Goal: Task Accomplishment & Management: Use online tool/utility

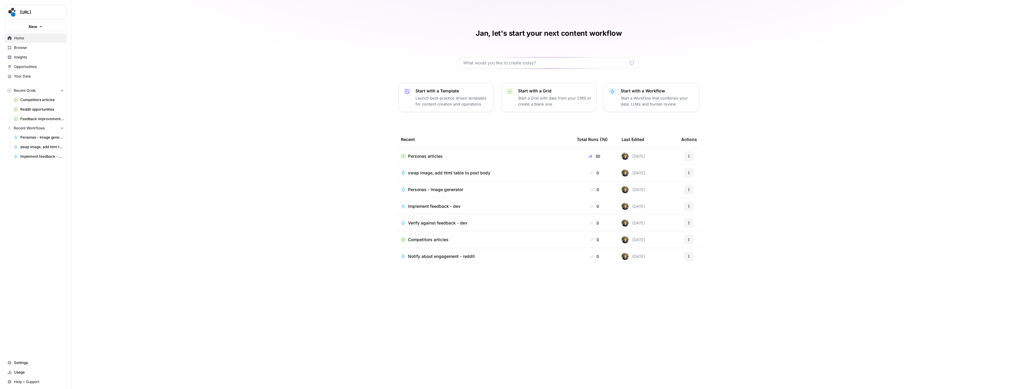
click at [25, 47] on span "Browse" at bounding box center [39, 47] width 50 height 5
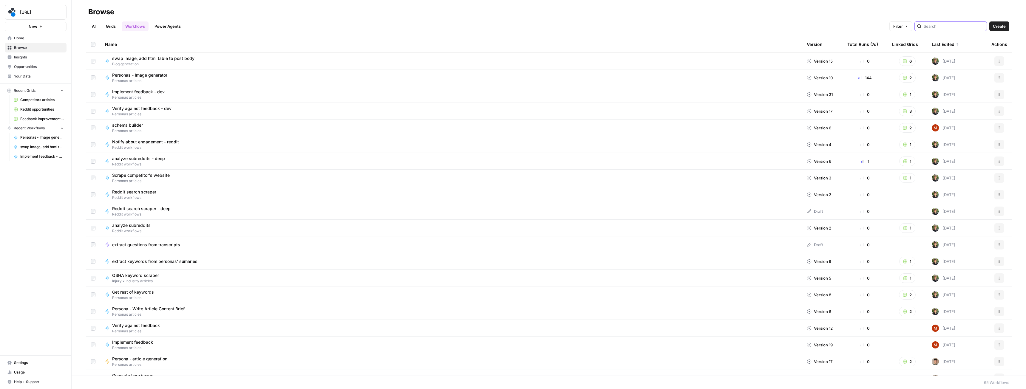
click at [941, 27] on input "search" at bounding box center [954, 26] width 61 height 6
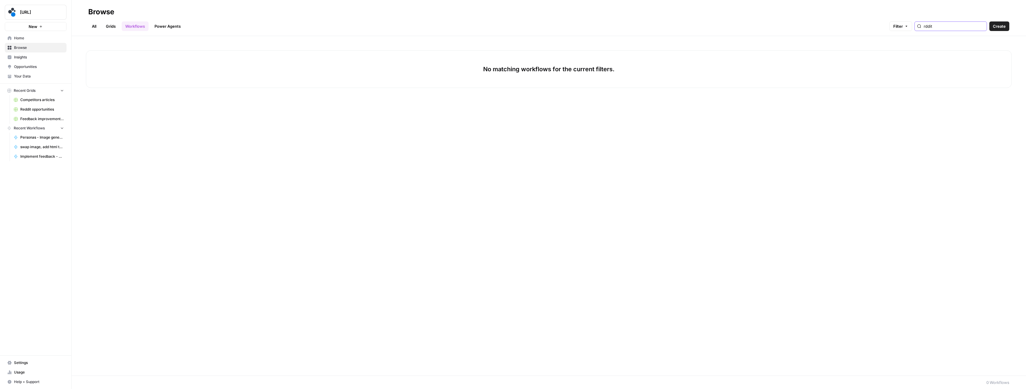
click at [937, 25] on input "rddit" at bounding box center [954, 26] width 61 height 6
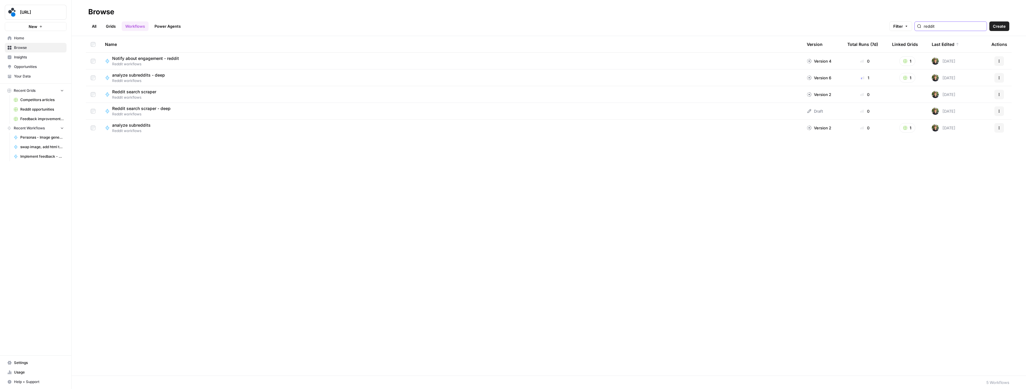
type input "reddit"
click at [113, 27] on link "Grids" at bounding box center [110, 26] width 17 height 10
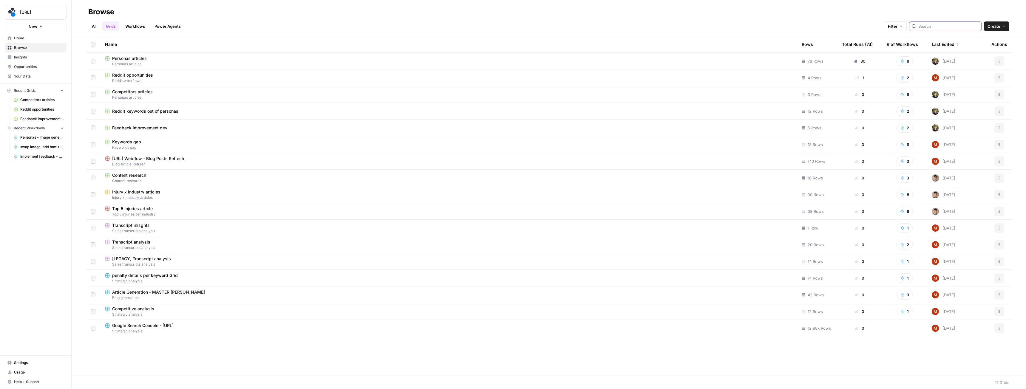
click at [947, 25] on input "search" at bounding box center [949, 26] width 61 height 6
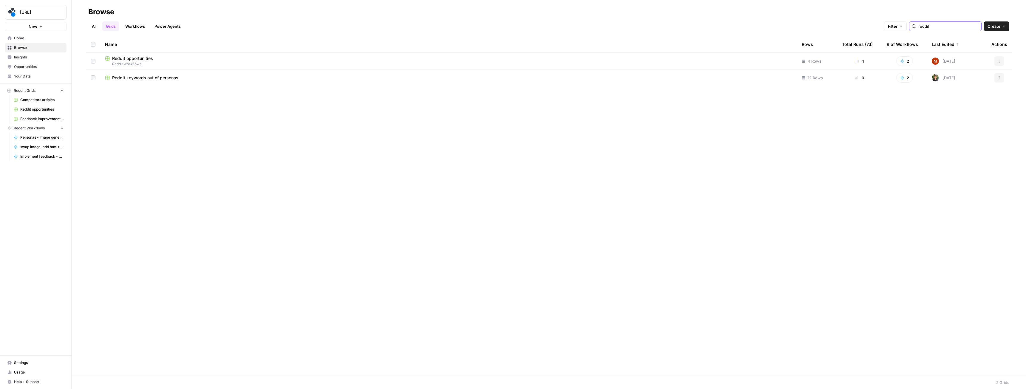
type input "reddit"
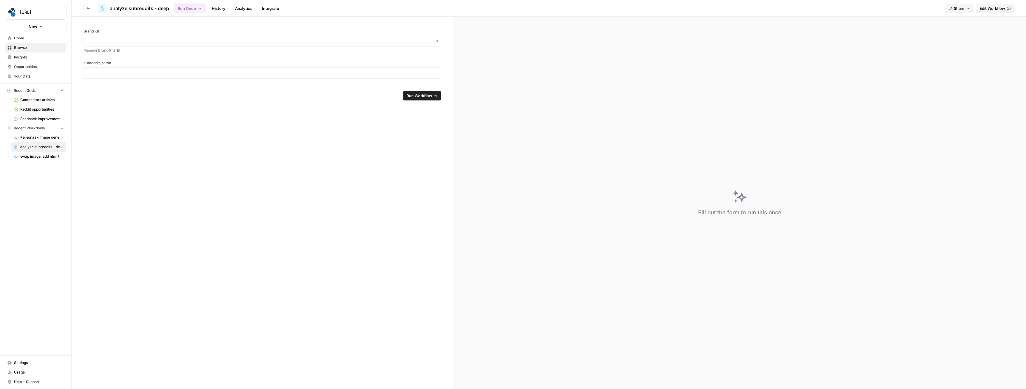
click at [994, 10] on span "Edit Workflow" at bounding box center [993, 8] width 26 height 6
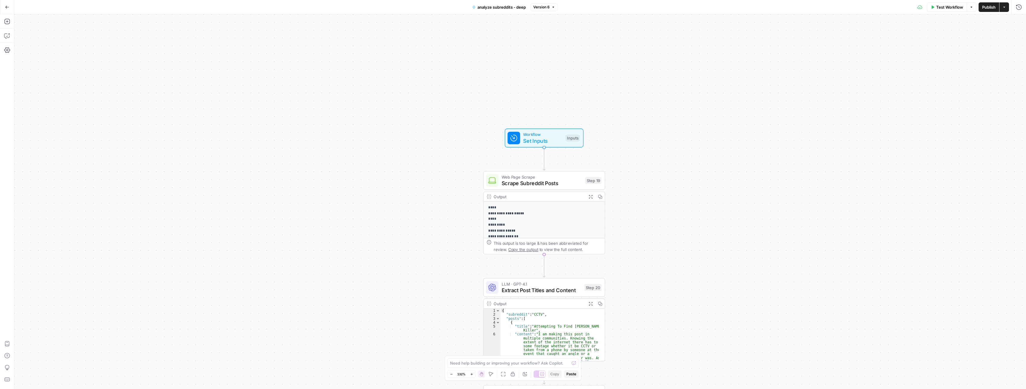
drag, startPoint x: 495, startPoint y: 148, endPoint x: 358, endPoint y: 256, distance: 174.0
click at [358, 256] on div "**********" at bounding box center [520, 201] width 1012 height 375
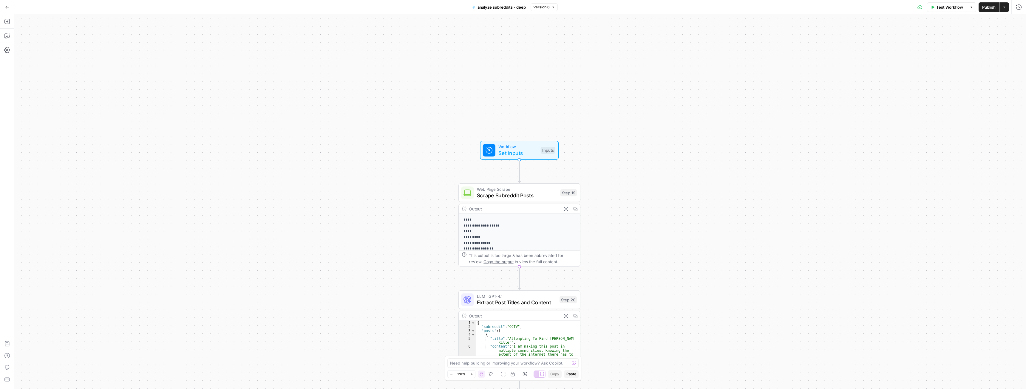
drag, startPoint x: 417, startPoint y: 200, endPoint x: 411, endPoint y: 202, distance: 6.4
click at [411, 202] on div "**********" at bounding box center [520, 201] width 1012 height 375
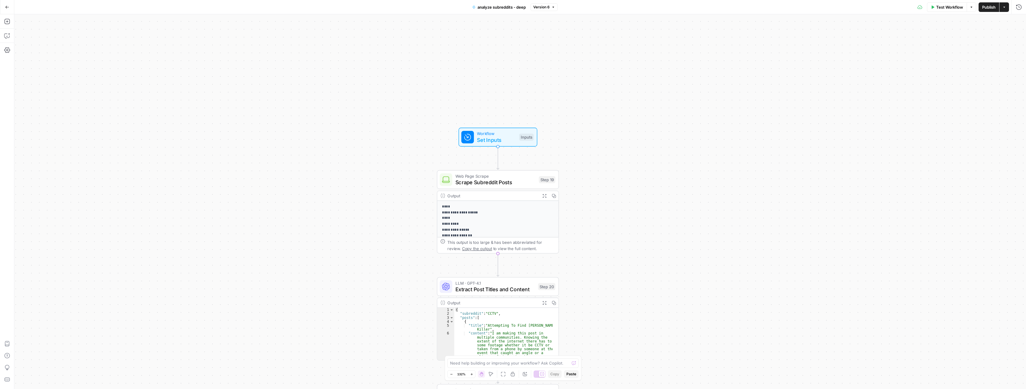
click at [388, 189] on div "**********" at bounding box center [520, 201] width 1012 height 375
click at [479, 141] on span "Set Inputs" at bounding box center [495, 139] width 39 height 8
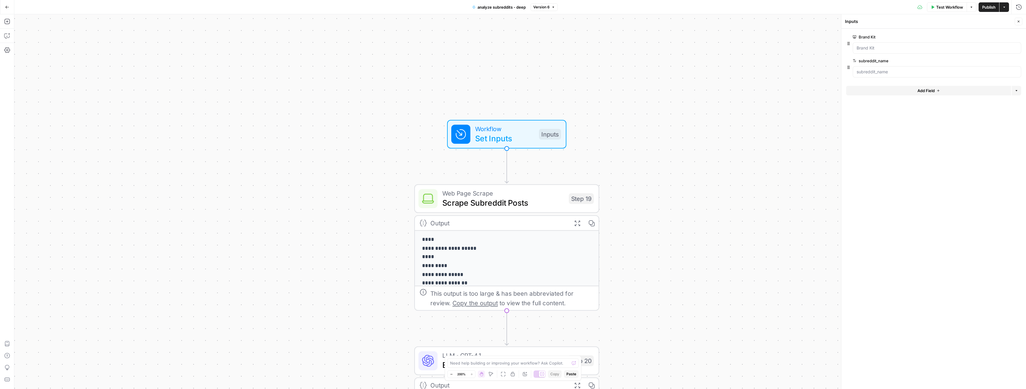
click at [948, 4] on span "Test Workflow" at bounding box center [950, 7] width 27 height 6
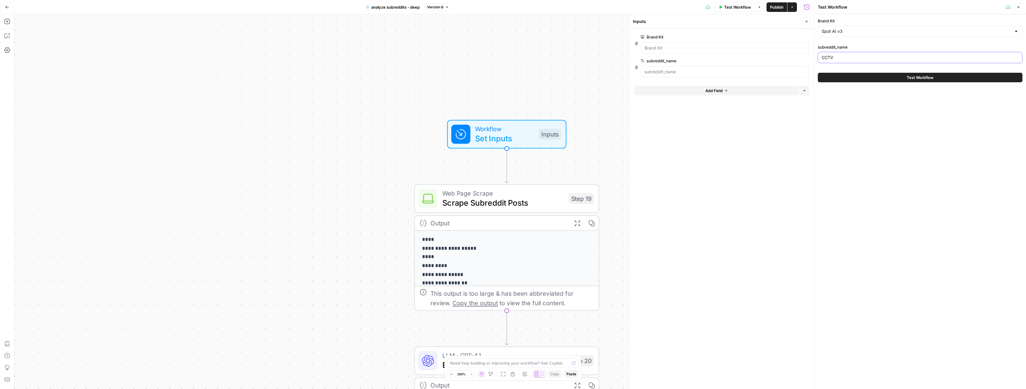
click at [853, 58] on input "CCTV" at bounding box center [920, 58] width 197 height 6
paste input "r/WorkplaceSafety"
click at [826, 59] on input "r/WorkplaceSafety" at bounding box center [920, 58] width 197 height 6
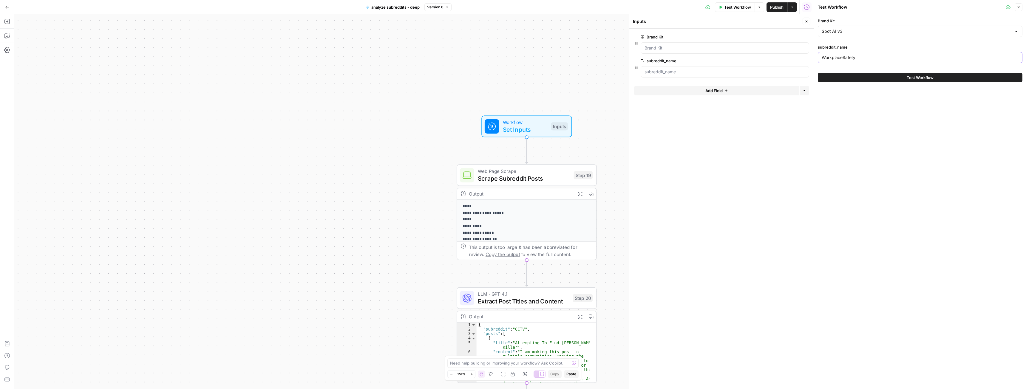
type input "WorkplaceSafety"
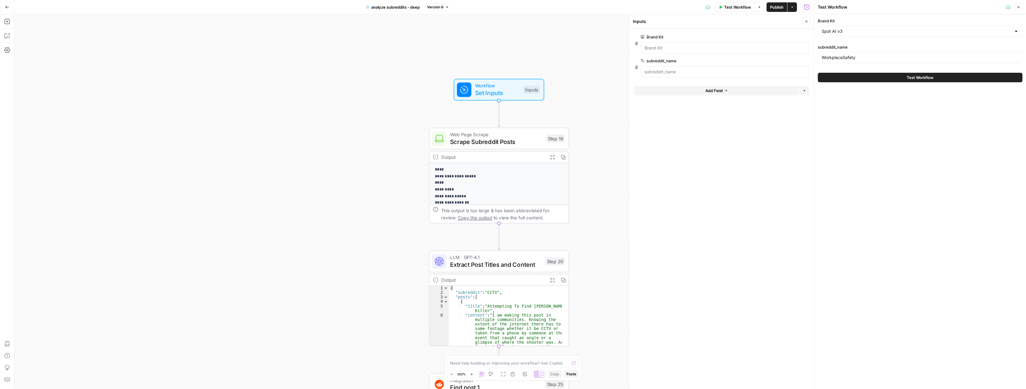
drag, startPoint x: 596, startPoint y: 137, endPoint x: 568, endPoint y: 91, distance: 53.9
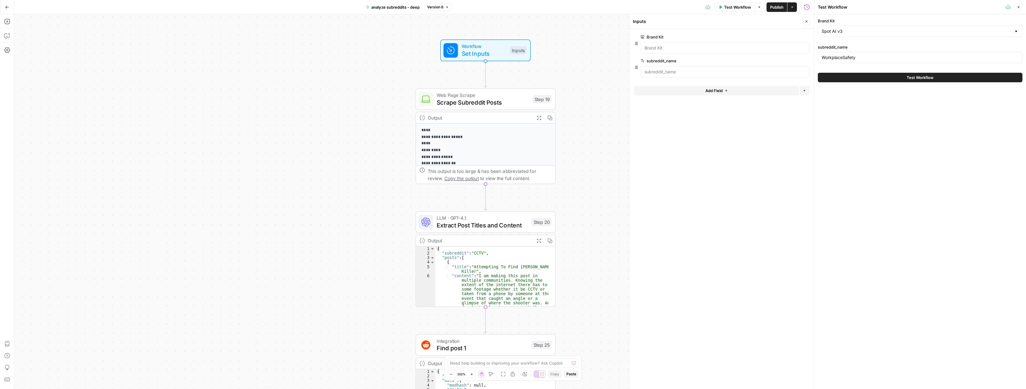
drag, startPoint x: 579, startPoint y: 157, endPoint x: 575, endPoint y: 149, distance: 9.2
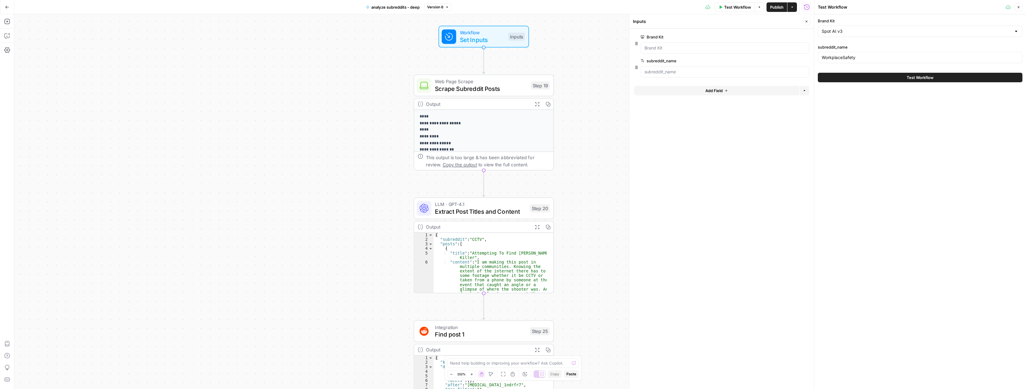
click at [514, 212] on span "Extract Post Titles and Content" at bounding box center [480, 211] width 91 height 9
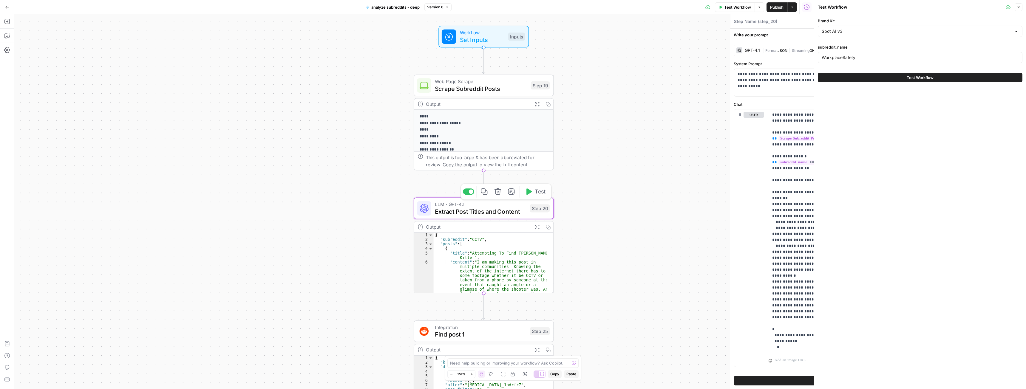
type textarea "Extract Post Titles and Content"
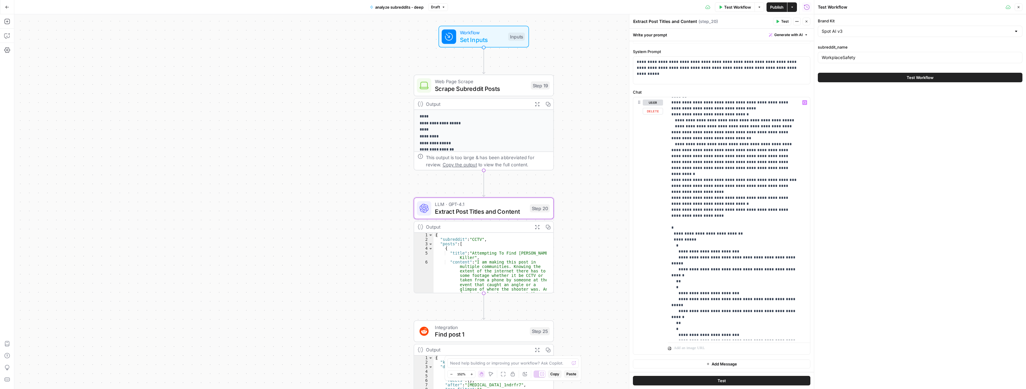
scroll to position [108, 0]
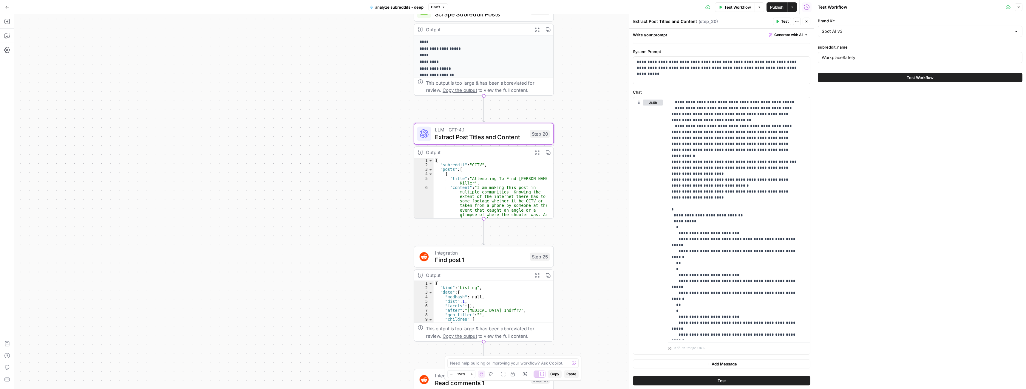
click at [505, 258] on span "Find post 1" at bounding box center [480, 260] width 91 height 9
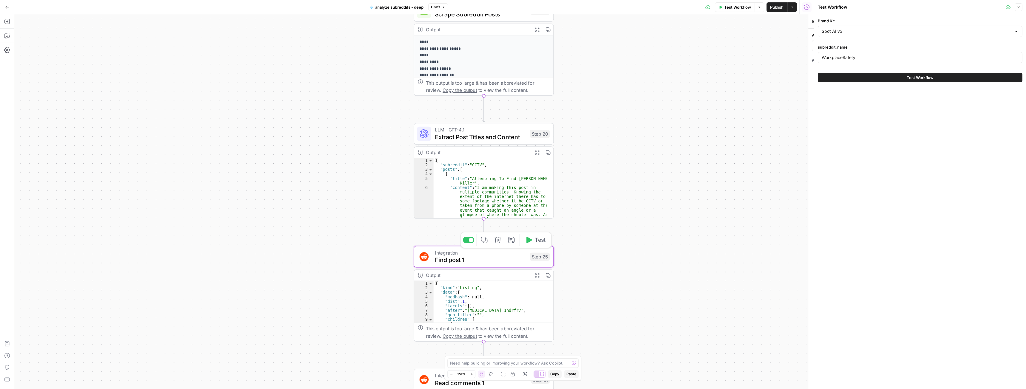
type textarea "Find post 1"
type input "Reddit 1"
type input "Search Post"
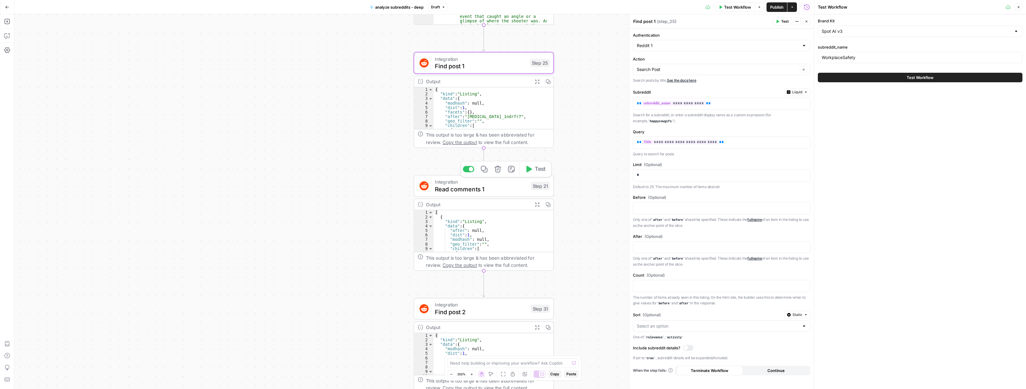
click at [498, 186] on span "Read comments 1" at bounding box center [481, 189] width 92 height 9
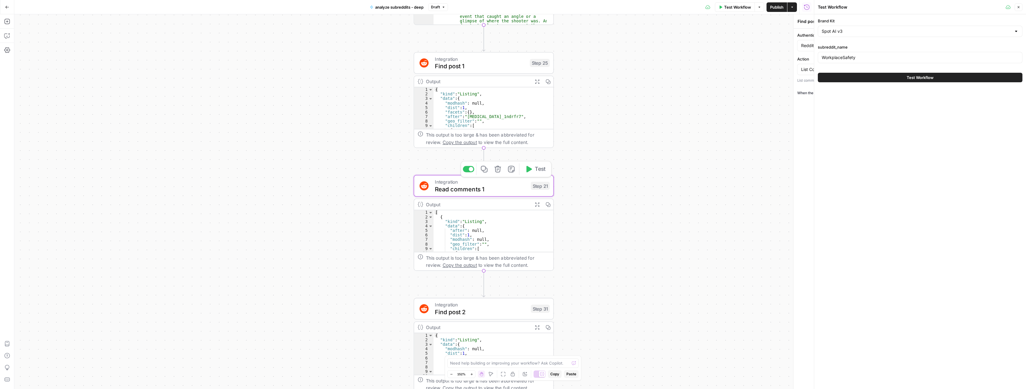
type textarea "Read comments 1"
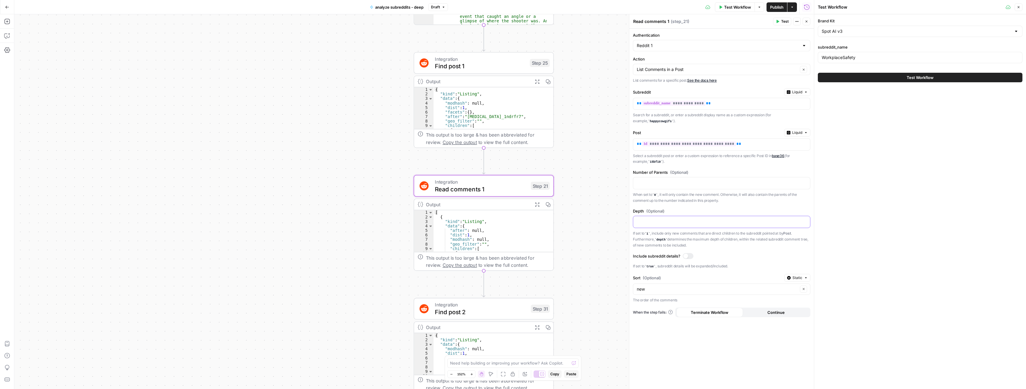
click at [661, 223] on p at bounding box center [717, 222] width 160 height 6
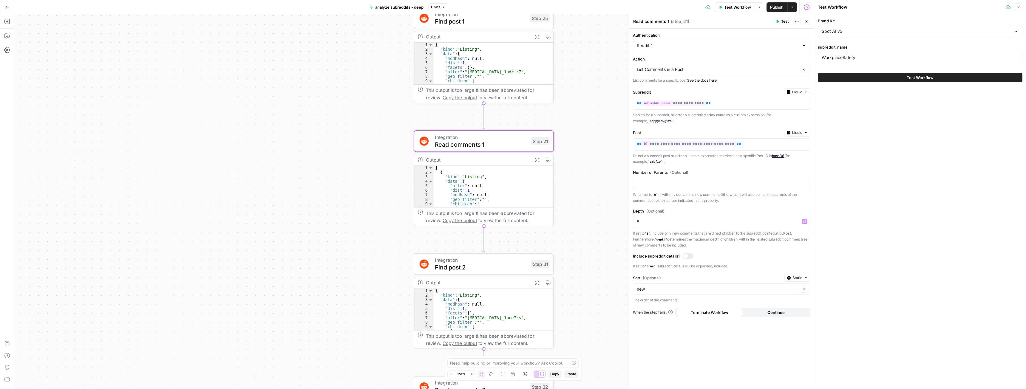
click at [599, 249] on div "**********" at bounding box center [414, 201] width 800 height 375
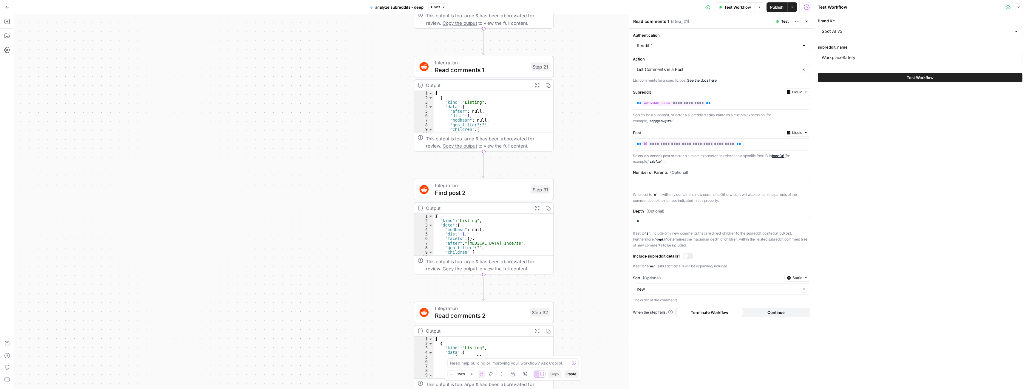
click at [499, 314] on span "Read comments 2" at bounding box center [480, 315] width 91 height 9
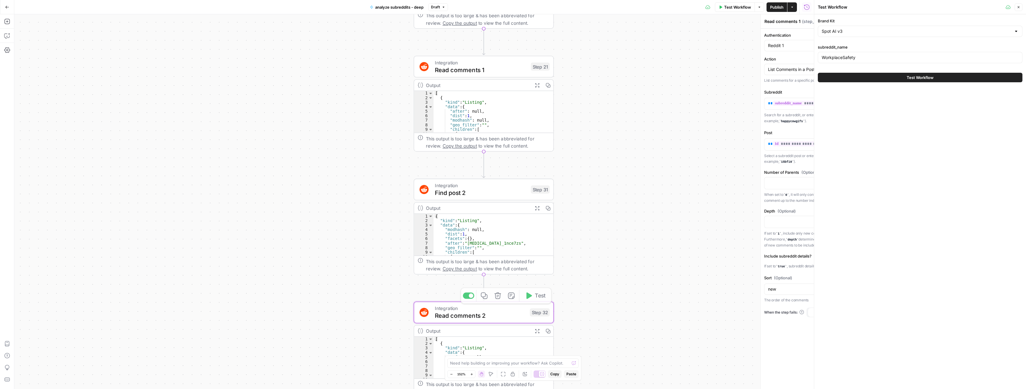
type textarea "Read comments 2"
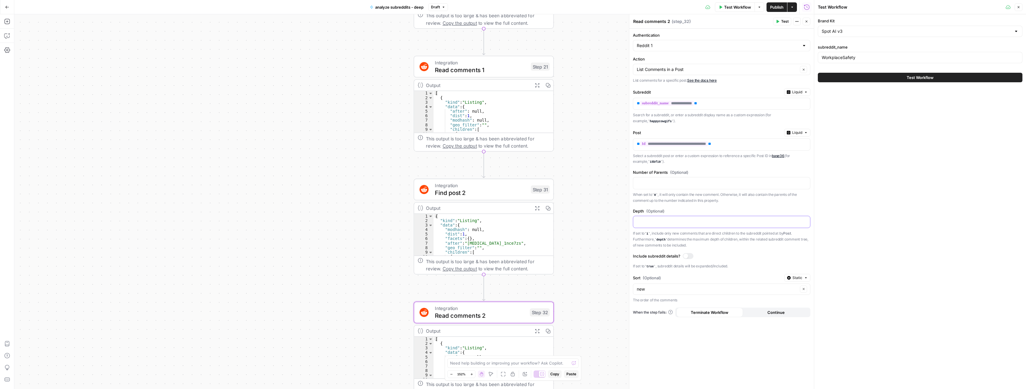
click at [651, 224] on p at bounding box center [717, 222] width 160 height 6
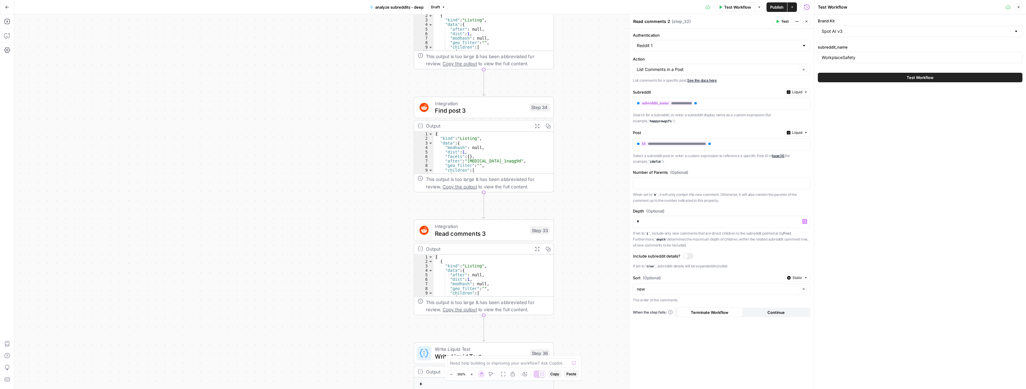
click at [494, 234] on span "Read comments 3" at bounding box center [480, 233] width 91 height 9
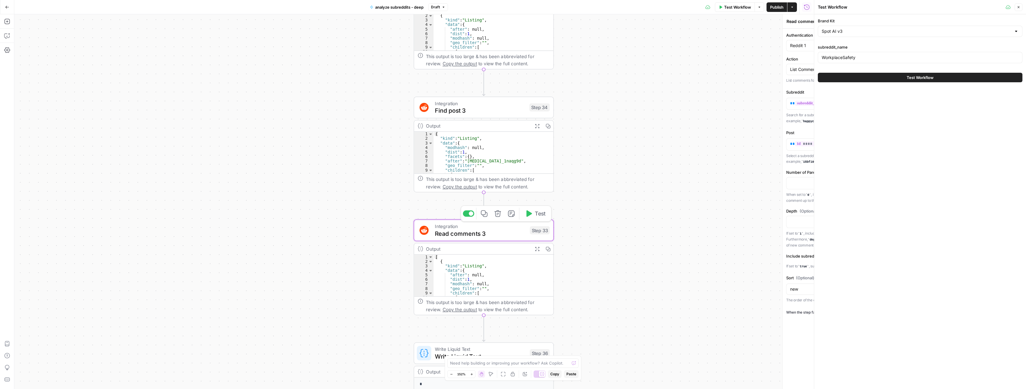
type textarea "Read comments 3"
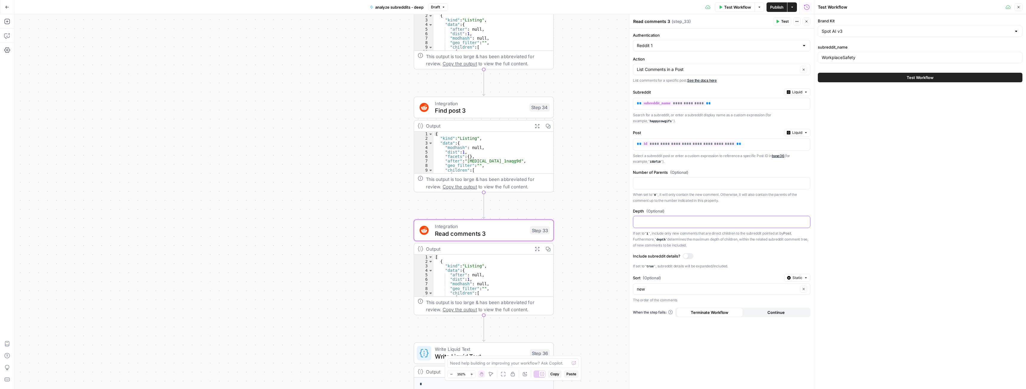
click at [647, 225] on div at bounding box center [716, 222] width 167 height 12
click at [572, 240] on div "**********" at bounding box center [414, 201] width 800 height 375
click at [573, 225] on div "**********" at bounding box center [414, 201] width 800 height 375
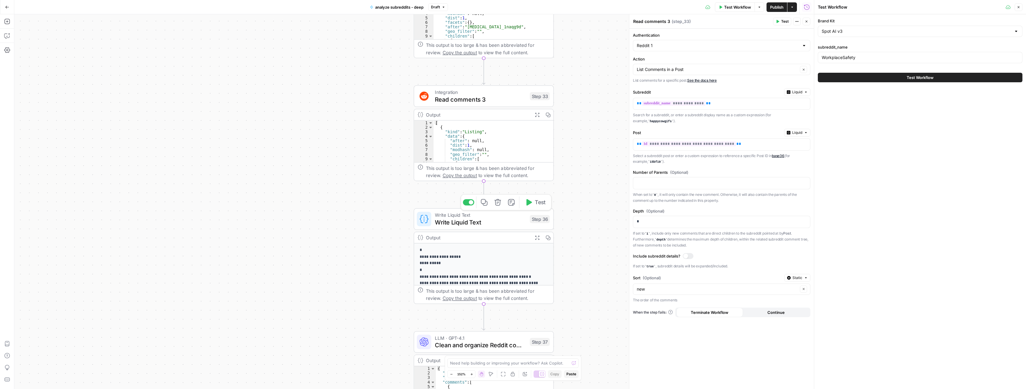
click at [464, 220] on span "Write Liquid Text" at bounding box center [480, 222] width 91 height 9
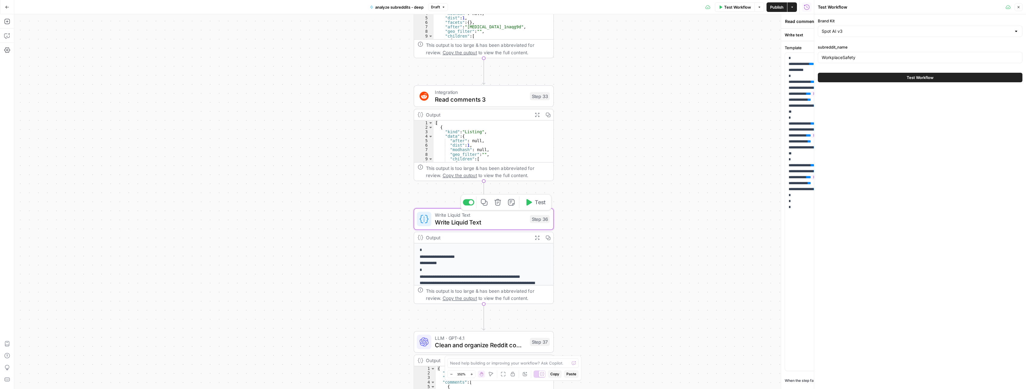
type textarea "Write Liquid Text"
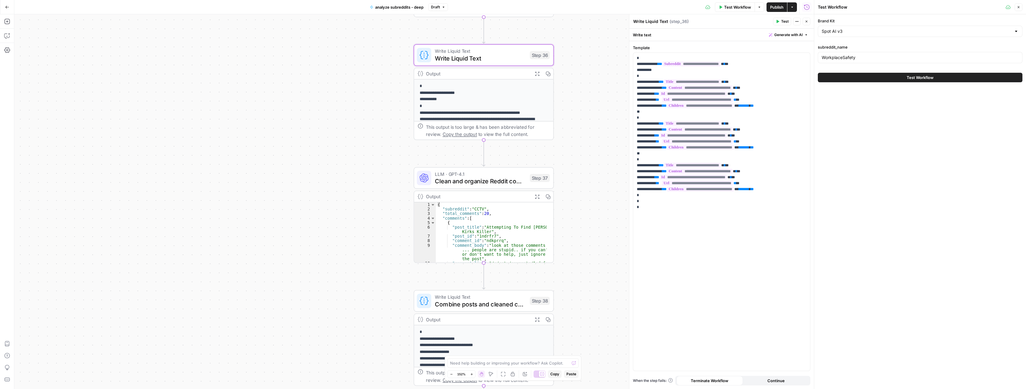
click at [467, 181] on span "Clean and organize Reddit comments" at bounding box center [480, 181] width 91 height 9
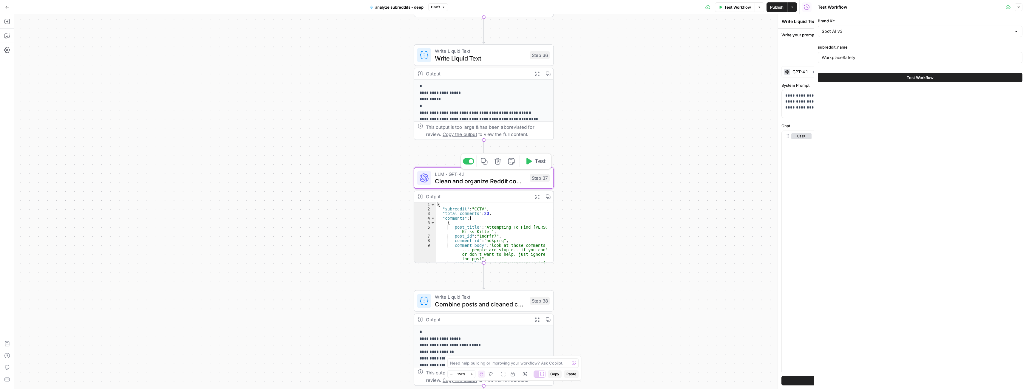
type textarea "Clean and organize Reddit comments"
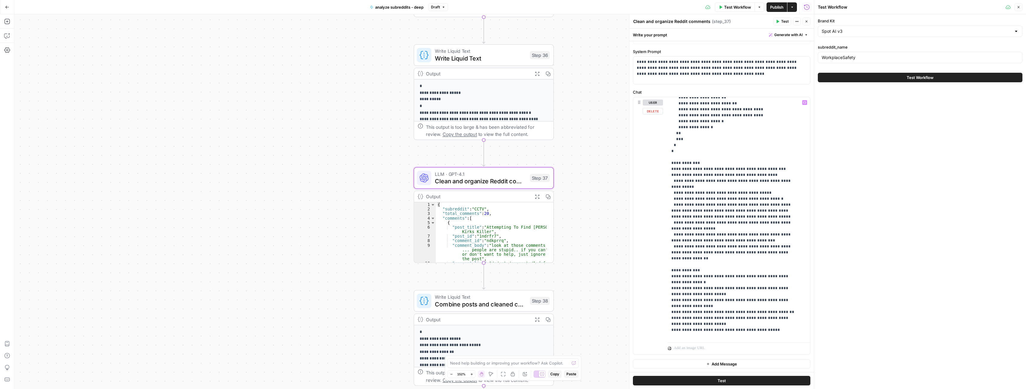
scroll to position [114, 0]
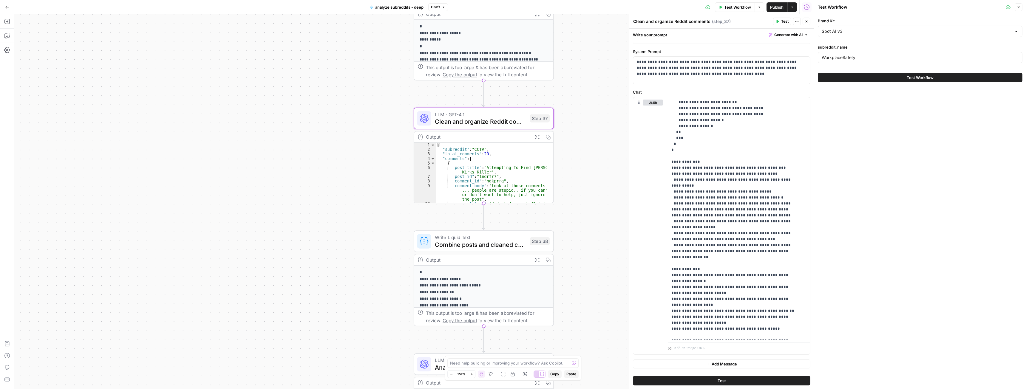
click at [497, 245] on span "Combine posts and cleaned comments" at bounding box center [480, 244] width 91 height 9
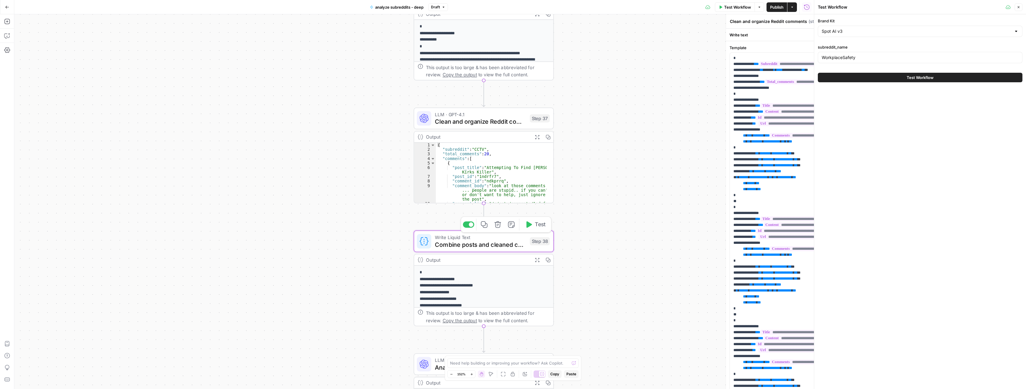
type textarea "Combine posts and cleaned comments"
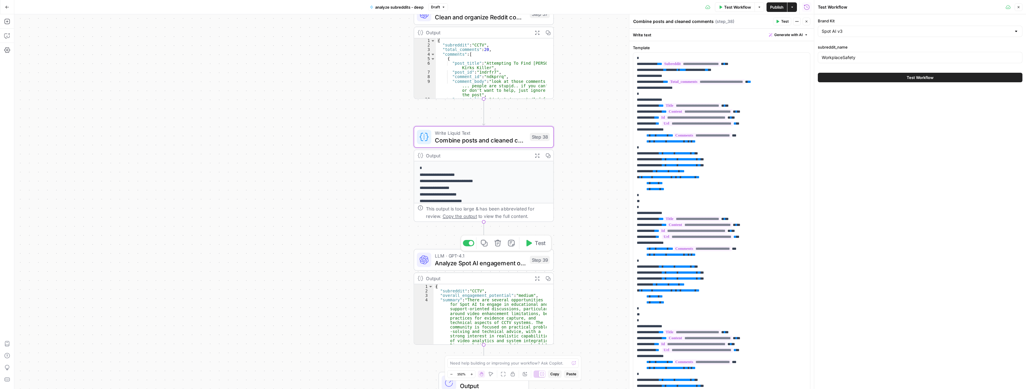
click at [499, 262] on span "Analyze Spot AI engagement opportunities" at bounding box center [480, 263] width 91 height 9
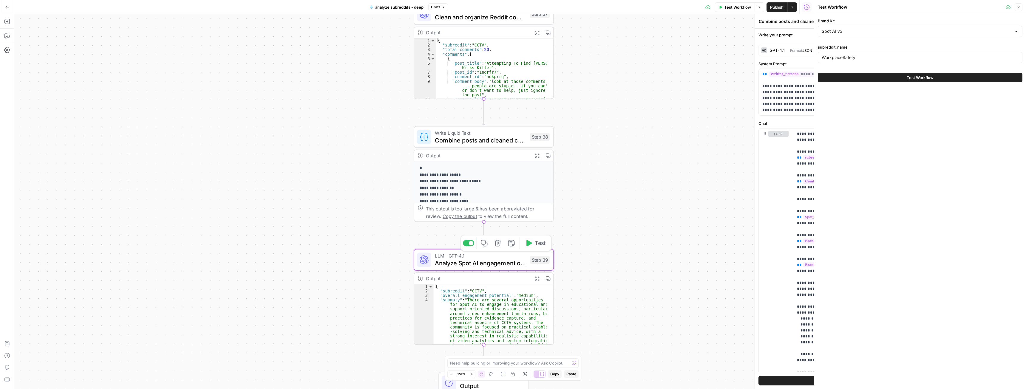
type textarea "Analyze Spot AI engagement opportunities"
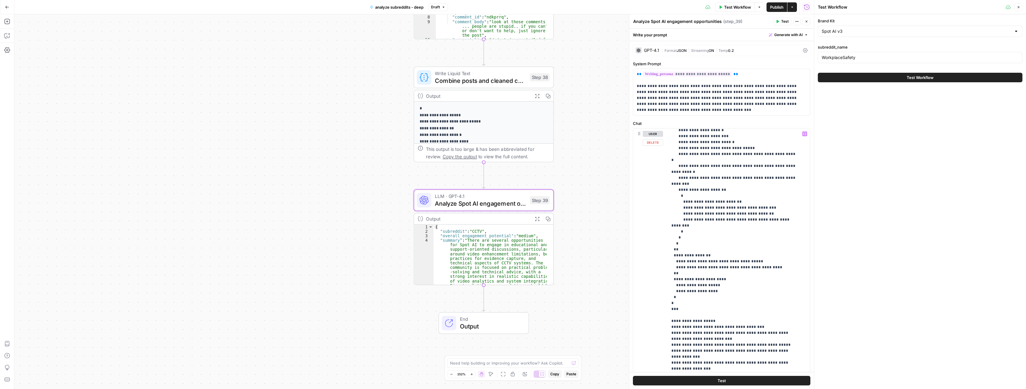
scroll to position [513, 0]
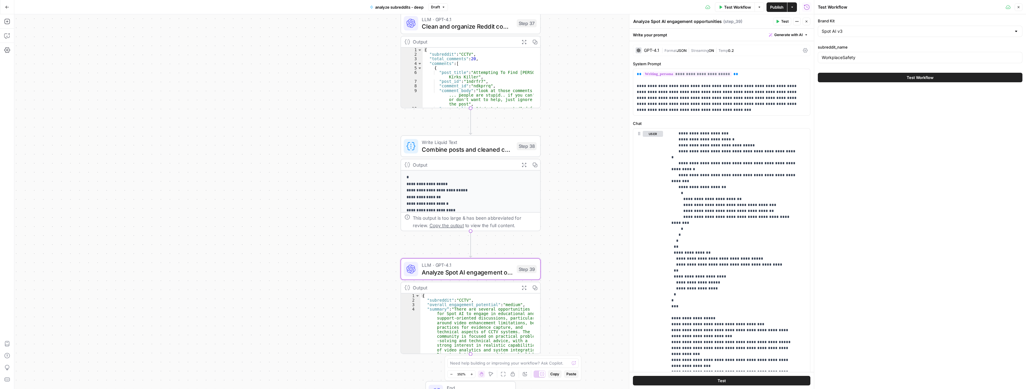
drag, startPoint x: 596, startPoint y: 147, endPoint x: 582, endPoint y: 216, distance: 70.2
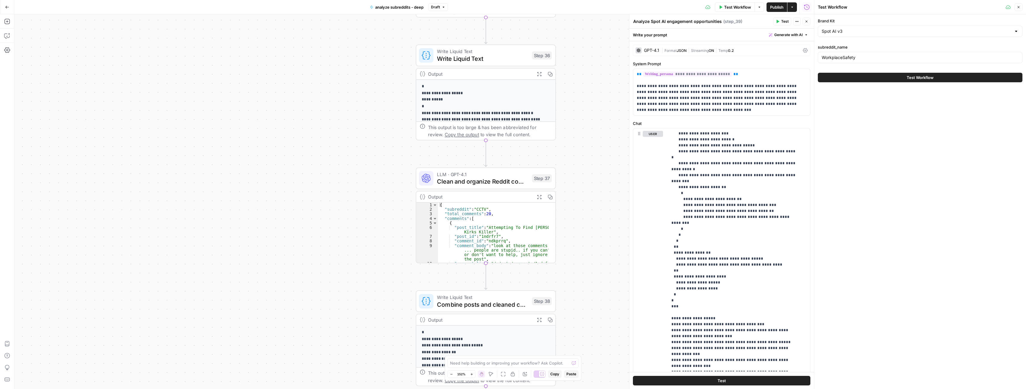
drag, startPoint x: 580, startPoint y: 119, endPoint x: 596, endPoint y: 260, distance: 142.3
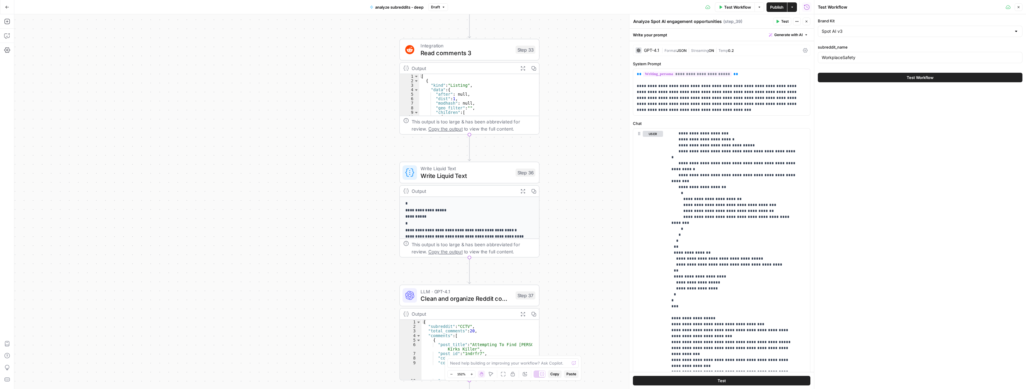
drag, startPoint x: 580, startPoint y: 136, endPoint x: 564, endPoint y: 249, distance: 114.8
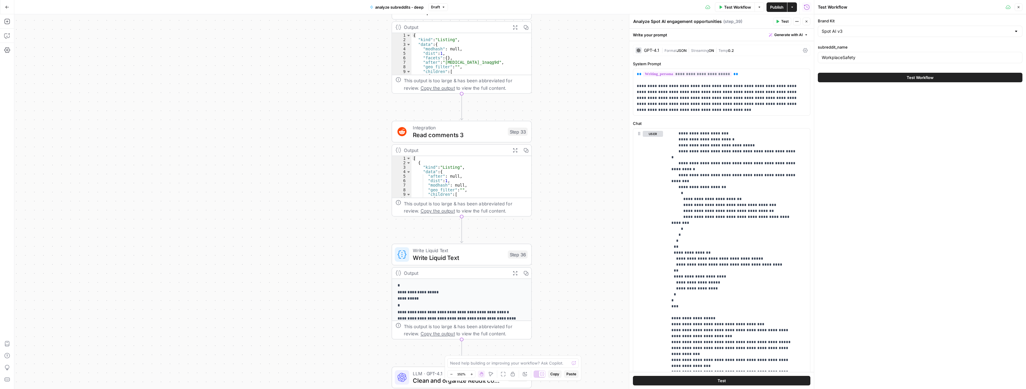
drag, startPoint x: 581, startPoint y: 118, endPoint x: 644, endPoint y: 168, distance: 80.3
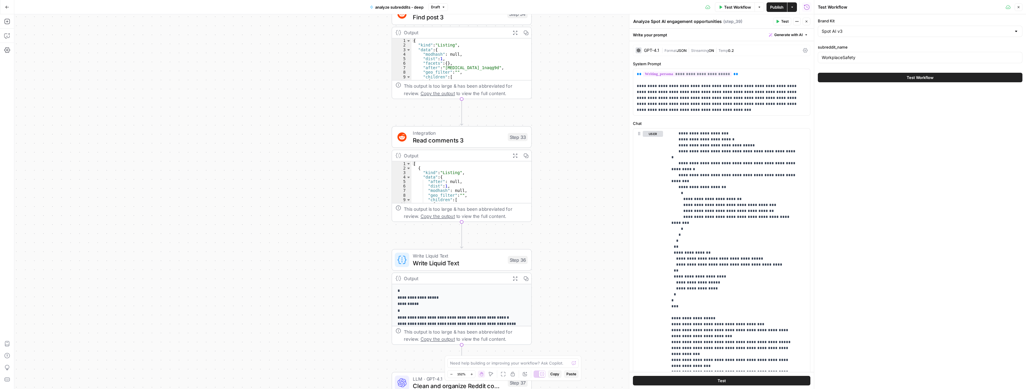
click at [921, 80] on span "Test Workflow" at bounding box center [920, 78] width 27 height 6
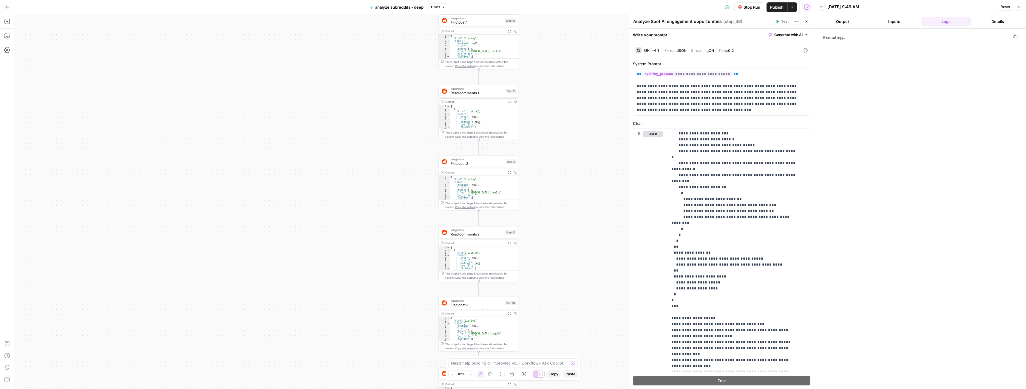
drag, startPoint x: 580, startPoint y: 56, endPoint x: 546, endPoint y: 231, distance: 178.2
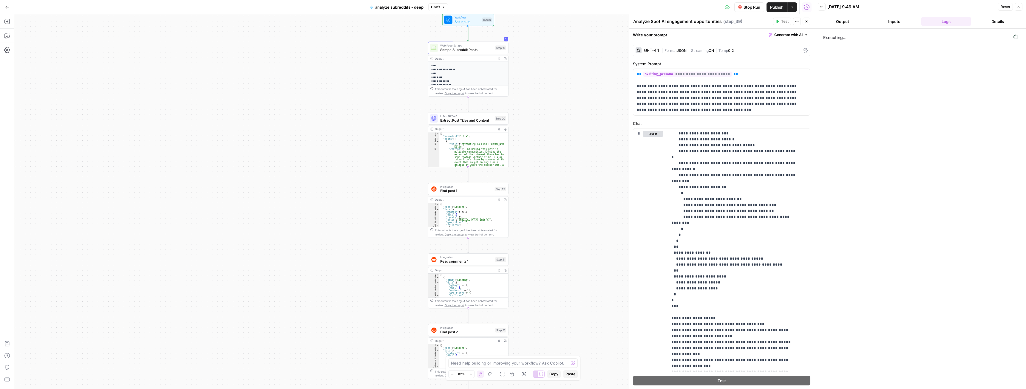
drag, startPoint x: 562, startPoint y: 84, endPoint x: 556, endPoint y: 242, distance: 158.2
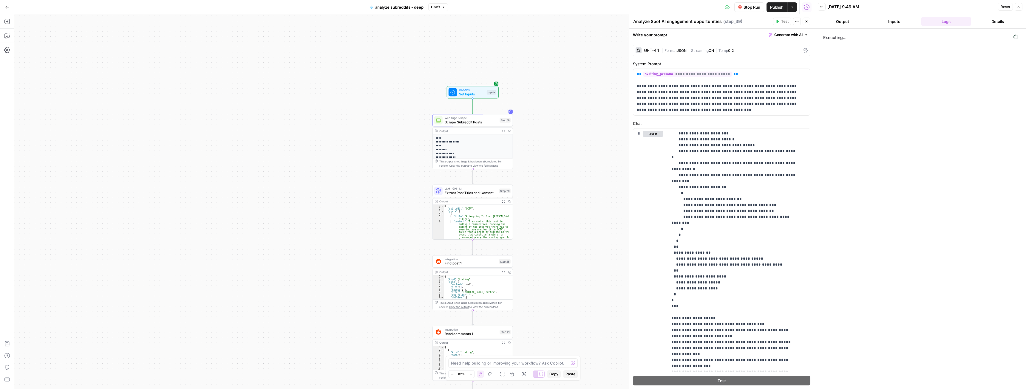
drag, startPoint x: 550, startPoint y: 95, endPoint x: 554, endPoint y: 160, distance: 64.9
click at [475, 121] on span "Scrape Subreddit Posts" at bounding box center [471, 122] width 53 height 5
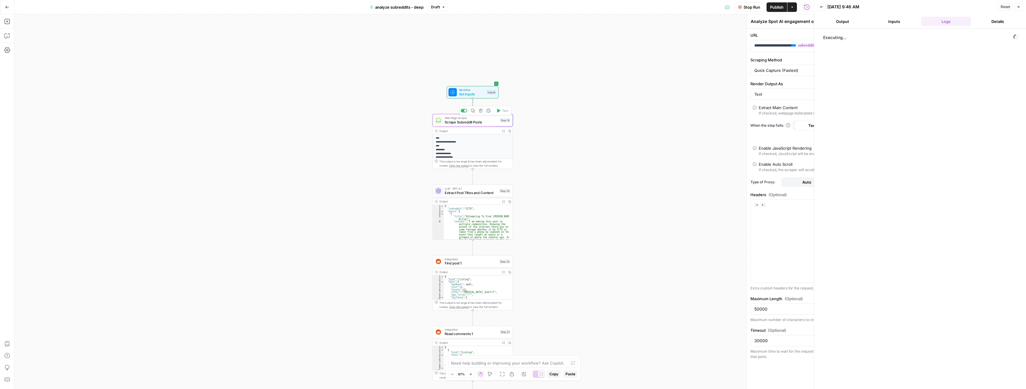
type textarea "Scrape Subreddit Posts"
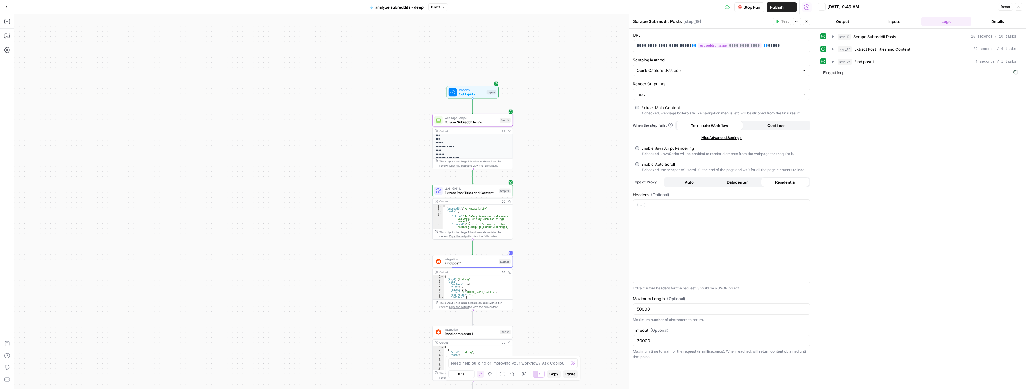
scroll to position [213, 0]
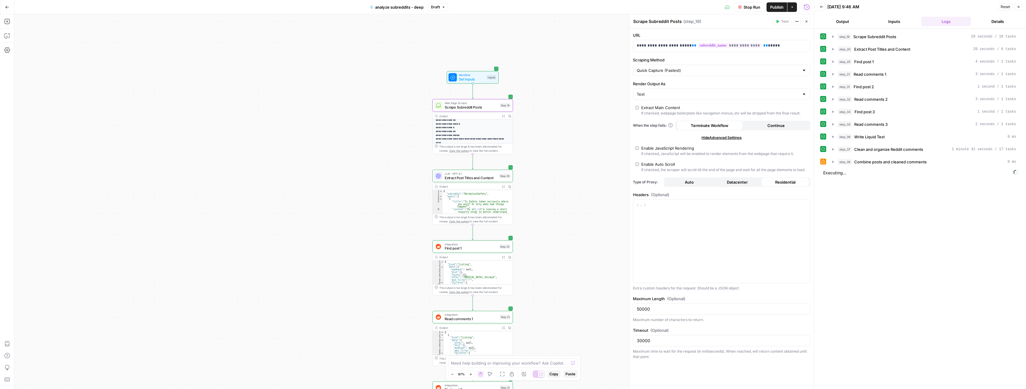
click at [504, 186] on icon "button" at bounding box center [503, 186] width 3 height 3
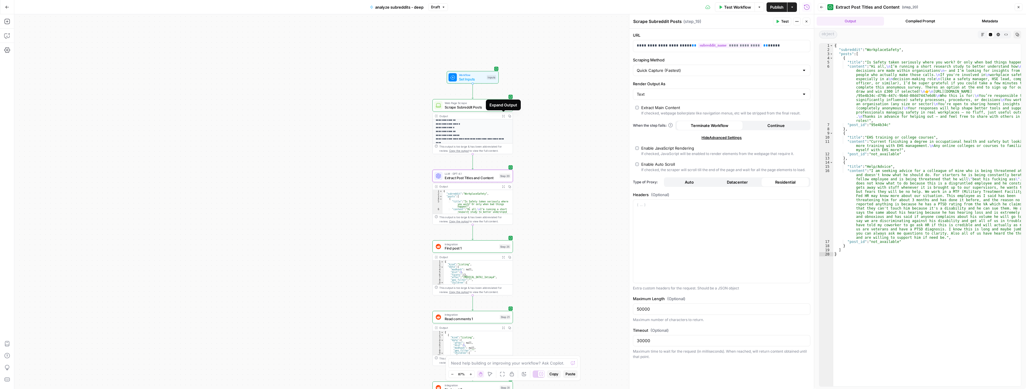
click at [503, 116] on icon "button" at bounding box center [503, 116] width 3 height 3
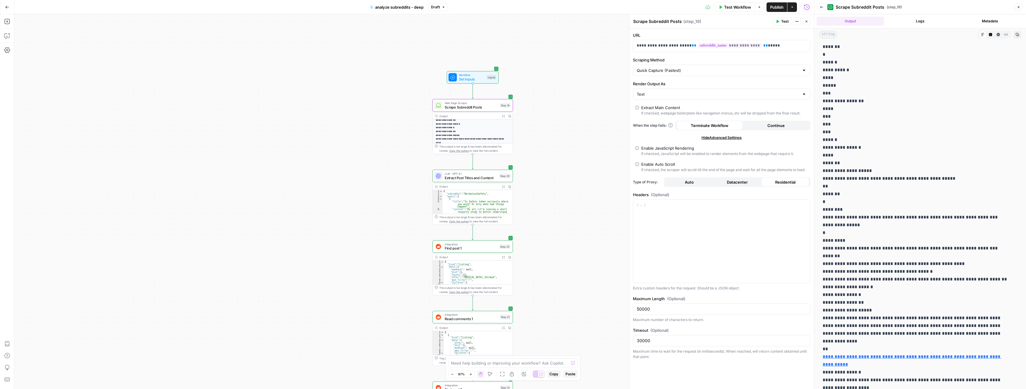
scroll to position [119, 0]
click at [480, 109] on span "Scrape Subreddit Posts" at bounding box center [471, 107] width 53 height 5
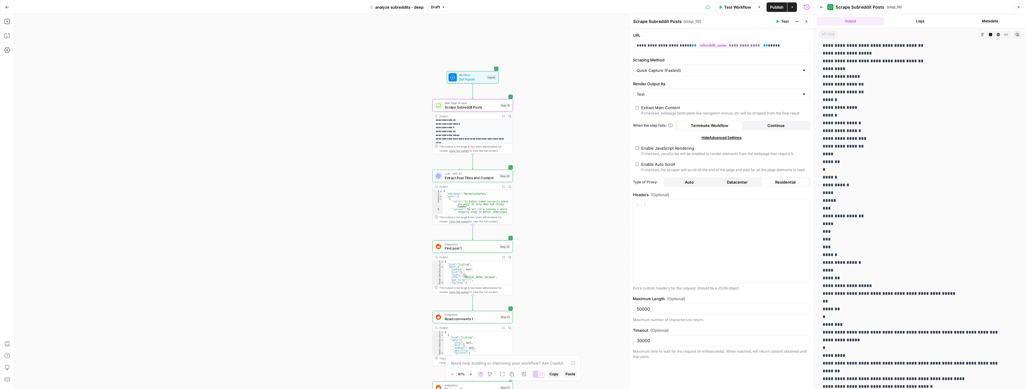
scroll to position [0, 0]
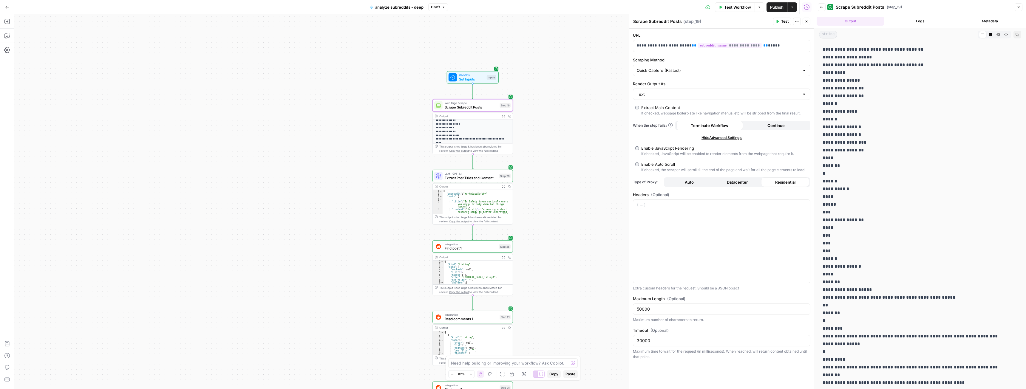
click at [472, 180] on span "Extract Post Titles and Content" at bounding box center [471, 177] width 53 height 5
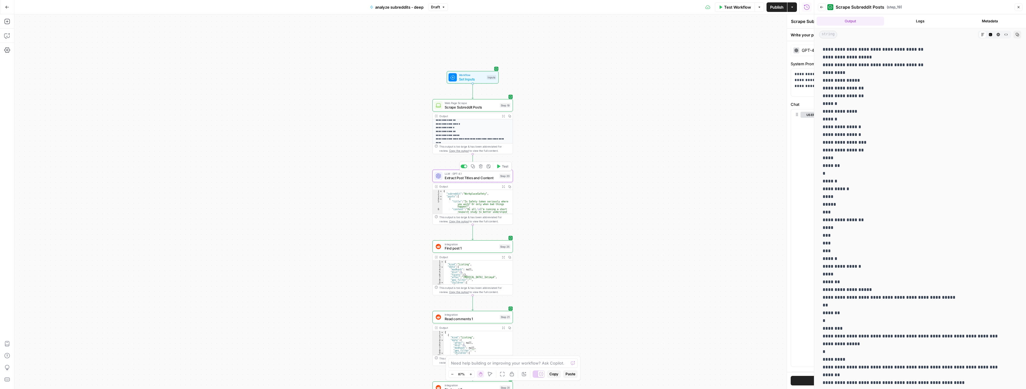
type textarea "Extract Post Titles and Content"
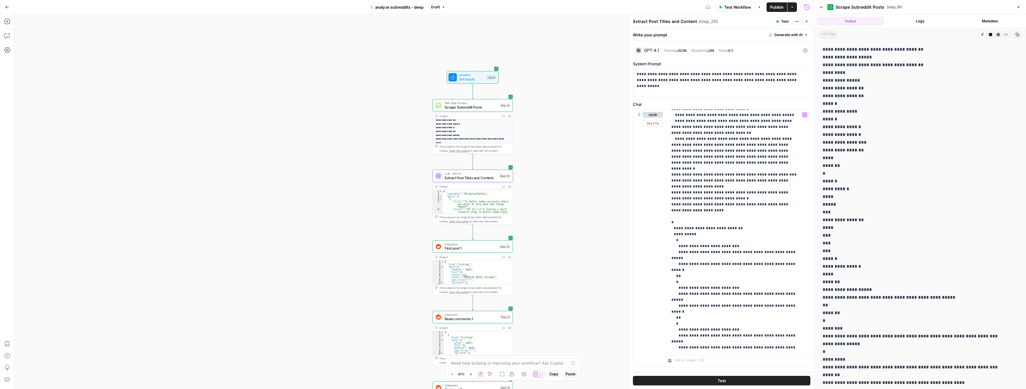
scroll to position [108, 0]
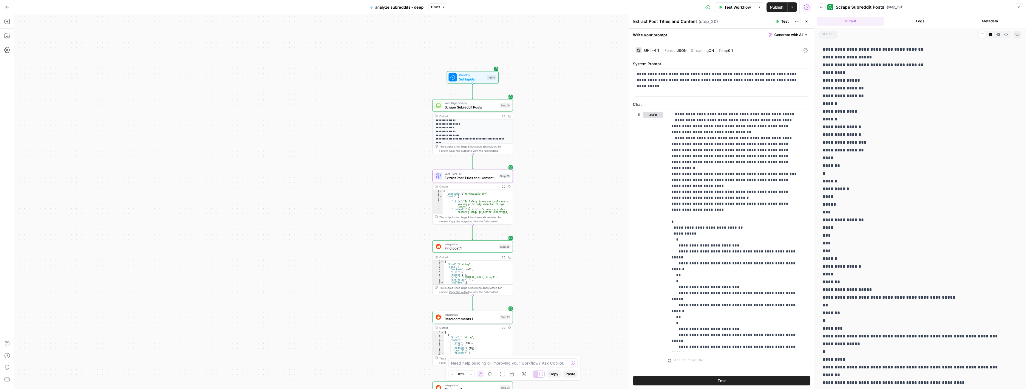
drag, startPoint x: 823, startPoint y: 290, endPoint x: 875, endPoint y: 289, distance: 51.9
copy p "**********"
click at [467, 107] on span "Scrape Subreddit Posts" at bounding box center [471, 107] width 53 height 5
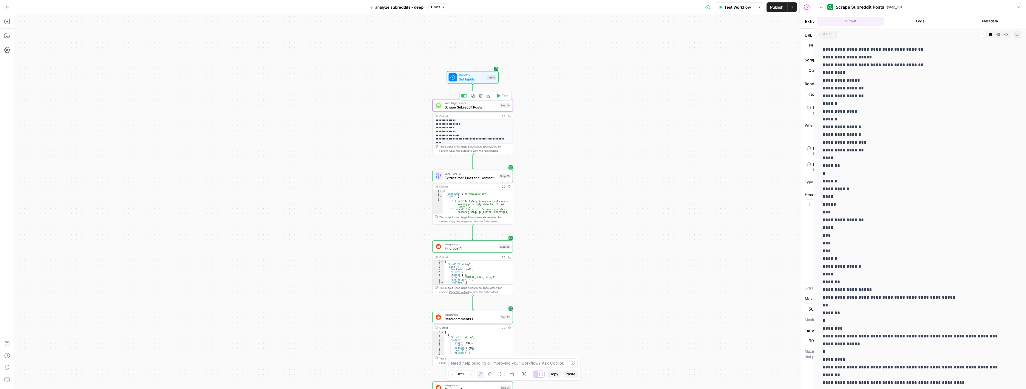
type textarea "Scrape Subreddit Posts"
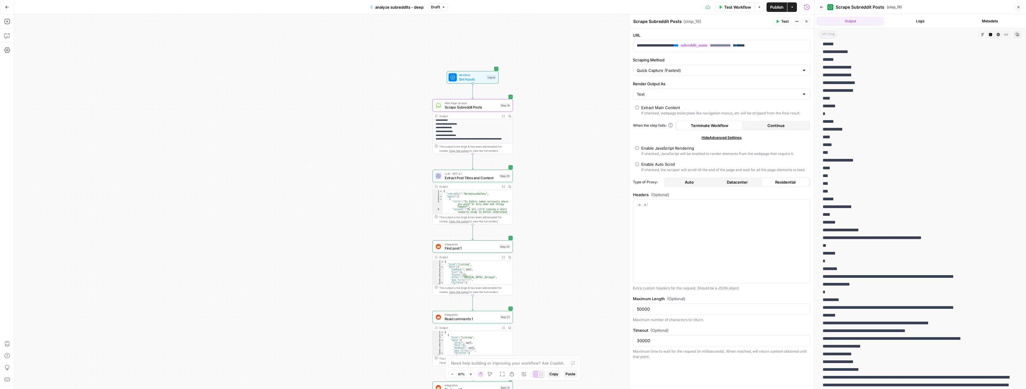
scroll to position [90, 0]
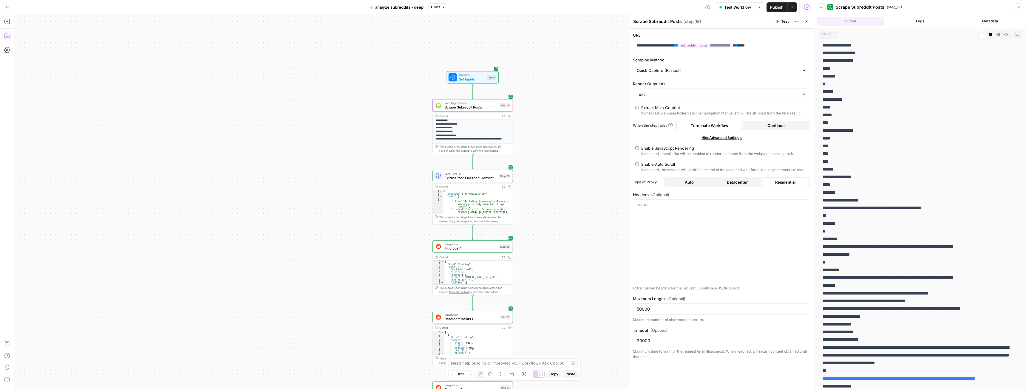
click at [5, 38] on icon "button" at bounding box center [6, 36] width 5 height 5
click at [57, 373] on div "Auto Mode Send" at bounding box center [67, 377] width 89 height 13
paste textarea "Community highlights"
click at [50, 369] on textarea "in step 20 I want to add a part to the prompt that says: if there are Community…" at bounding box center [67, 365] width 89 height 12
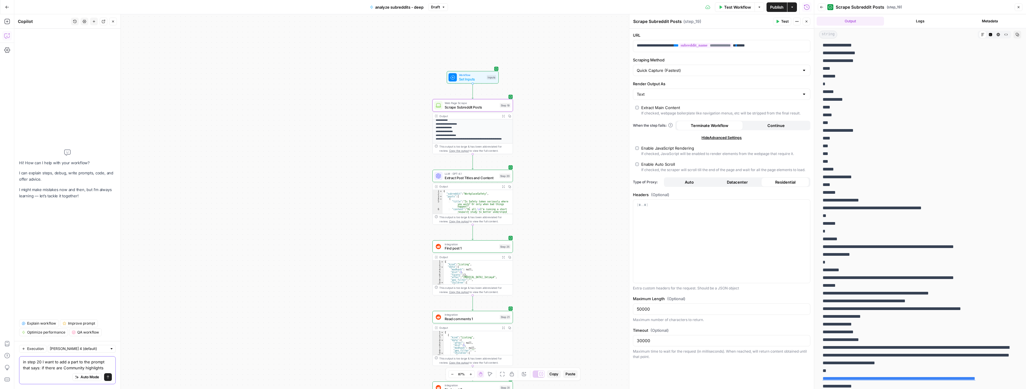
click at [50, 369] on textarea "in step 20 I want to add a part to the prompt that says: if there are Community…" at bounding box center [67, 365] width 89 height 12
type textarea "in step 20 I want to add a part to the prompt that says: if there is Community …"
click at [450, 178] on span "Extract Post Titles and Content" at bounding box center [471, 177] width 53 height 5
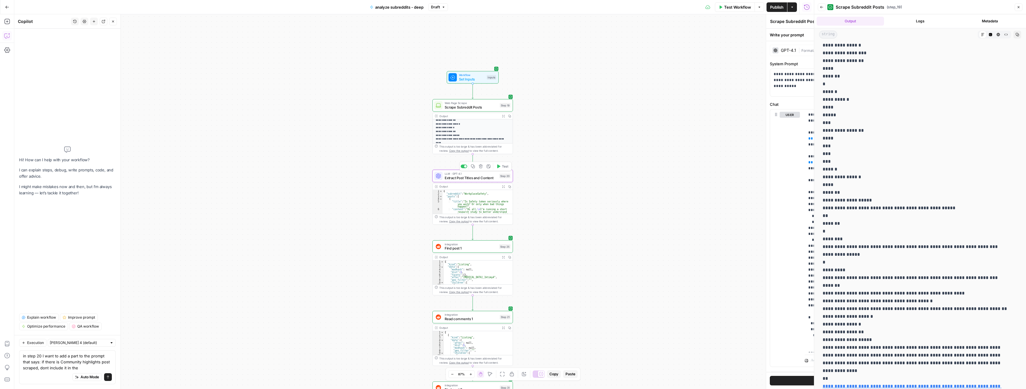
type textarea "Extract Post Titles and Content"
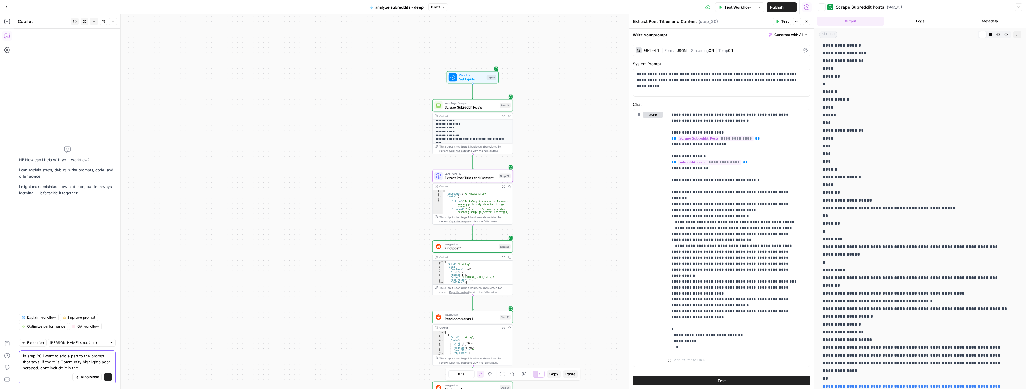
click at [86, 371] on textarea "in step 20 I want to add a part to the prompt that says: if there is Community …" at bounding box center [67, 362] width 89 height 18
type textarea "in step 20 I want to add a part to the prompt that says: if there is Community …"
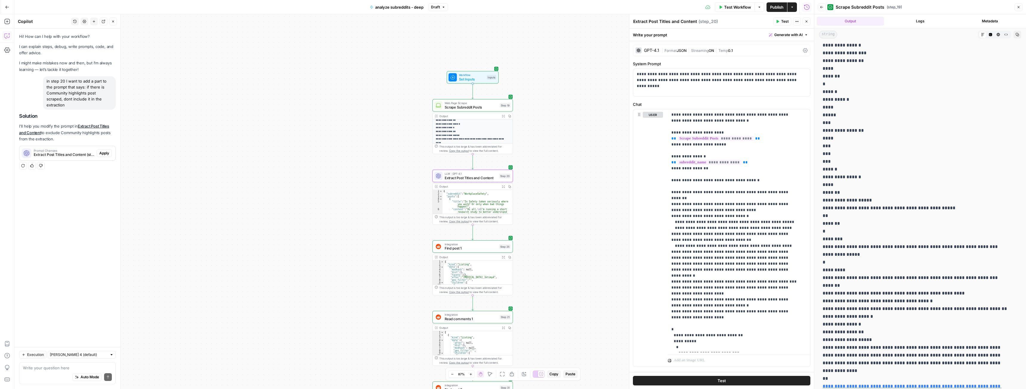
click at [50, 154] on span "Extract Post Titles and Content (step_20)" at bounding box center [64, 154] width 61 height 5
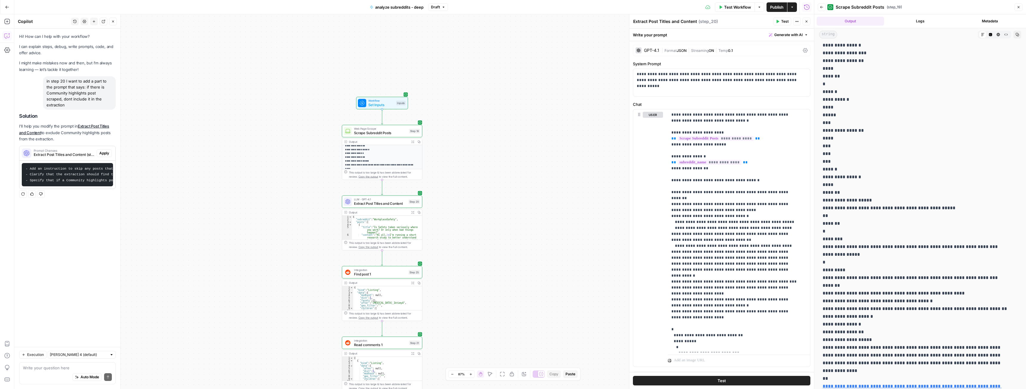
click at [105, 152] on span "Apply" at bounding box center [104, 153] width 10 height 5
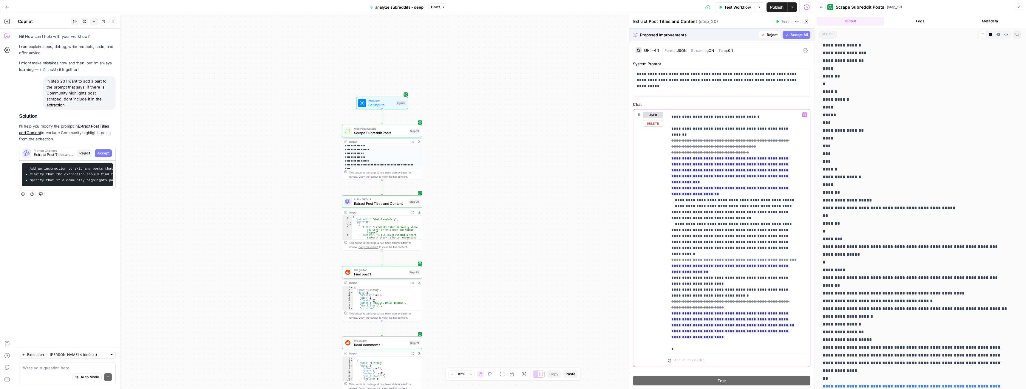
scroll to position [65, 0]
click at [106, 155] on span "Accept" at bounding box center [103, 153] width 12 height 5
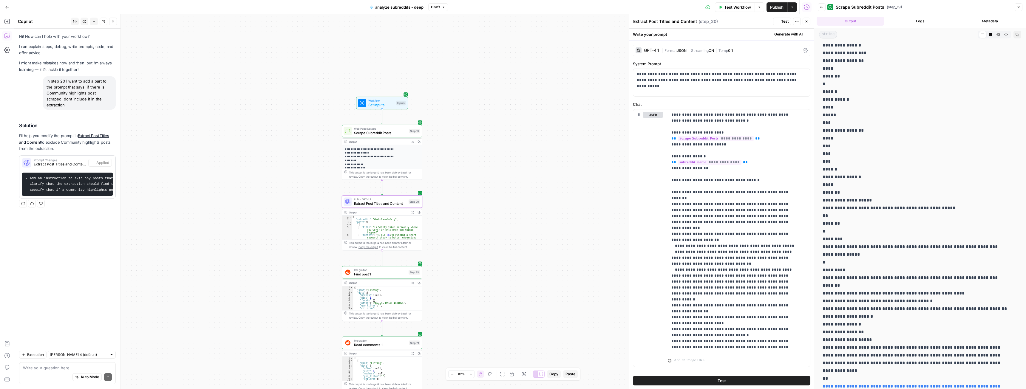
scroll to position [0, 0]
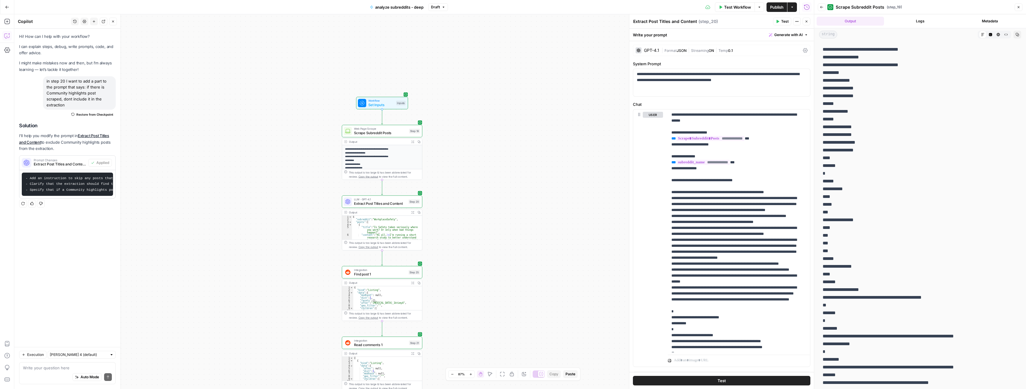
click at [378, 130] on span "Web Page Scrape" at bounding box center [380, 129] width 53 height 4
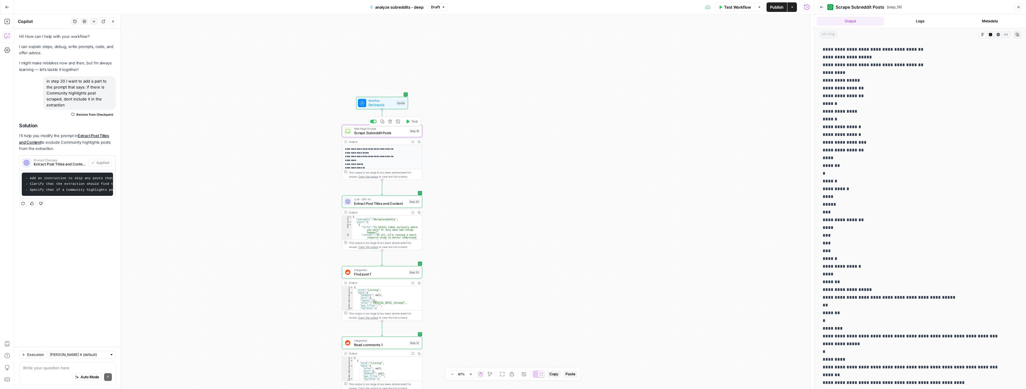
type textarea "Scrape Subreddit Posts"
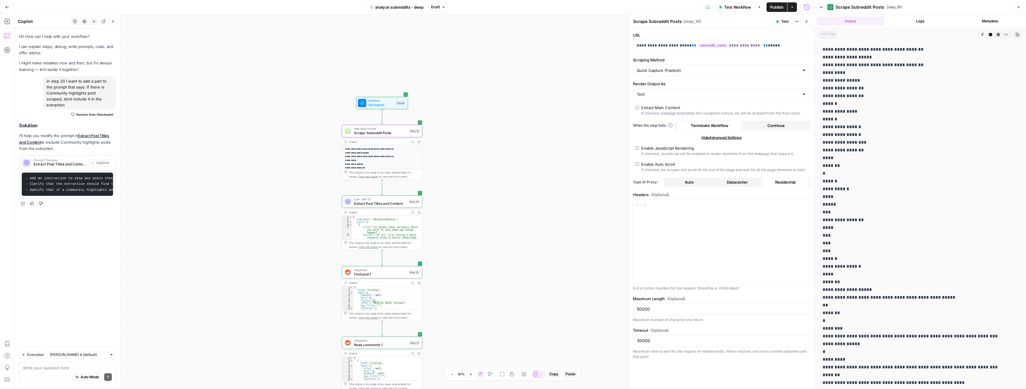
click at [778, 19] on button "Test" at bounding box center [782, 22] width 18 height 8
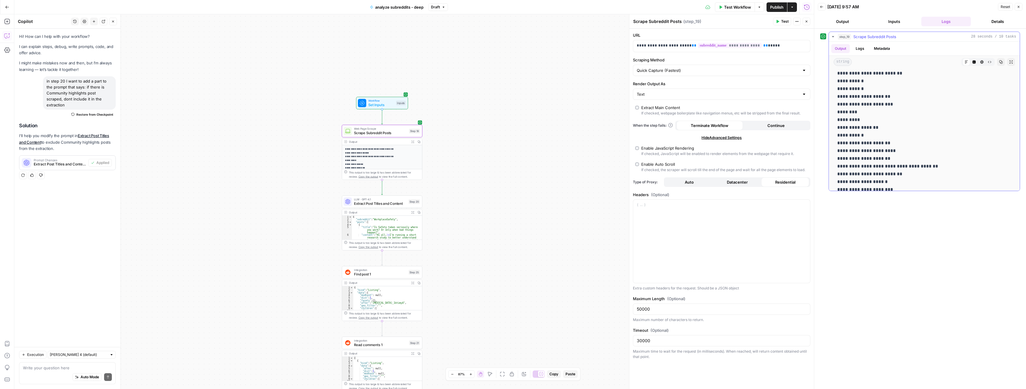
scroll to position [4828, 0]
click at [770, 48] on p "**********" at bounding box center [722, 46] width 170 height 6
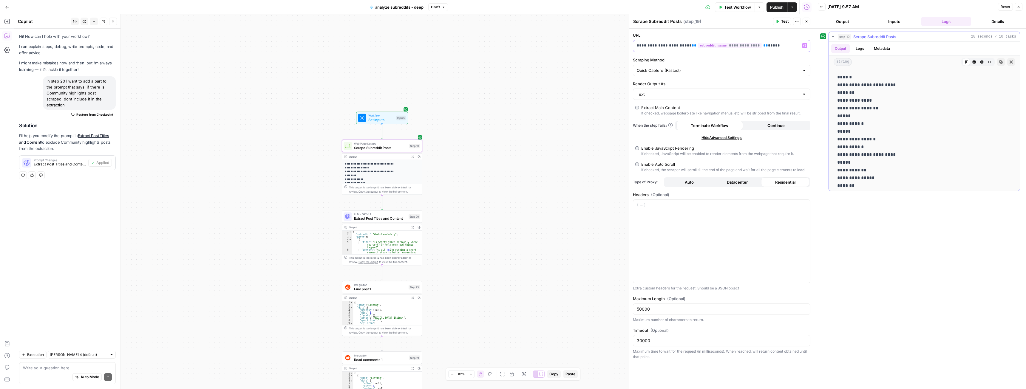
scroll to position [4470, 0]
click at [772, 47] on p "**********" at bounding box center [717, 46] width 160 height 6
click at [774, 50] on div "**********" at bounding box center [716, 46] width 167 height 12
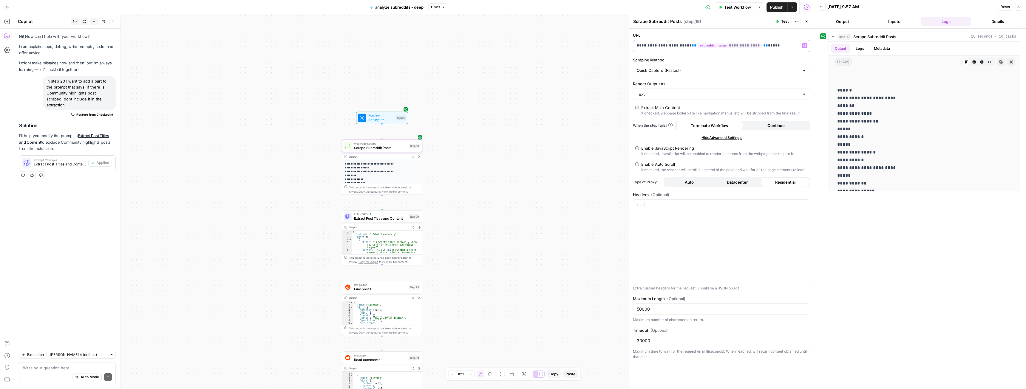
click at [774, 50] on div "**********" at bounding box center [716, 46] width 167 height 12
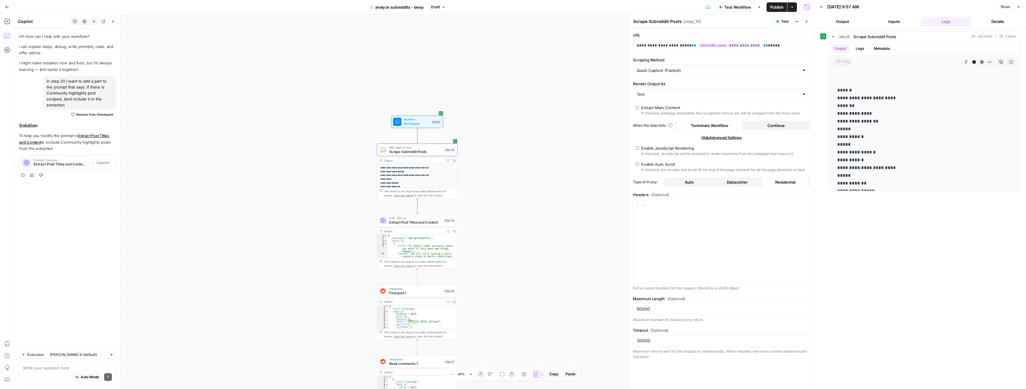
drag, startPoint x: 501, startPoint y: 166, endPoint x: 526, endPoint y: 167, distance: 25.1
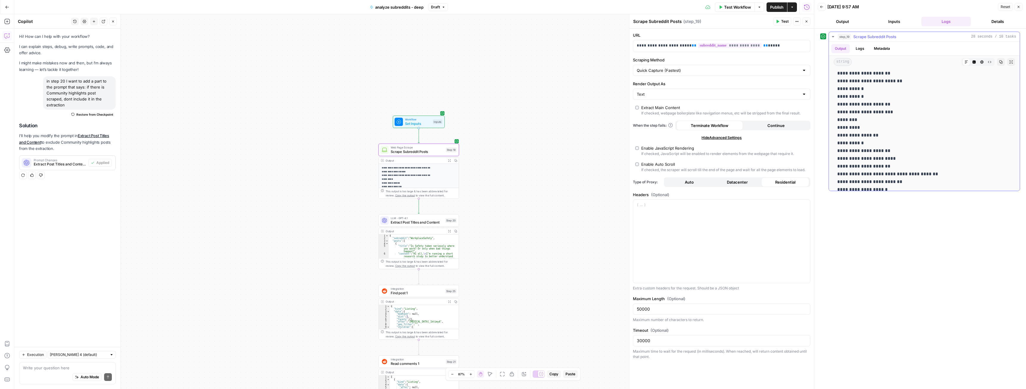
scroll to position [4769, 0]
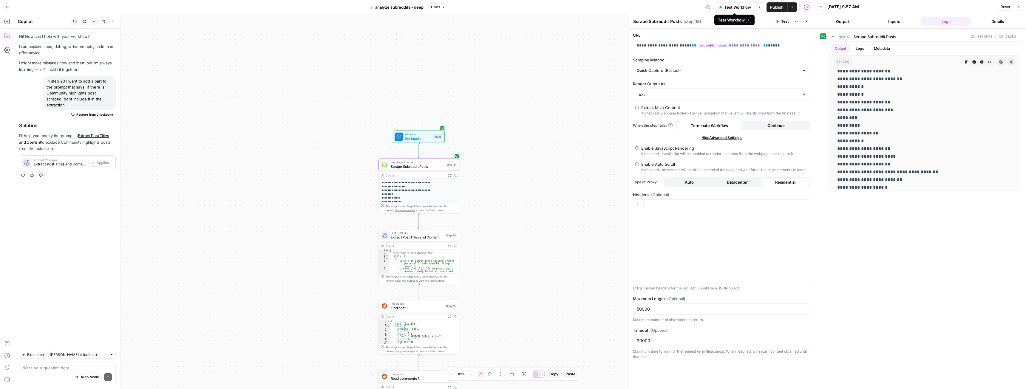
click at [762, 7] on button "Options" at bounding box center [760, 7] width 10 height 10
click at [741, 6] on span "Test Workflow" at bounding box center [738, 7] width 27 height 6
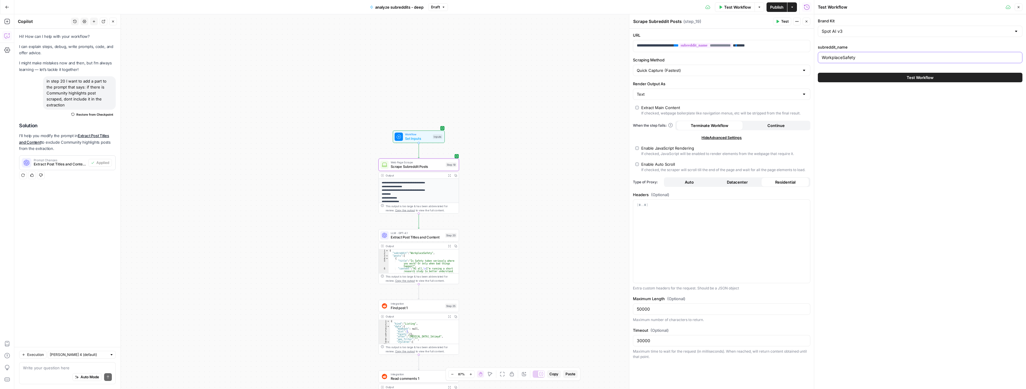
click at [845, 55] on input "WorkplaceSafety" at bounding box center [920, 58] width 197 height 6
paste input "cctv"
type input "cctv"
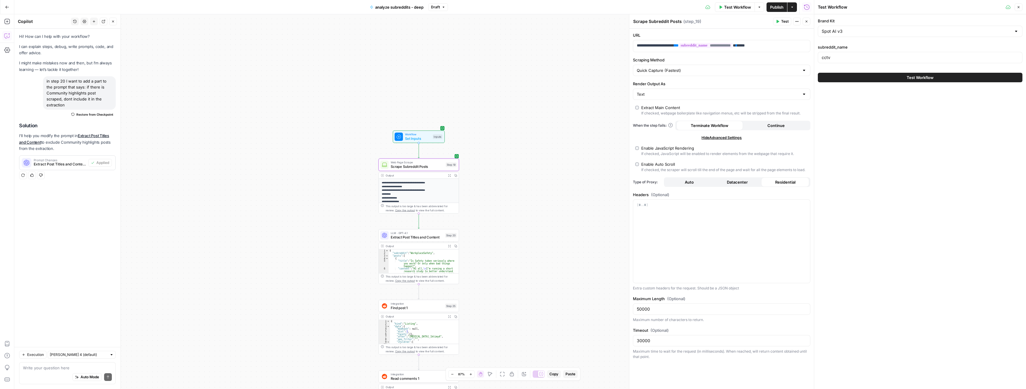
click at [845, 122] on div "Brand Kit Spot AI v3 subreddit_name cctv Test Workflow" at bounding box center [921, 201] width 212 height 375
click at [852, 78] on button "Test Workflow" at bounding box center [920, 78] width 205 height 10
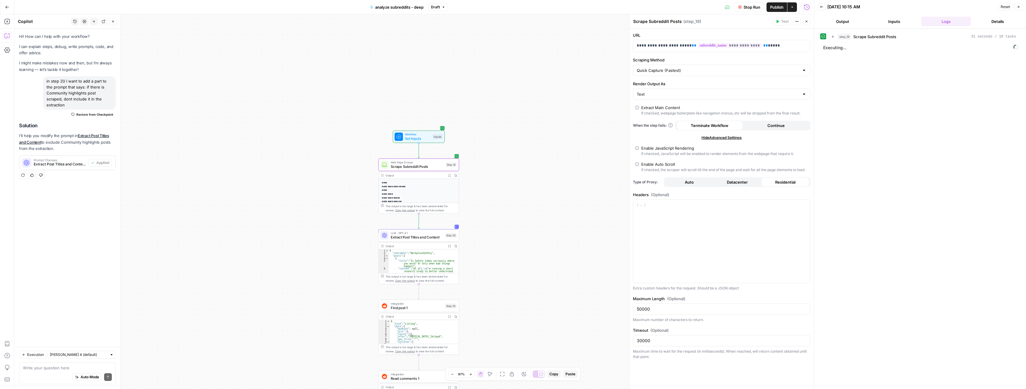
click at [748, 6] on span "Stop Run" at bounding box center [752, 7] width 17 height 6
click at [430, 165] on span "Scrape Subreddit Posts" at bounding box center [417, 166] width 53 height 5
click at [448, 175] on icon "button" at bounding box center [449, 175] width 2 height 2
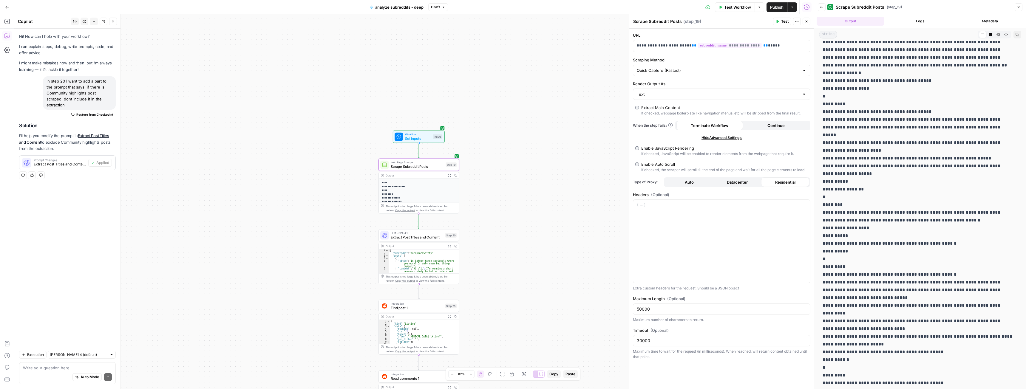
scroll to position [567, 0]
click at [759, 45] on p "**********" at bounding box center [722, 46] width 170 height 6
click at [759, 45] on p "**********" at bounding box center [717, 46] width 160 height 6
click at [750, 32] on label "URL" at bounding box center [722, 35] width 178 height 6
click at [781, 22] on button "Test" at bounding box center [782, 22] width 18 height 8
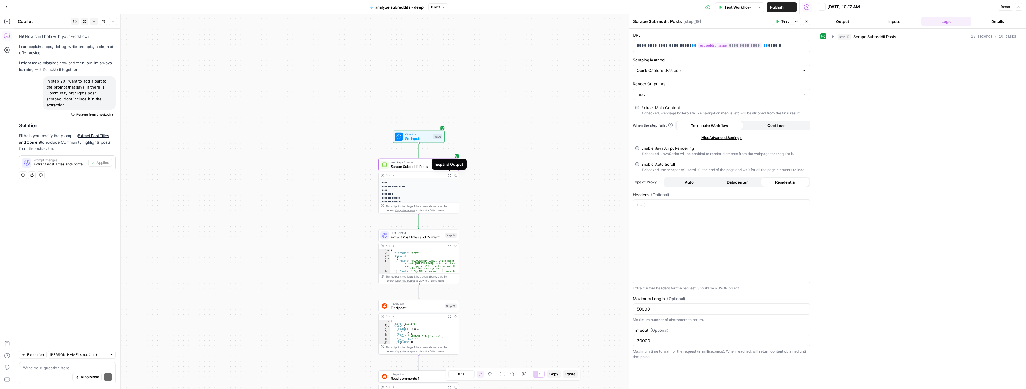
click at [449, 176] on icon "button" at bounding box center [449, 175] width 3 height 3
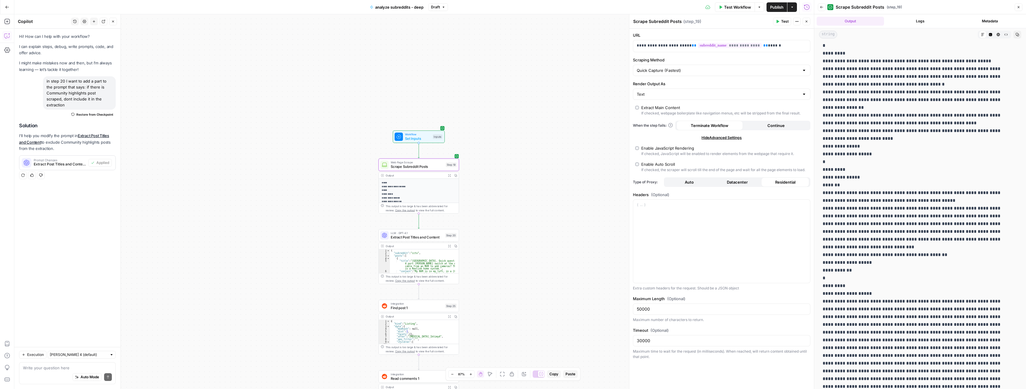
scroll to position [627, 0]
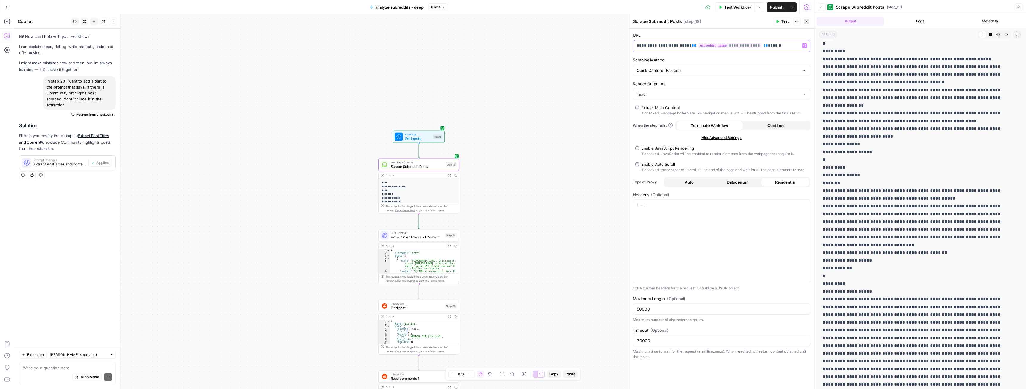
click at [771, 45] on p "**********" at bounding box center [717, 46] width 160 height 6
click at [768, 45] on p "**********" at bounding box center [717, 46] width 160 height 6
click at [581, 60] on div "**********" at bounding box center [414, 201] width 800 height 375
click at [783, 22] on span "Test" at bounding box center [784, 21] width 7 height 5
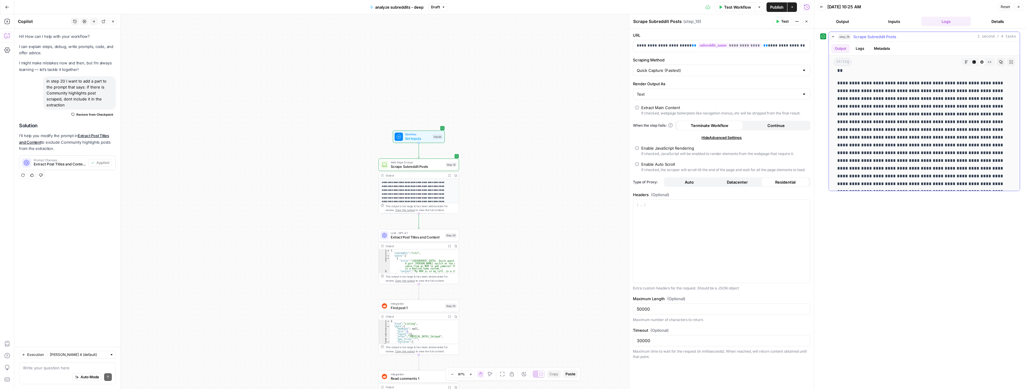
scroll to position [746, 0]
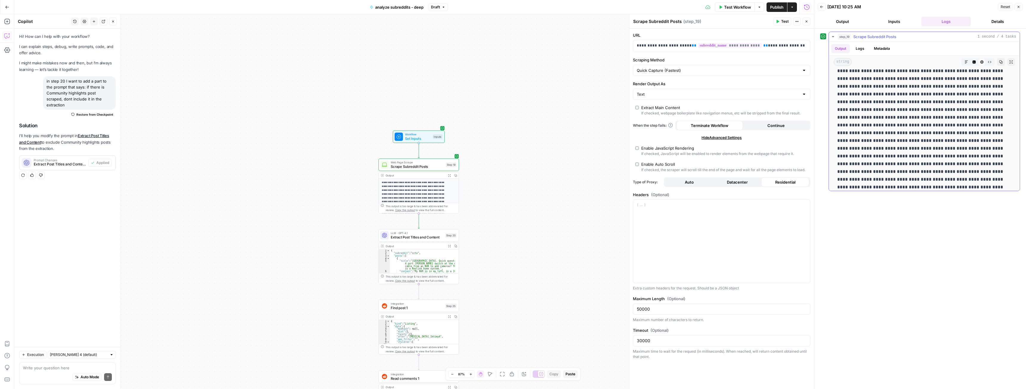
click at [1010, 61] on icon "button" at bounding box center [1012, 62] width 4 height 4
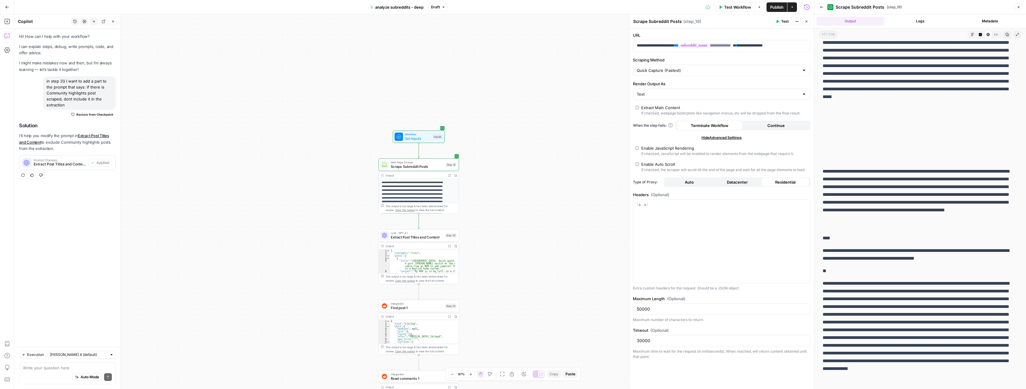
scroll to position [862, 0]
click at [791, 47] on p "**********" at bounding box center [722, 46] width 170 height 6
click at [786, 22] on span "Test" at bounding box center [784, 21] width 7 height 5
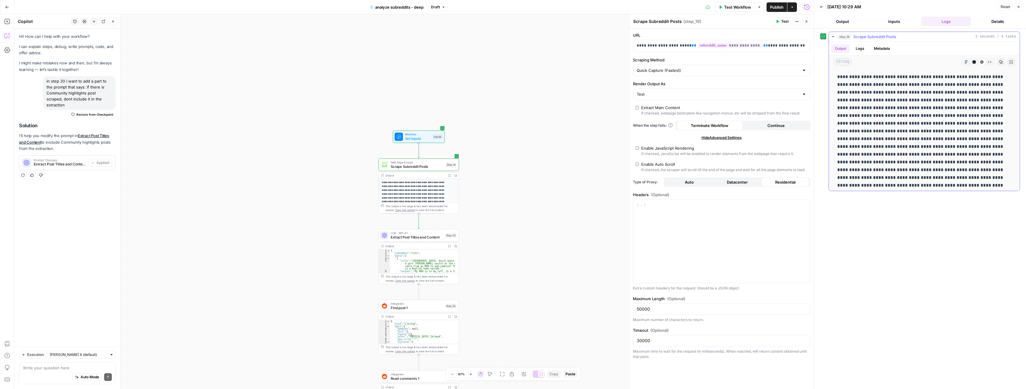
click at [1010, 63] on icon "button" at bounding box center [1011, 62] width 3 height 3
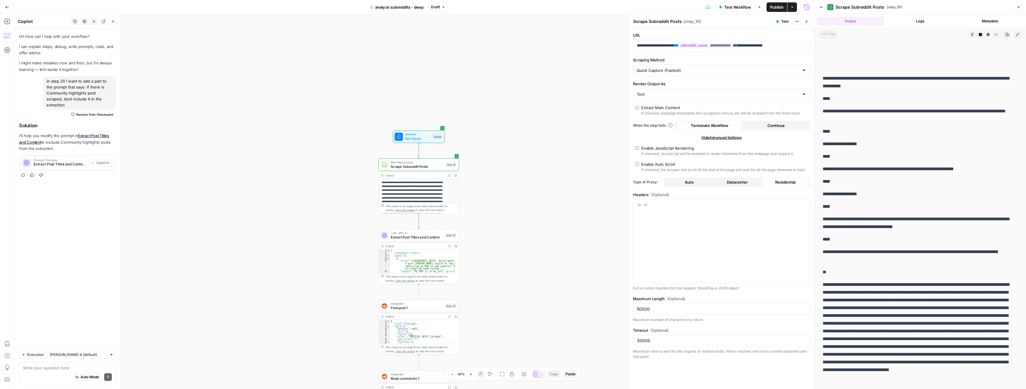
scroll to position [1750, 0]
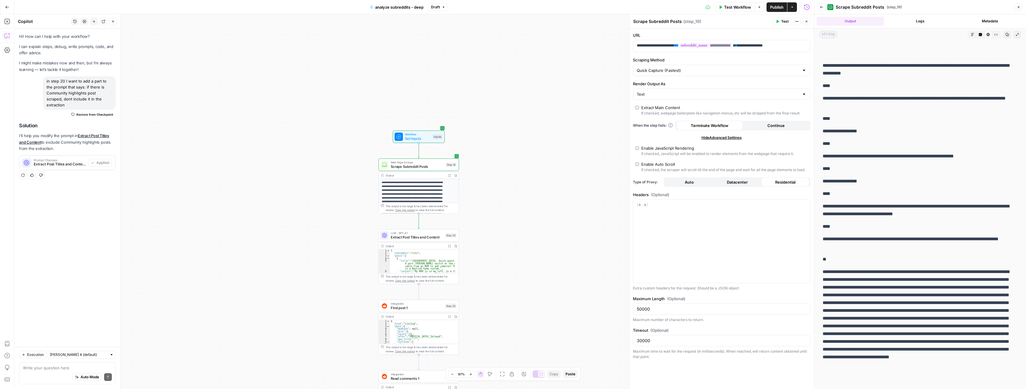
click at [894, 238] on p "**********" at bounding box center [918, 243] width 191 height 16
click at [931, 95] on p "**********" at bounding box center [918, 103] width 191 height 16
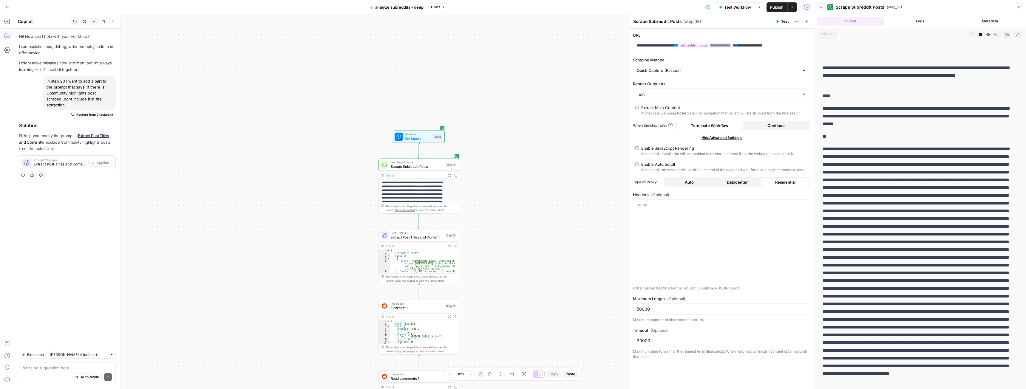
scroll to position [1333, 0]
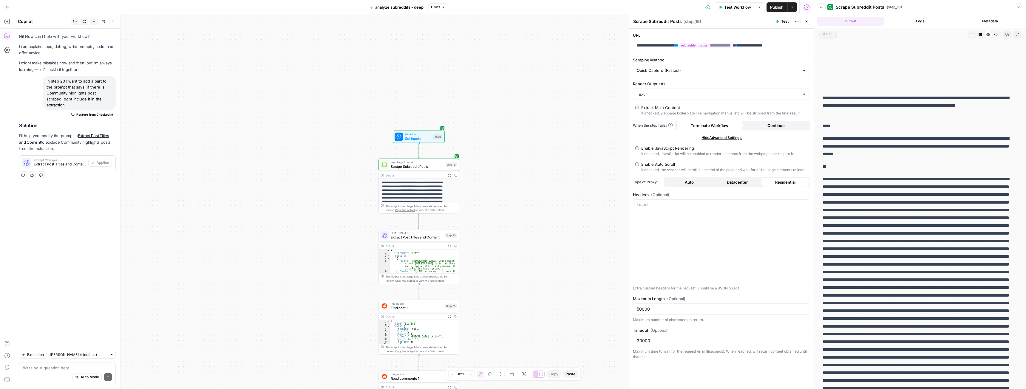
click at [416, 237] on span "Extract Post Titles and Content" at bounding box center [417, 237] width 53 height 5
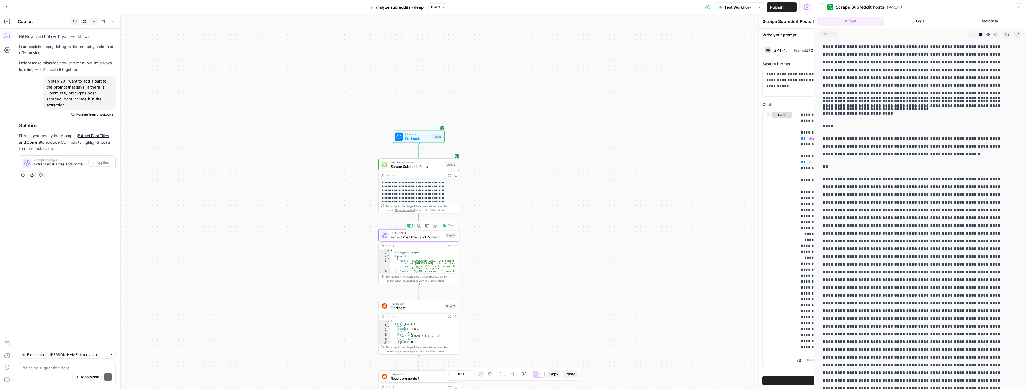
type textarea "Extract Post Titles and Content"
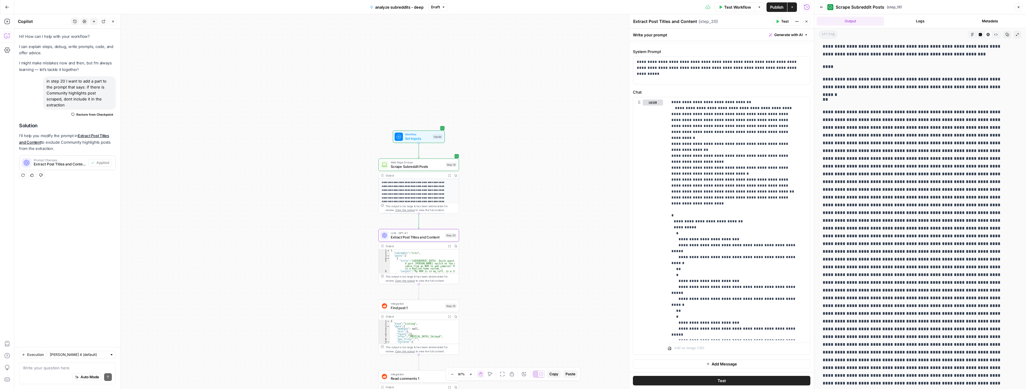
scroll to position [1034, 0]
click at [413, 166] on span "Scrape Subreddit Posts" at bounding box center [417, 166] width 53 height 5
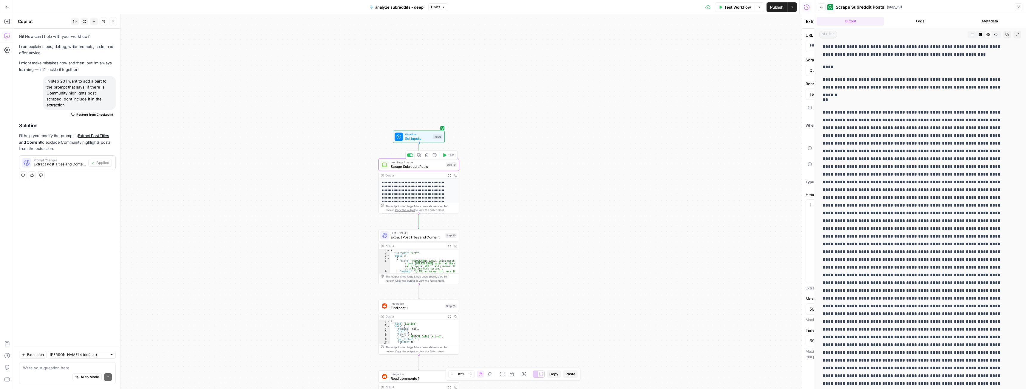
type textarea "Scrape Subreddit Posts"
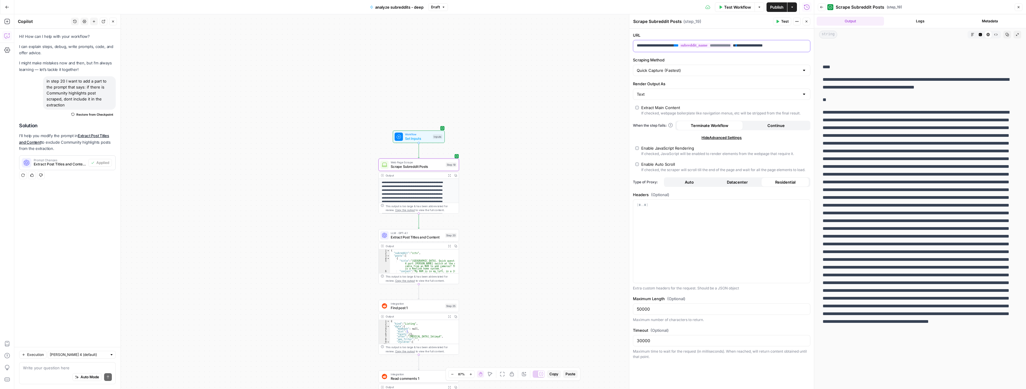
click at [791, 46] on p "**********" at bounding box center [717, 46] width 160 height 6
click at [537, 138] on div "Workflow Set Inputs Inputs Web Page Scrape Scrape Subreddit Posts Step 19 Outpu…" at bounding box center [414, 201] width 800 height 375
click at [49, 369] on textarea at bounding box center [67, 368] width 89 height 6
click at [781, 20] on button "Test" at bounding box center [782, 22] width 18 height 8
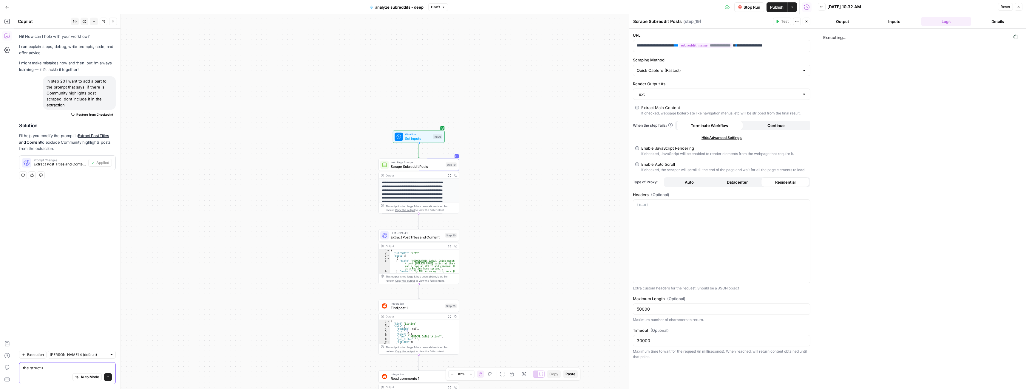
click at [62, 367] on textarea "the structu" at bounding box center [67, 368] width 89 height 6
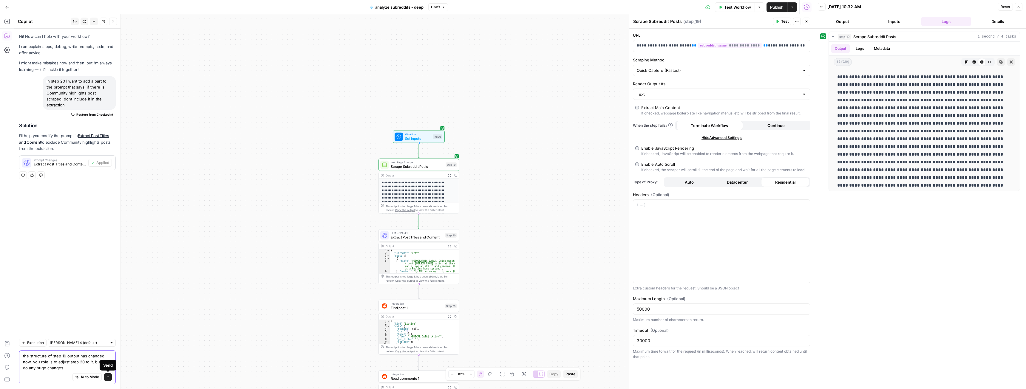
type textarea "the structure of step 19 output has changed now. you role is to adjust step 20 …"
click at [107, 379] on icon "submit" at bounding box center [108, 378] width 4 height 4
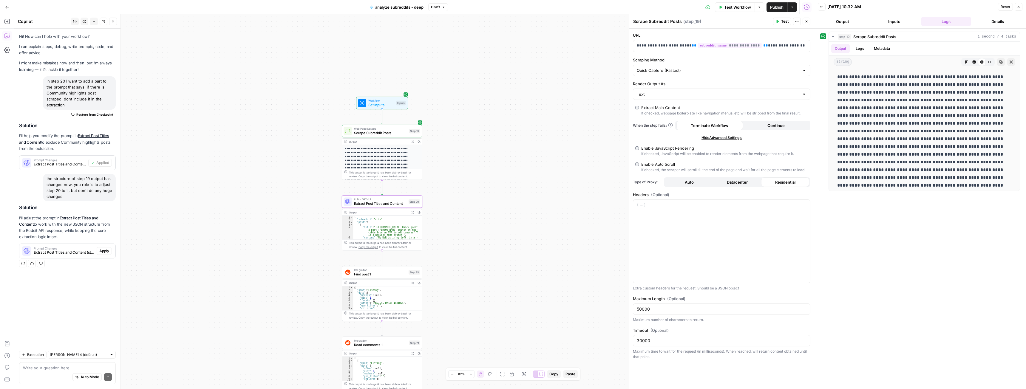
click at [76, 254] on span "Extract Post Titles and Content (step_20)" at bounding box center [64, 252] width 61 height 5
click at [104, 253] on span "Apply" at bounding box center [104, 251] width 10 height 5
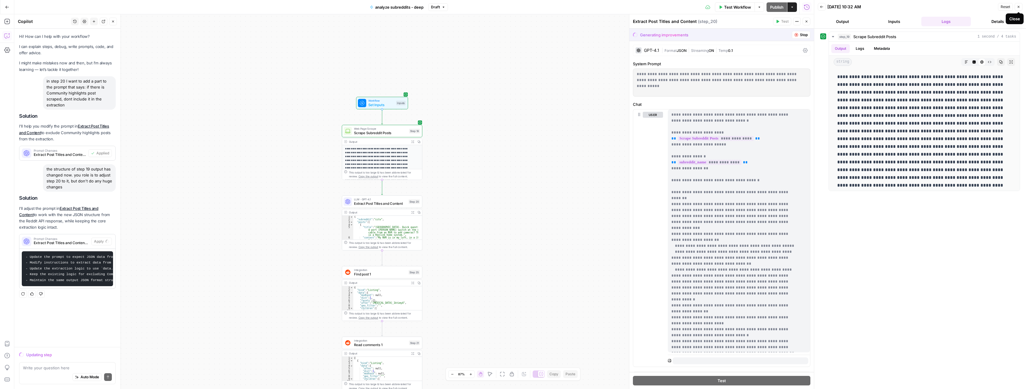
click at [1019, 7] on icon "button" at bounding box center [1019, 7] width 4 height 4
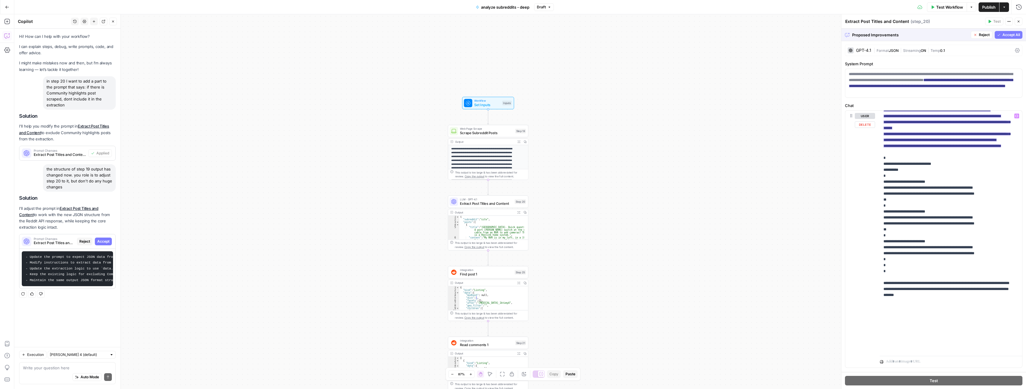
scroll to position [257, 0]
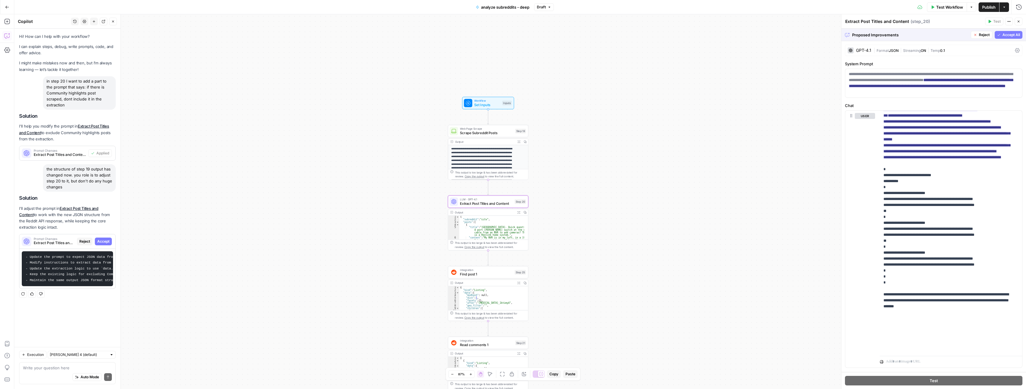
click at [107, 240] on span "Accept" at bounding box center [103, 241] width 12 height 5
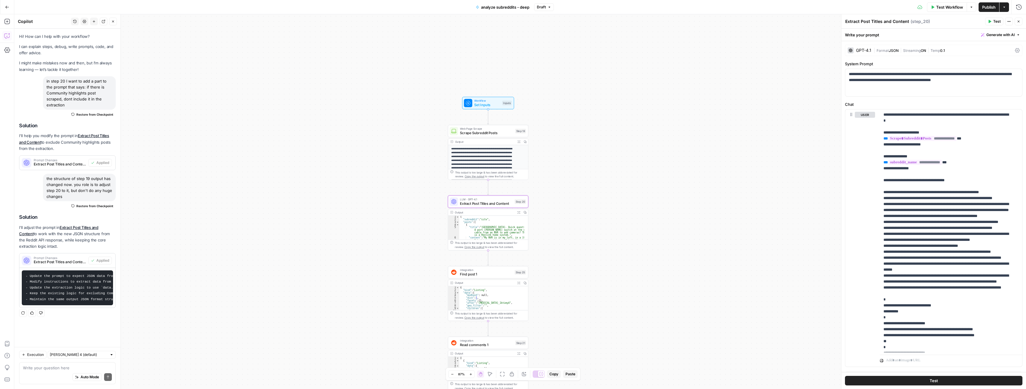
click at [497, 203] on span "Extract Post Titles and Content" at bounding box center [486, 203] width 53 height 5
click at [995, 23] on span "P" at bounding box center [996, 20] width 5 height 6
click at [993, 21] on button "Test" at bounding box center [994, 22] width 18 height 8
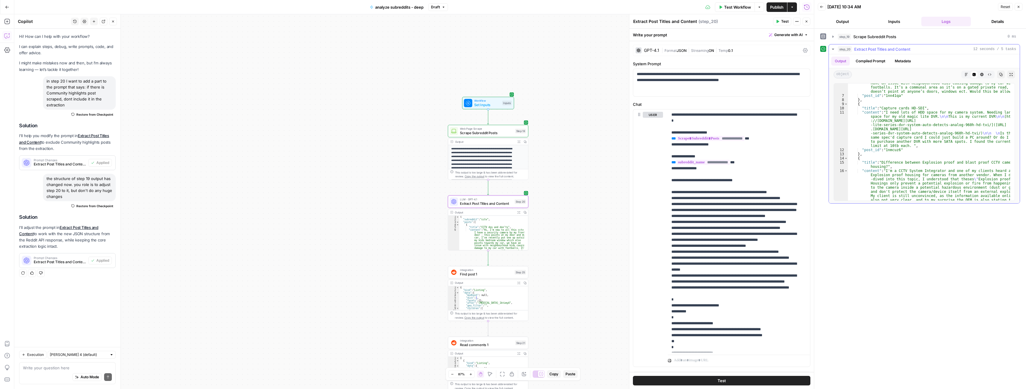
scroll to position [67, 0]
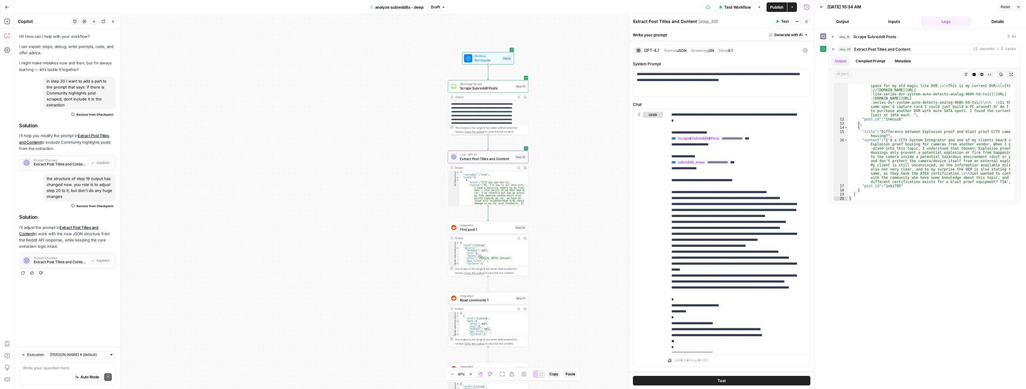
click at [488, 228] on span "Find post 1" at bounding box center [486, 229] width 53 height 5
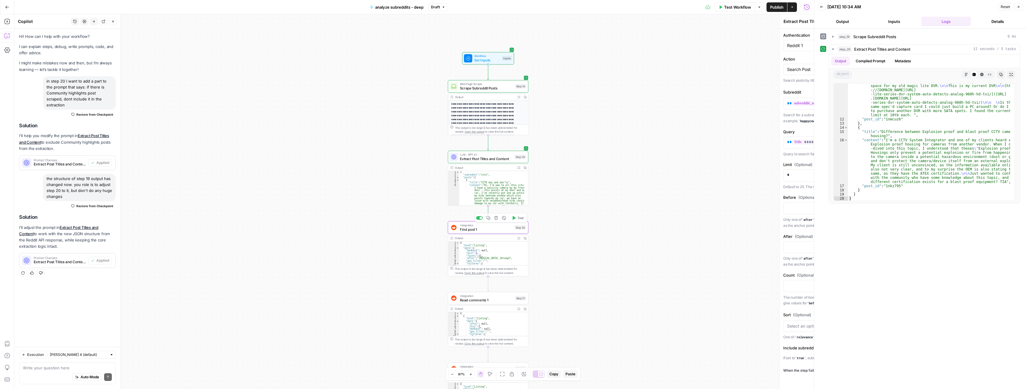
type textarea "Find post 1"
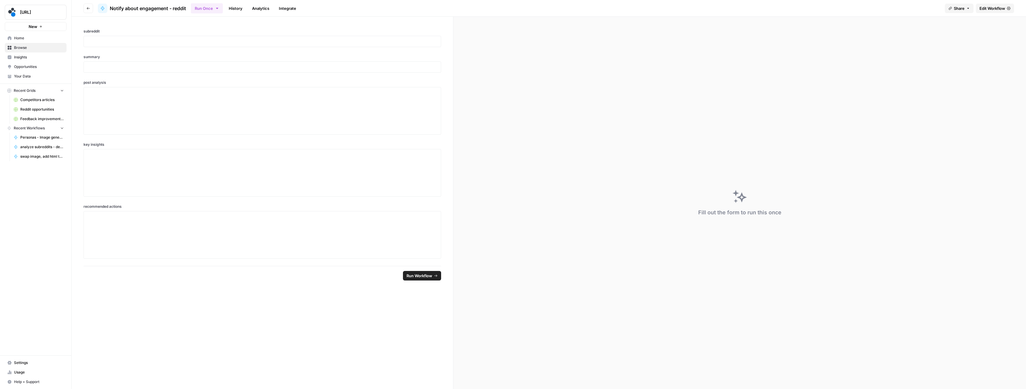
click at [997, 6] on span "Edit Workflow" at bounding box center [993, 8] width 26 height 6
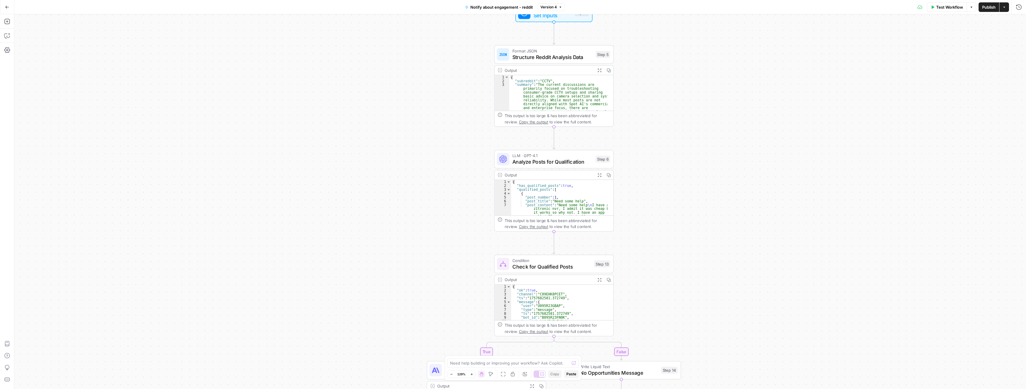
drag, startPoint x: 465, startPoint y: 134, endPoint x: 450, endPoint y: 138, distance: 16.1
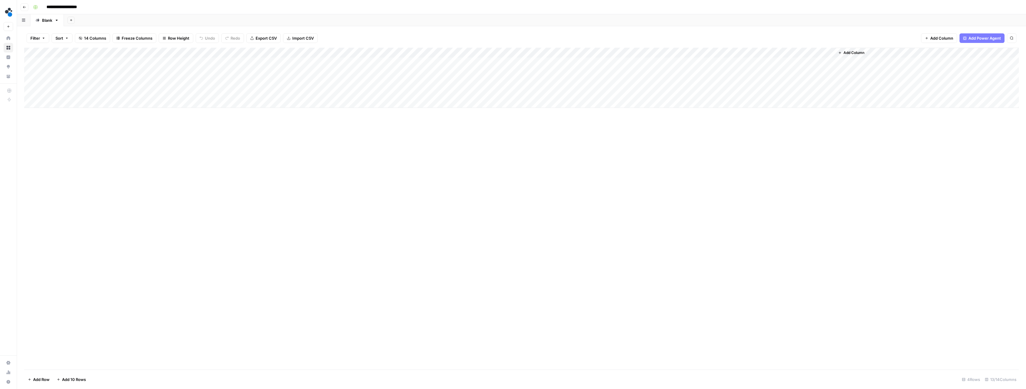
click at [279, 92] on div "Add Column" at bounding box center [521, 78] width 995 height 60
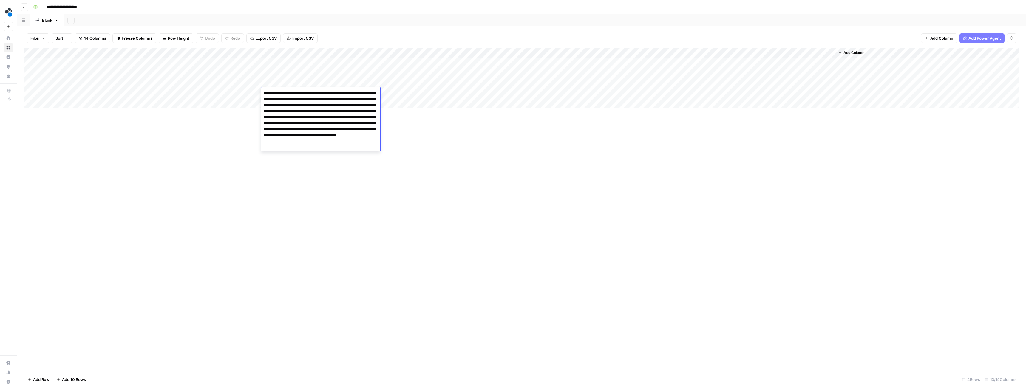
click at [303, 204] on div "Add Column" at bounding box center [521, 209] width 995 height 322
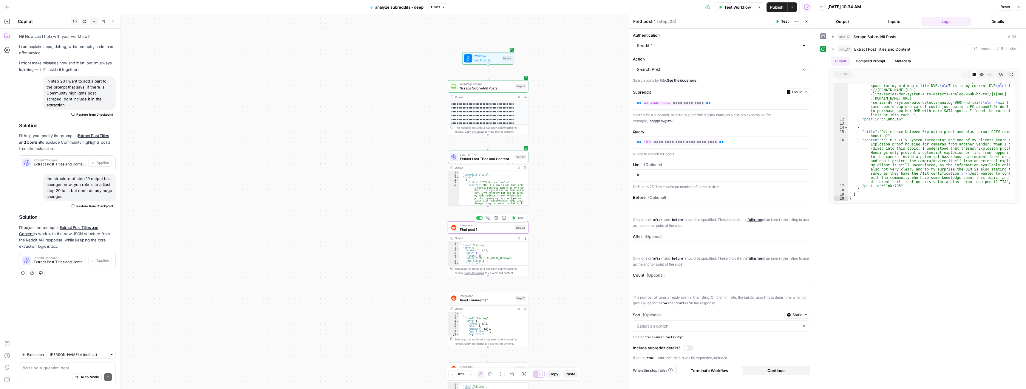
scroll to position [67, 0]
click at [519, 219] on span "Test" at bounding box center [521, 218] width 6 height 5
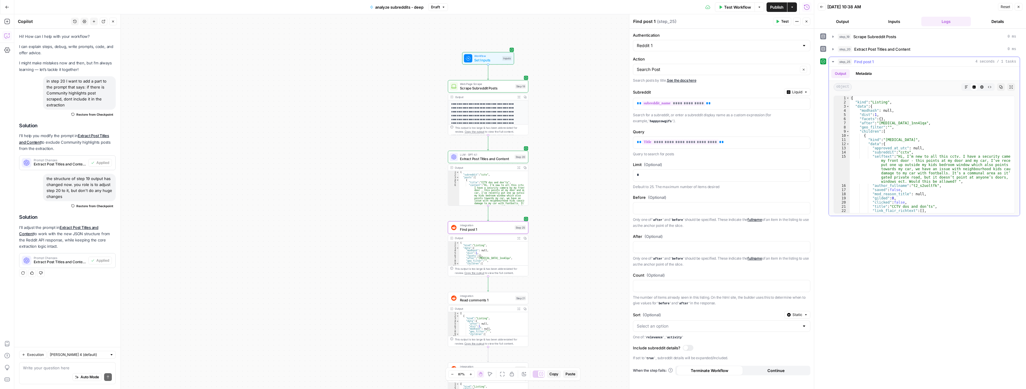
scroll to position [0, 0]
click at [495, 301] on span "Read comments 1" at bounding box center [486, 299] width 53 height 5
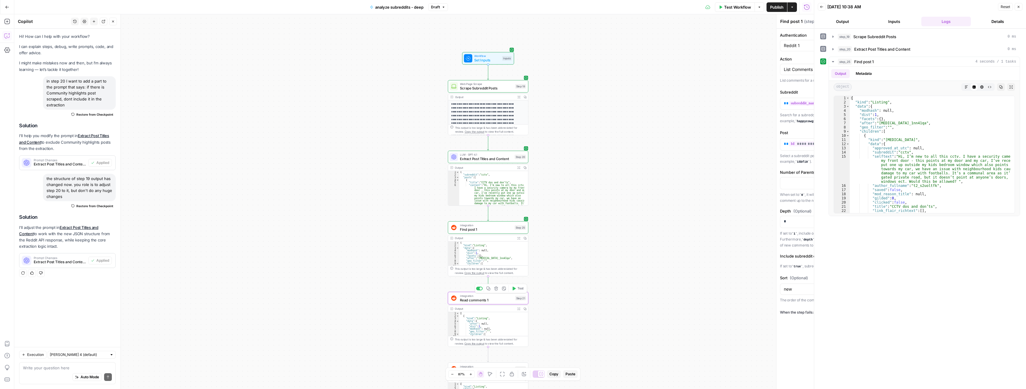
type textarea "Read comments 1"
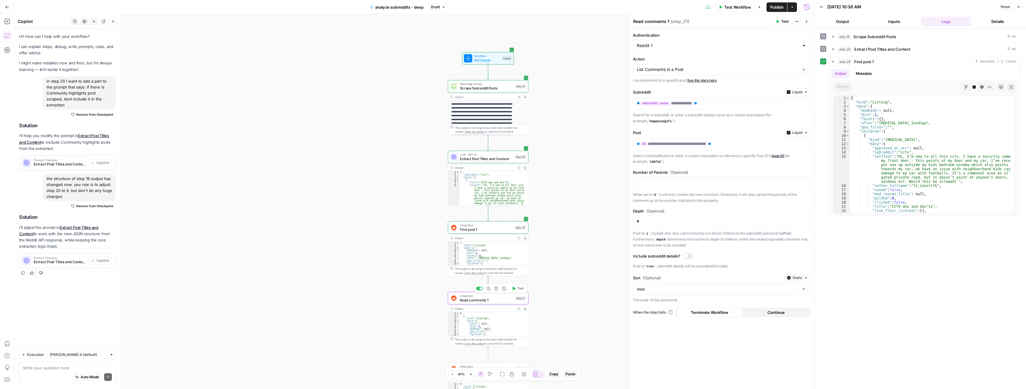
click at [518, 289] on span "Test" at bounding box center [521, 288] width 6 height 5
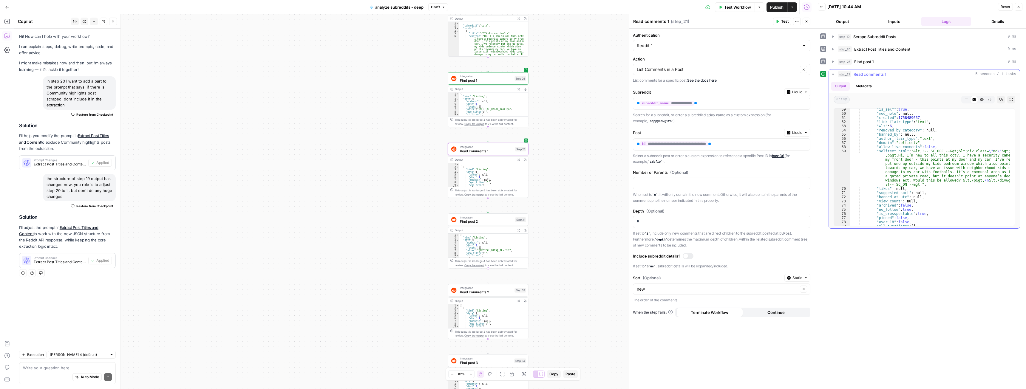
scroll to position [286, 0]
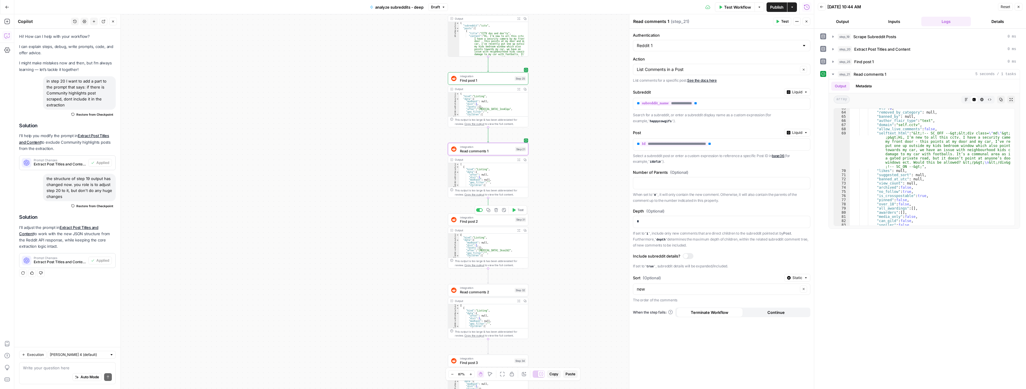
click at [519, 211] on span "Test" at bounding box center [521, 210] width 6 height 5
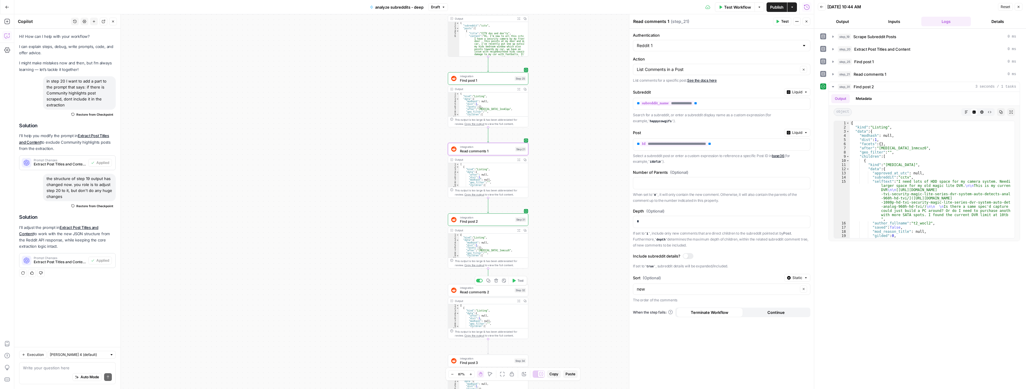
click at [518, 282] on span "Test" at bounding box center [521, 281] width 6 height 5
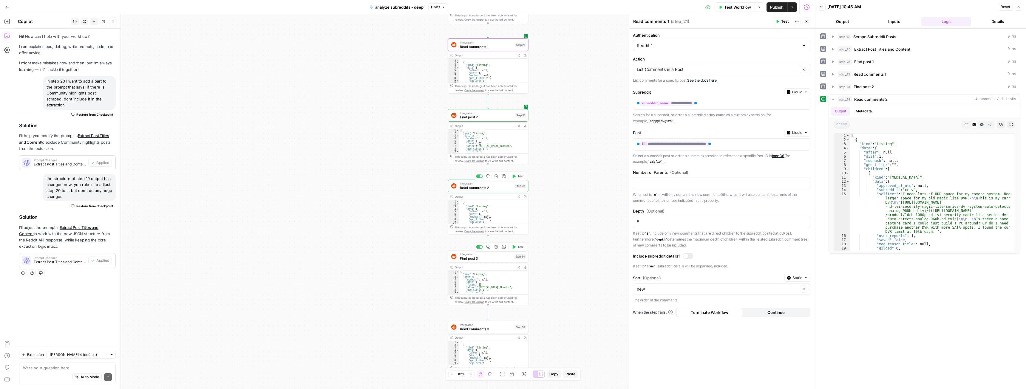
click at [519, 248] on span "Test" at bounding box center [521, 247] width 6 height 5
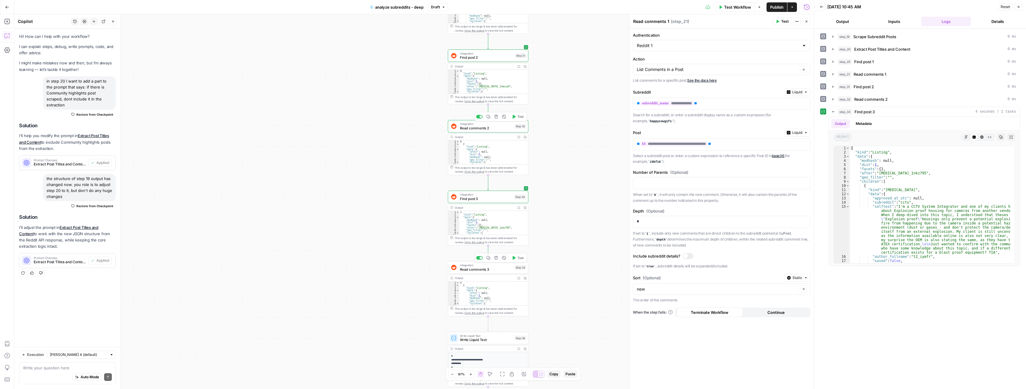
click at [517, 259] on button "Test" at bounding box center [518, 258] width 16 height 7
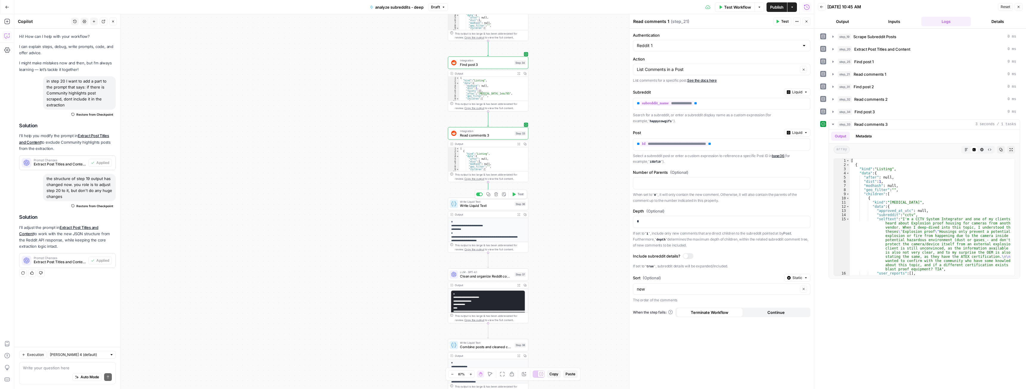
click at [519, 195] on span "Test" at bounding box center [521, 194] width 6 height 5
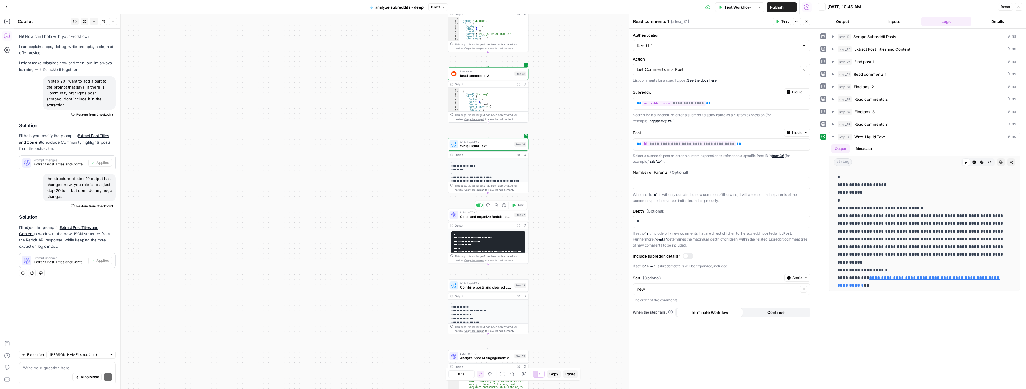
click at [496, 216] on span "Clean and organize Reddit comments" at bounding box center [486, 216] width 53 height 5
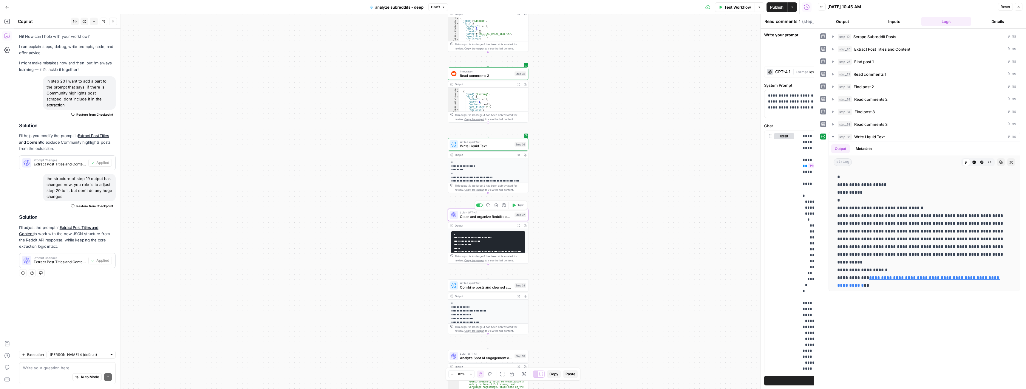
type textarea "Clean and organize Reddit comments"
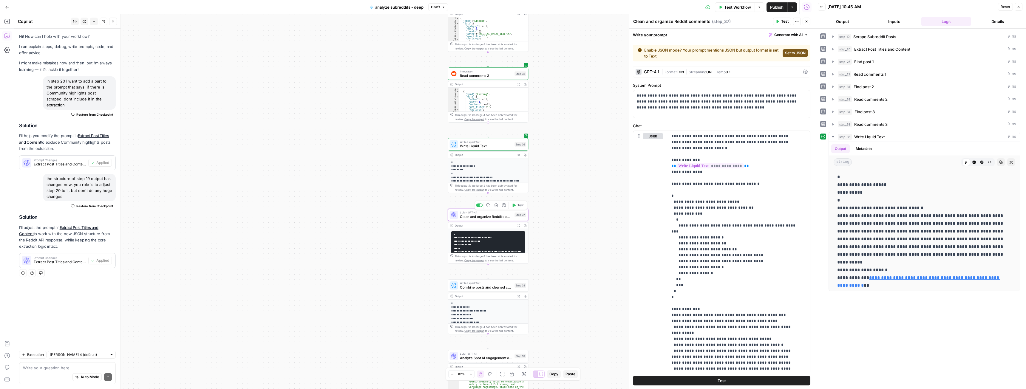
click at [519, 207] on span "Test" at bounding box center [521, 205] width 6 height 5
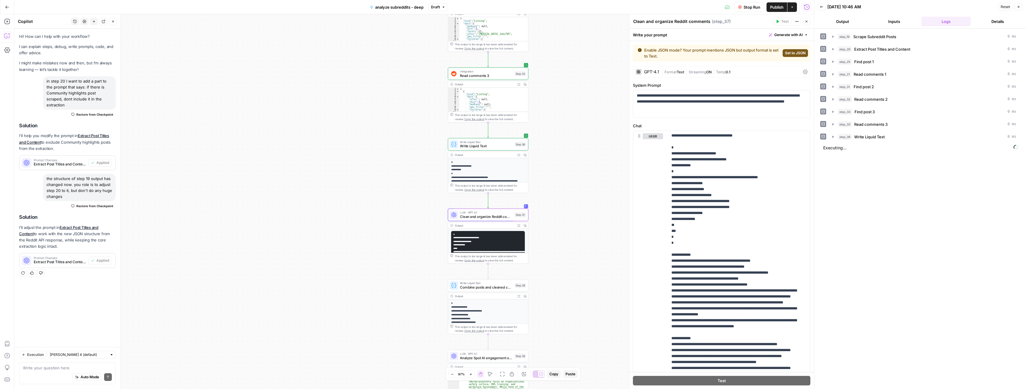
scroll to position [114, 0]
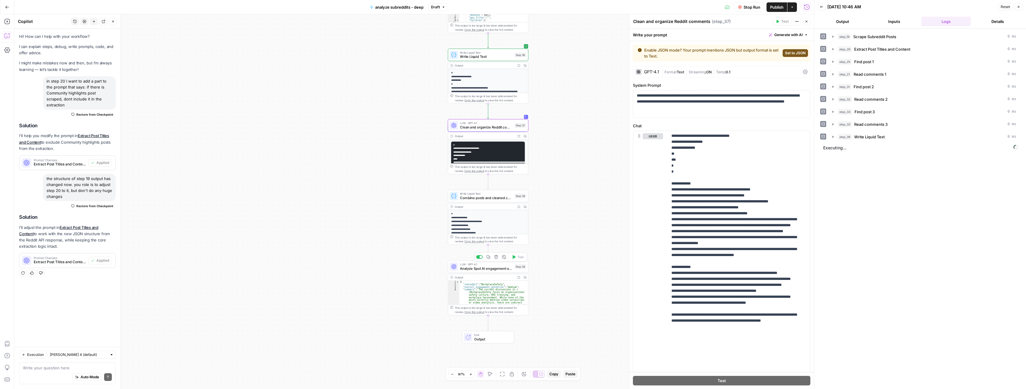
click at [500, 268] on span "Analyze Spot AI engagement opportunities" at bounding box center [486, 268] width 53 height 5
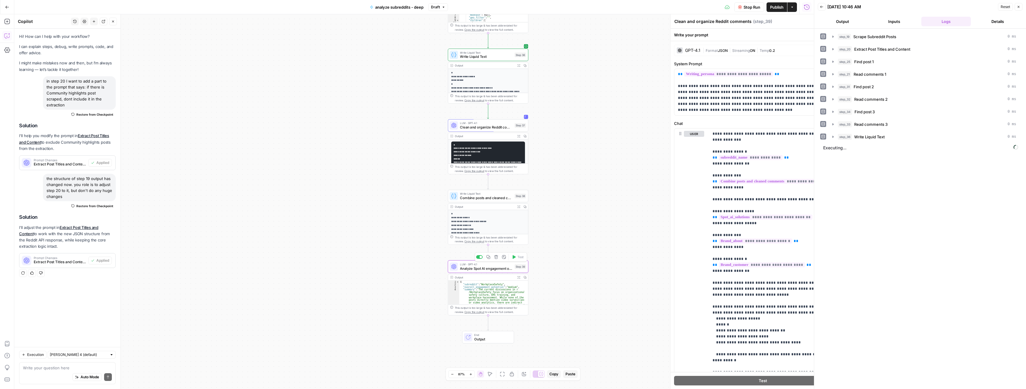
type textarea "Analyze Spot AI engagement opportunities"
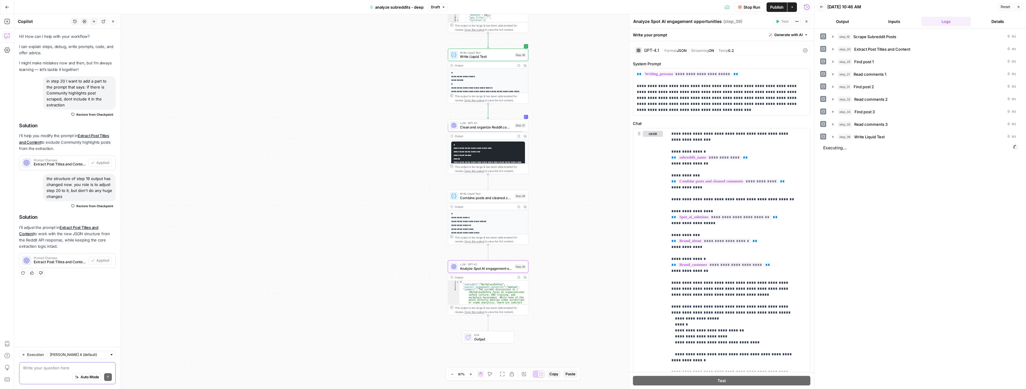
click at [33, 368] on textarea at bounding box center [67, 368] width 89 height 6
type textarea "in step 39"
click at [48, 365] on div "in step 39 in step 39 Auto Mode Send" at bounding box center [67, 374] width 97 height 22
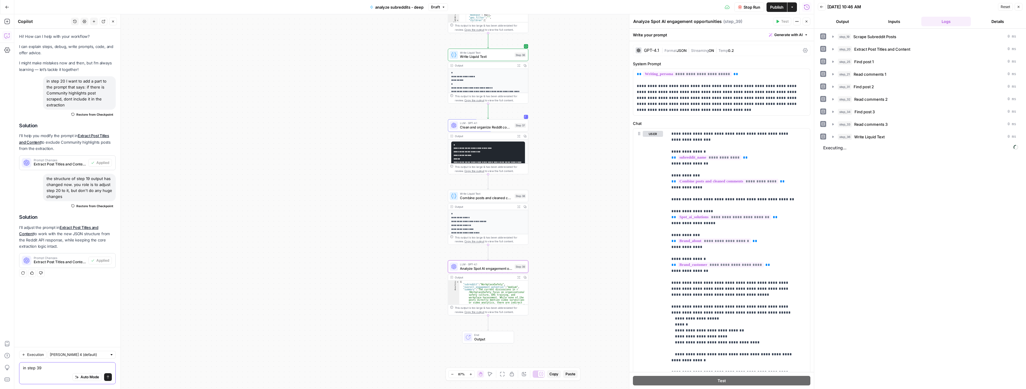
click at [44, 368] on textarea "in step 39" at bounding box center [67, 368] width 89 height 6
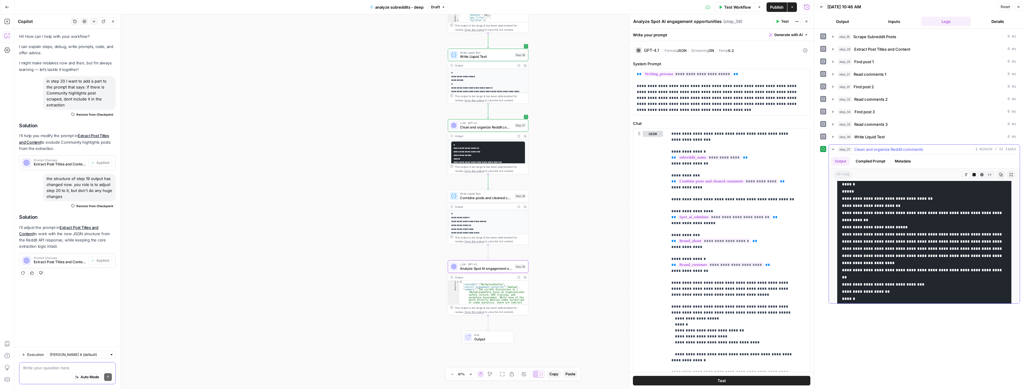
scroll to position [239, 0]
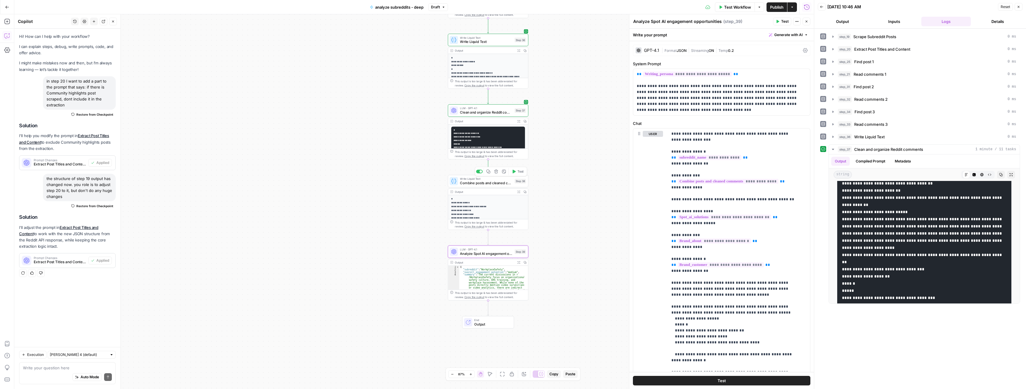
click at [519, 172] on span "Test" at bounding box center [521, 171] width 6 height 5
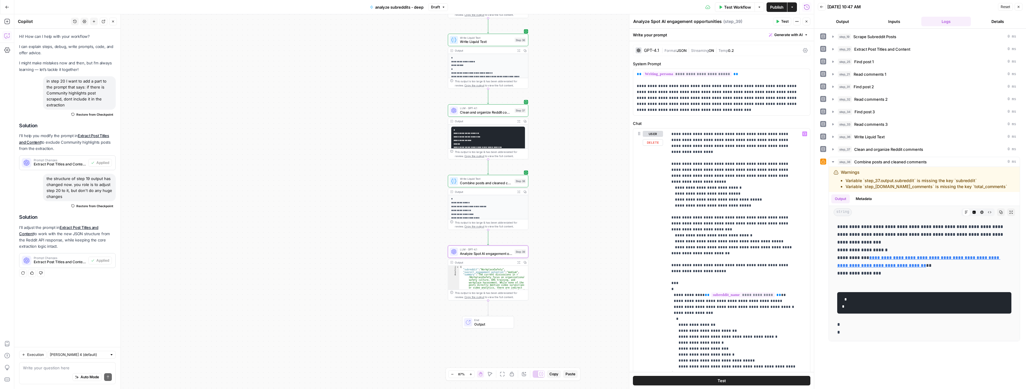
scroll to position [298, 0]
drag, startPoint x: 707, startPoint y: 206, endPoint x: 726, endPoint y: 206, distance: 18.8
click at [726, 206] on p "**********" at bounding box center [735, 209] width 126 height 752
click at [715, 249] on p "**********" at bounding box center [735, 206] width 126 height 746
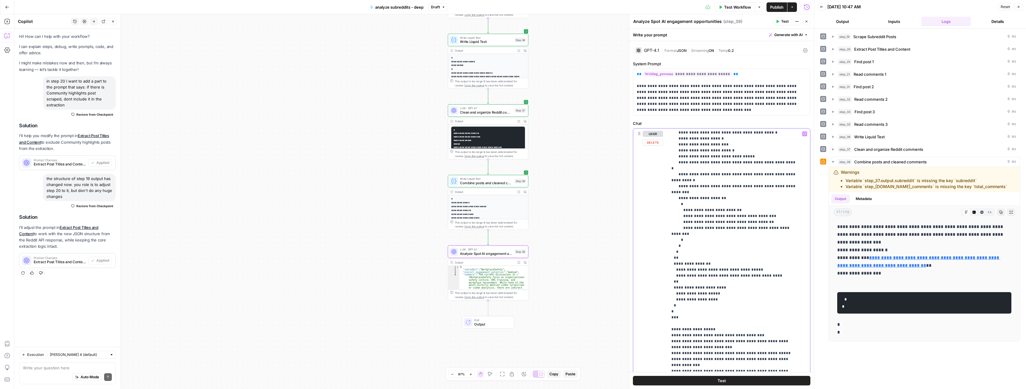
scroll to position [508, 0]
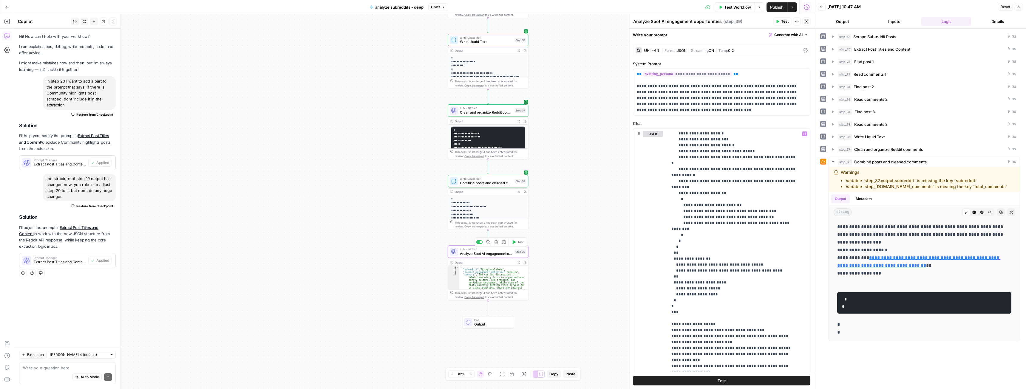
click at [519, 242] on span "Test" at bounding box center [521, 242] width 6 height 5
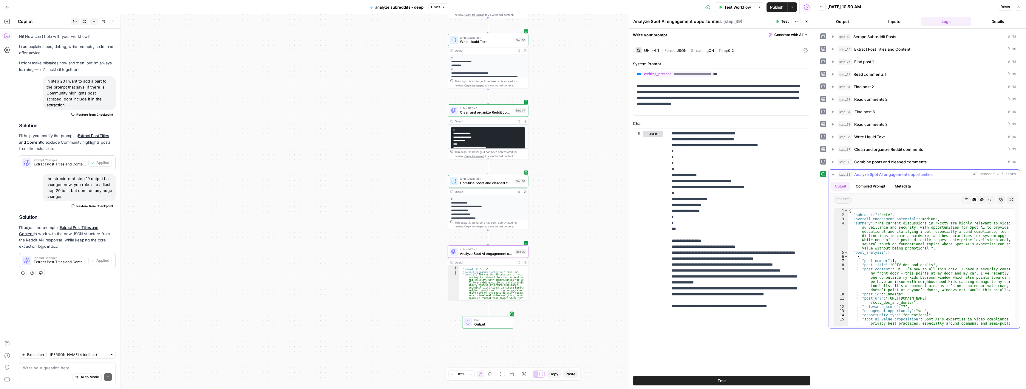
scroll to position [0, 0]
click at [473, 257] on div "LLM · GPT-4.1 Analyze Spot AI engagement opportunities Step 39 Copy step Delete…" at bounding box center [488, 252] width 81 height 13
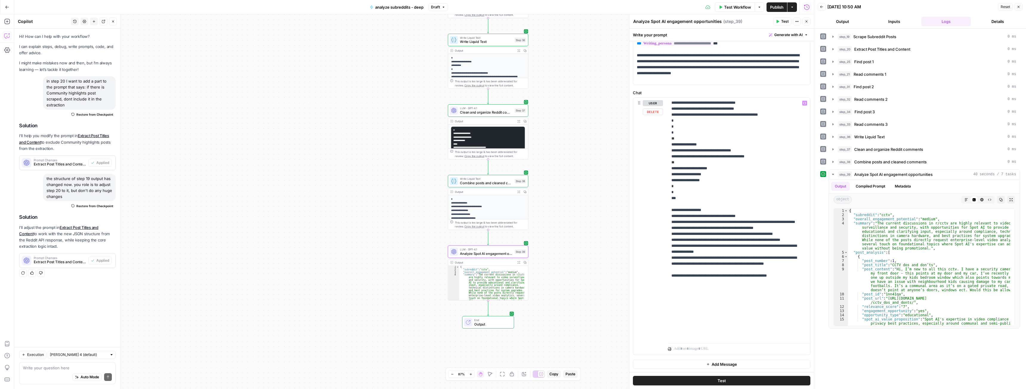
scroll to position [31, 0]
click at [35, 367] on textarea at bounding box center [67, 368] width 89 height 6
type textarea "a"
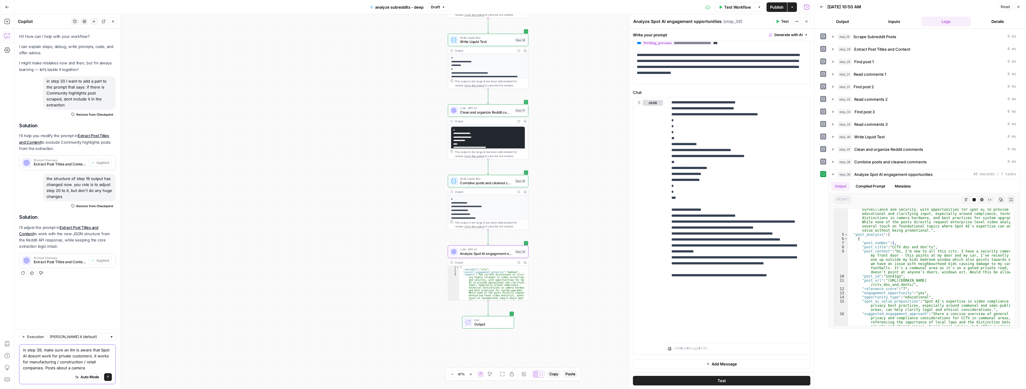
click at [92, 368] on textarea "in step 39, make sure an llm is aware that Spot AI doesnt work for private cust…" at bounding box center [67, 359] width 89 height 24
type textarea "in step 39, make sure an llm is aware that Spot AI doesnt work for private cust…"
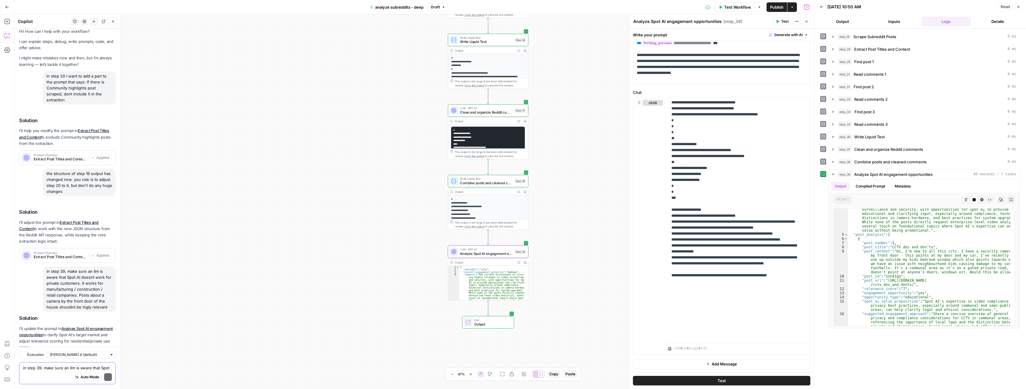
scroll to position [41, 0]
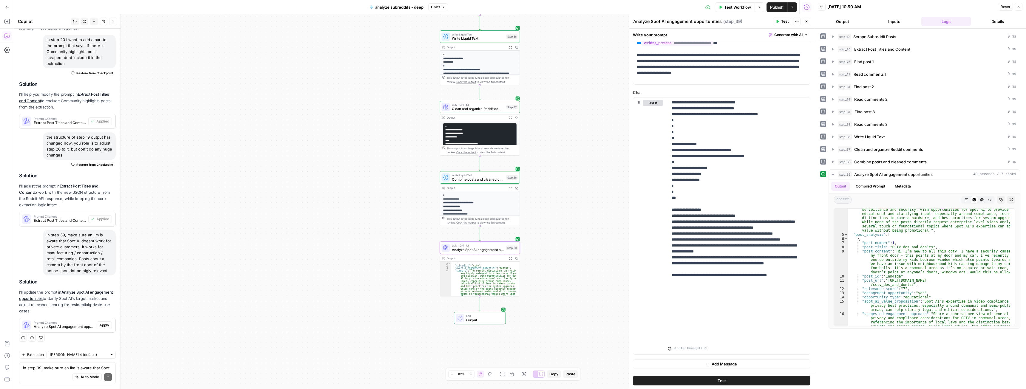
click at [99, 325] on span "Apply" at bounding box center [104, 325] width 10 height 5
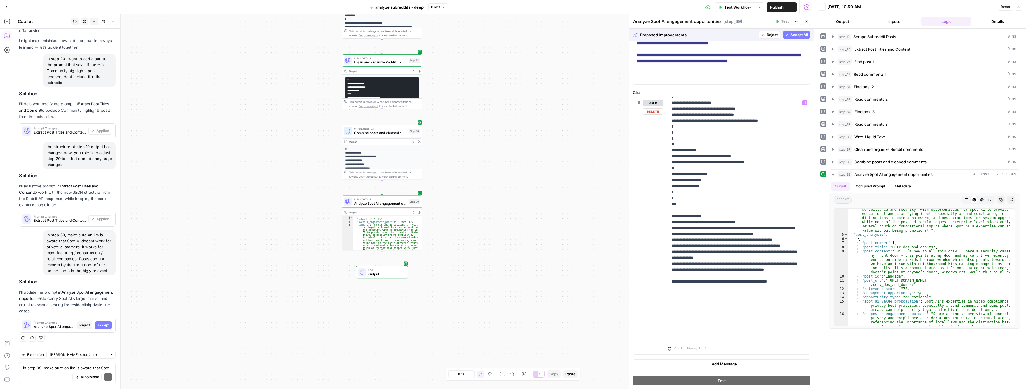
scroll to position [585, 0]
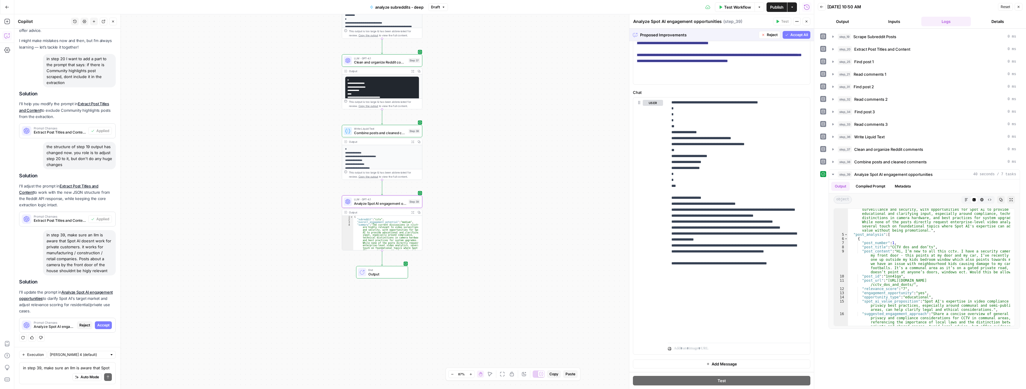
click at [99, 326] on span "Accept" at bounding box center [103, 325] width 12 height 5
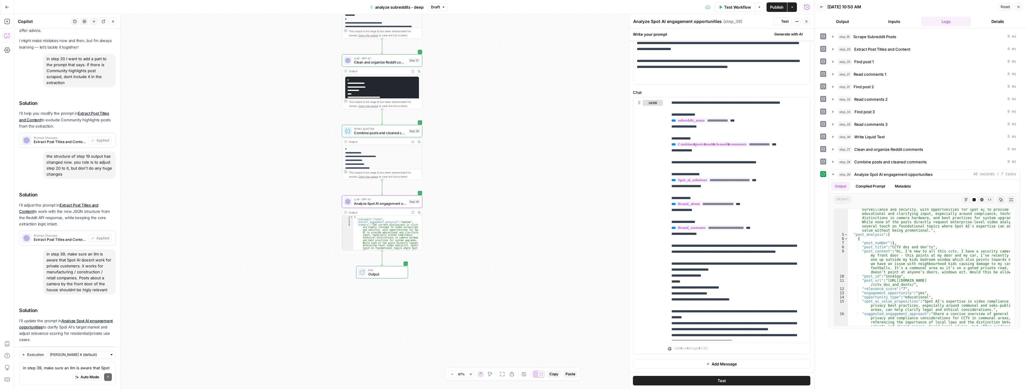
scroll to position [0, 0]
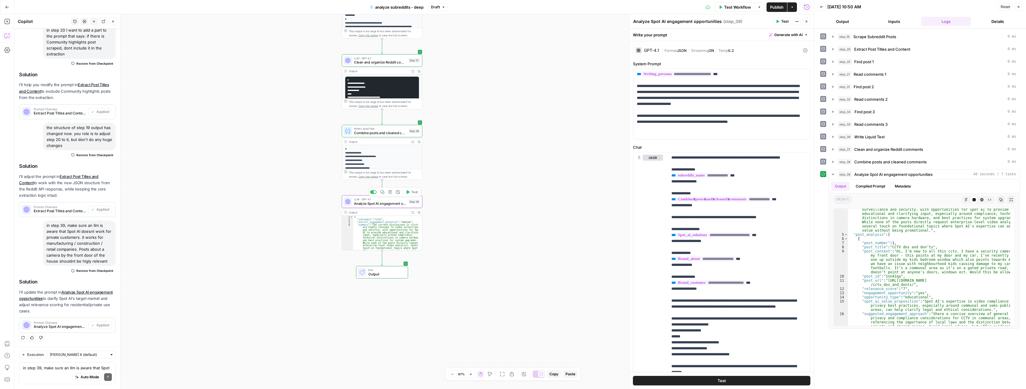
click at [417, 194] on span "Test" at bounding box center [414, 192] width 6 height 5
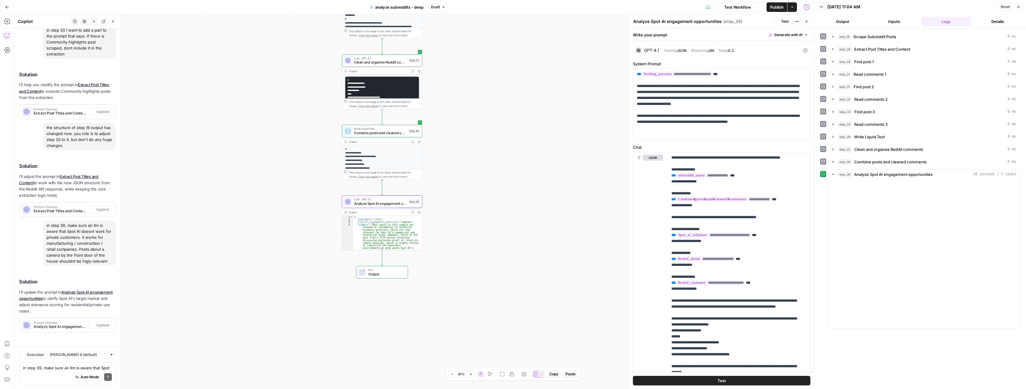
scroll to position [51, 0]
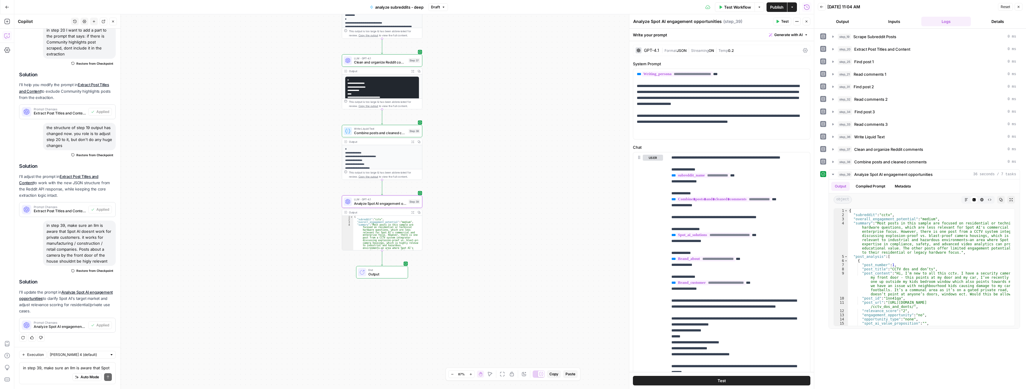
click at [413, 214] on icon "button" at bounding box center [412, 212] width 3 height 3
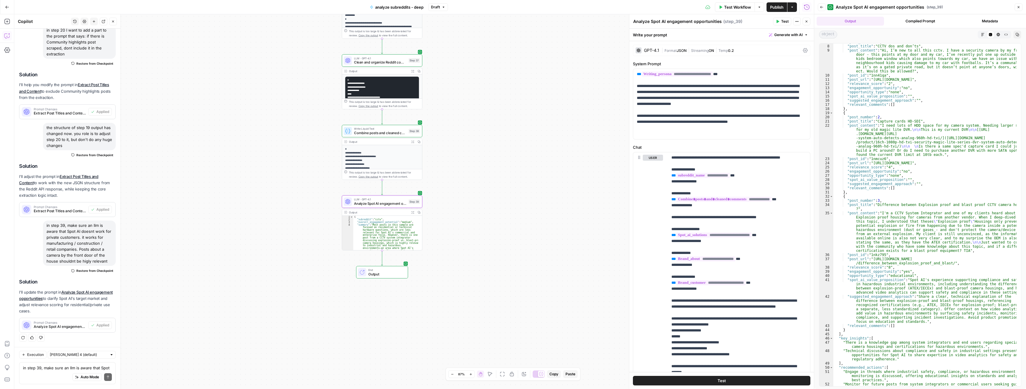
scroll to position [54, 0]
drag, startPoint x: 412, startPoint y: 142, endPoint x: 416, endPoint y: 142, distance: 3.6
click at [412, 142] on icon "button" at bounding box center [412, 142] width 3 height 3
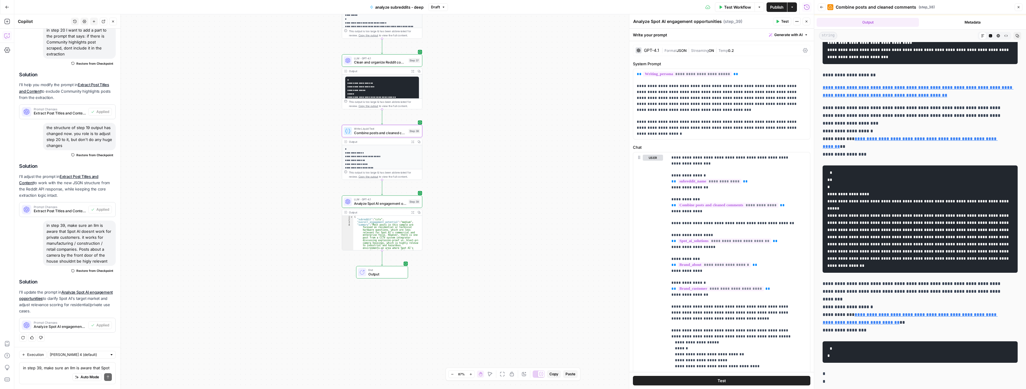
scroll to position [25, 0]
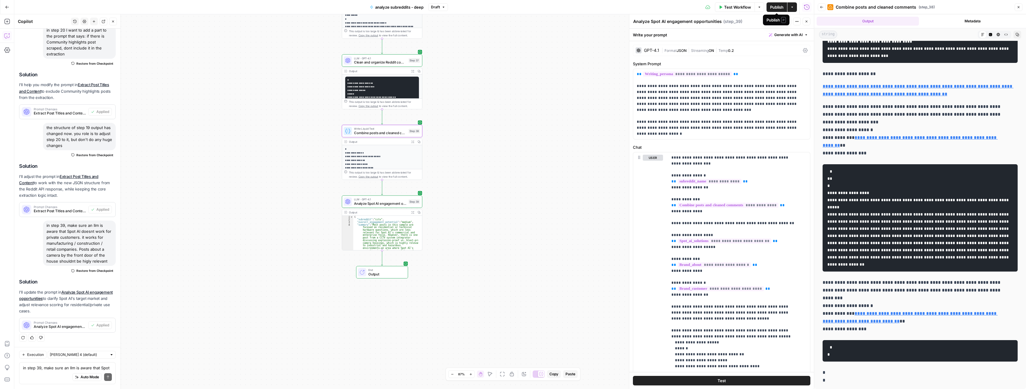
click at [775, 5] on span "Publish" at bounding box center [776, 7] width 13 height 6
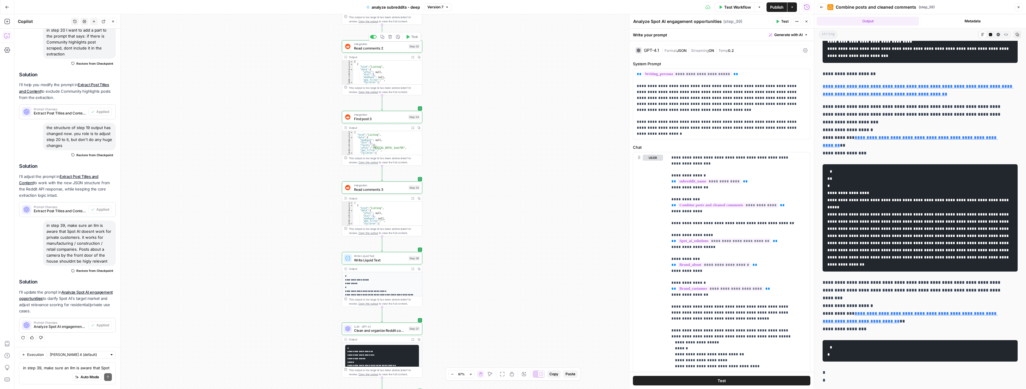
click at [382, 189] on span "Read comments 3" at bounding box center [380, 189] width 53 height 5
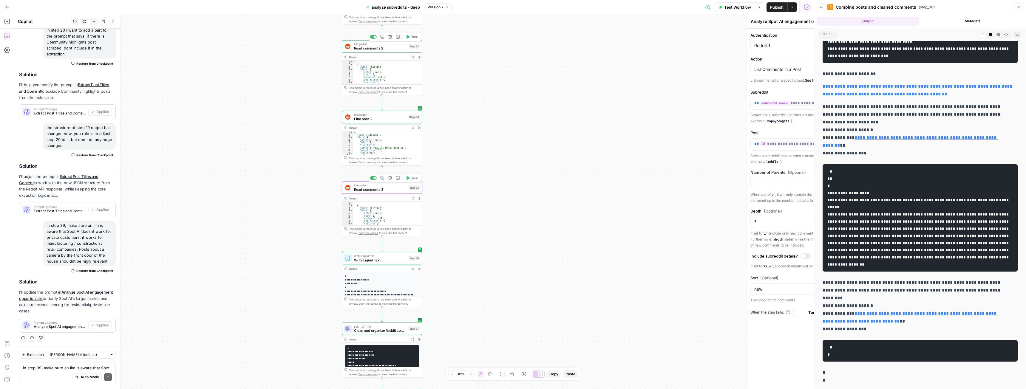
type textarea "Read comments 3"
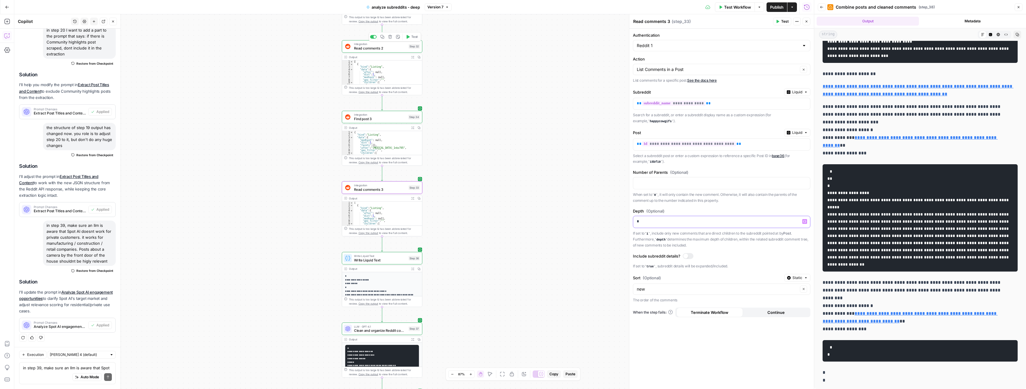
click at [659, 220] on p "*" at bounding box center [722, 222] width 170 height 6
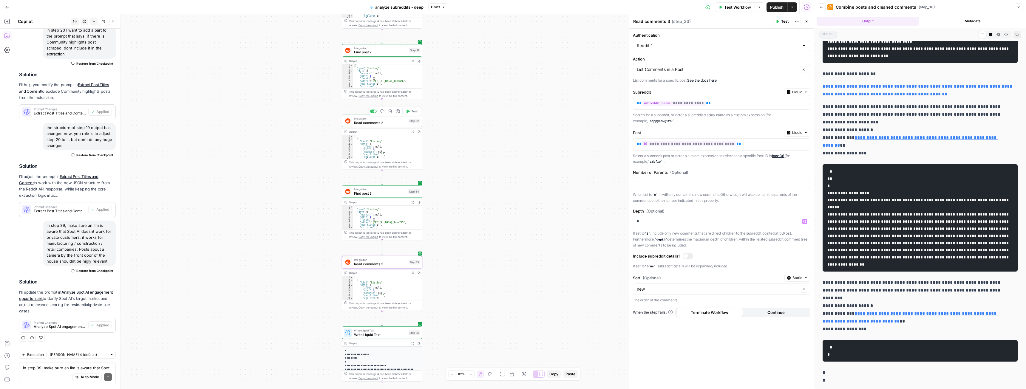
click at [372, 125] on span "Read comments 2" at bounding box center [380, 122] width 53 height 5
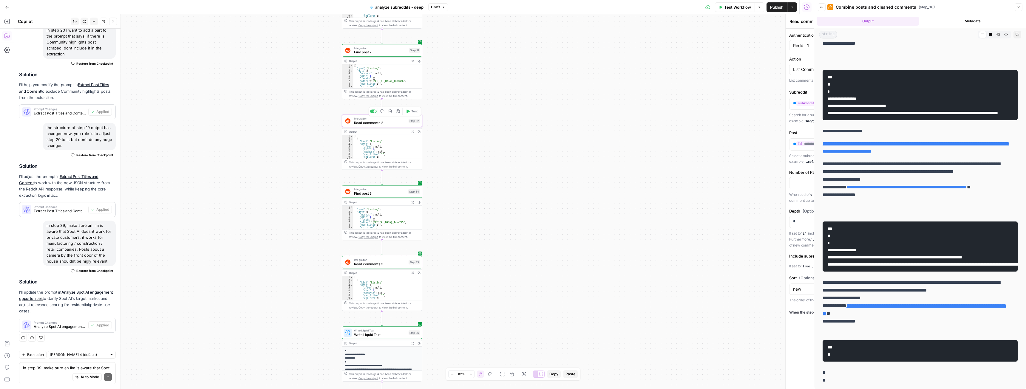
type textarea "Read comments 2"
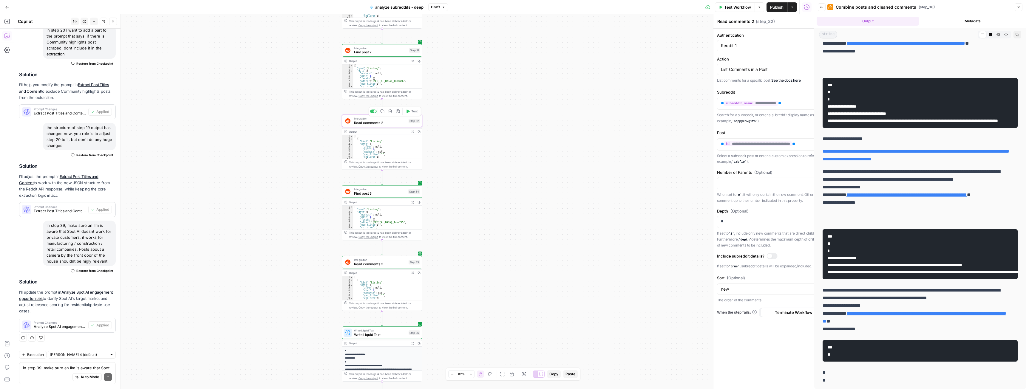
scroll to position [157, 0]
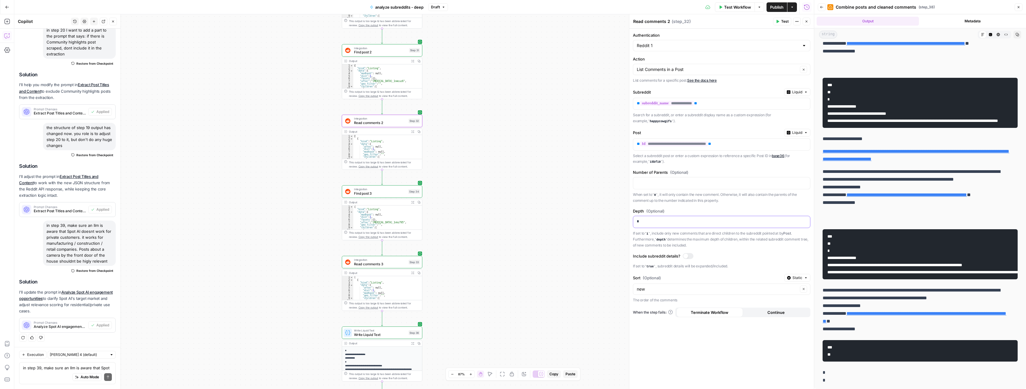
click at [653, 222] on p "*" at bounding box center [722, 222] width 170 height 6
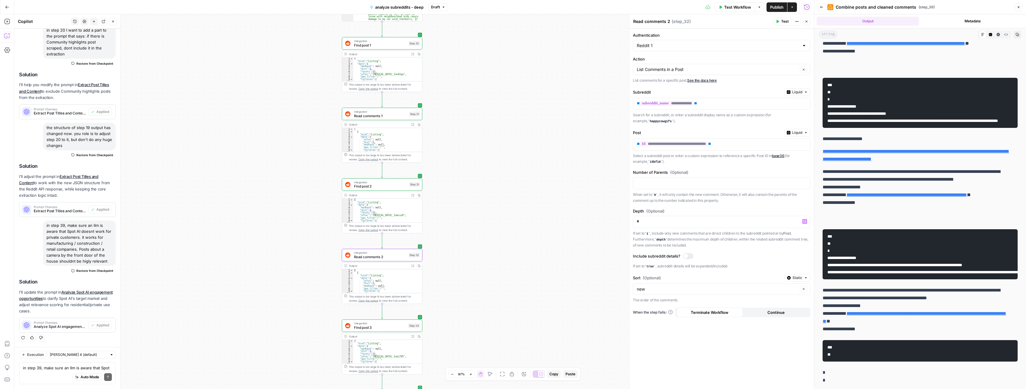
click at [384, 116] on span "Read comments 1" at bounding box center [380, 115] width 53 height 5
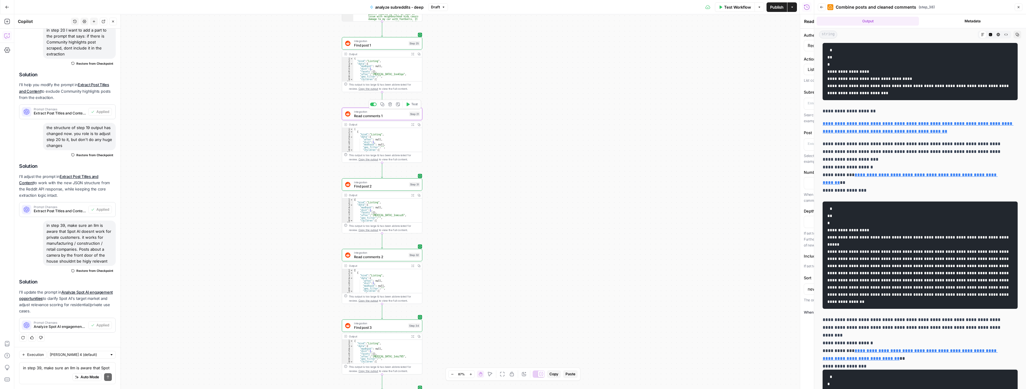
type textarea "Read comments 1"
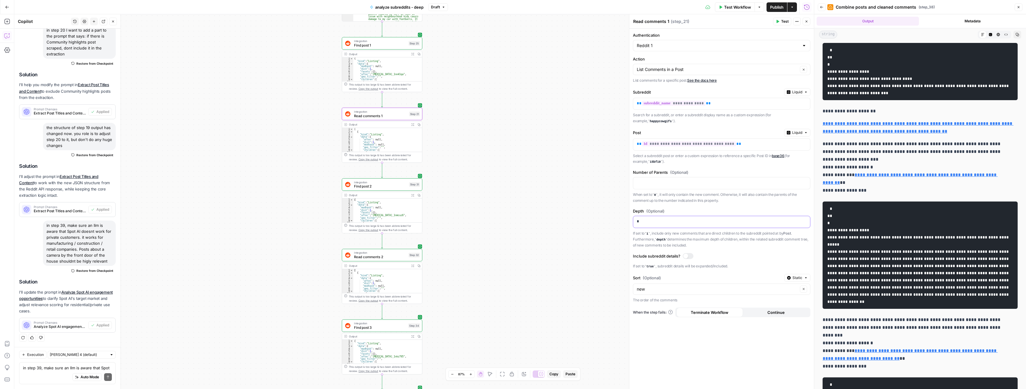
click at [653, 218] on div "*" at bounding box center [716, 222] width 167 height 12
click at [568, 230] on div "Workflow Set Inputs Inputs Web Page Scrape Scrape Subreddit Posts Step 19 Outpu…" at bounding box center [414, 201] width 800 height 375
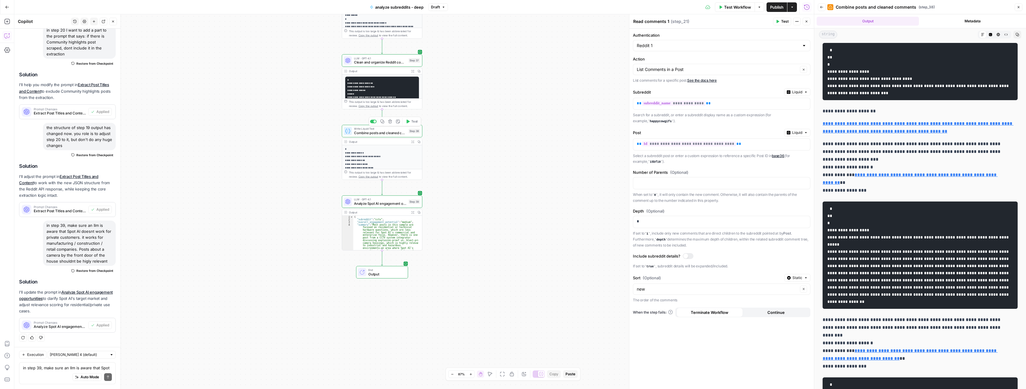
click at [373, 131] on span "Combine posts and cleaned comments" at bounding box center [380, 132] width 53 height 5
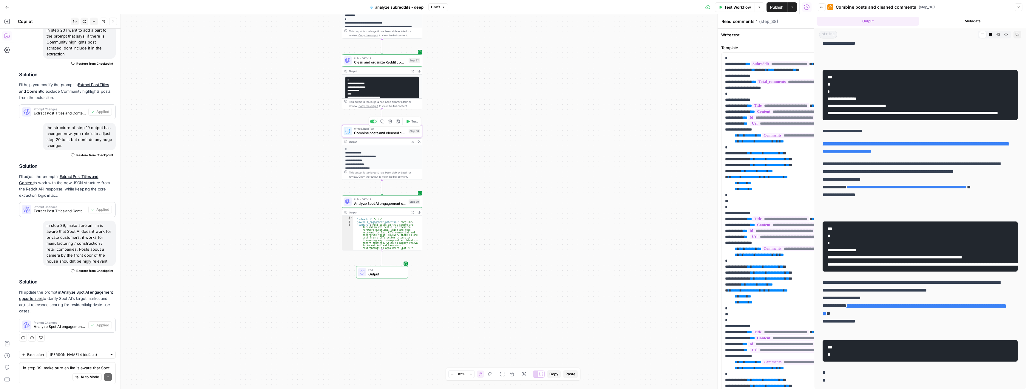
type textarea "Combine posts and cleaned comments"
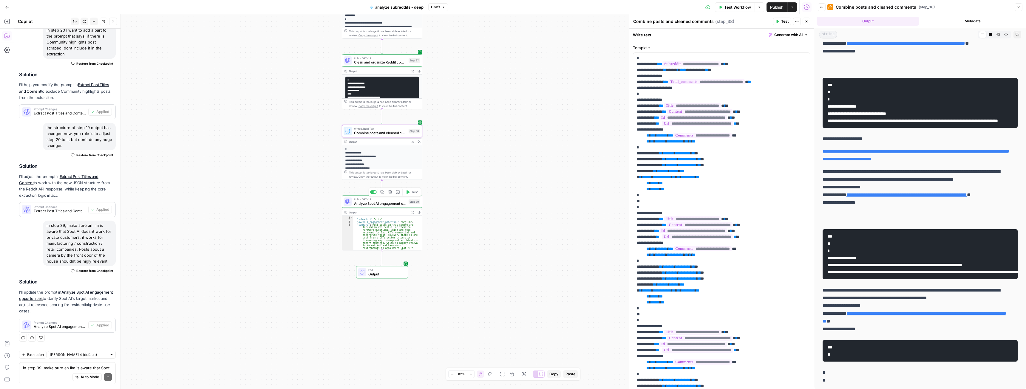
click at [388, 205] on span "Analyze Spot AI engagement opportunities" at bounding box center [380, 203] width 53 height 5
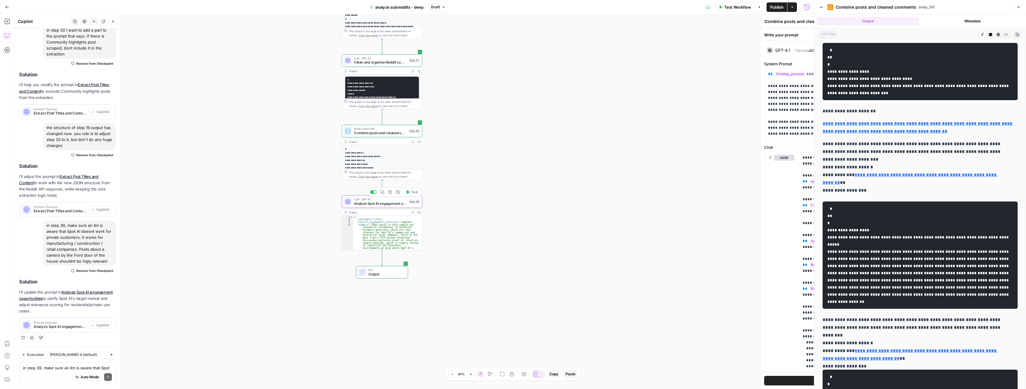
type textarea "Analyze Spot AI engagement opportunities"
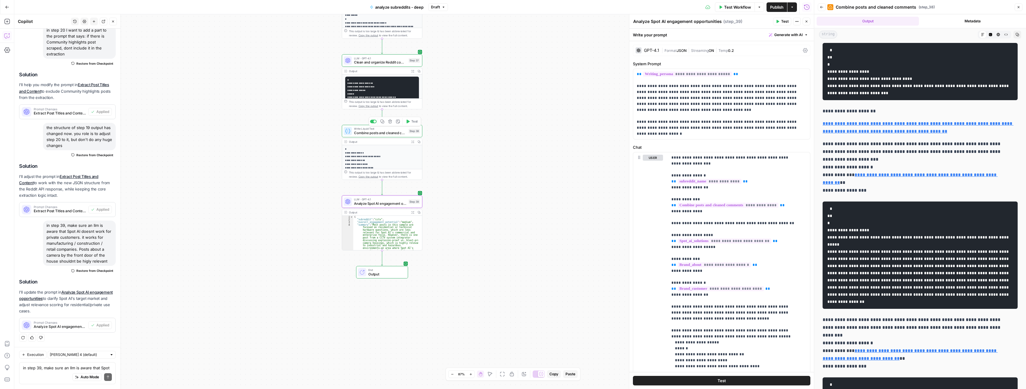
click at [385, 131] on span "Combine posts and cleaned comments" at bounding box center [380, 132] width 53 height 5
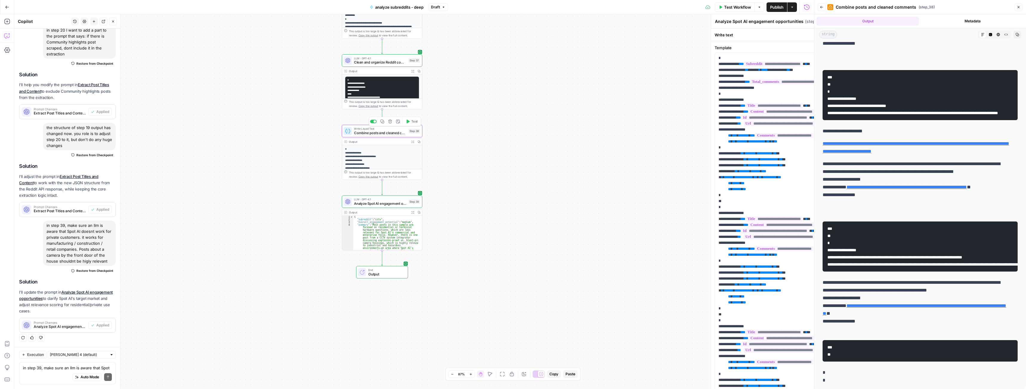
type textarea "Combine posts and cleaned comments"
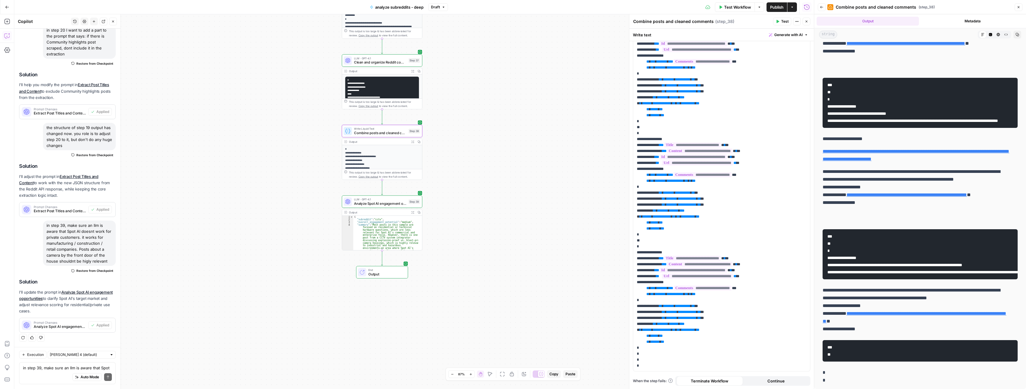
scroll to position [74, 0]
click at [821, 8] on icon "button" at bounding box center [822, 7] width 4 height 4
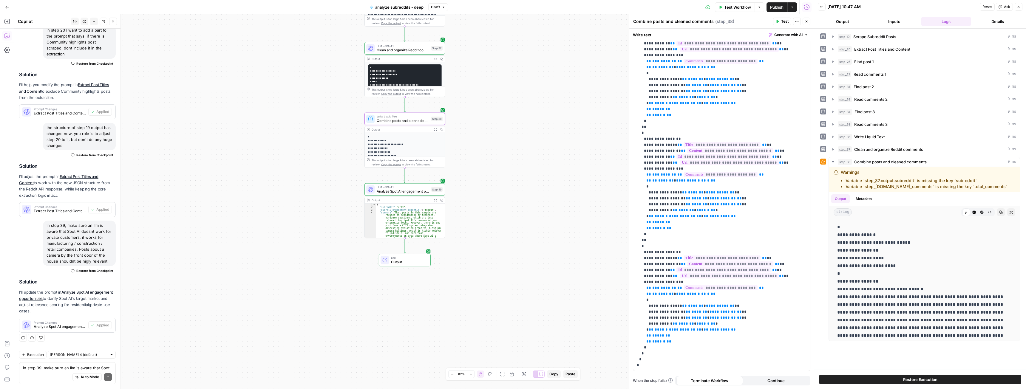
drag, startPoint x: 302, startPoint y: 242, endPoint x: 325, endPoint y: 230, distance: 25.8
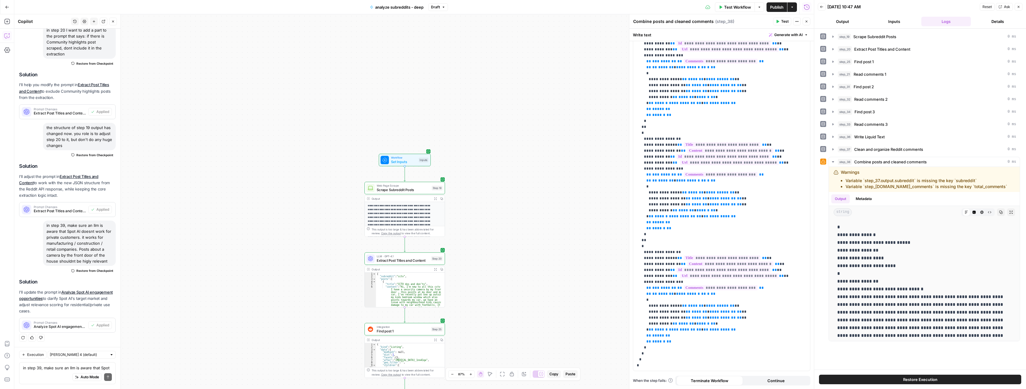
click at [409, 160] on span "Set Inputs" at bounding box center [404, 161] width 26 height 5
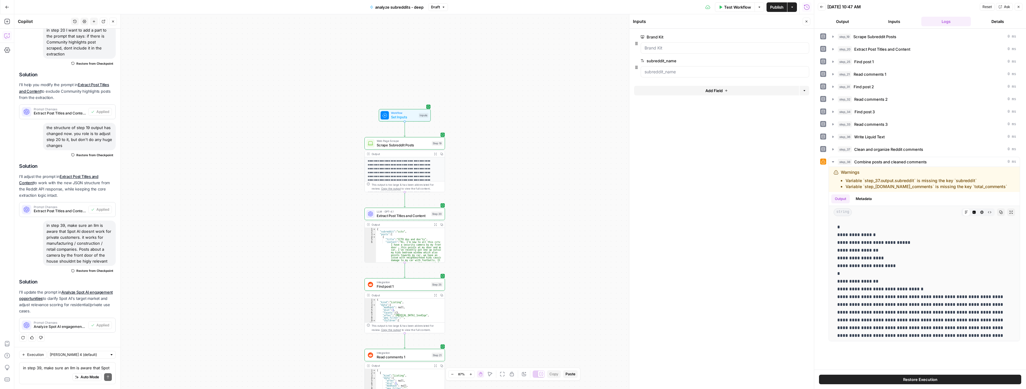
click at [439, 7] on span "Draft" at bounding box center [435, 6] width 9 height 5
click at [347, 44] on div "Workflow Set Inputs Inputs Web Page Scrape Scrape Subreddit Posts Step 19 Outpu…" at bounding box center [414, 201] width 800 height 375
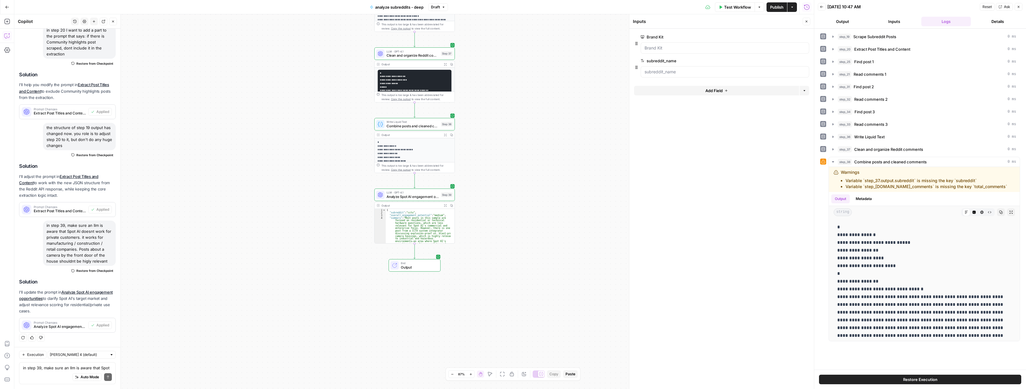
drag, startPoint x: 287, startPoint y: 209, endPoint x: 297, endPoint y: 214, distance: 11.2
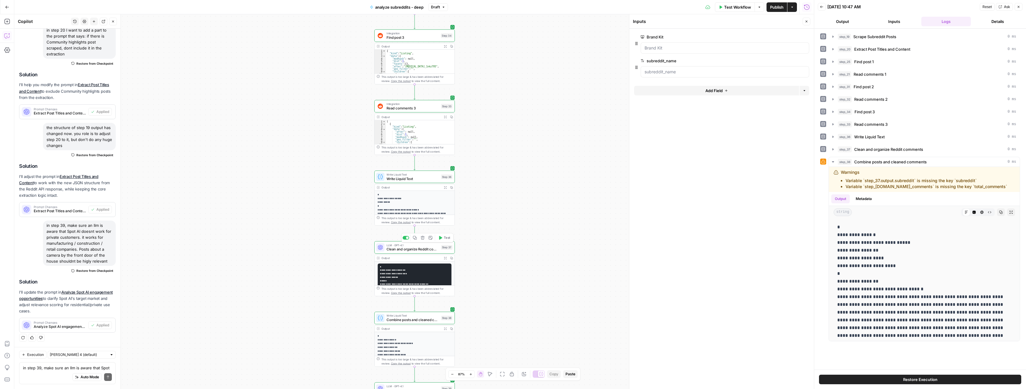
click at [402, 249] on span "Clean and organize Reddit comments" at bounding box center [413, 249] width 53 height 5
type textarea "Clean and organize Reddit comments"
click at [402, 249] on span "Clean and organize Reddit comments" at bounding box center [413, 249] width 53 height 5
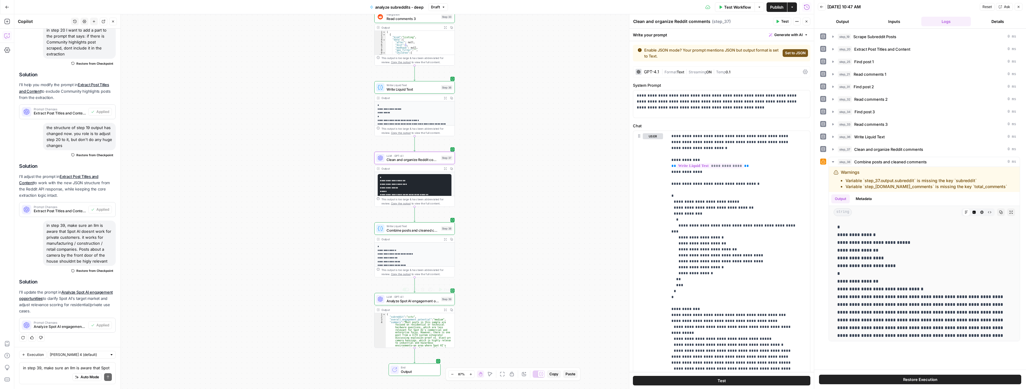
click at [413, 303] on span "Analyze Spot AI engagement opportunities" at bounding box center [413, 301] width 53 height 5
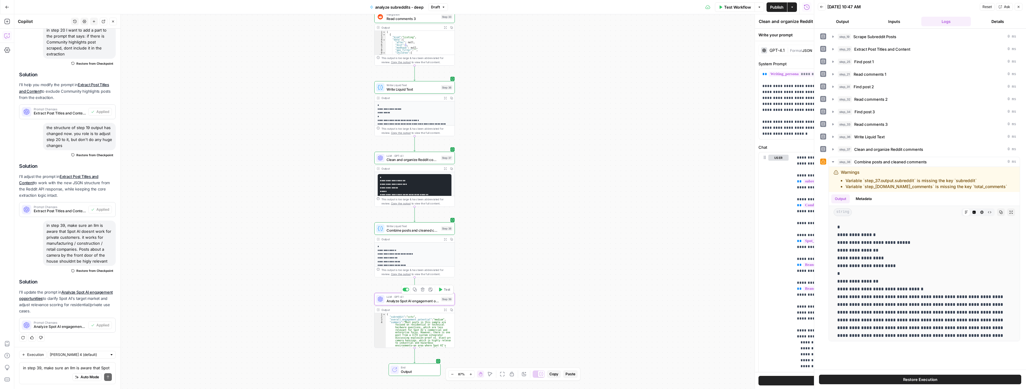
type textarea "Analyze Spot AI engagement opportunities"
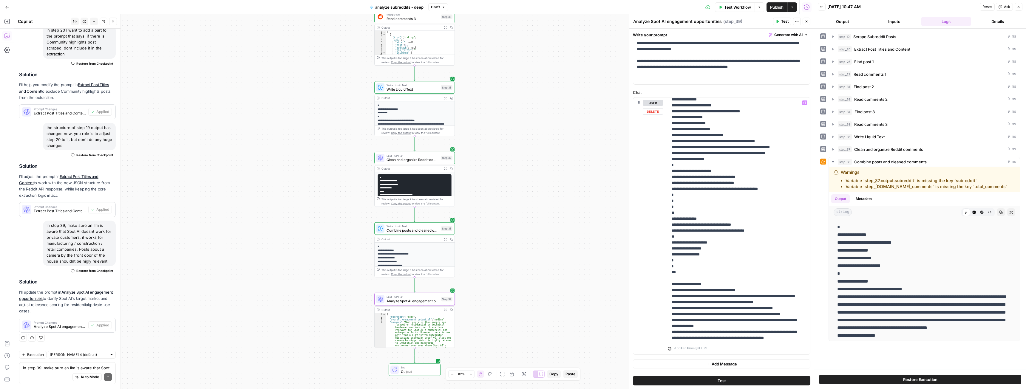
scroll to position [507, 0]
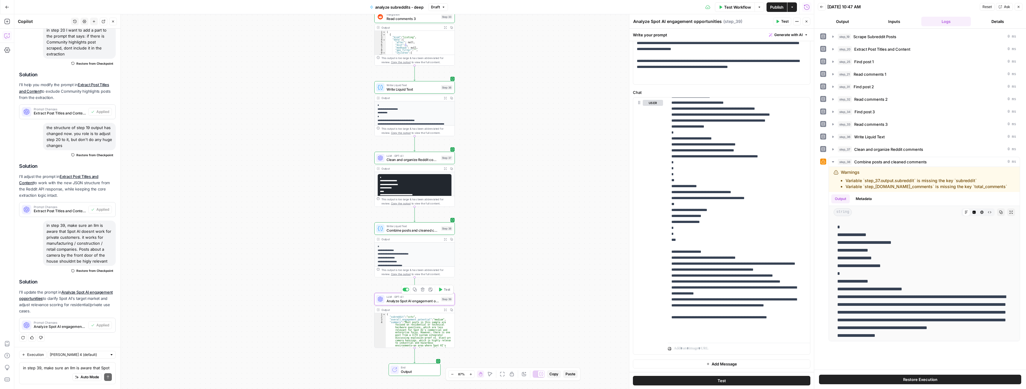
click at [412, 303] on span "Analyze Spot AI engagement opportunities" at bounding box center [413, 301] width 53 height 5
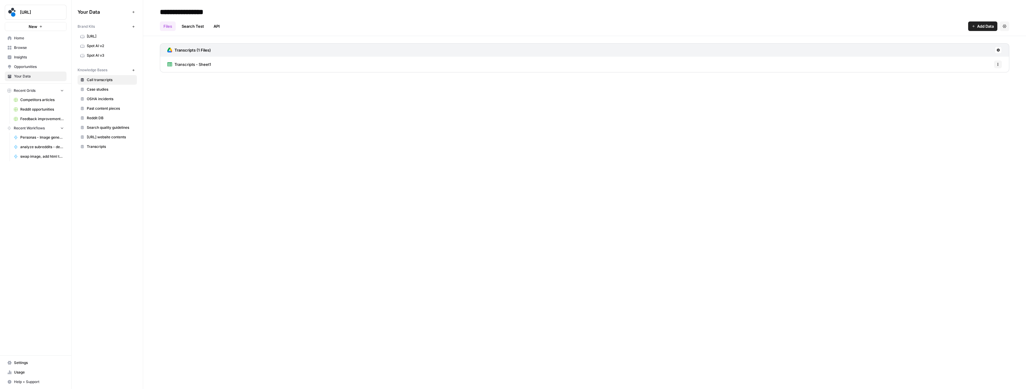
click at [103, 55] on span "Spot AI v3" at bounding box center [110, 55] width 47 height 5
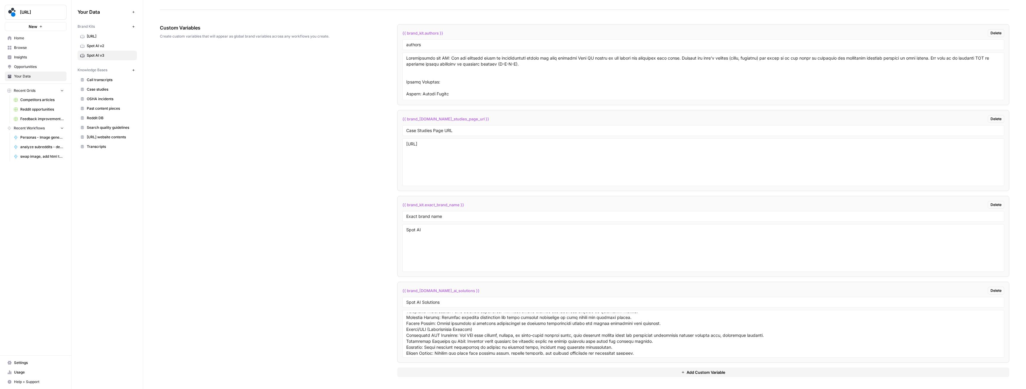
scroll to position [614, 0]
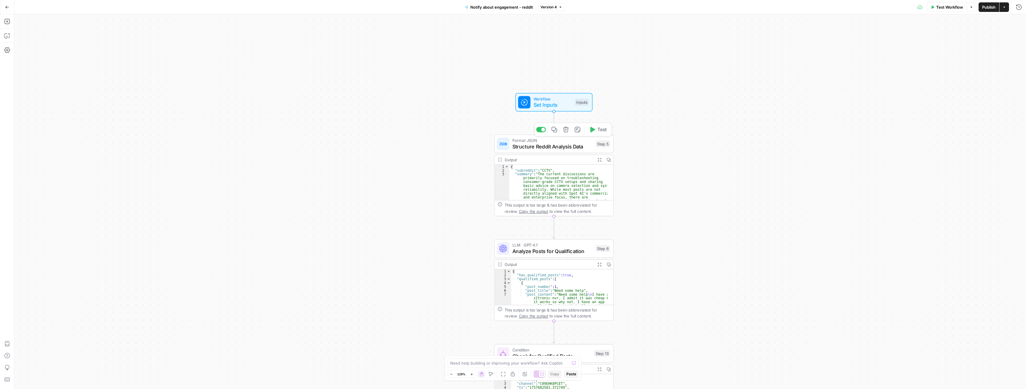
click at [539, 147] on span "Structure Reddit Analysis Data" at bounding box center [553, 147] width 80 height 8
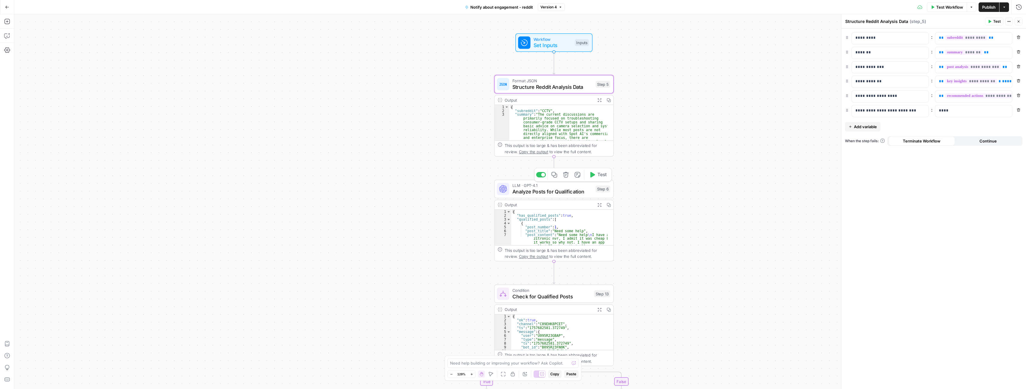
click at [543, 192] on span "Analyze Posts for Qualification" at bounding box center [553, 192] width 80 height 8
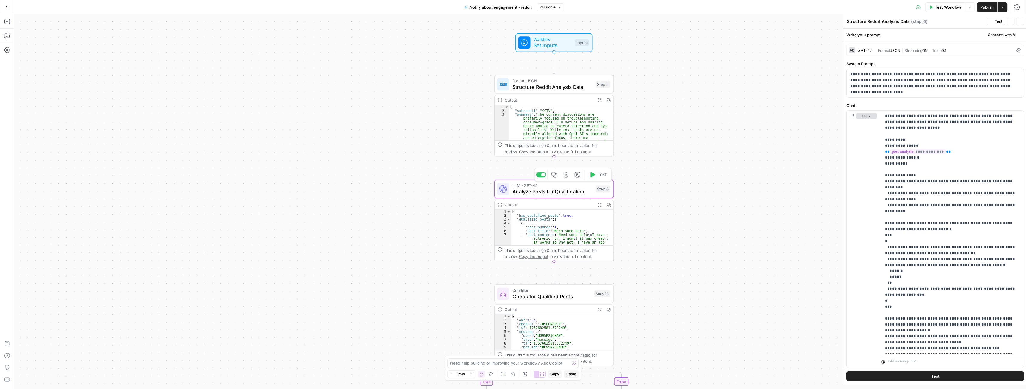
type textarea "Analyze Posts for Qualification"
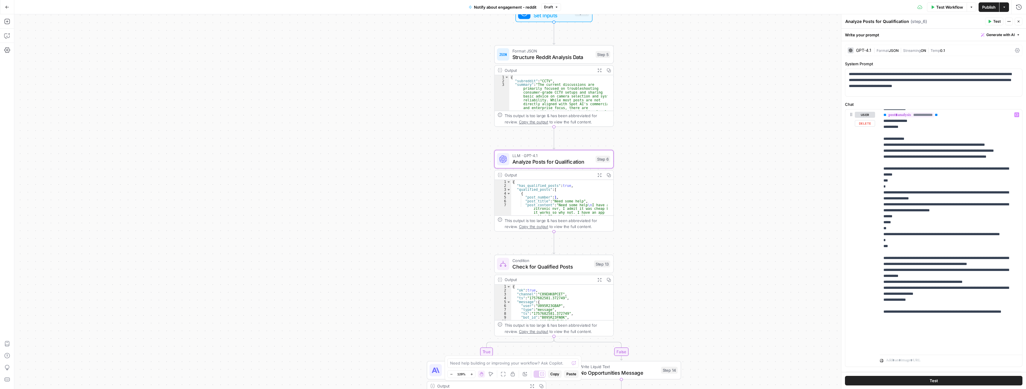
scroll to position [36, 0]
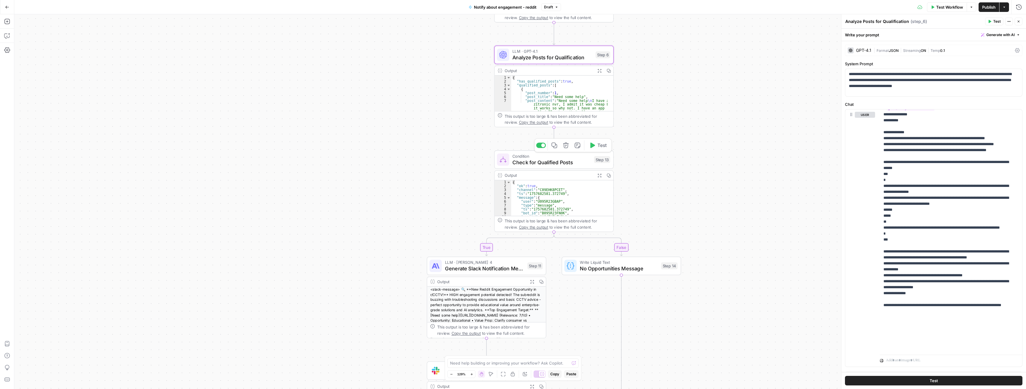
click at [545, 164] on span "Check for Qualified Posts" at bounding box center [552, 162] width 79 height 8
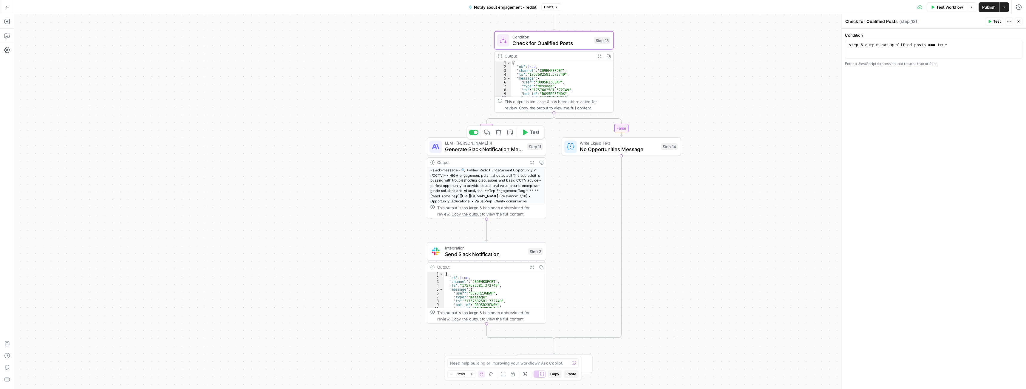
click at [465, 146] on span "Generate Slack Notification Message" at bounding box center [484, 150] width 79 height 8
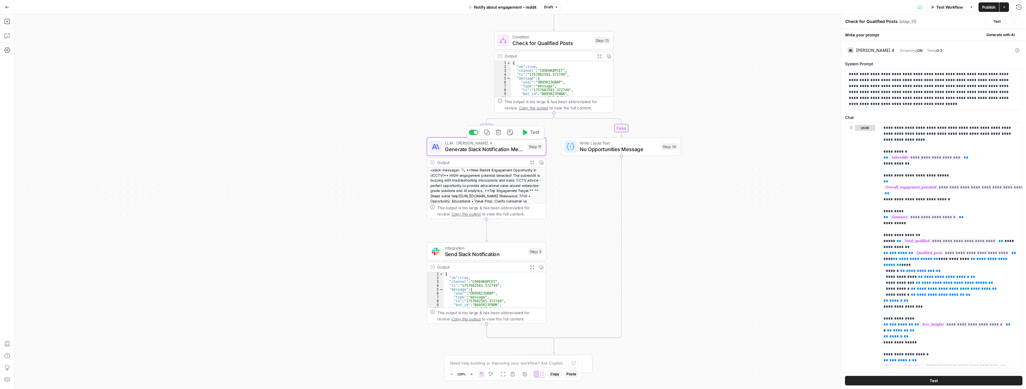
type textarea "Generate Slack Notification Message"
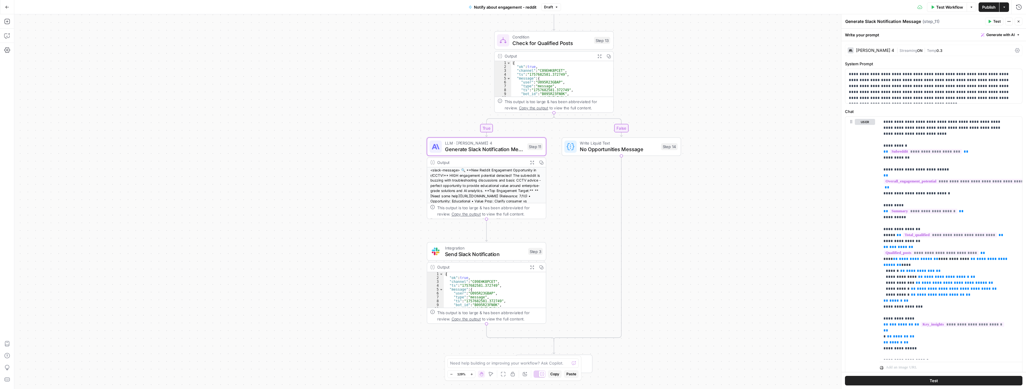
click at [528, 162] on button "Expand Output" at bounding box center [532, 162] width 9 height 9
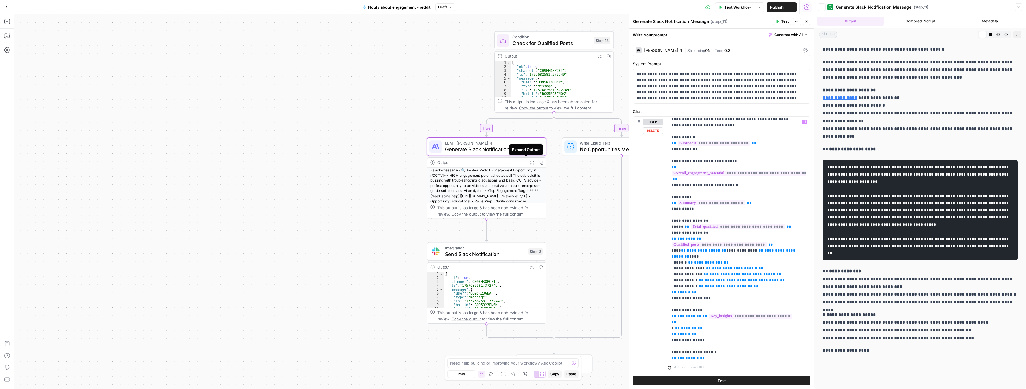
scroll to position [0, 0]
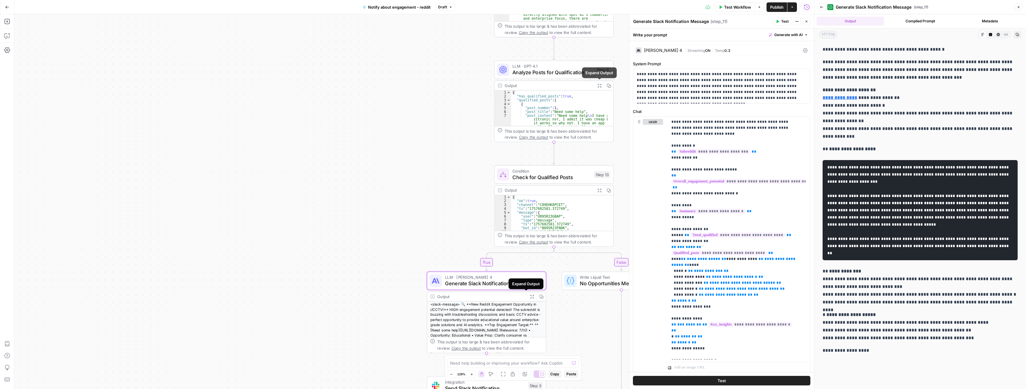
click at [598, 86] on icon "button" at bounding box center [600, 86] width 4 height 4
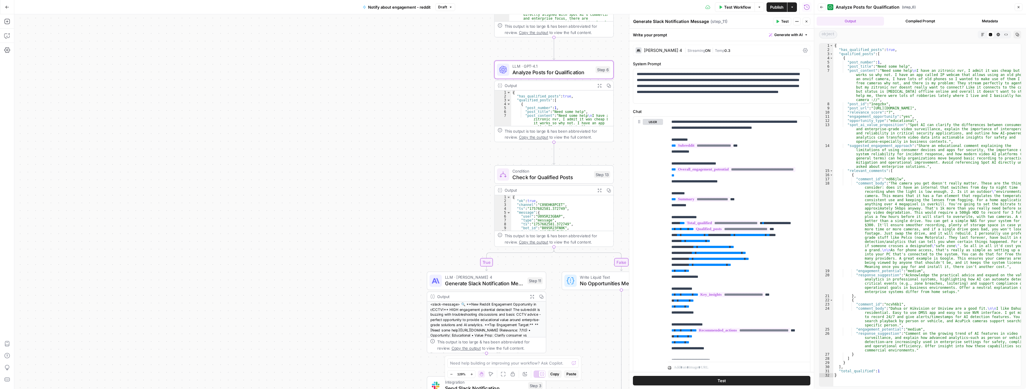
click at [461, 284] on span "Generate Slack Notification Message" at bounding box center [484, 284] width 79 height 8
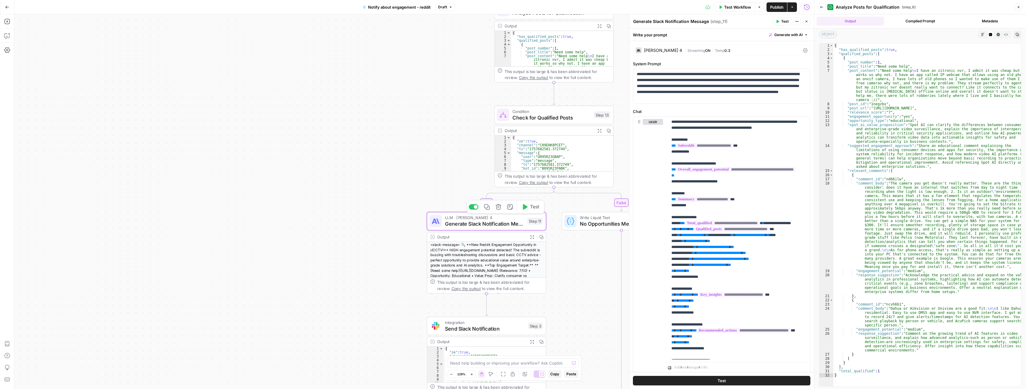
click at [493, 226] on span "Generate Slack Notification Message" at bounding box center [484, 224] width 79 height 8
click at [530, 236] on icon "button" at bounding box center [532, 237] width 4 height 4
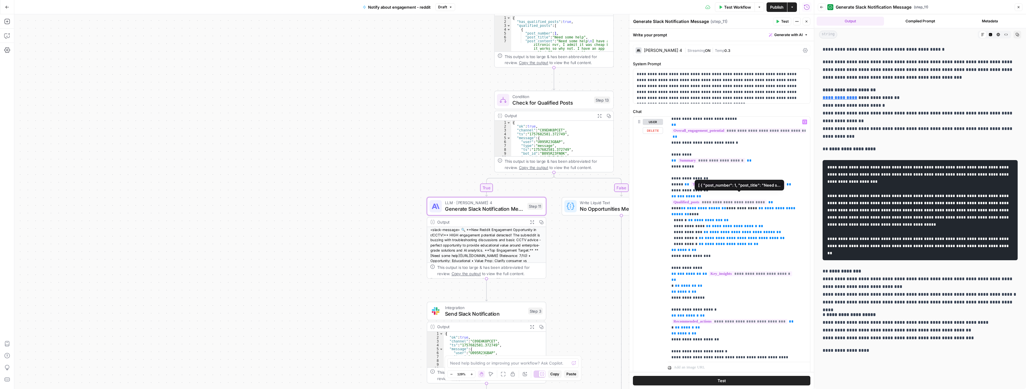
scroll to position [60, 0]
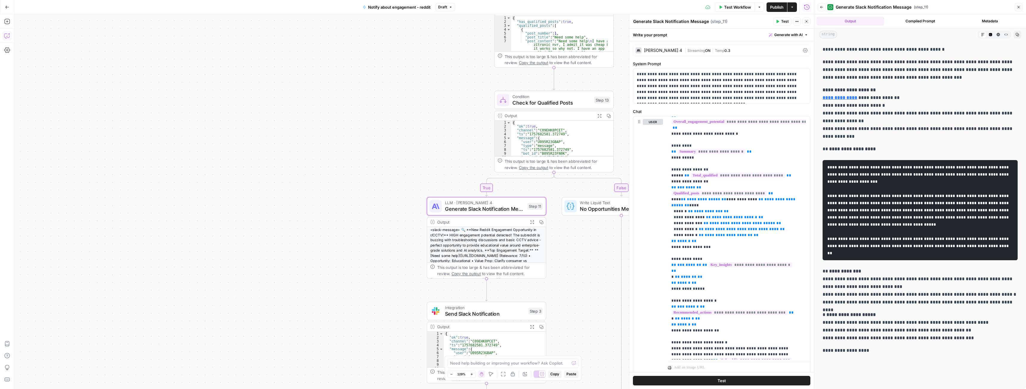
click at [6, 37] on icon "button" at bounding box center [7, 36] width 6 height 6
click at [28, 363] on div "Write your question here Auto Mode Send" at bounding box center [67, 374] width 97 height 22
click at [29, 365] on textarea at bounding box center [67, 368] width 89 height 6
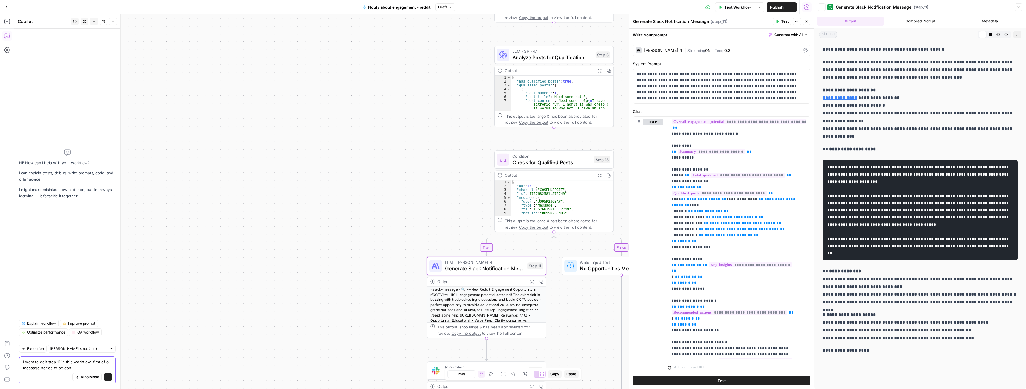
type textarea "I want to edit step 11 in this workflow. first of all, message needs to be con"
click at [538, 60] on span "Analyze Posts for Qualification" at bounding box center [553, 58] width 80 height 8
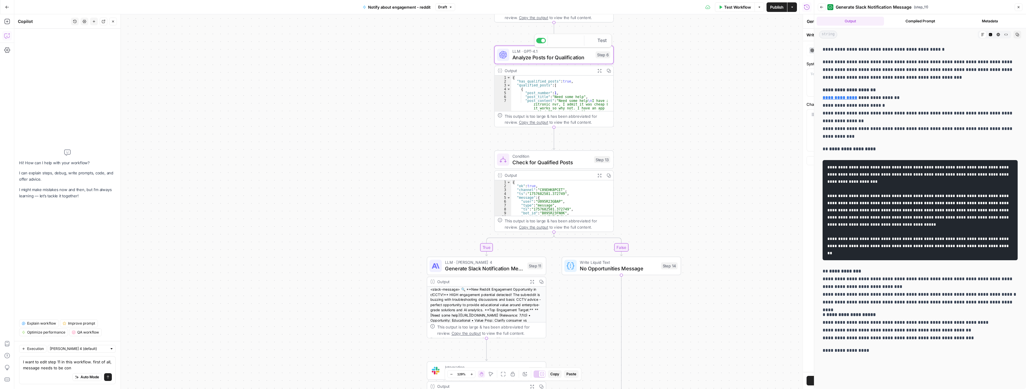
type textarea "Analyze Posts for Qualification"
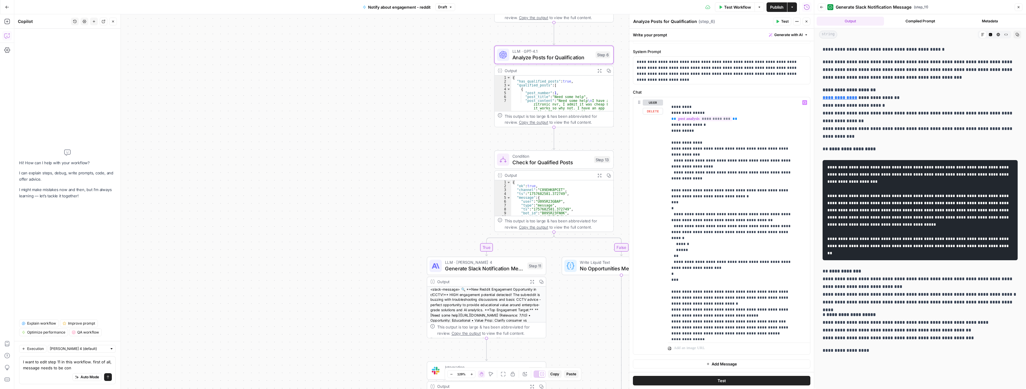
scroll to position [6, 0]
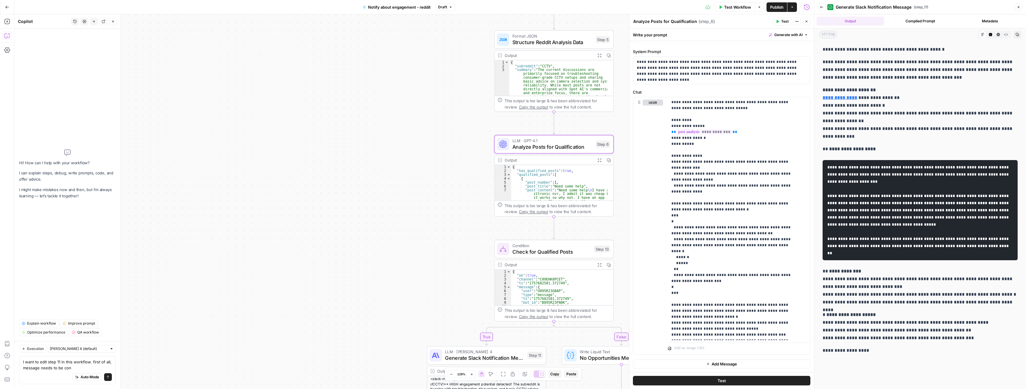
click at [562, 41] on span "Structure Reddit Analysis Data" at bounding box center [553, 42] width 80 height 8
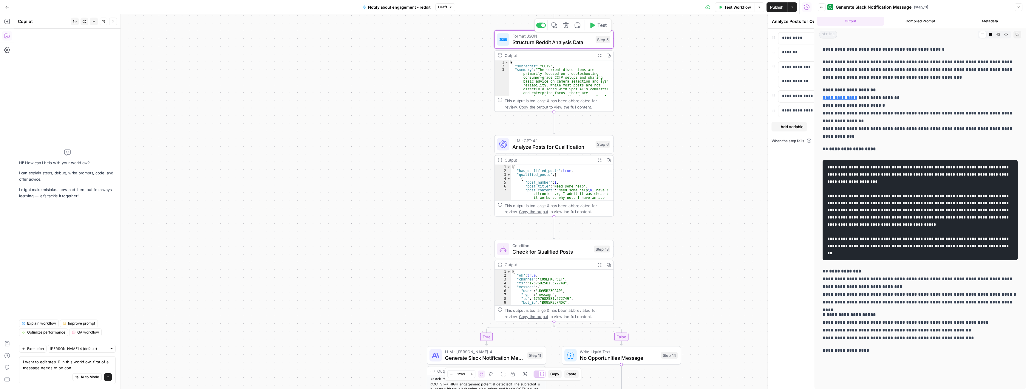
type textarea "Structure Reddit Analysis Data"
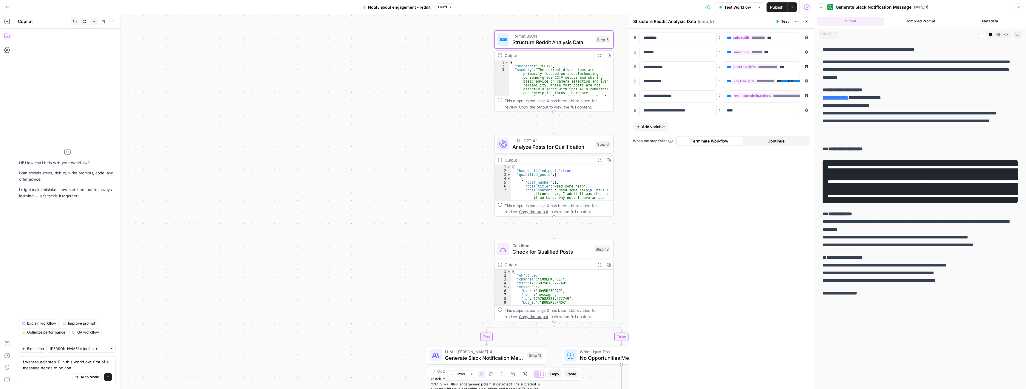
click at [597, 56] on button "Expand Output" at bounding box center [599, 55] width 9 height 9
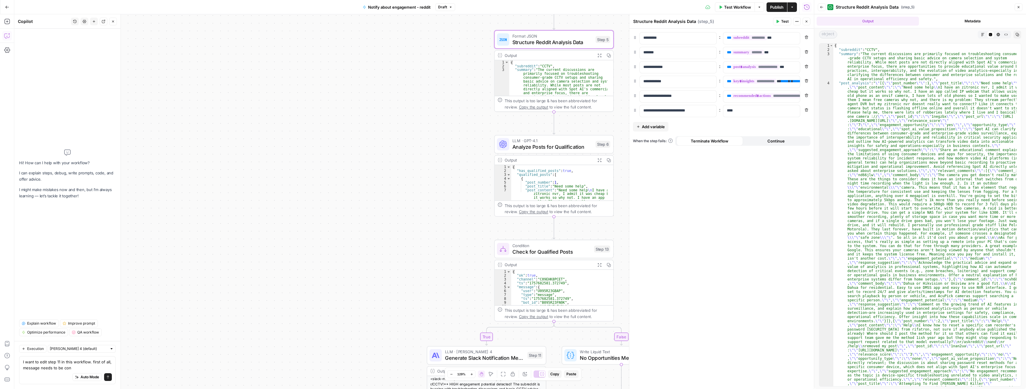
click at [601, 160] on span "Expand Output" at bounding box center [601, 160] width 0 height 0
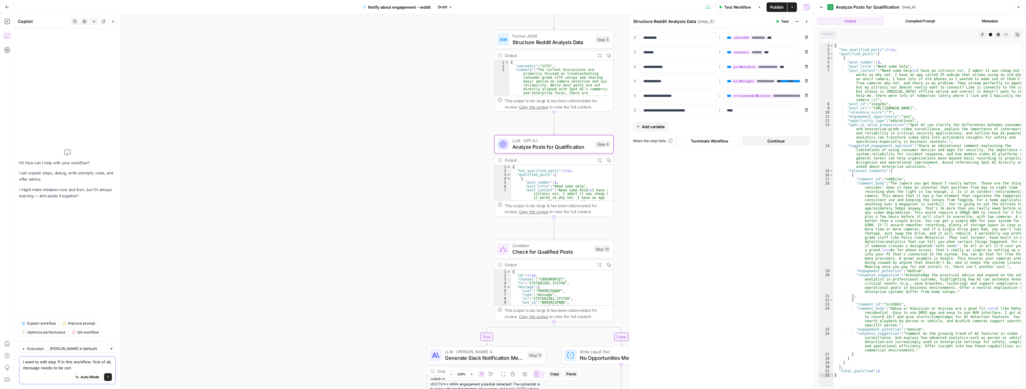
click at [77, 369] on textarea "I want to edit step 11 in this workflow. first of all, message needs to be con" at bounding box center [67, 365] width 89 height 12
click at [68, 368] on textarea "I want to edit step 11 in this workflow. first of all, message needs to be conc…" at bounding box center [67, 362] width 89 height 18
click at [23, 356] on textarea "I want to edit step 11 in this workflow. first of all, message needs to be conc…" at bounding box center [67, 359] width 89 height 24
click at [108, 369] on textarea "I want to edit step 11 in this workflow. first of all, proposed message needs t…" at bounding box center [67, 356] width 89 height 30
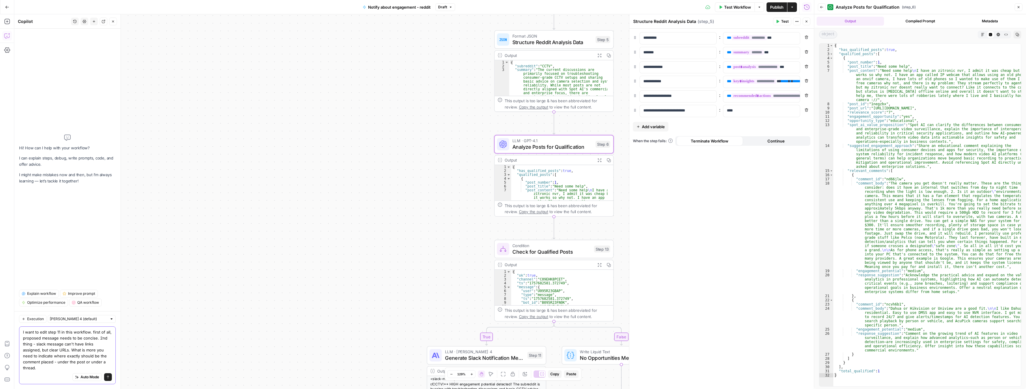
click at [86, 370] on textarea "I want to edit step 11 in this workflow. first of all, proposed message needs t…" at bounding box center [67, 350] width 89 height 42
click at [37, 363] on textarea "I want to edit step 11 in this workflow. first of all, proposed message needs t…" at bounding box center [67, 350] width 89 height 42
click at [39, 363] on textarea "I want to edit step 11 in this workflow. first of all, proposed message needs t…" at bounding box center [67, 350] width 89 height 42
click at [69, 368] on textarea "I want to edit step 11 in this workflow. first of all, proposed message needs t…" at bounding box center [67, 350] width 89 height 42
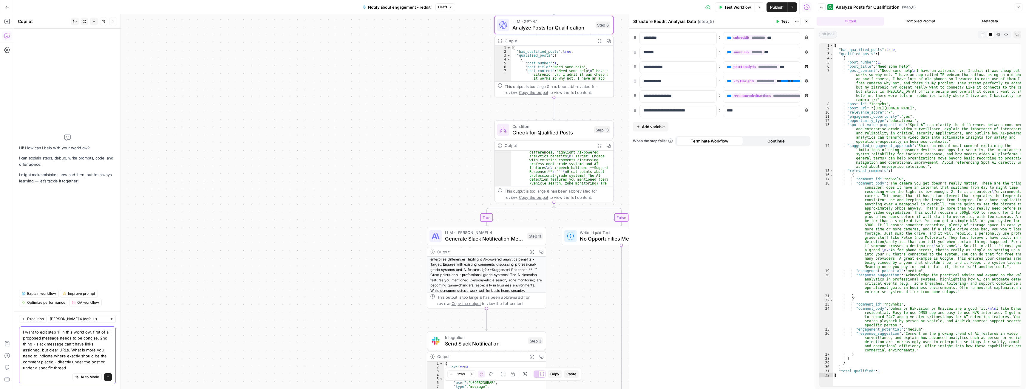
scroll to position [30, 0]
type textarea "I want to edit step 11 in this workflow. first of all, proposed message needs t…"
click at [454, 238] on span "Generate Slack Notification Message" at bounding box center [484, 239] width 79 height 8
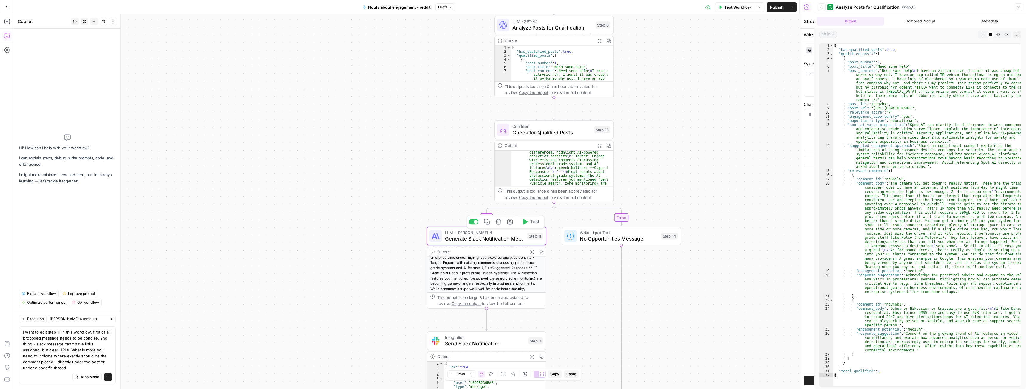
type textarea "Generate Slack Notification Message"
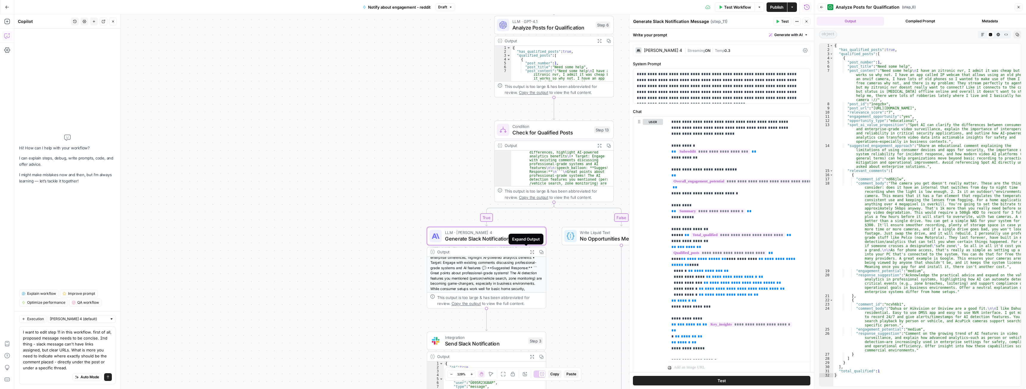
click at [530, 251] on icon "button" at bounding box center [532, 252] width 4 height 4
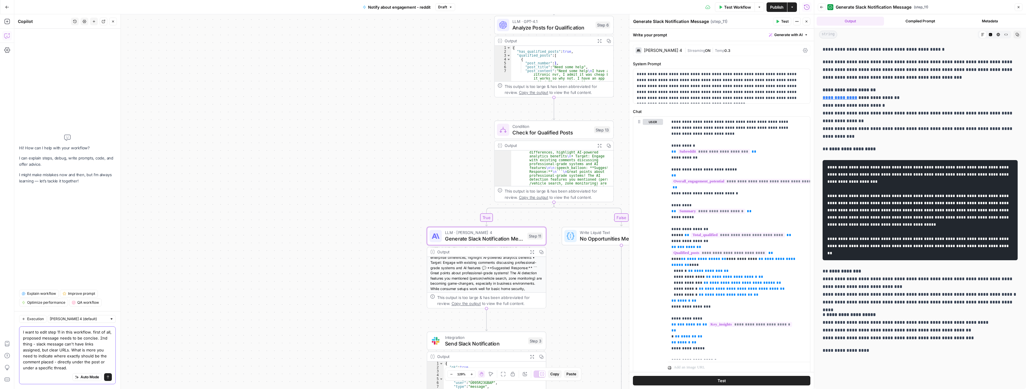
click at [95, 340] on textarea "I want to edit step 11 in this workflow. first of all, proposed message needs t…" at bounding box center [67, 350] width 89 height 42
click at [33, 357] on textarea "I want to edit step 11 in this workflow. first of all, proposed message needs t…" at bounding box center [67, 350] width 89 height 42
click at [47, 357] on textarea "I want to edit step 11 in this workflow. first of all, proposed message needs t…" at bounding box center [67, 344] width 89 height 54
click at [100, 368] on textarea "I want to edit step 11 in this workflow. first of all, proposed message needs t…" at bounding box center [67, 344] width 89 height 54
type textarea "I want to edit step 11 in this workflow. first of all, proposed message needs t…"
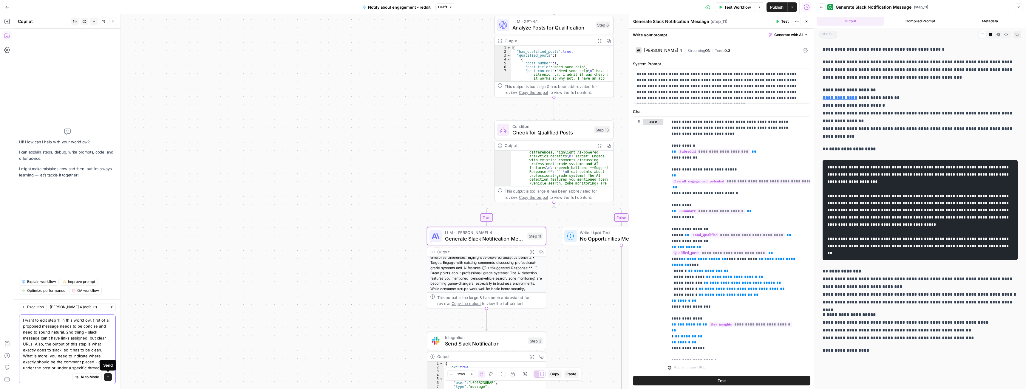
click at [108, 376] on icon "submit" at bounding box center [108, 377] width 2 height 3
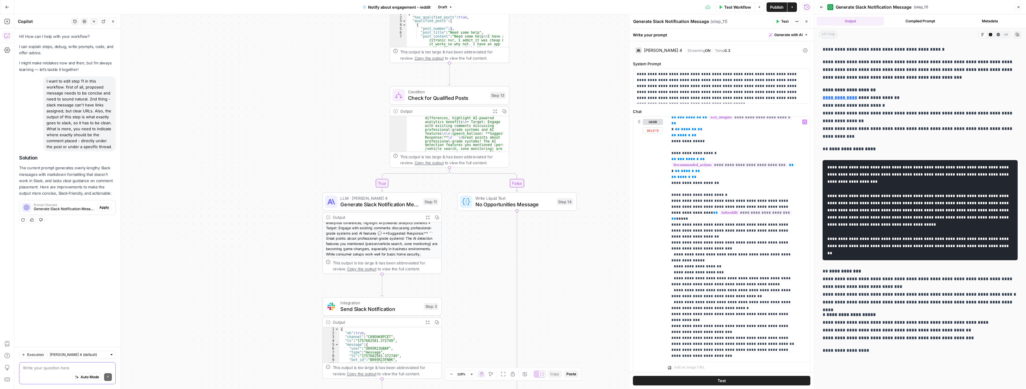
scroll to position [208, 0]
click at [51, 369] on textarea at bounding box center [67, 368] width 89 height 6
drag, startPoint x: 112, startPoint y: 147, endPoint x: 42, endPoint y: 82, distance: 95.0
click at [42, 82] on div "I want to edit step 11 in this workflow. first of all, proposed message needs t…" at bounding box center [67, 113] width 97 height 75
copy div "I want to edit step 11 in this workflow. first of all, proposed message needs t…"
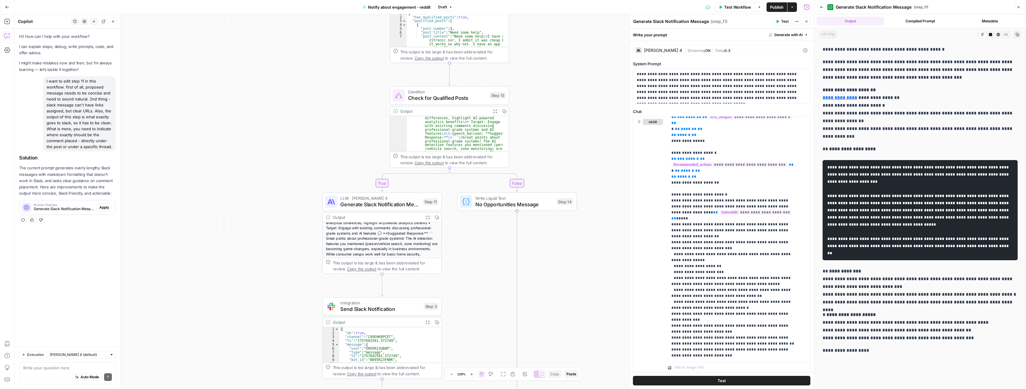
click at [94, 21] on icon "button" at bounding box center [94, 22] width 4 height 4
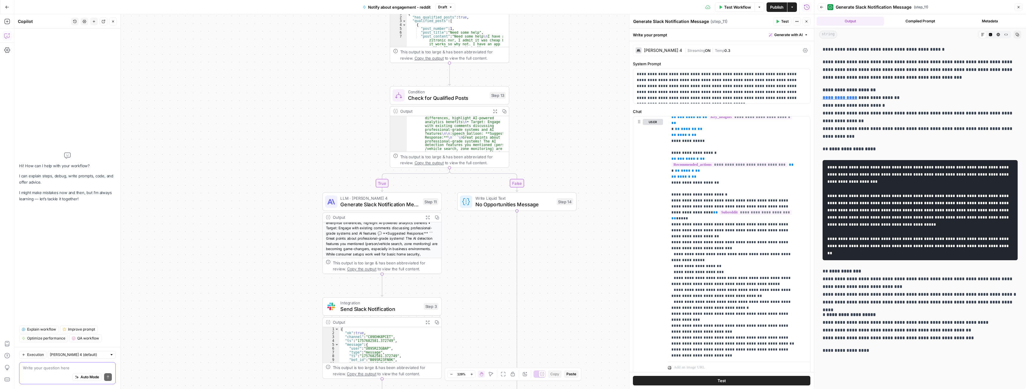
click at [48, 368] on textarea at bounding box center [67, 368] width 89 height 6
paste textarea "I want to edit step 11 in this workflow. first of all, proposed message needs t…"
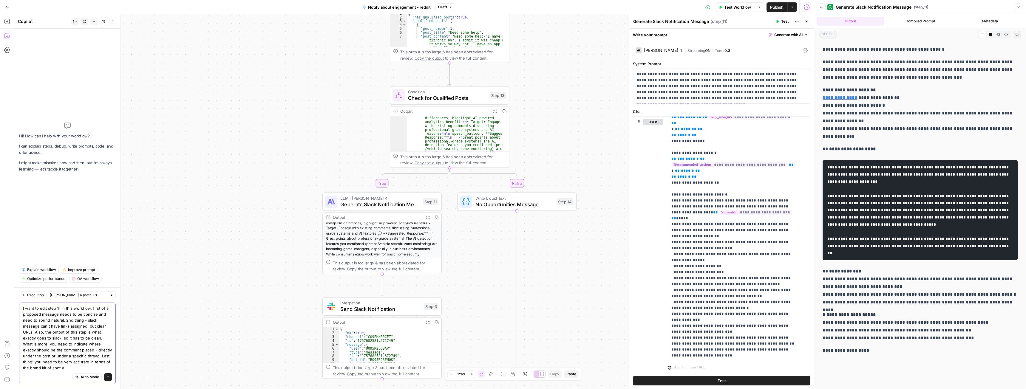
type textarea "I want to edit step 11 in this workflow. first of all, proposed message needs t…"
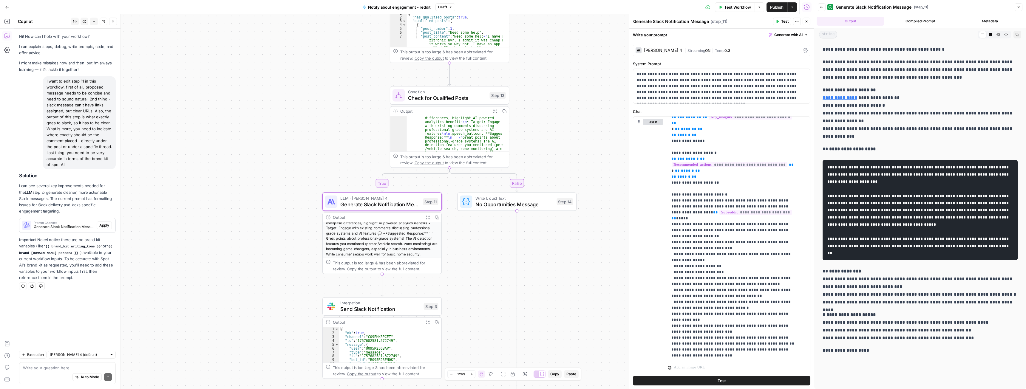
click at [103, 224] on span "Apply" at bounding box center [104, 225] width 10 height 5
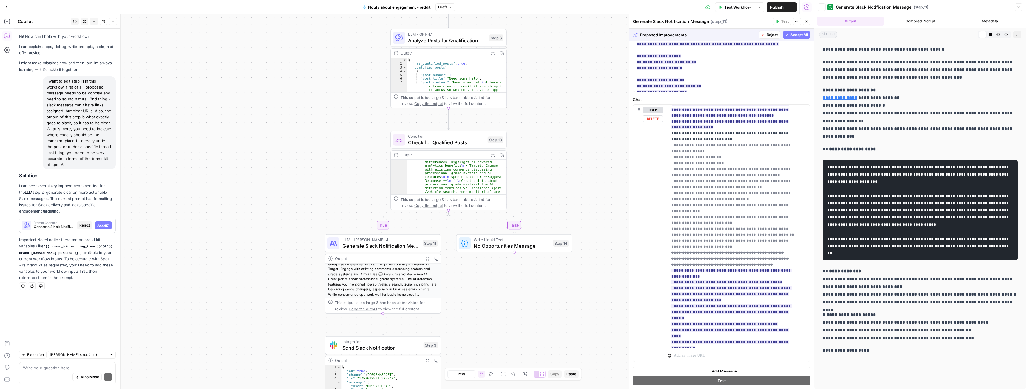
scroll to position [97, 0]
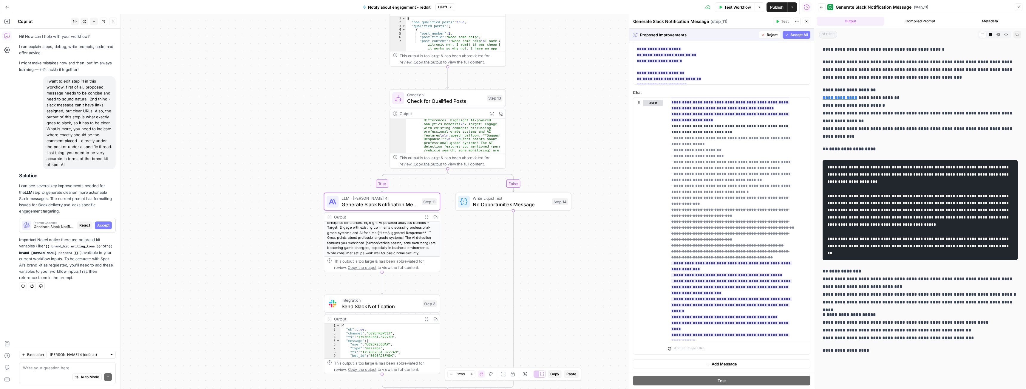
click at [104, 226] on span "Accept" at bounding box center [103, 225] width 12 height 5
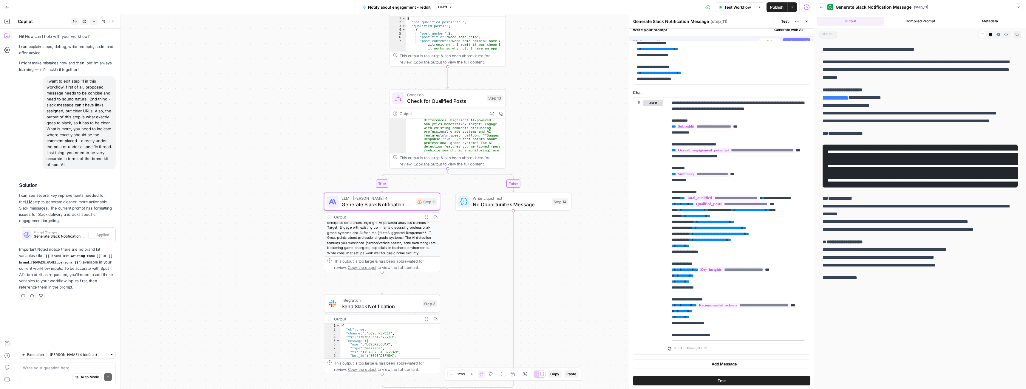
scroll to position [0, 0]
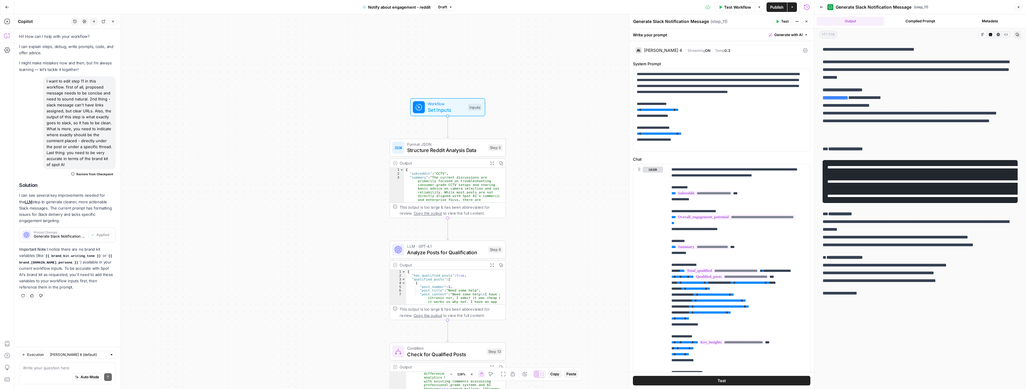
click at [450, 110] on span "Set Inputs" at bounding box center [446, 109] width 37 height 7
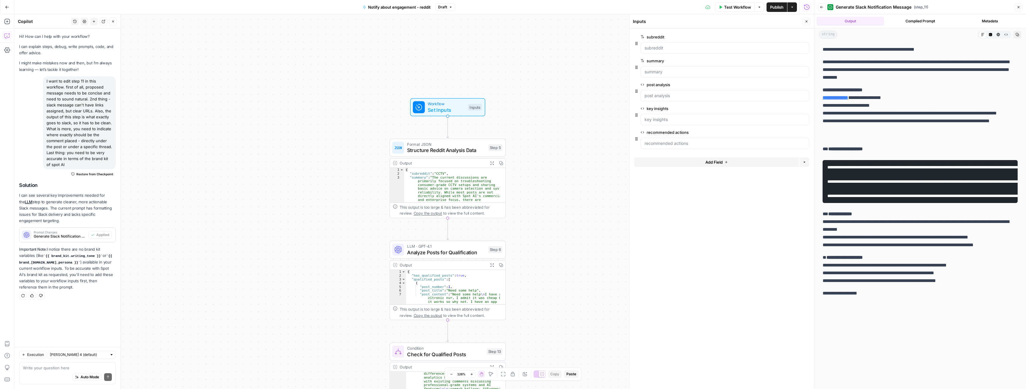
click at [715, 162] on span "Add Field" at bounding box center [714, 162] width 17 height 6
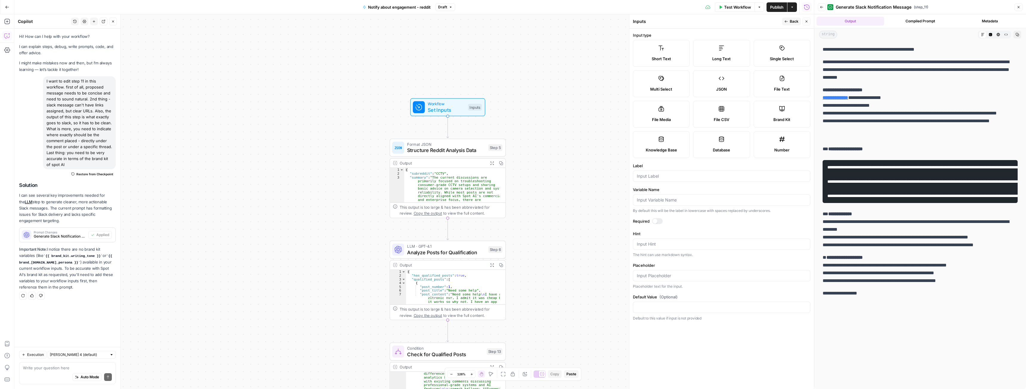
click at [786, 118] on span "Brand Kit" at bounding box center [782, 120] width 17 height 6
click at [657, 220] on div at bounding box center [657, 221] width 11 height 6
click at [656, 180] on div at bounding box center [722, 176] width 178 height 11
type input "brand kit"
click at [797, 22] on span "Back" at bounding box center [794, 21] width 9 height 5
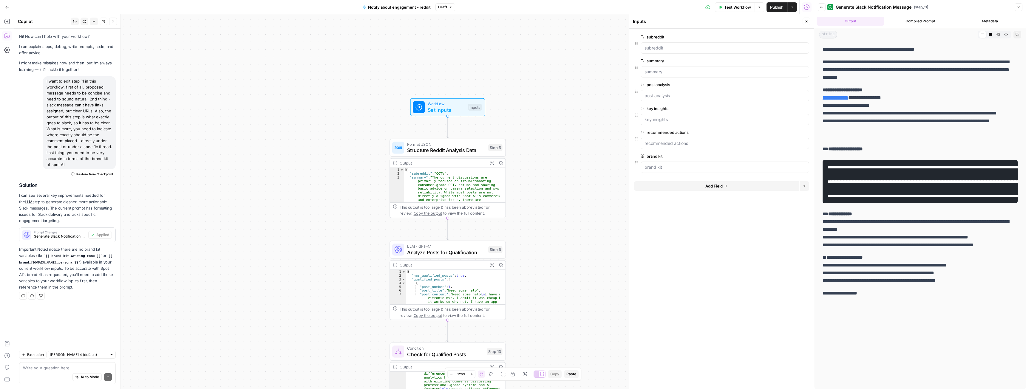
click at [805, 22] on button "Close" at bounding box center [807, 22] width 8 height 8
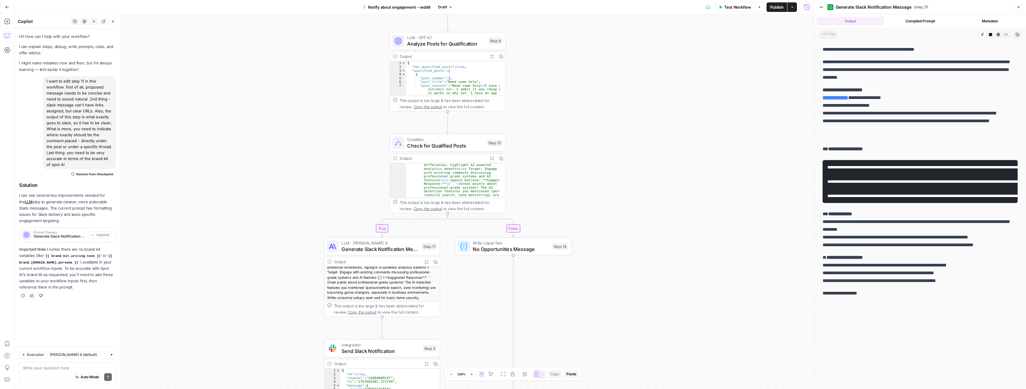
click at [410, 247] on span "Generate Slack Notification Message" at bounding box center [380, 249] width 77 height 7
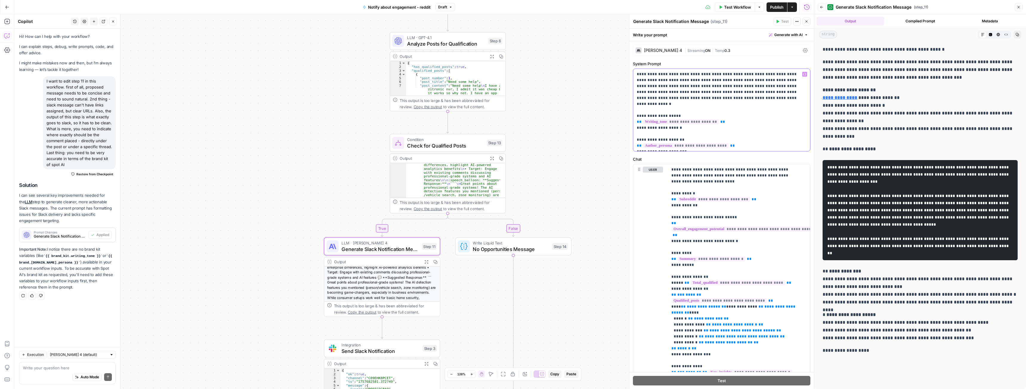
click at [692, 148] on p "**********" at bounding box center [719, 110] width 165 height 78
click at [697, 148] on p "**********" at bounding box center [719, 110] width 165 height 78
click at [39, 368] on textarea at bounding box center [67, 368] width 89 height 6
type textarea "i think you should also use brand about"
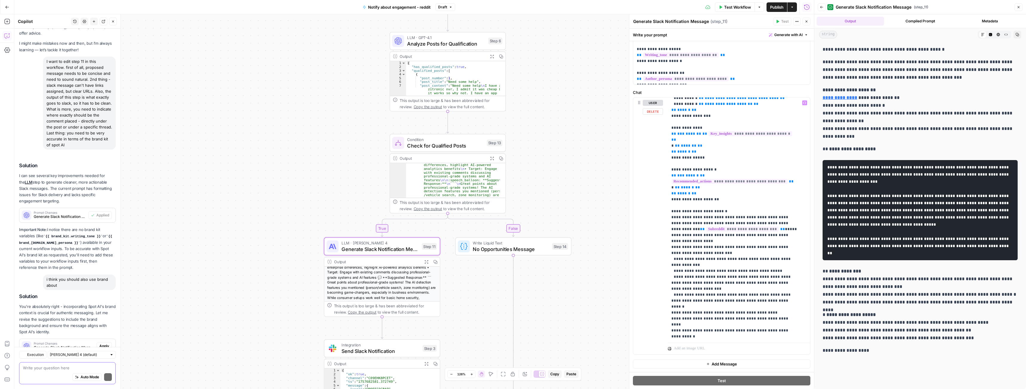
scroll to position [47, 0]
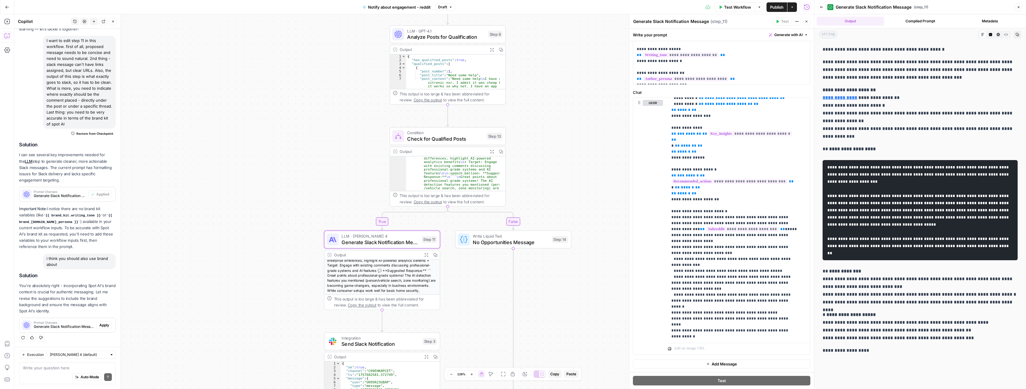
click at [99, 326] on span "Apply" at bounding box center [104, 325] width 10 height 5
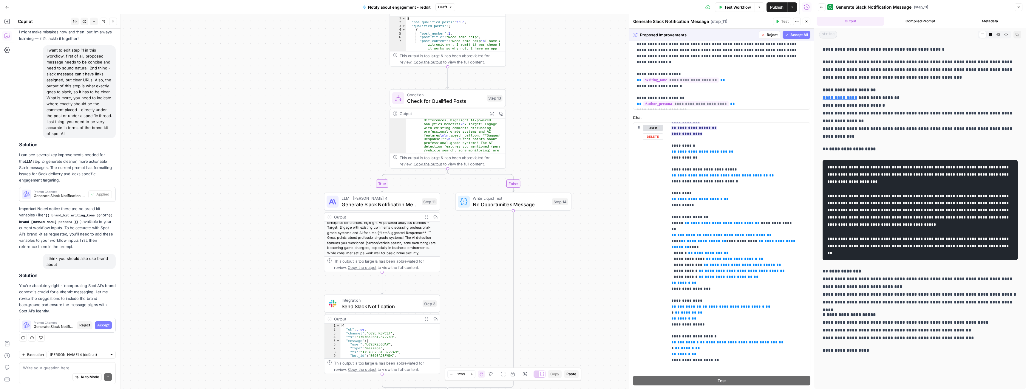
scroll to position [67, 0]
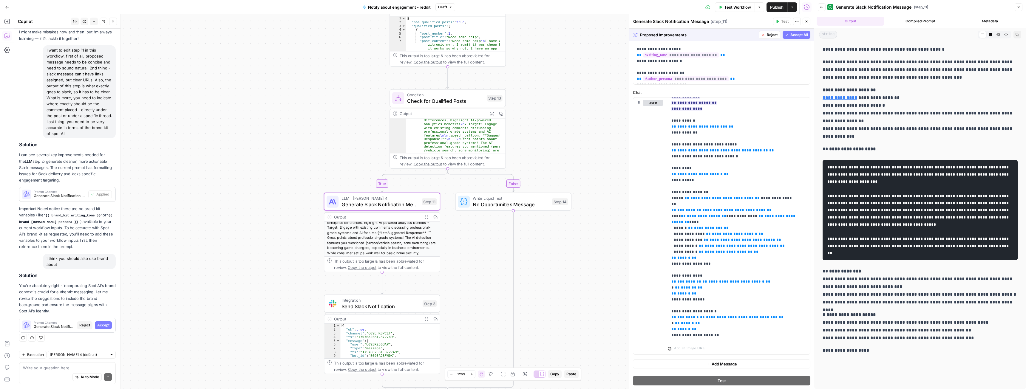
click at [95, 326] on button "Accept" at bounding box center [103, 326] width 17 height 8
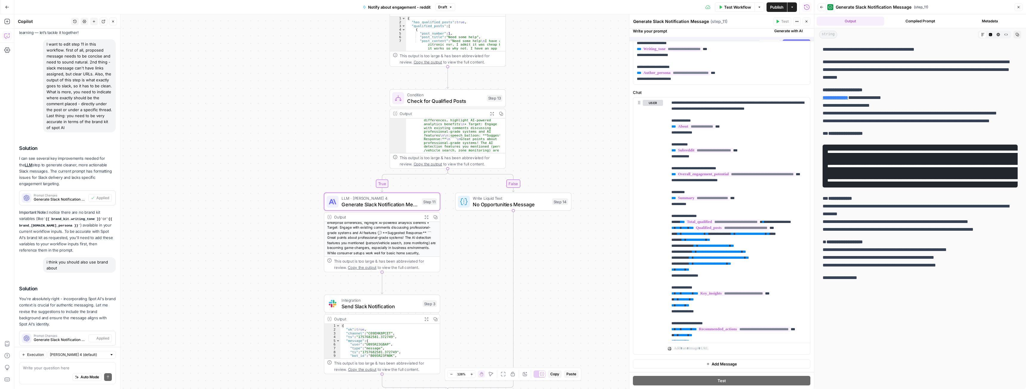
scroll to position [0, 0]
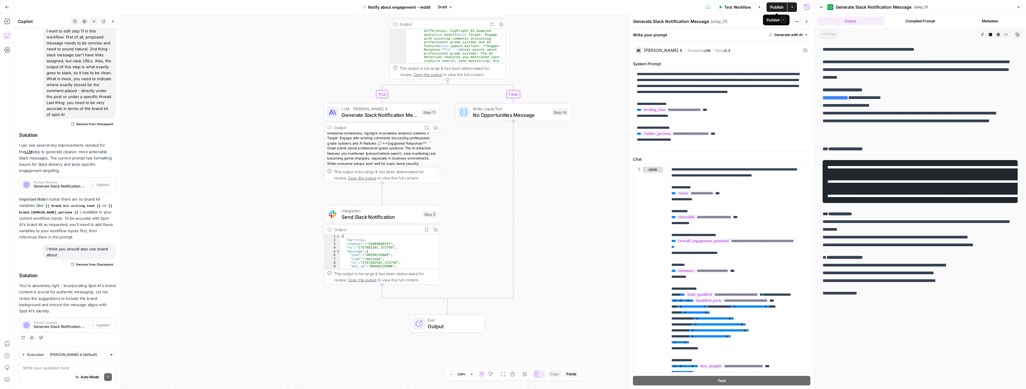
click at [778, 6] on span "Publish" at bounding box center [776, 7] width 13 height 6
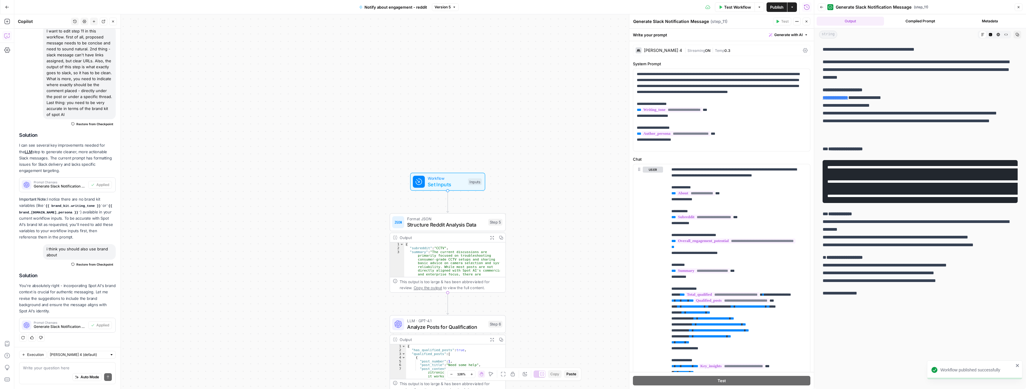
click at [455, 184] on span "Set Inputs" at bounding box center [446, 184] width 37 height 7
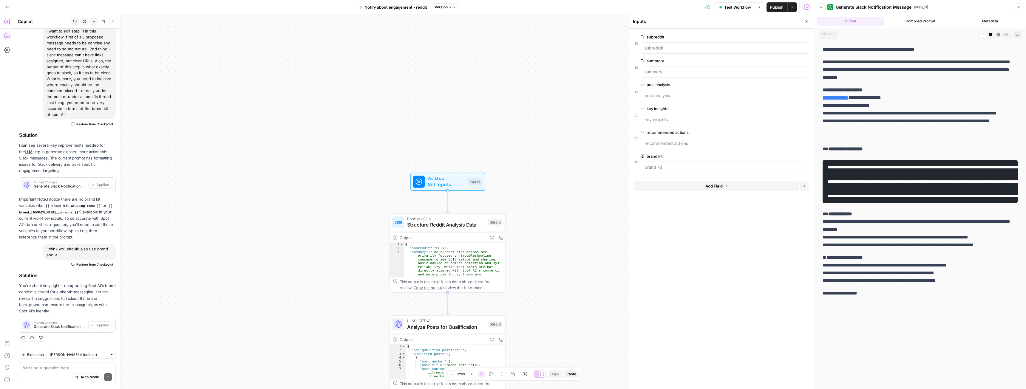
click at [8, 21] on icon "button" at bounding box center [7, 21] width 6 height 6
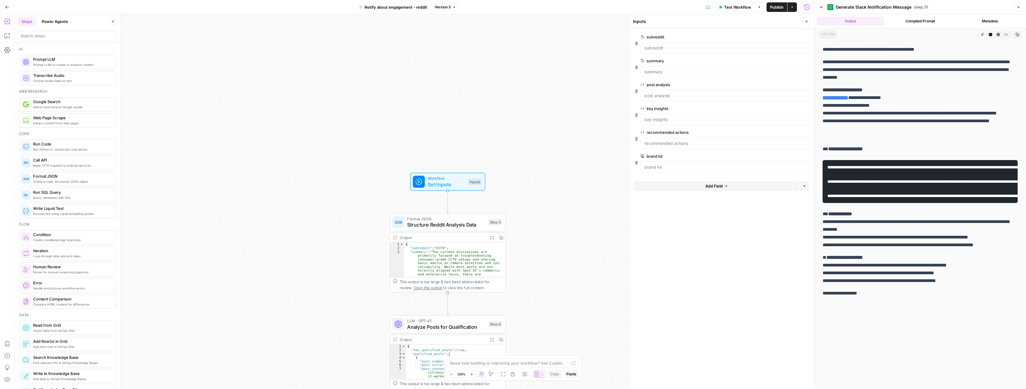
click at [43, 39] on div at bounding box center [67, 36] width 99 height 10
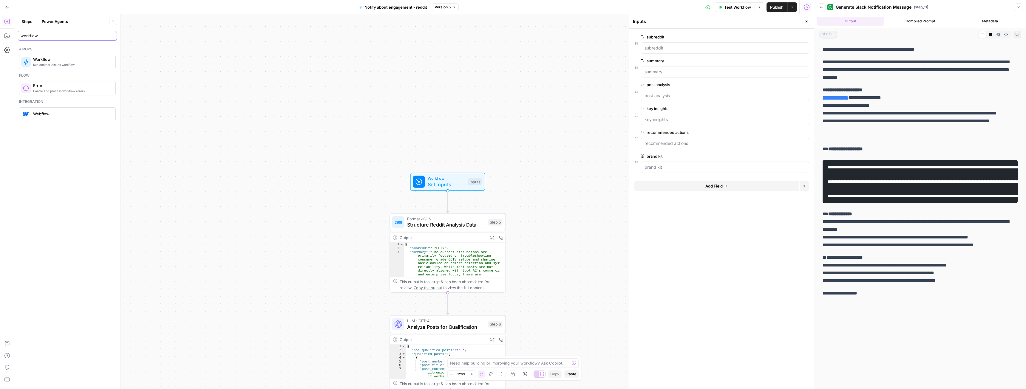
type input "workflow"
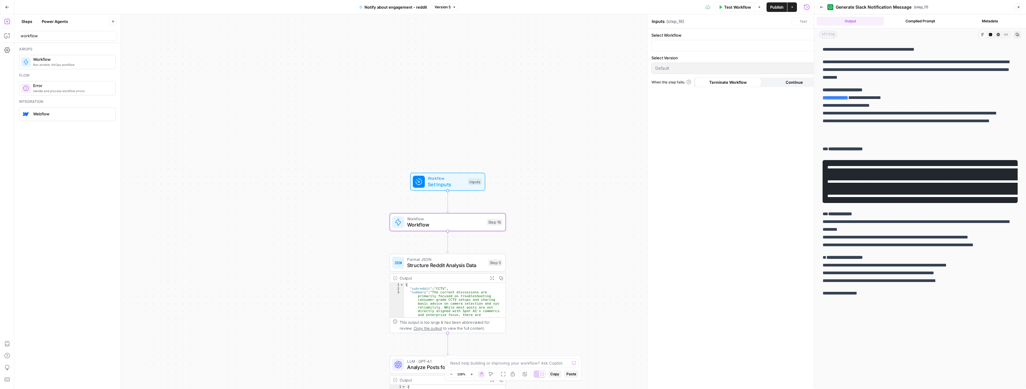
type textarea "Workflow"
click at [438, 182] on span "Set Inputs" at bounding box center [446, 184] width 37 height 7
click at [428, 222] on span "Workflow" at bounding box center [445, 224] width 77 height 7
type textarea "Workflow"
click at [695, 47] on input "Select Workflow" at bounding box center [718, 46] width 163 height 6
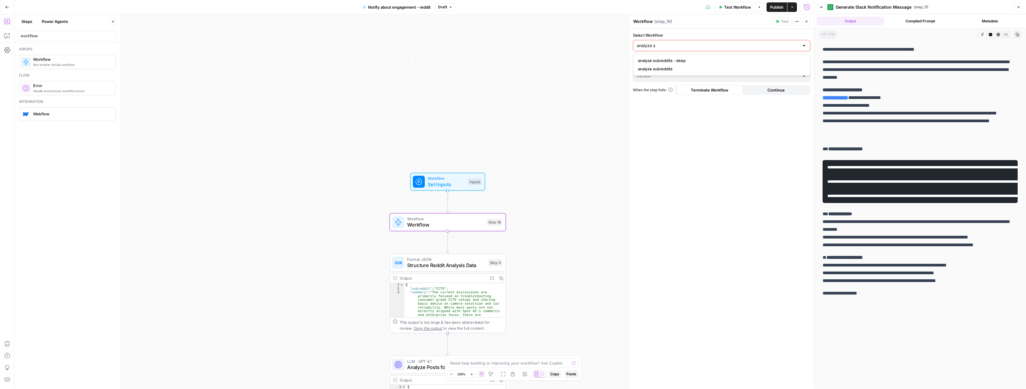
type input "analyze s"
click at [680, 61] on span "analyze subreddits - deep" at bounding box center [720, 61] width 165 height 6
type input "analyze subreddits - deep"
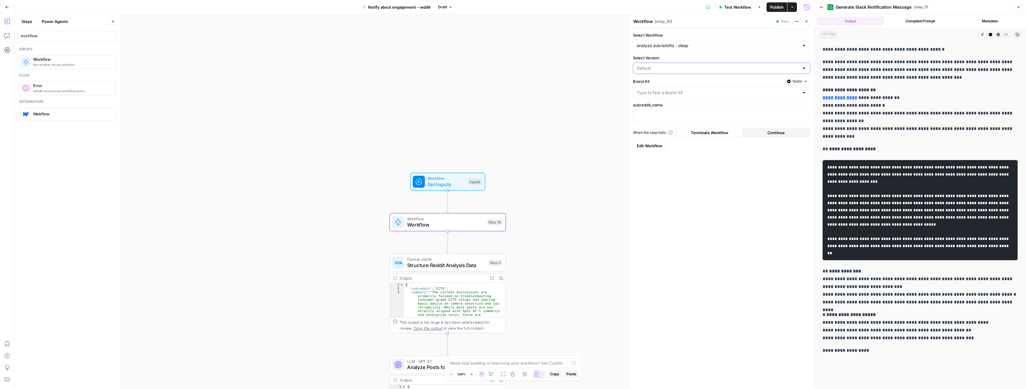
click at [670, 69] on input "Select Version" at bounding box center [718, 68] width 163 height 6
type input "Default"
click at [588, 69] on div "true false Workflow Set Inputs Inputs Workflow Workflow Step 16 Format JSON Str…" at bounding box center [414, 201] width 800 height 375
click at [681, 93] on input "Brand Kit" at bounding box center [718, 93] width 163 height 6
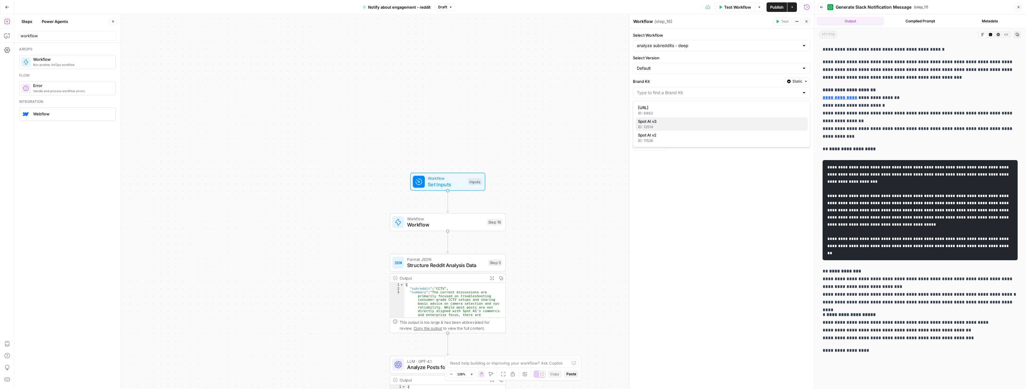
click at [664, 124] on div "ID: 12514" at bounding box center [721, 126] width 167 height 5
type input "Spot AI v3"
click at [659, 117] on p at bounding box center [722, 115] width 170 height 6
click at [806, 116] on icon "button" at bounding box center [804, 115] width 3 height 3
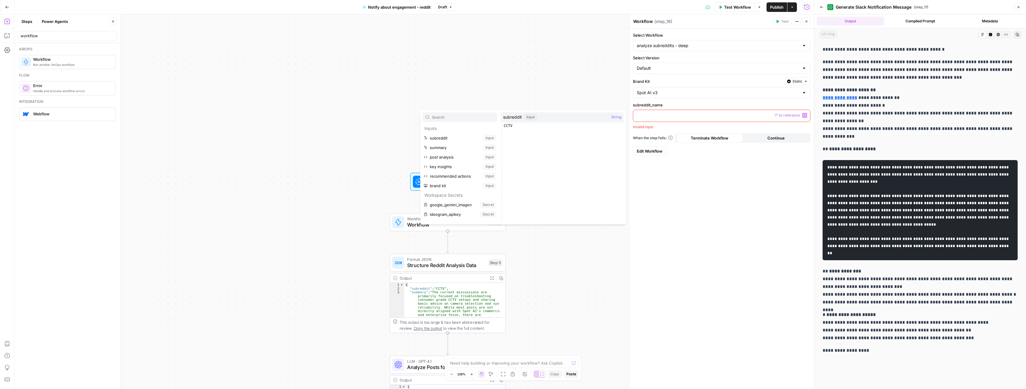
click at [693, 117] on p at bounding box center [722, 115] width 170 height 6
click at [443, 183] on span "Set Inputs" at bounding box center [446, 184] width 37 height 7
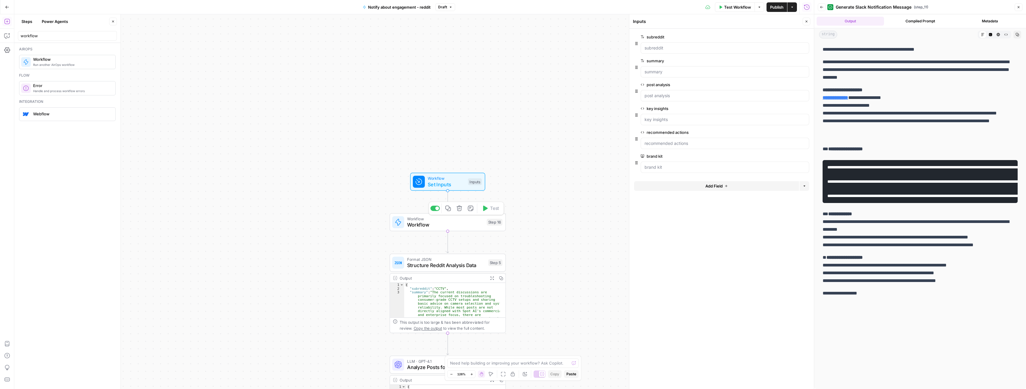
click at [463, 227] on span "Workflow" at bounding box center [445, 224] width 77 height 7
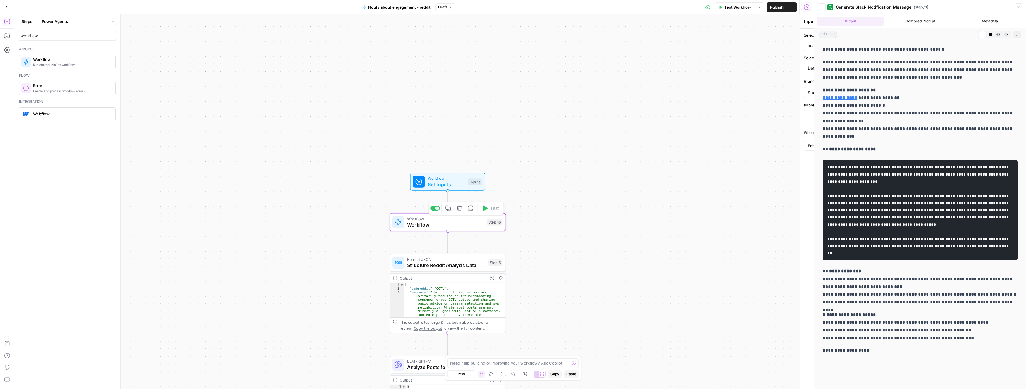
type textarea "Workflow"
click at [441, 184] on span "Set Inputs" at bounding box center [446, 184] width 37 height 7
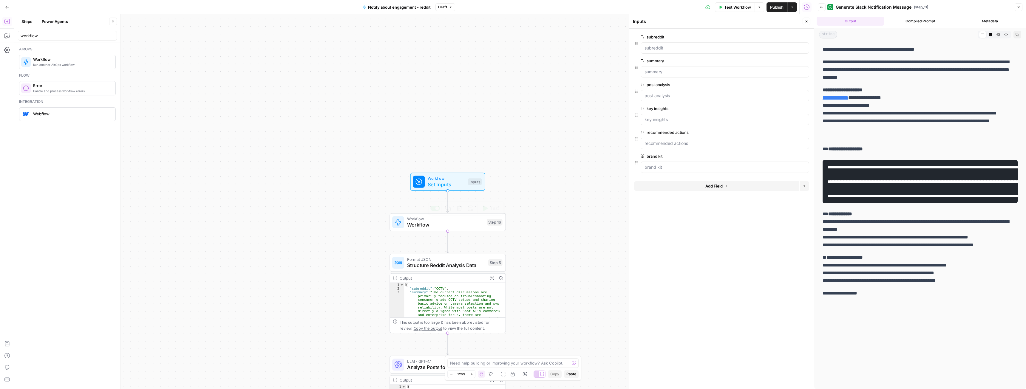
click at [428, 226] on span "Workflow" at bounding box center [445, 224] width 77 height 7
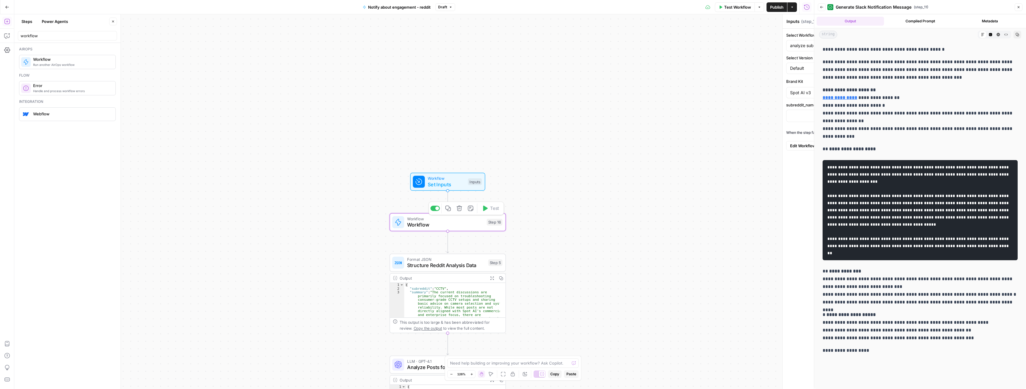
type textarea "Workflow"
click at [802, 81] on span "Static" at bounding box center [798, 81] width 10 height 5
click at [725, 88] on div "Spot AI v3" at bounding box center [722, 92] width 178 height 11
click at [670, 123] on span "Spot AI v3" at bounding box center [718, 121] width 160 height 6
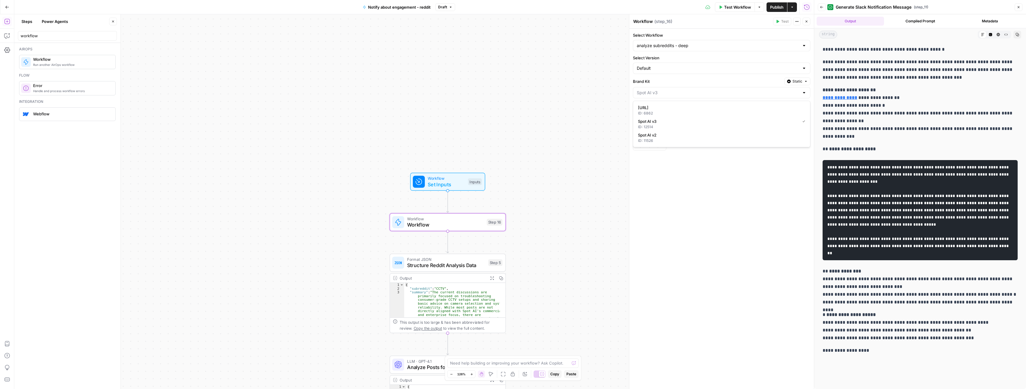
type input "Spot AI v3"
click at [666, 112] on div at bounding box center [721, 116] width 177 height 12
click at [804, 115] on icon "button" at bounding box center [804, 115] width 3 height 3
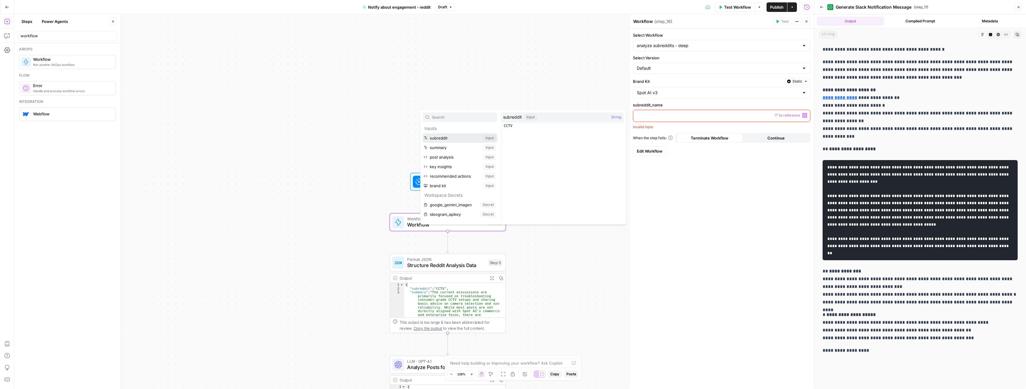
click at [452, 136] on button "Select variable subreddit" at bounding box center [460, 138] width 75 height 10
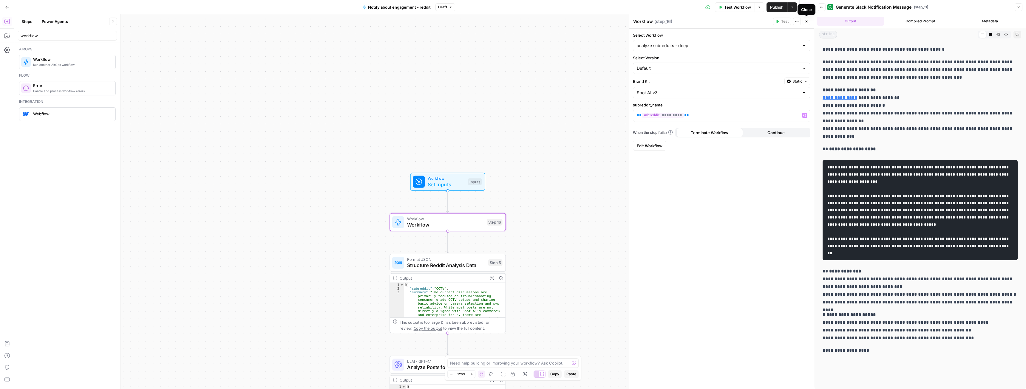
click at [808, 20] on icon "button" at bounding box center [807, 22] width 4 height 4
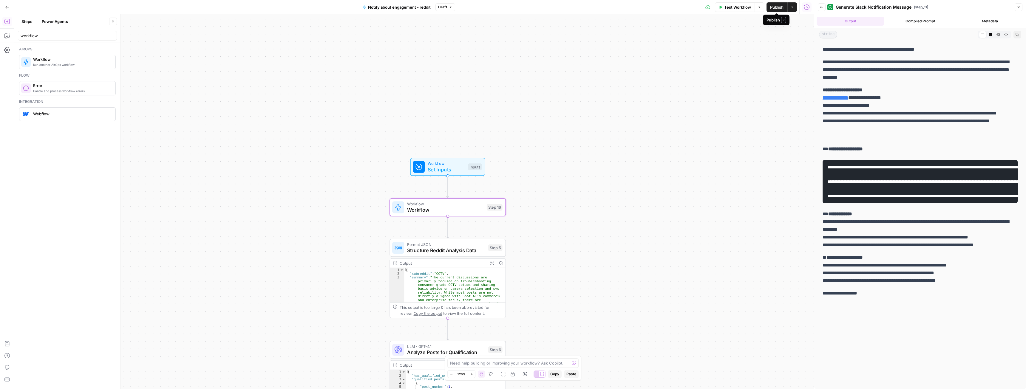
click at [775, 7] on span "Publish" at bounding box center [776, 7] width 13 height 6
click at [458, 212] on span "Workflow" at bounding box center [445, 209] width 77 height 7
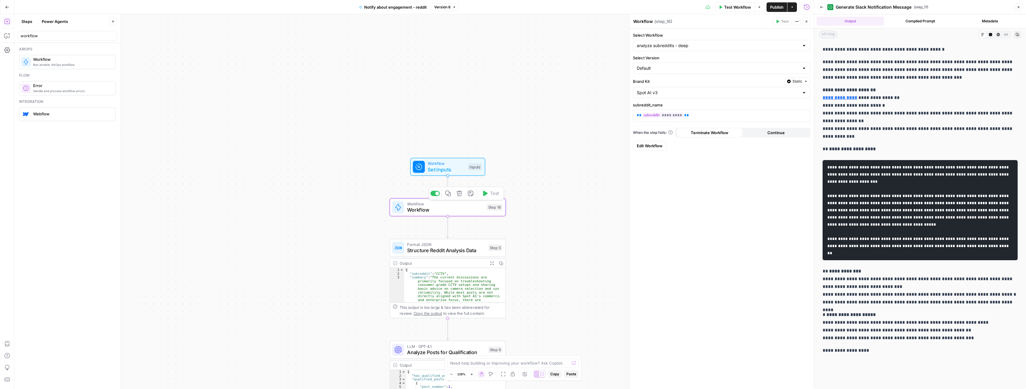
click at [455, 169] on span "Set Inputs" at bounding box center [446, 169] width 37 height 7
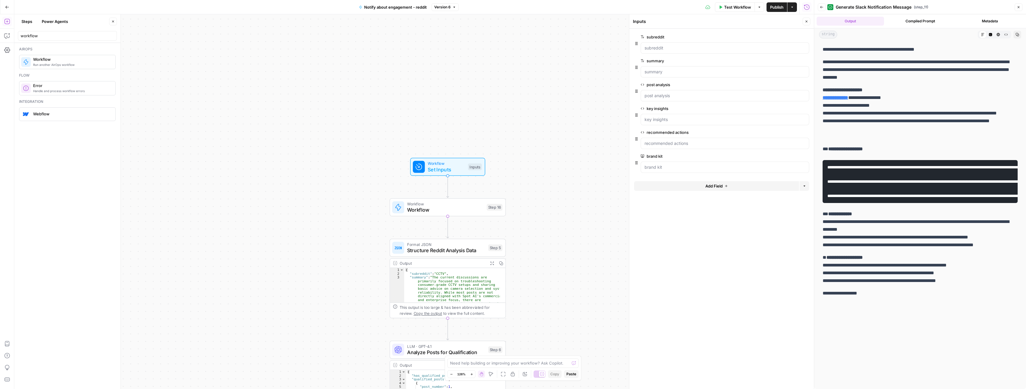
click at [455, 207] on span "Workflow" at bounding box center [445, 209] width 77 height 7
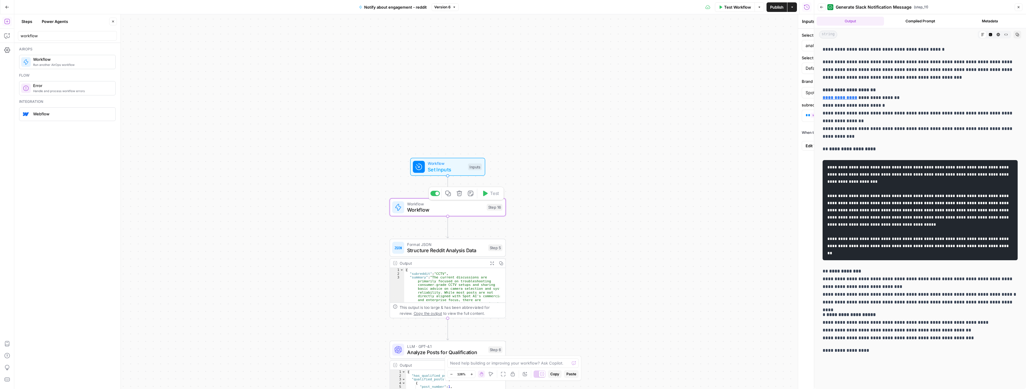
type textarea "Workflow"
click at [435, 167] on span "Set Inputs" at bounding box center [446, 169] width 37 height 7
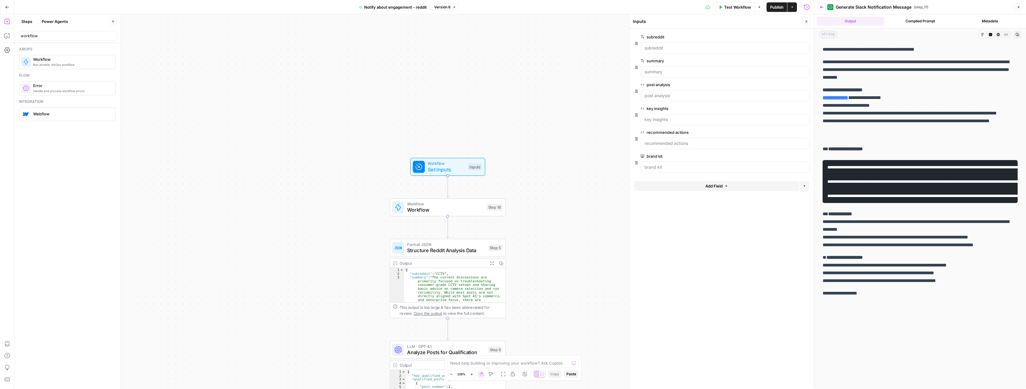
click at [467, 213] on span "Workflow" at bounding box center [445, 209] width 77 height 7
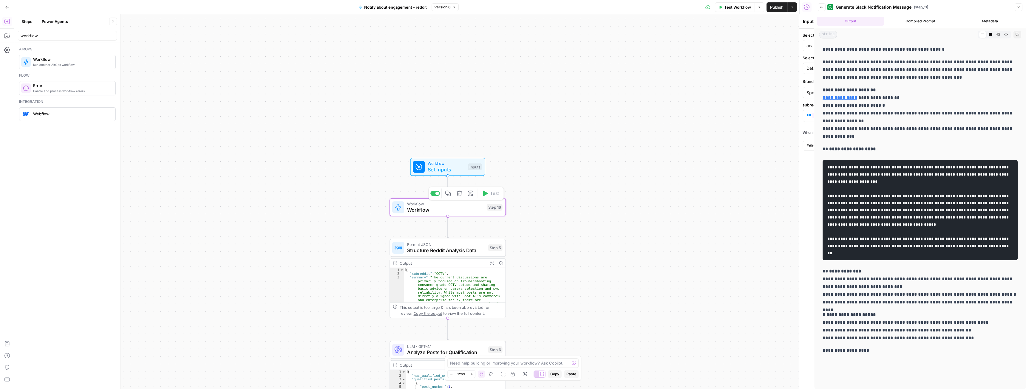
type textarea "Workflow"
click at [445, 6] on span "Version 6" at bounding box center [442, 6] width 16 height 5
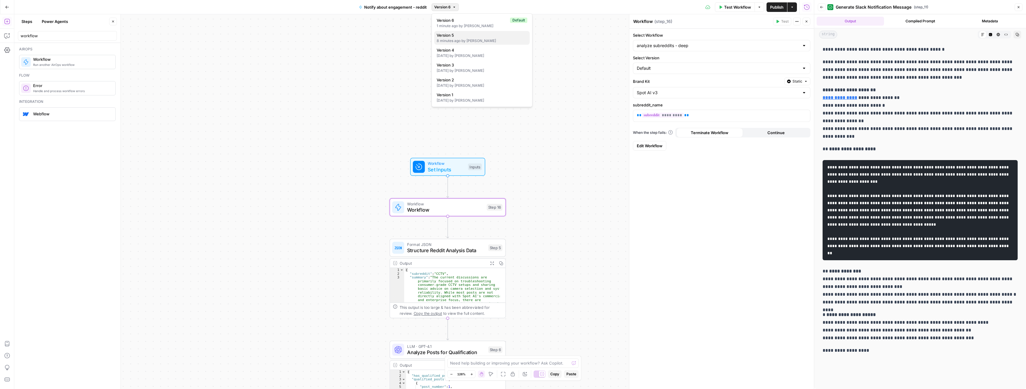
click at [463, 38] on span "Version 5" at bounding box center [481, 35] width 88 height 6
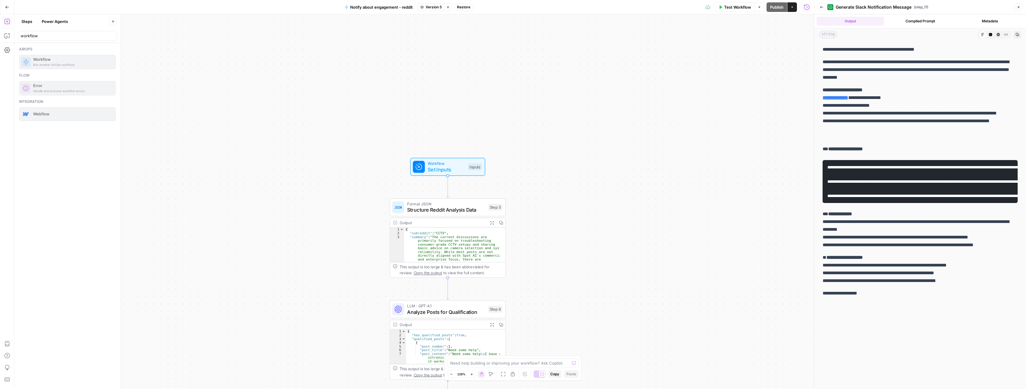
click at [465, 8] on span "Restore" at bounding box center [463, 6] width 13 height 5
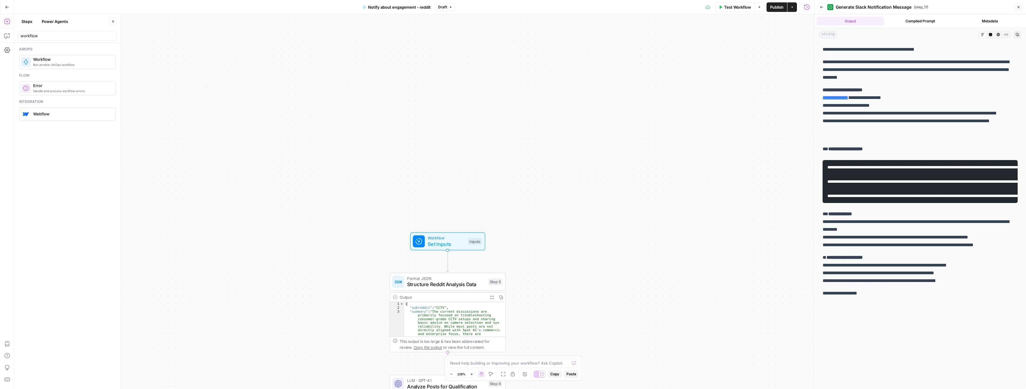
click at [776, 11] on button "Publish" at bounding box center [777, 7] width 21 height 10
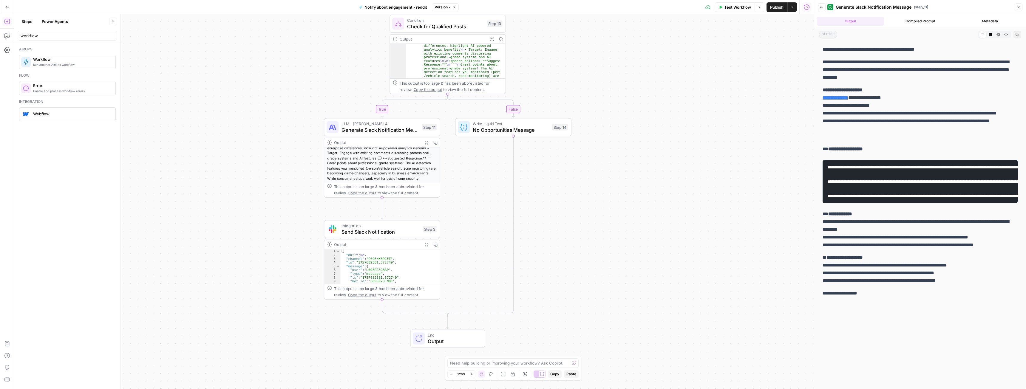
click at [347, 132] on span "Generate Slack Notification Message" at bounding box center [380, 129] width 77 height 7
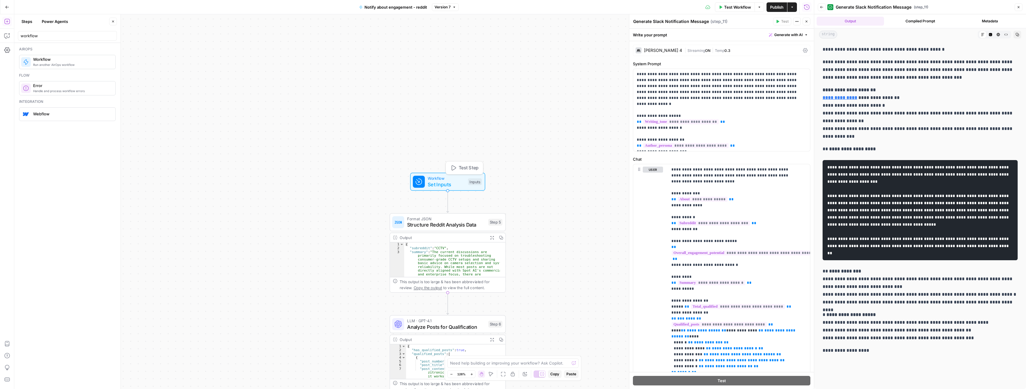
click at [445, 183] on span "Set Inputs" at bounding box center [446, 184] width 37 height 7
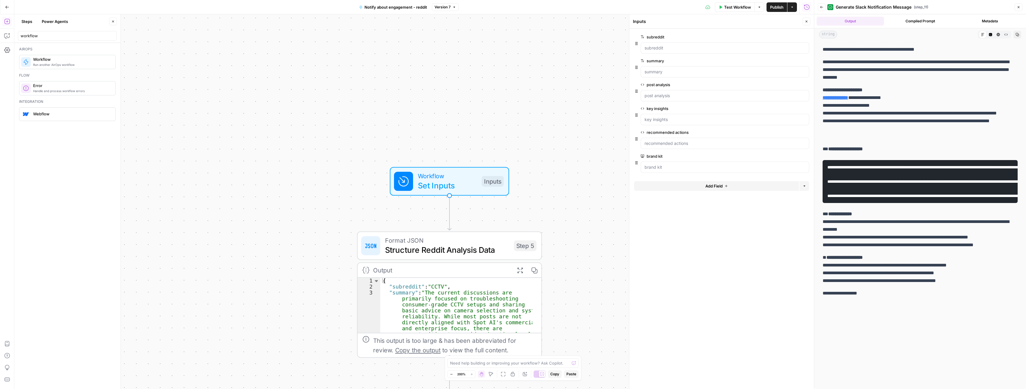
click at [789, 156] on span "edit field" at bounding box center [787, 156] width 13 height 5
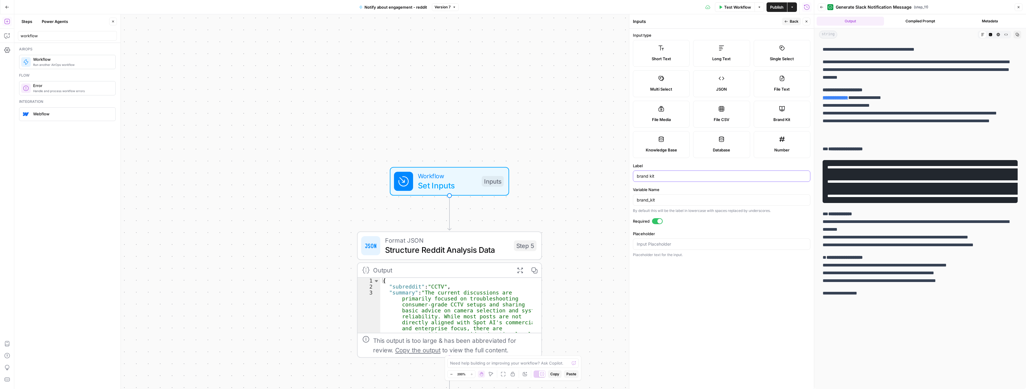
click at [649, 177] on input "brand kit" at bounding box center [722, 176] width 170 height 6
type input "brand_kit"
click at [787, 20] on icon "button" at bounding box center [787, 22] width 4 height 4
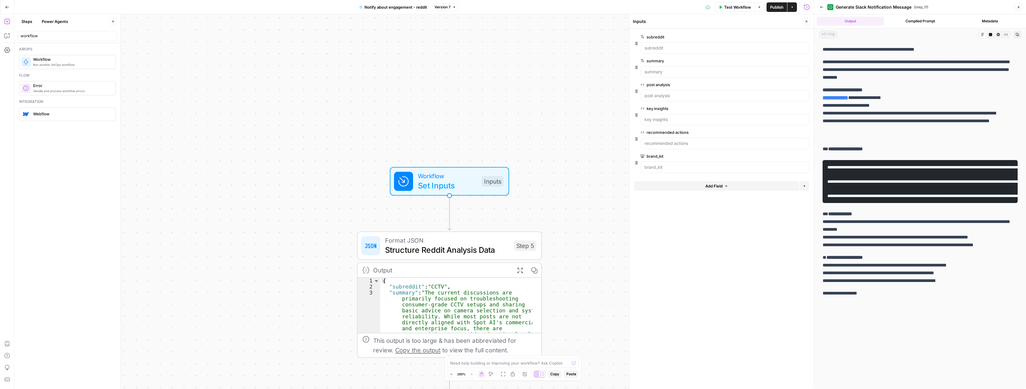
click at [806, 22] on icon "button" at bounding box center [807, 22] width 4 height 4
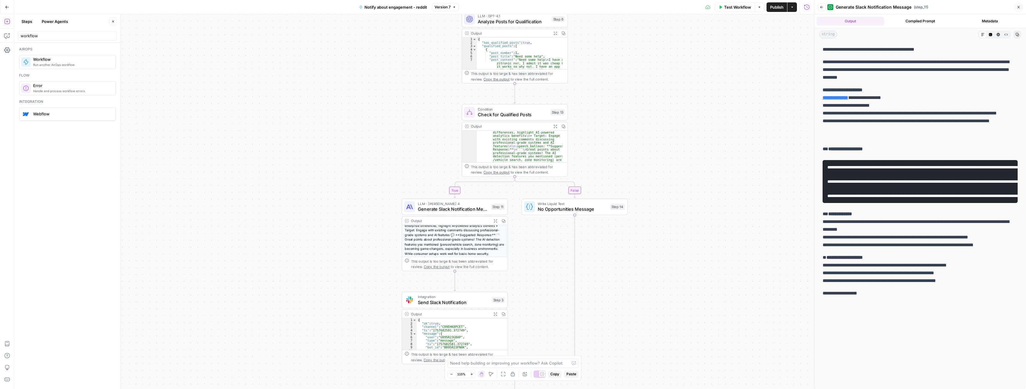
click at [464, 207] on span "Generate Slack Notification Message" at bounding box center [453, 209] width 71 height 7
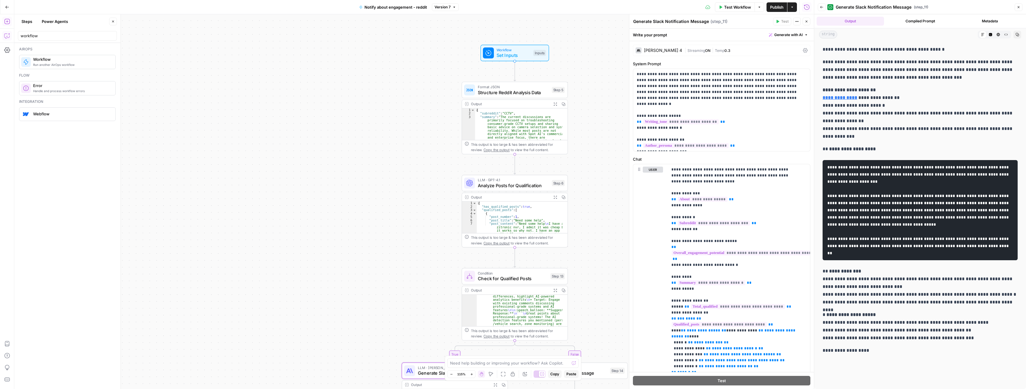
click at [4, 36] on button "Copilot" at bounding box center [7, 36] width 10 height 10
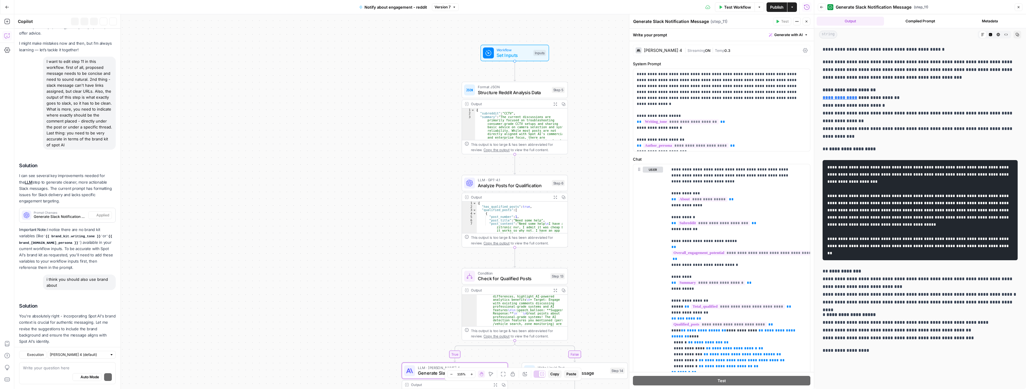
scroll to position [56, 0]
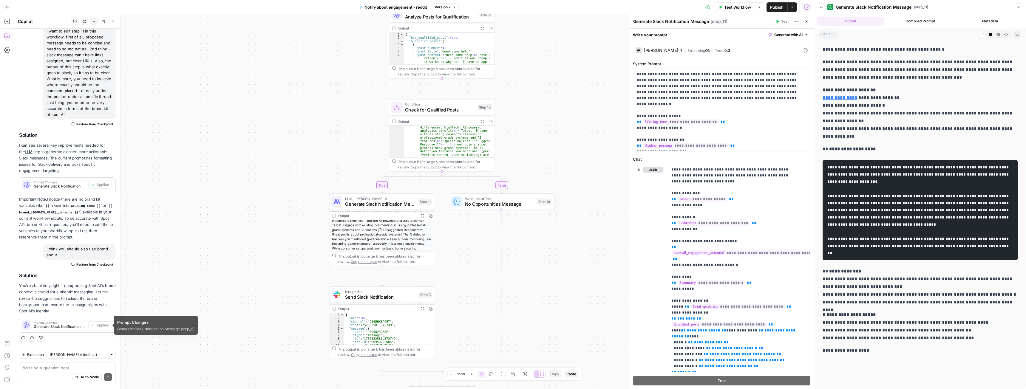
click at [47, 370] on textarea at bounding box center [67, 368] width 89 height 6
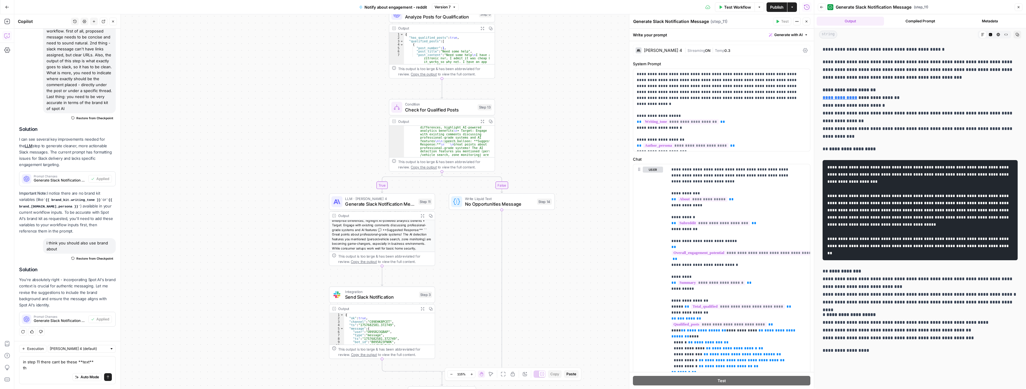
scroll to position [62, 0]
type textarea "in step 11 there cant be these **text** these part are not bolded in slack mess…"
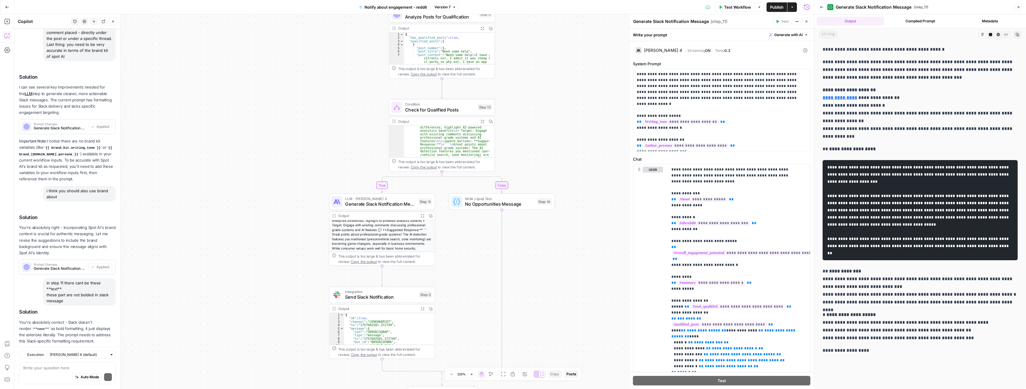
scroll to position [145, 0]
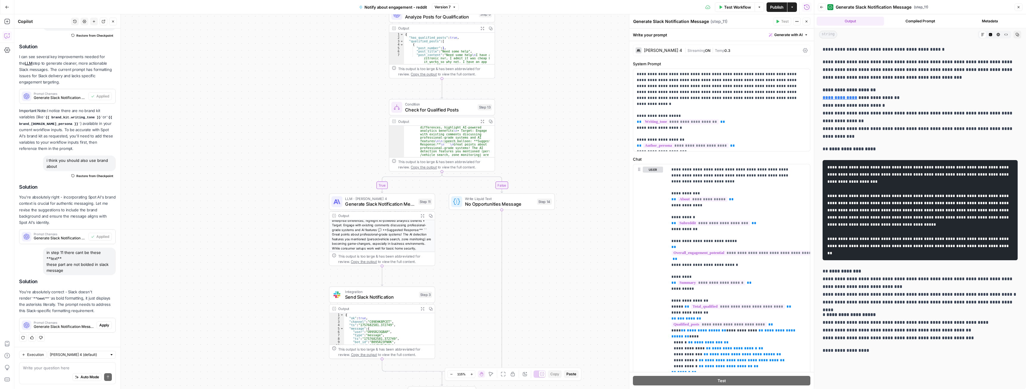
click at [102, 323] on span "Apply" at bounding box center [104, 325] width 10 height 5
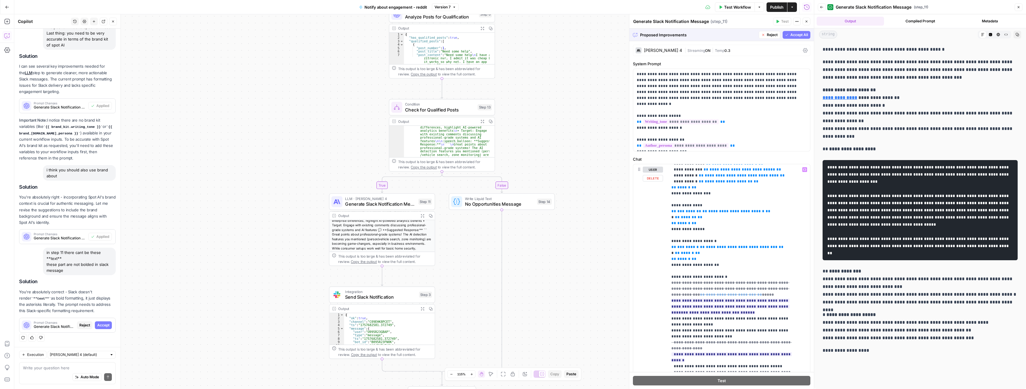
scroll to position [209, 0]
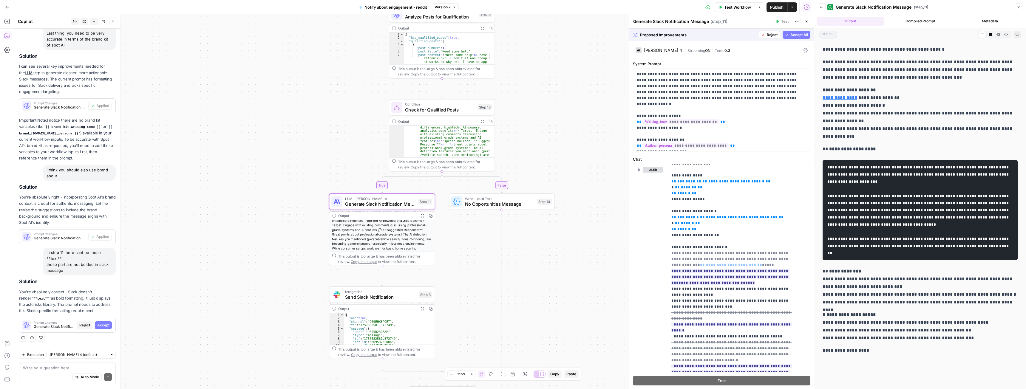
click at [99, 326] on span "Accept" at bounding box center [103, 325] width 12 height 5
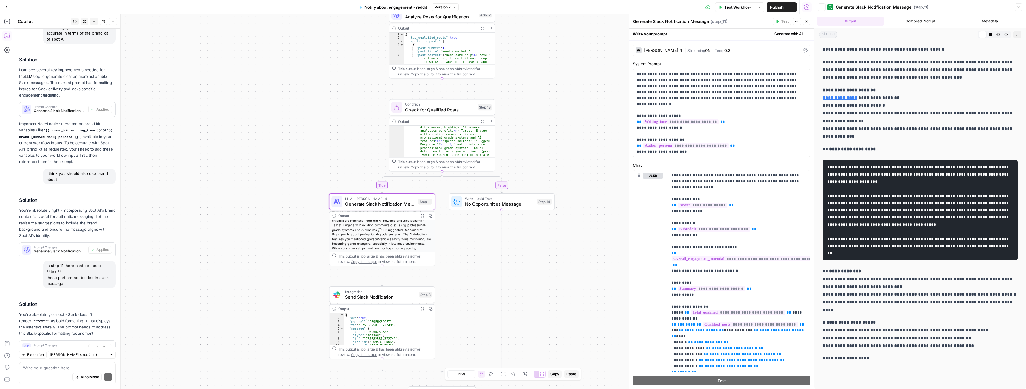
scroll to position [154, 0]
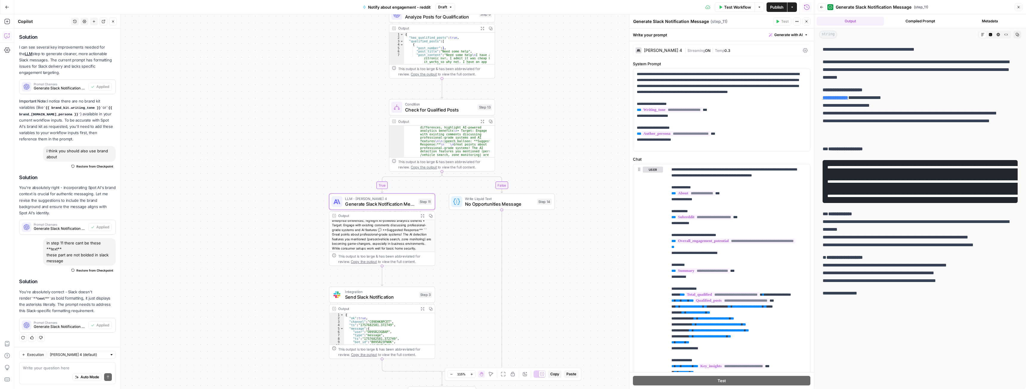
click at [775, 7] on span "Publish" at bounding box center [776, 7] width 13 height 6
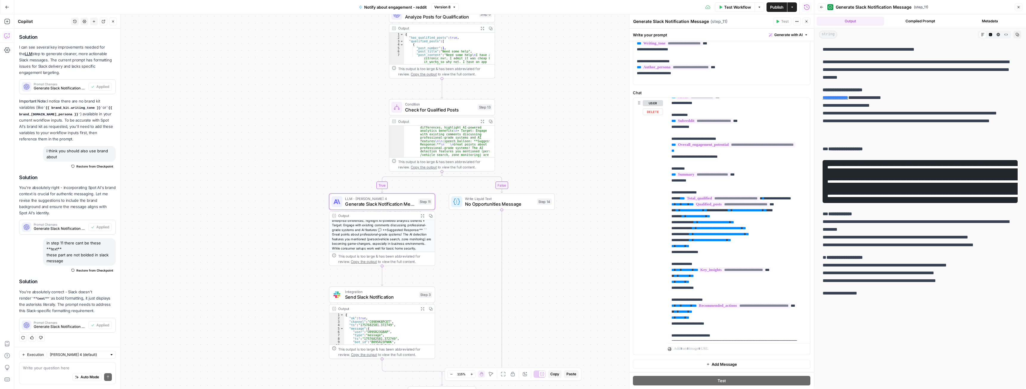
scroll to position [67, 0]
click at [392, 203] on span "Generate Slack Notification Message" at bounding box center [380, 204] width 70 height 7
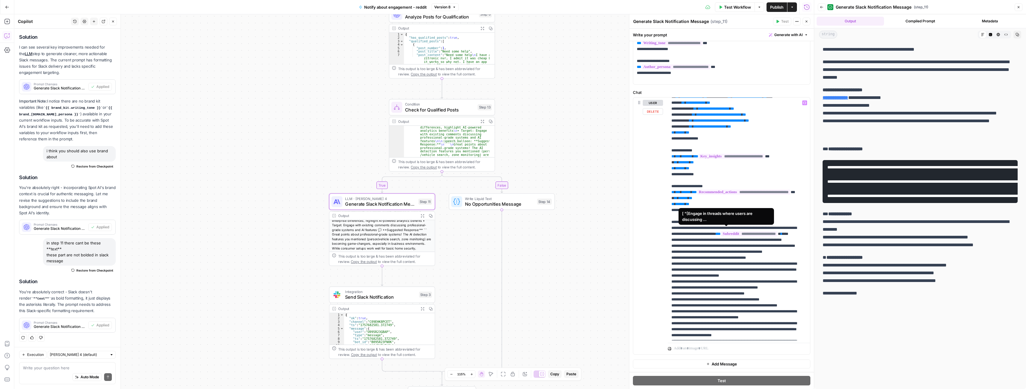
scroll to position [149, 0]
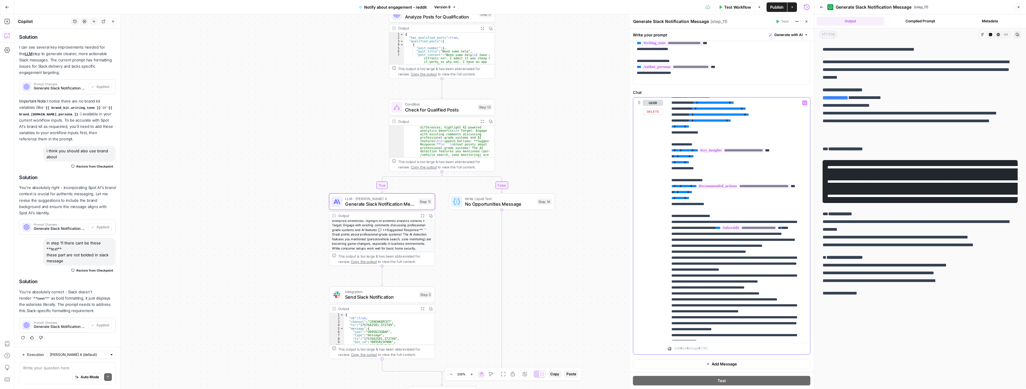
click at [686, 252] on p "**********" at bounding box center [735, 198] width 126 height 495
click at [744, 259] on p "**********" at bounding box center [735, 198] width 126 height 495
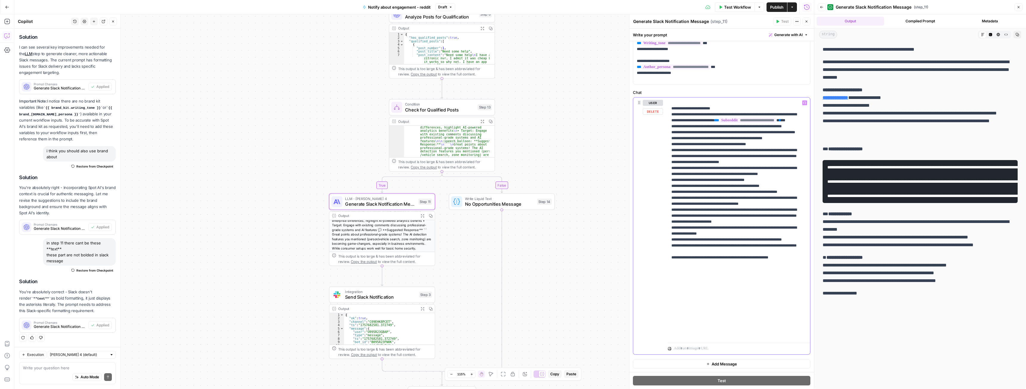
scroll to position [261, 0]
click at [71, 371] on div "Auto Mode Send" at bounding box center [67, 377] width 89 height 13
type textarea "man, just dont bold anything"
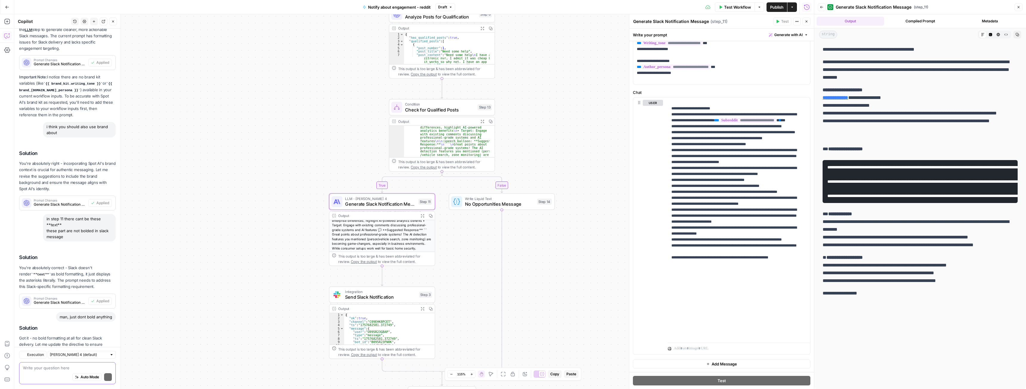
scroll to position [218, 0]
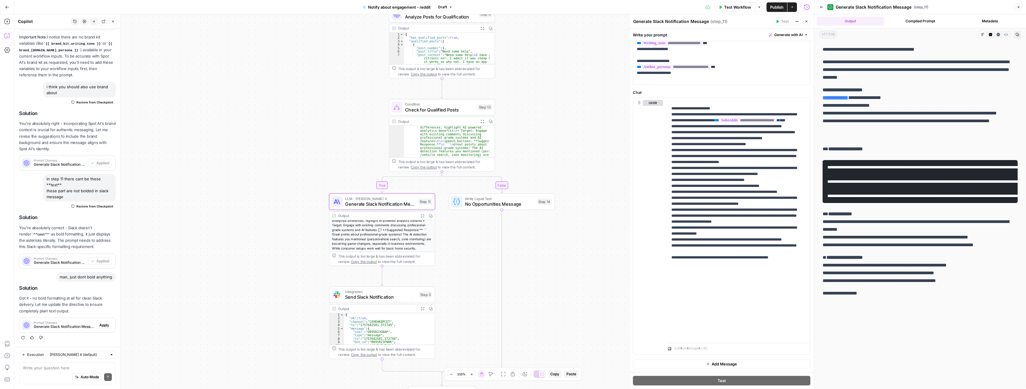
click at [99, 327] on span "Apply" at bounding box center [104, 325] width 10 height 5
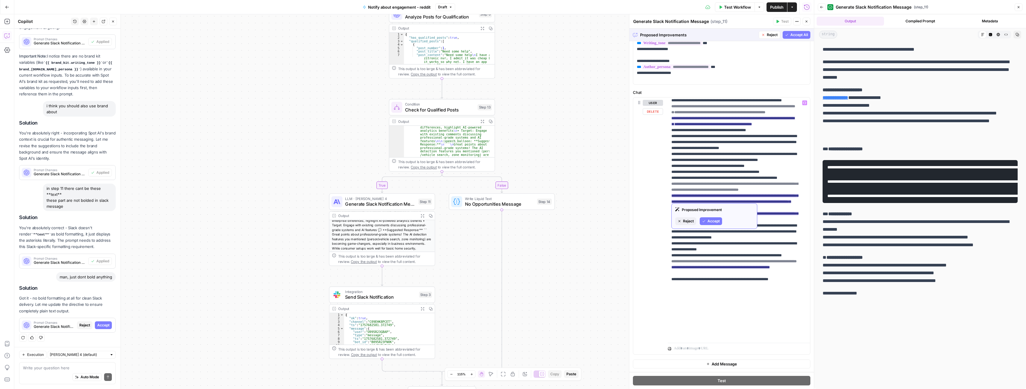
scroll to position [293, 0]
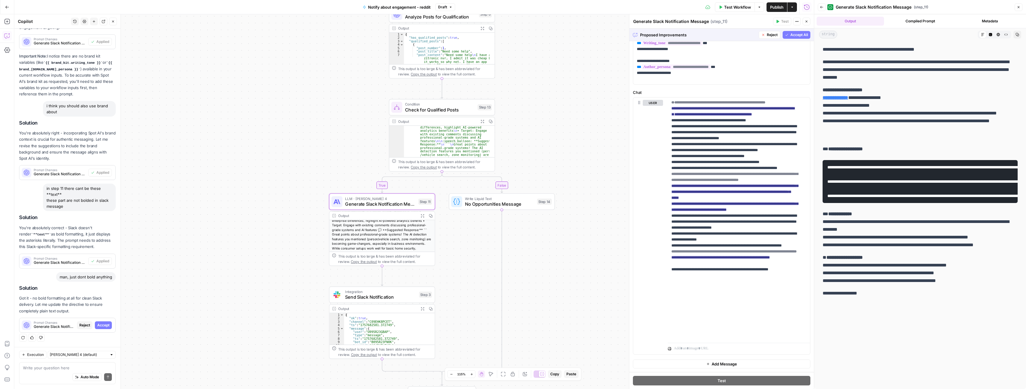
click at [105, 324] on span "Accept" at bounding box center [103, 325] width 12 height 5
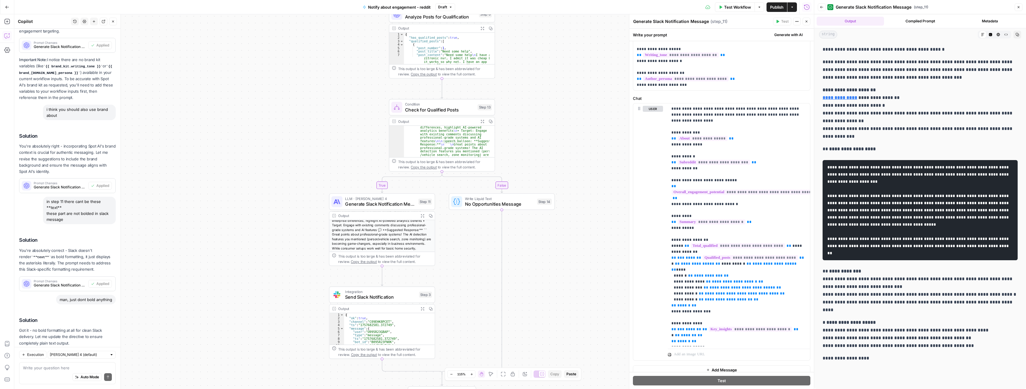
scroll to position [0, 0]
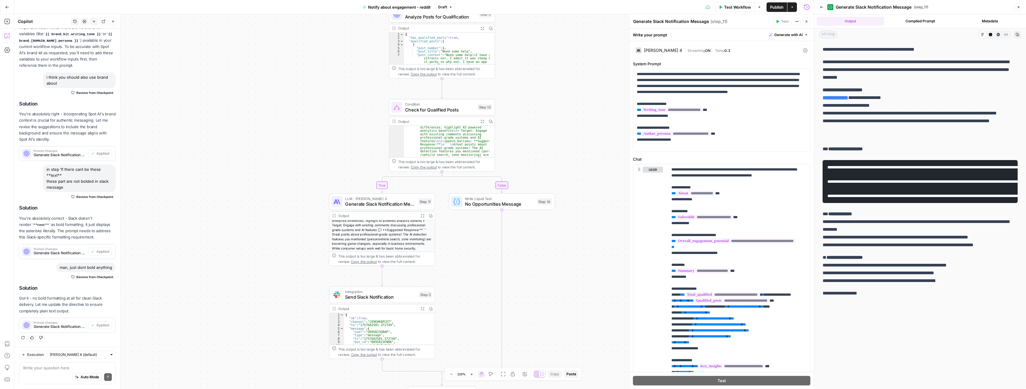
click at [784, 7] on button "Publish" at bounding box center [777, 7] width 21 height 10
click at [366, 203] on span "Generate Slack Notification Message" at bounding box center [380, 204] width 70 height 7
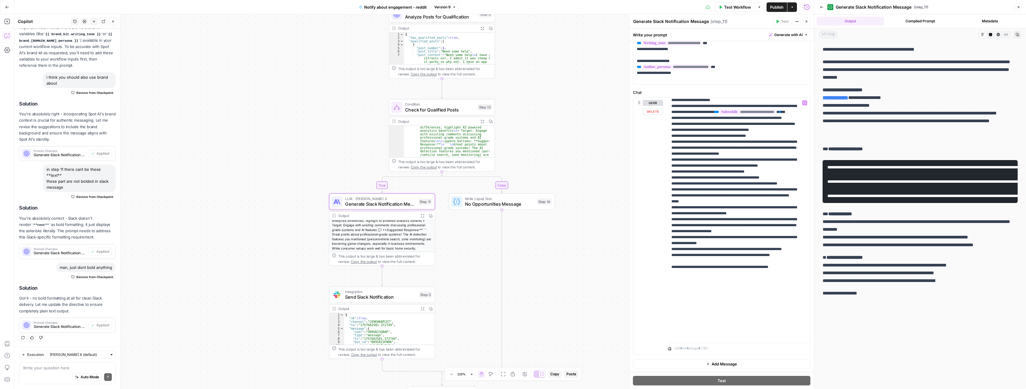
scroll to position [273, 0]
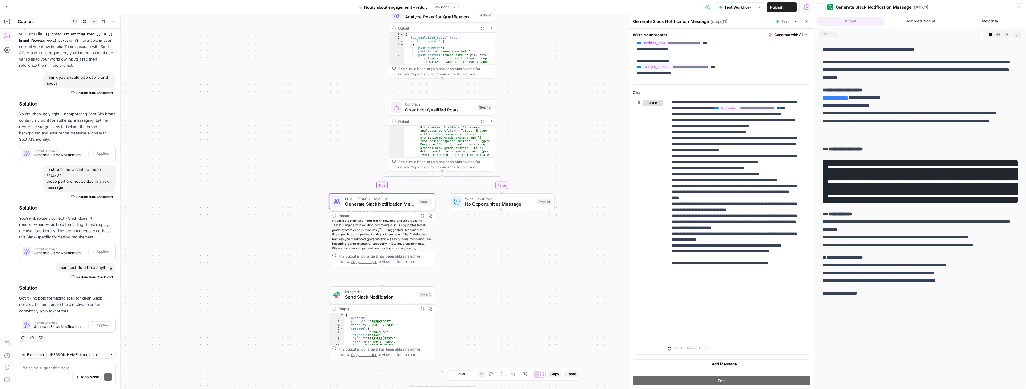
click at [53, 371] on div "Auto Mode Send" at bounding box center [67, 377] width 89 height 13
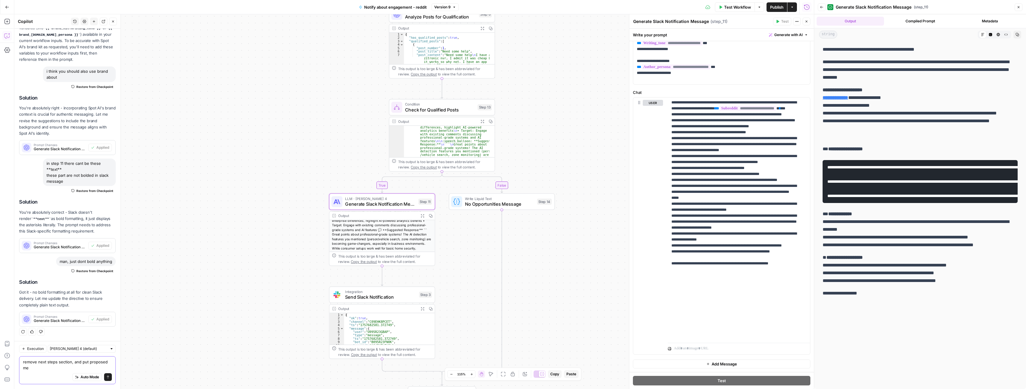
scroll to position [234, 0]
click at [50, 368] on textarea "remove next steps section, and put proposed message" at bounding box center [67, 365] width 89 height 12
type textarea "remove next steps section, and put proposed message in a nice box or sth."
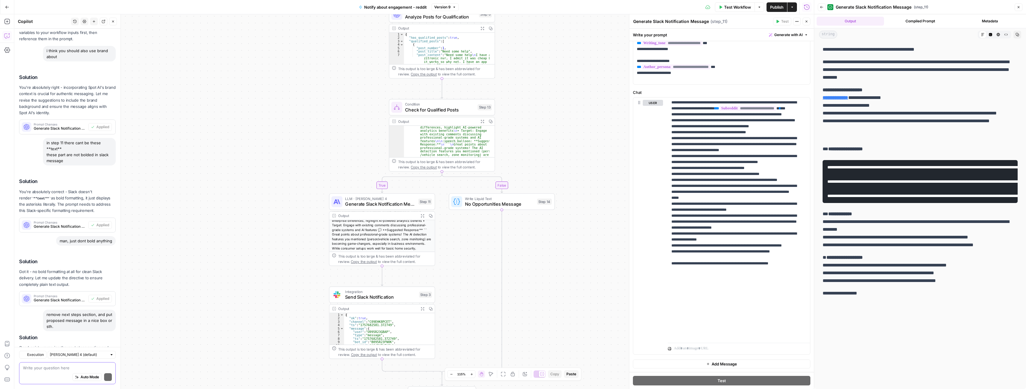
scroll to position [304, 0]
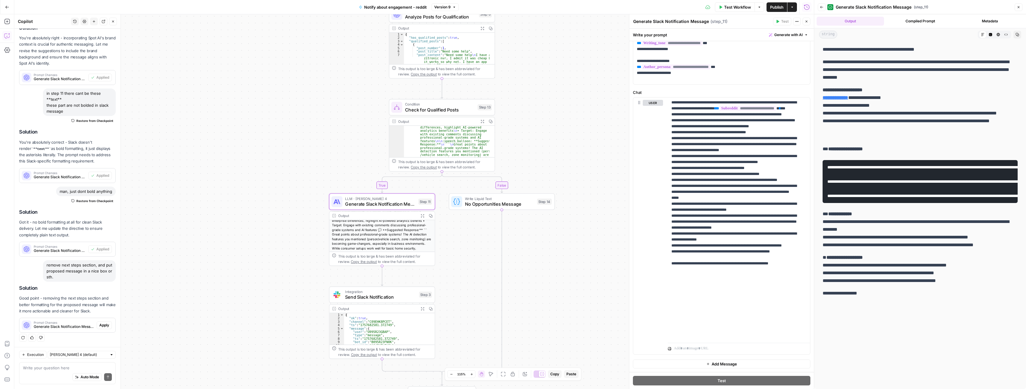
click at [99, 325] on span "Apply" at bounding box center [104, 325] width 10 height 5
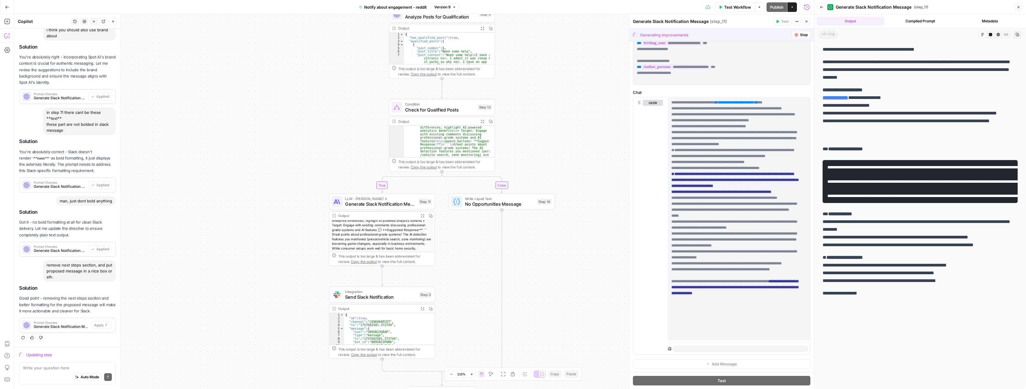
scroll to position [0, 0]
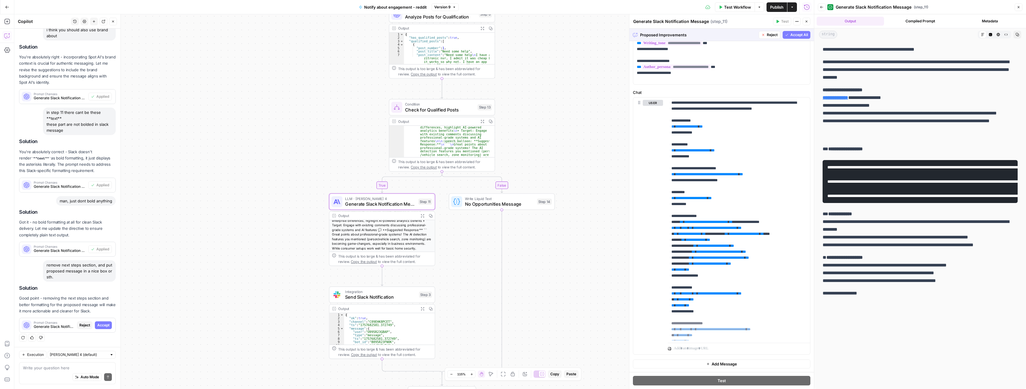
click at [102, 325] on span "Accept" at bounding box center [103, 325] width 12 height 5
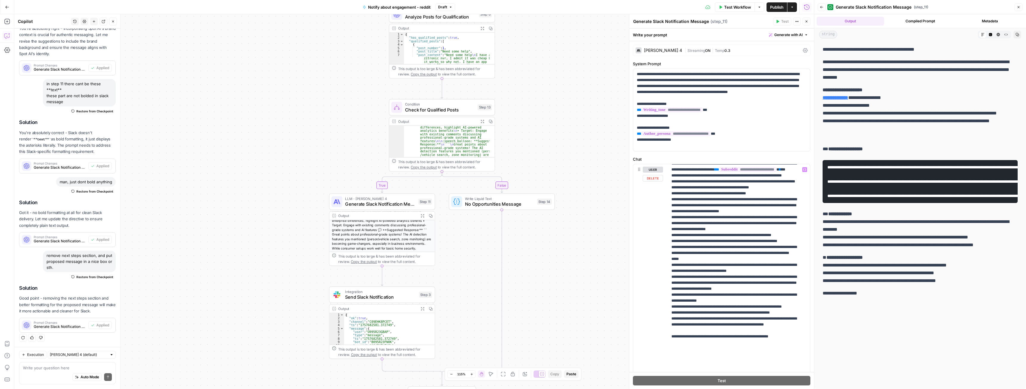
scroll to position [243, 0]
click at [793, 8] on icon "button" at bounding box center [793, 7] width 4 height 4
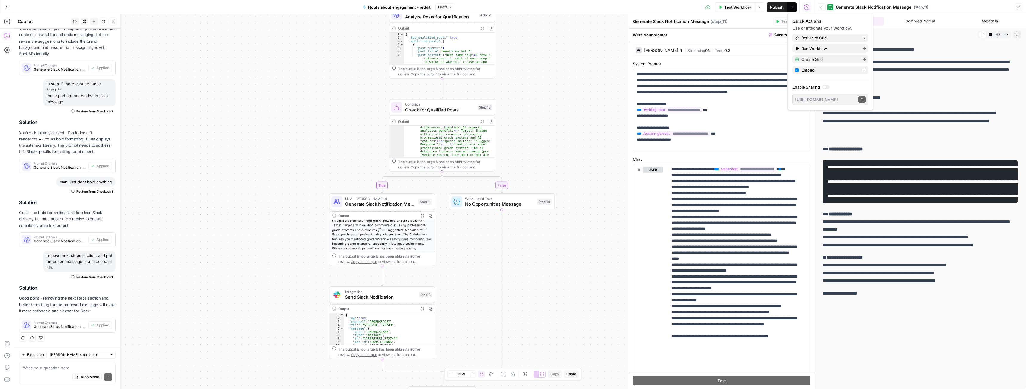
click at [794, 7] on icon "button" at bounding box center [793, 7] width 4 height 4
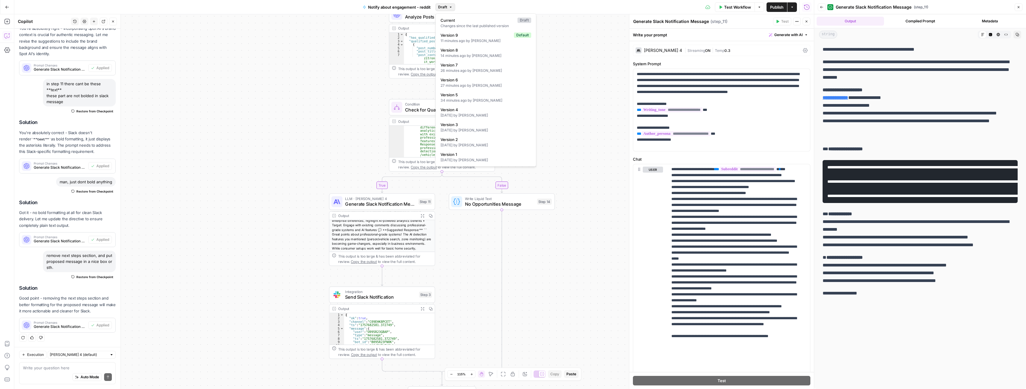
click at [444, 7] on span "Draft" at bounding box center [442, 6] width 9 height 5
click at [471, 39] on div "11 minutes ago by Jan Głębocki" at bounding box center [486, 40] width 91 height 5
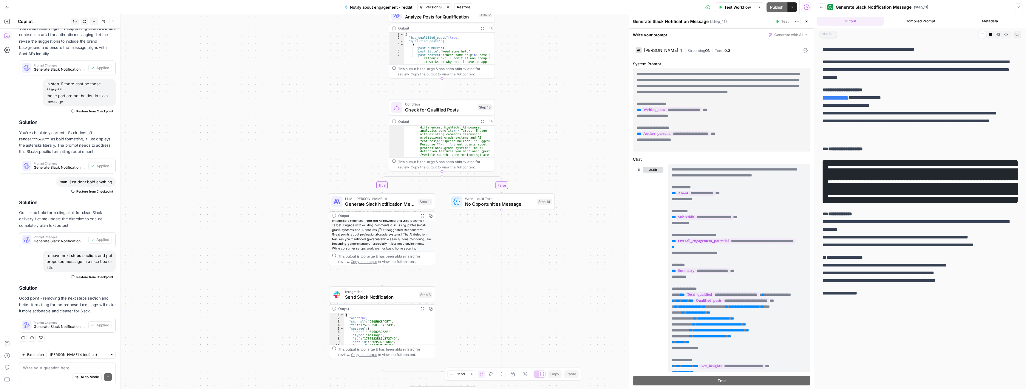
click at [448, 7] on icon "button" at bounding box center [448, 7] width 4 height 4
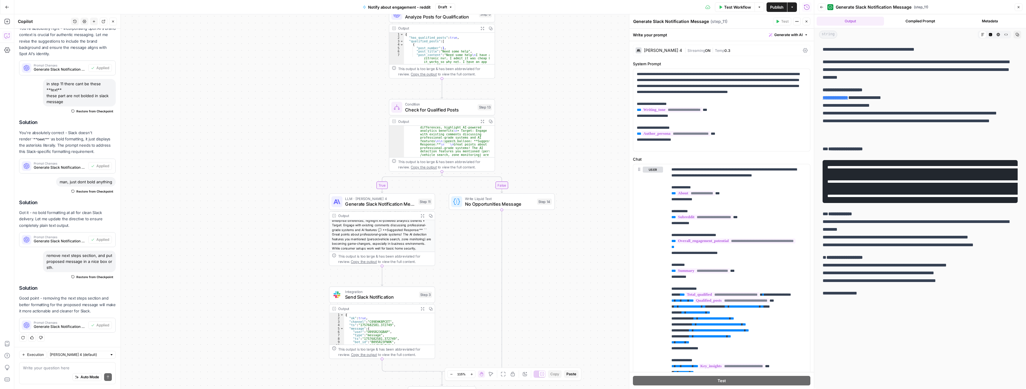
click at [778, 8] on span "Publish" at bounding box center [776, 7] width 13 height 6
click at [348, 203] on span "Generate Slack Notification Message" at bounding box center [380, 204] width 70 height 7
click at [60, 367] on textarea at bounding box center [67, 368] width 89 height 6
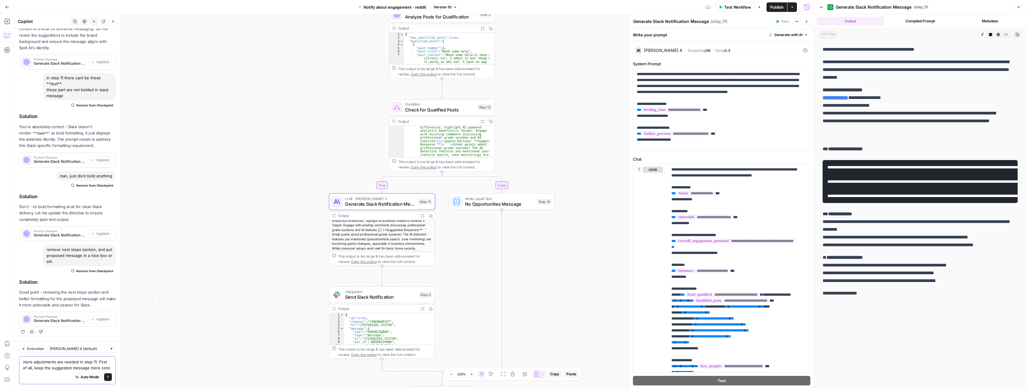
scroll to position [326, 0]
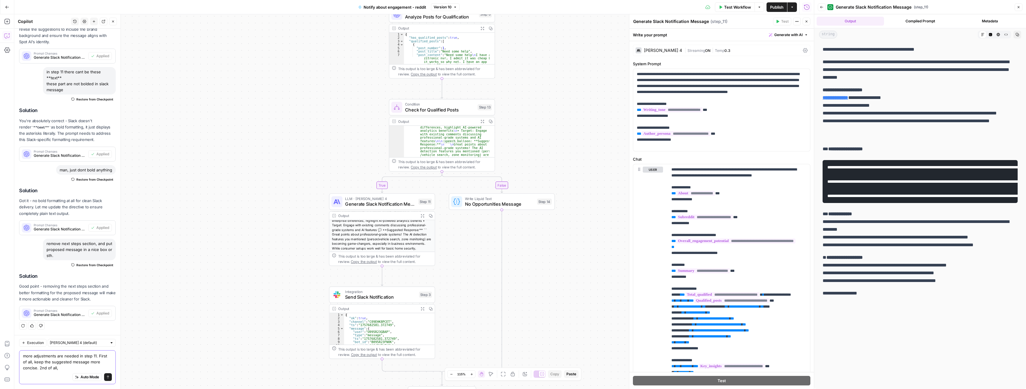
click at [70, 368] on textarea "more adjustments are needed in step 11. First of all, keep the suggested messag…" at bounding box center [67, 362] width 89 height 18
click at [67, 369] on textarea "more adjustments are needed in step 11. First of all, keep the suggested messag…" at bounding box center [67, 362] width 89 height 18
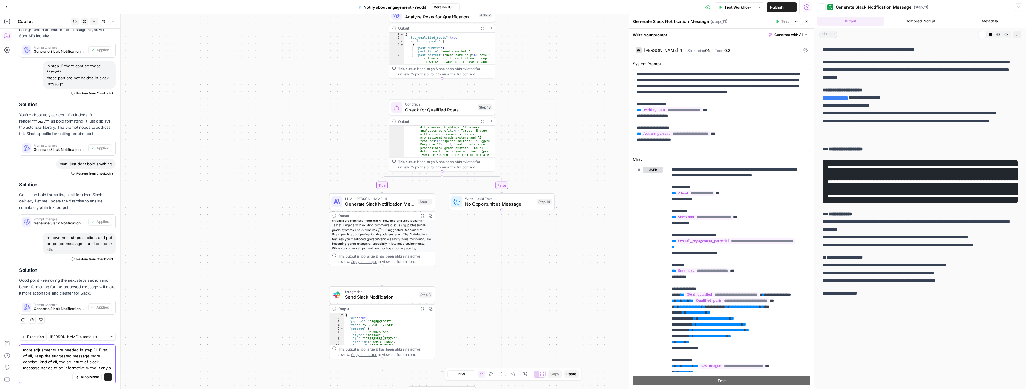
scroll to position [337, 0]
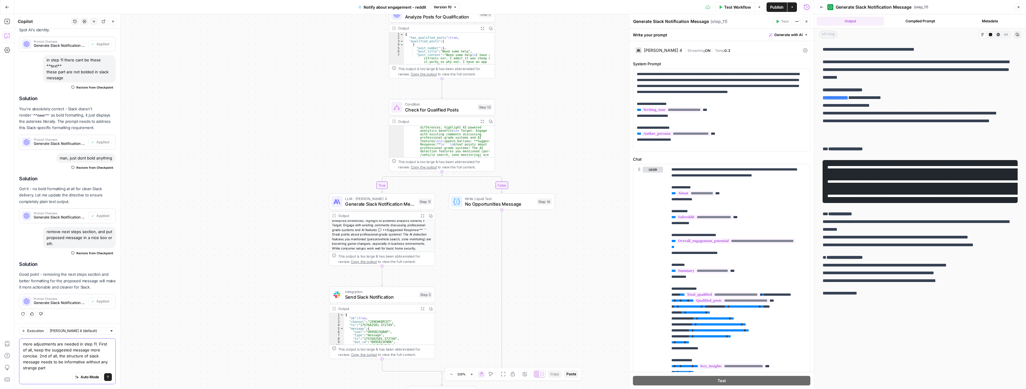
type textarea "more adjustments are needed in step 11. First of all, keep the suggested messag…"
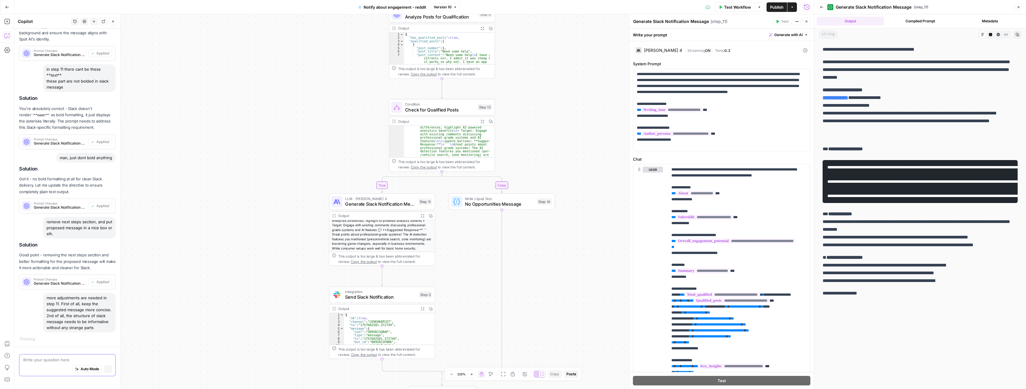
scroll to position [307, 0]
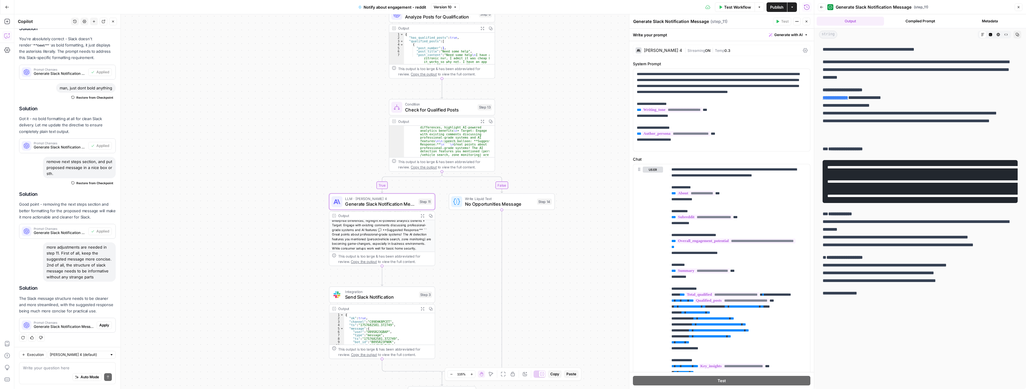
click at [99, 323] on span "Apply" at bounding box center [104, 325] width 10 height 5
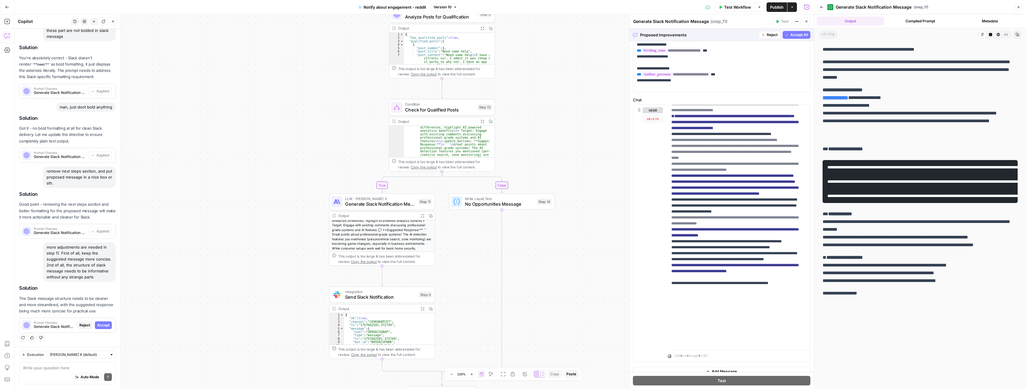
scroll to position [60, 0]
click at [100, 327] on span "Accept" at bounding box center [103, 325] width 12 height 5
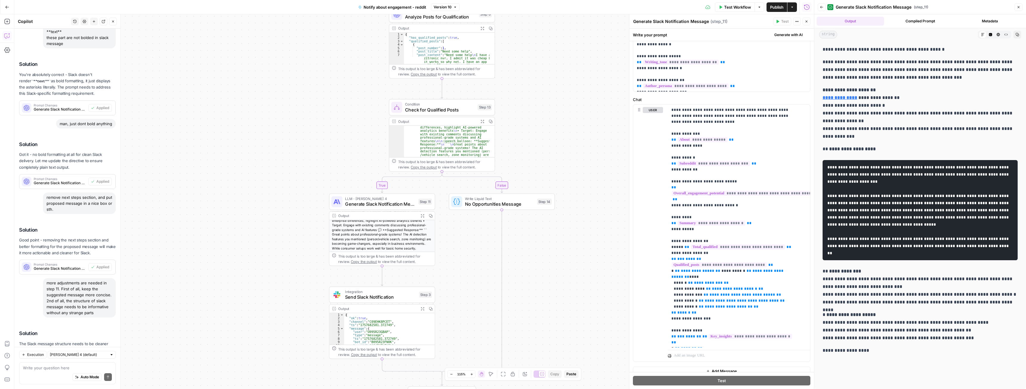
scroll to position [0, 0]
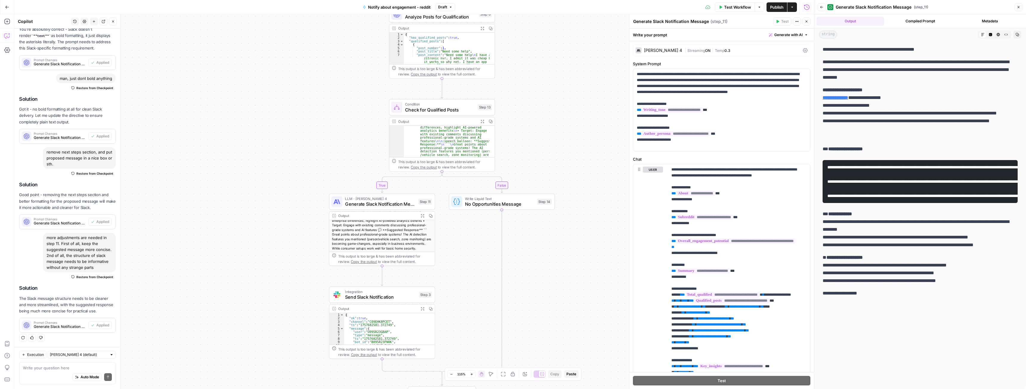
click at [772, 5] on span "Publish" at bounding box center [776, 7] width 13 height 6
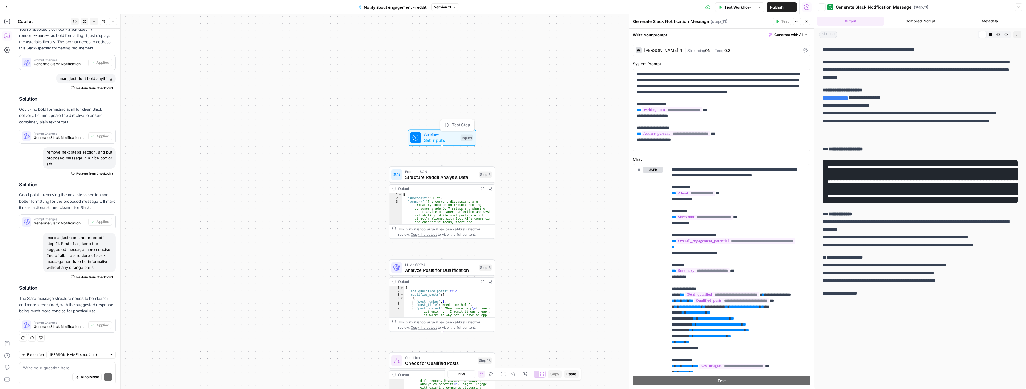
click at [448, 139] on span "Set Inputs" at bounding box center [441, 140] width 34 height 7
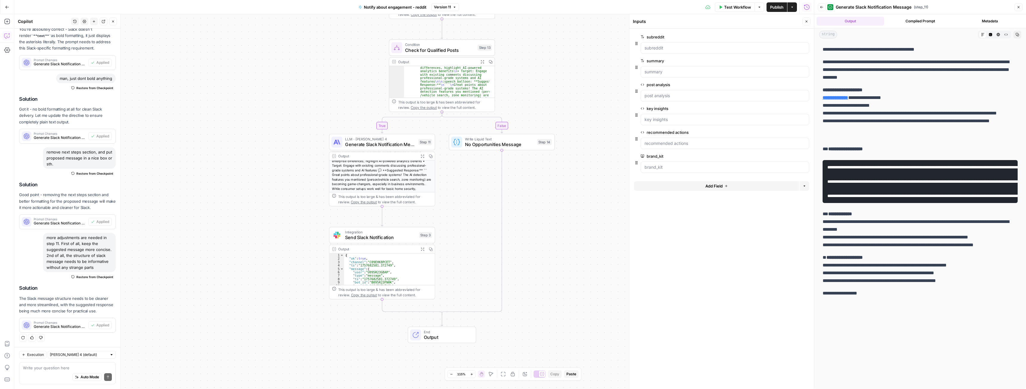
click at [359, 143] on span "Generate Slack Notification Message" at bounding box center [380, 144] width 70 height 7
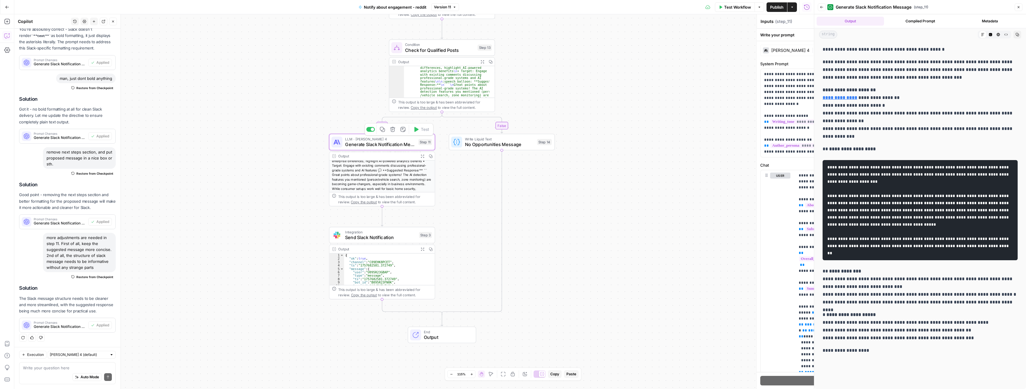
type textarea "Generate Slack Notification Message"
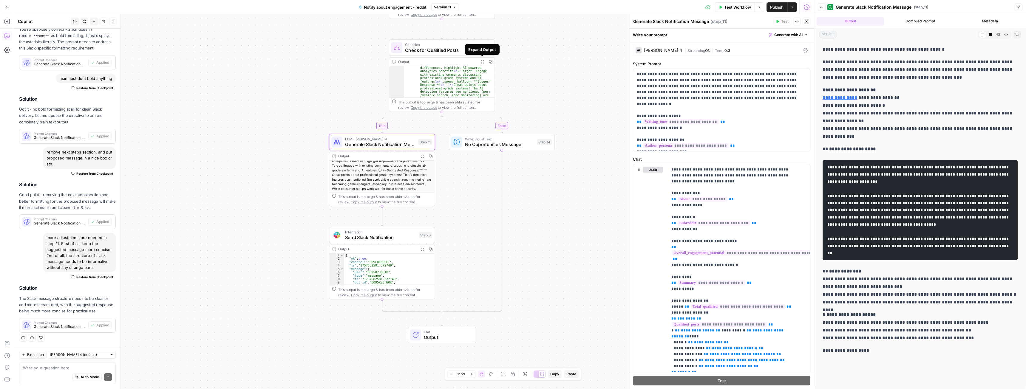
click at [482, 61] on icon "button" at bounding box center [483, 62] width 4 height 4
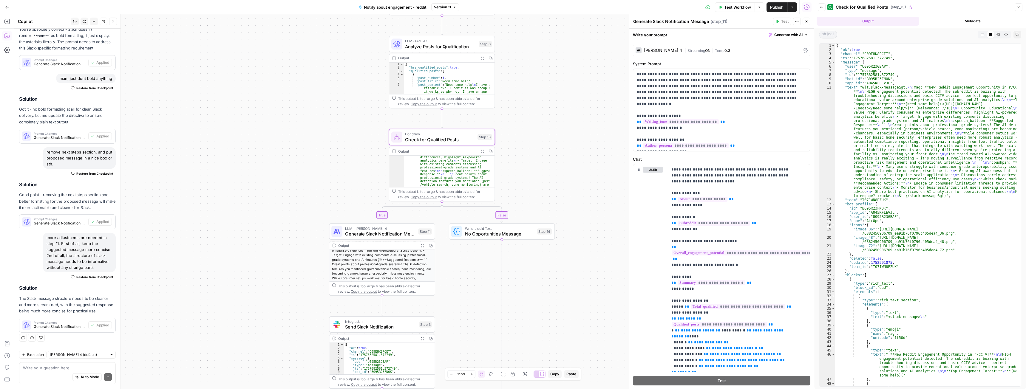
click at [483, 58] on icon "button" at bounding box center [483, 58] width 4 height 4
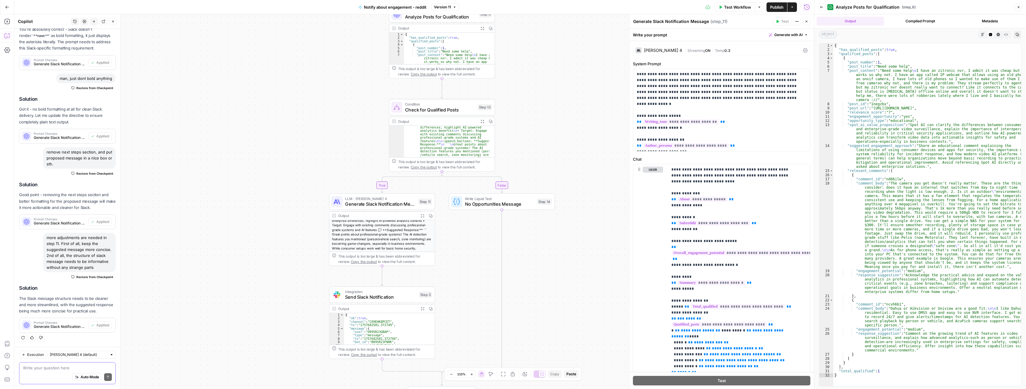
click at [71, 366] on textarea at bounding box center [67, 368] width 89 height 6
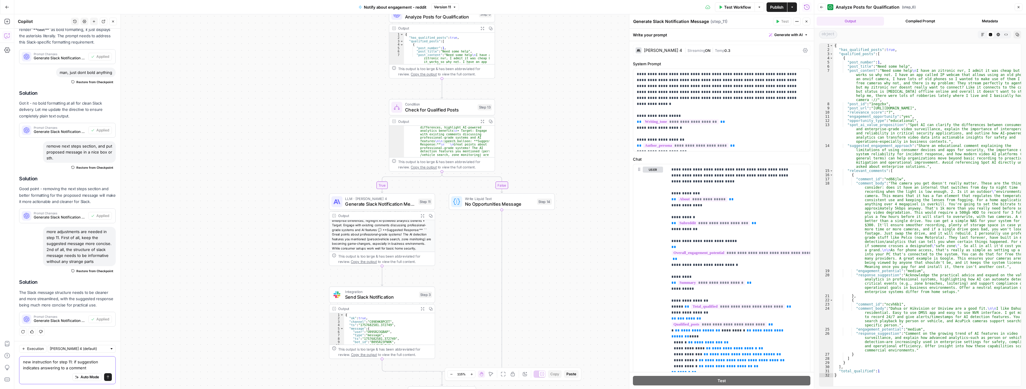
click at [90, 369] on textarea "new instruction for step 11: if suggestion indicates answering to a comment" at bounding box center [67, 365] width 89 height 12
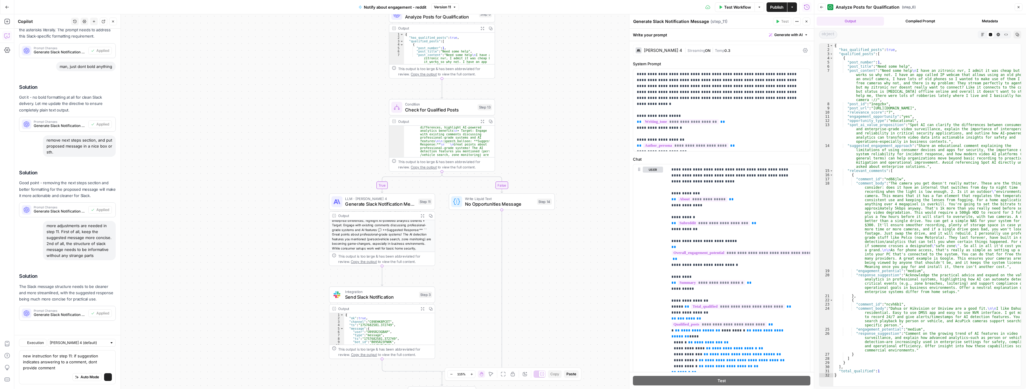
scroll to position [435, 0]
click at [64, 368] on textarea "new instruction for step 11: if suggestion indicates answering to a comment, do…" at bounding box center [67, 362] width 89 height 18
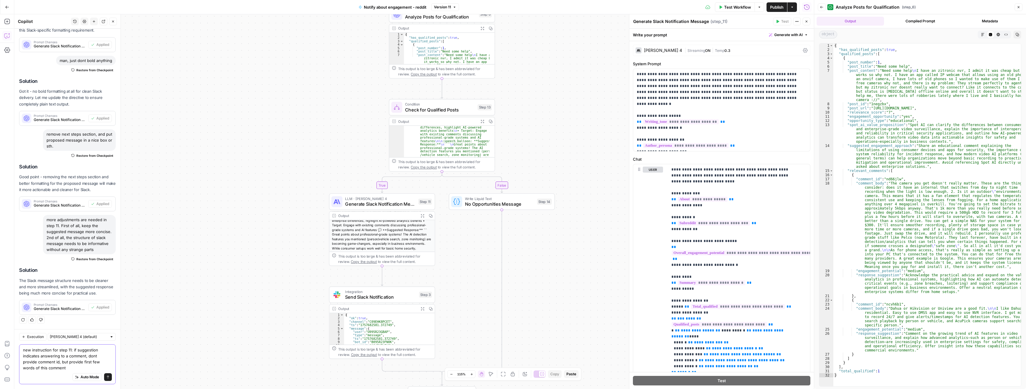
type textarea "new instruction for step 11: if suggestion indicates answering to a comment, do…"
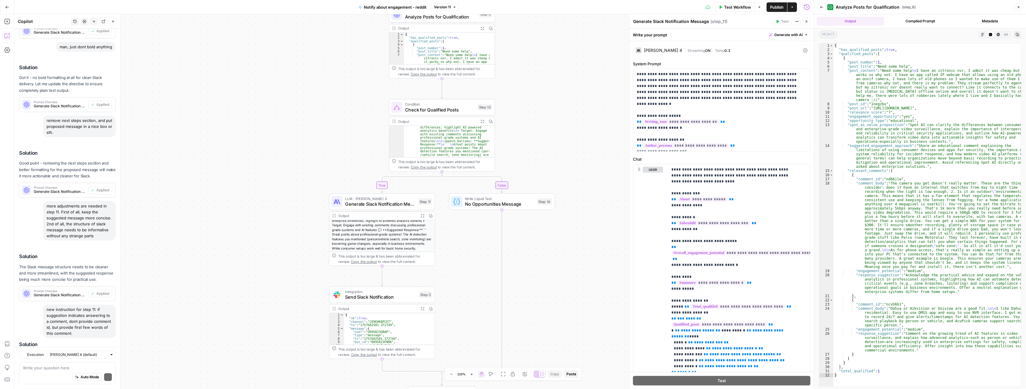
scroll to position [517, 0]
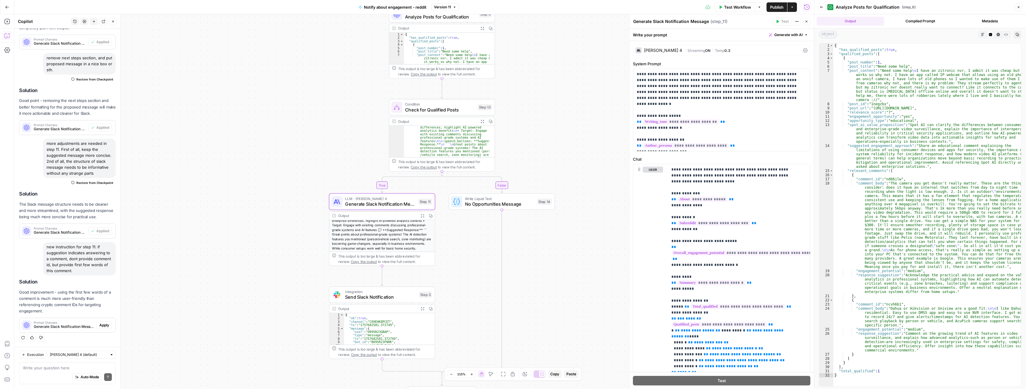
drag, startPoint x: 100, startPoint y: 325, endPoint x: 157, endPoint y: 257, distance: 88.5
click at [100, 325] on span "Apply" at bounding box center [104, 325] width 10 height 5
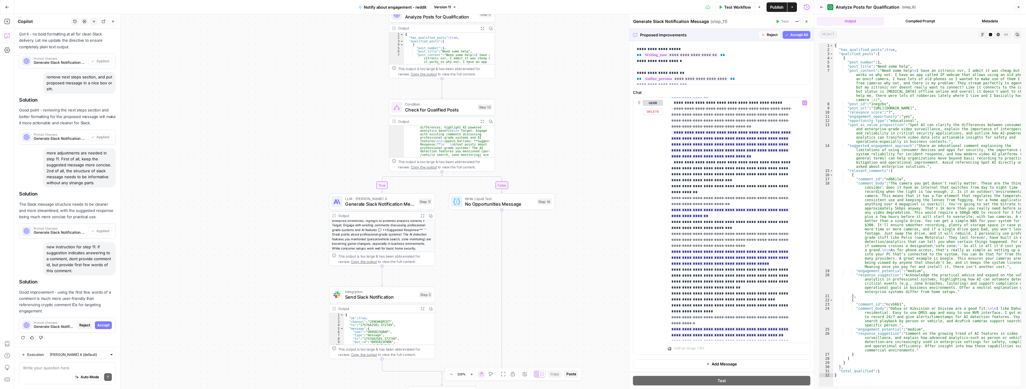
scroll to position [311, 0]
click at [98, 326] on span "Accept" at bounding box center [103, 325] width 12 height 5
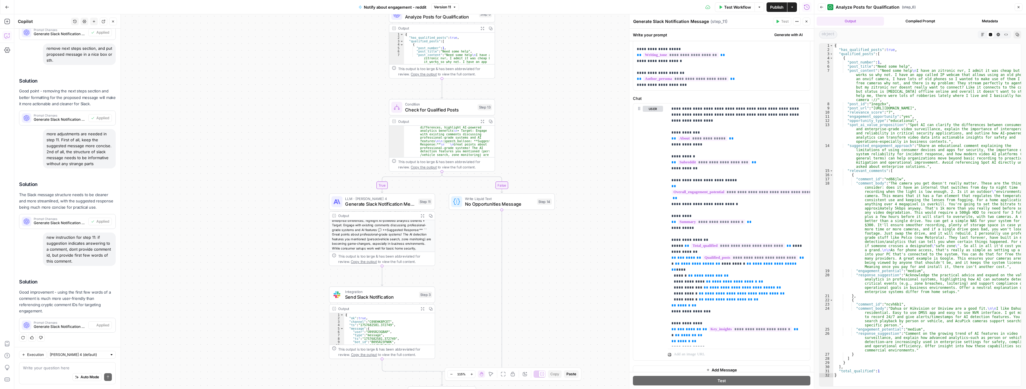
scroll to position [0, 0]
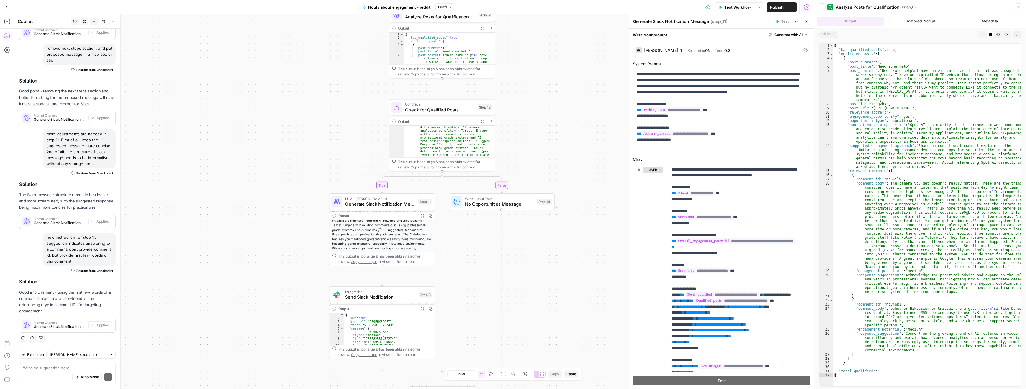
click at [773, 8] on span "Publish" at bounding box center [776, 7] width 13 height 6
click at [365, 203] on span "Generate Slack Notification Message" at bounding box center [380, 204] width 70 height 7
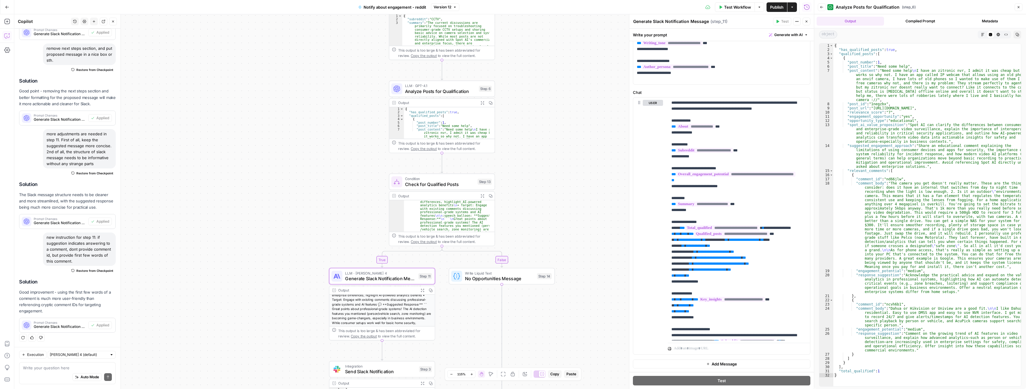
click at [445, 90] on span "Analyze Posts for Qualification" at bounding box center [440, 91] width 71 height 7
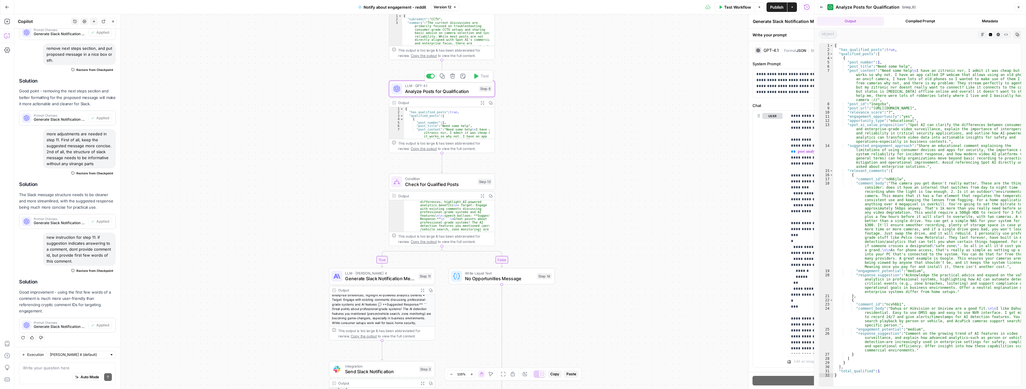
type textarea "Analyze Posts for Qualification"
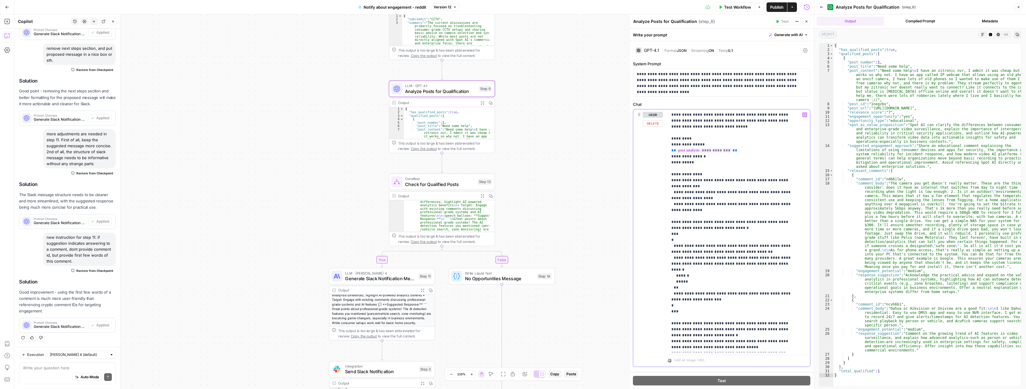
click at [685, 210] on p "**********" at bounding box center [735, 249] width 126 height 274
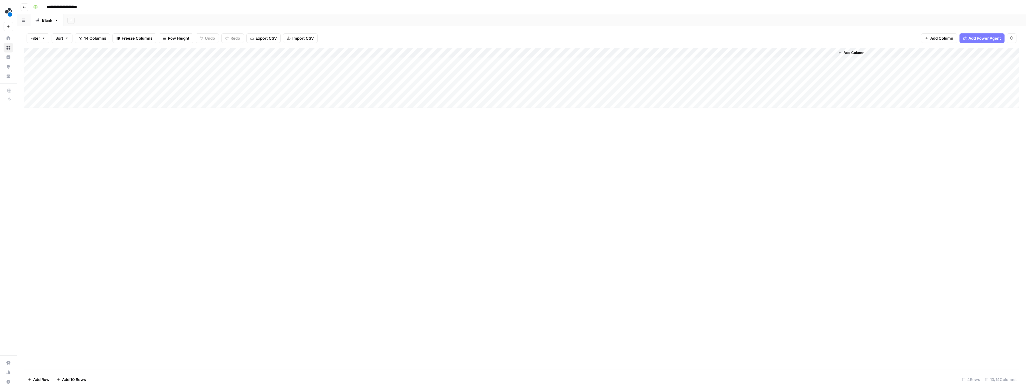
click at [194, 53] on div "Add Column" at bounding box center [521, 78] width 995 height 60
click at [157, 92] on span "Schedule" at bounding box center [169, 90] width 52 height 6
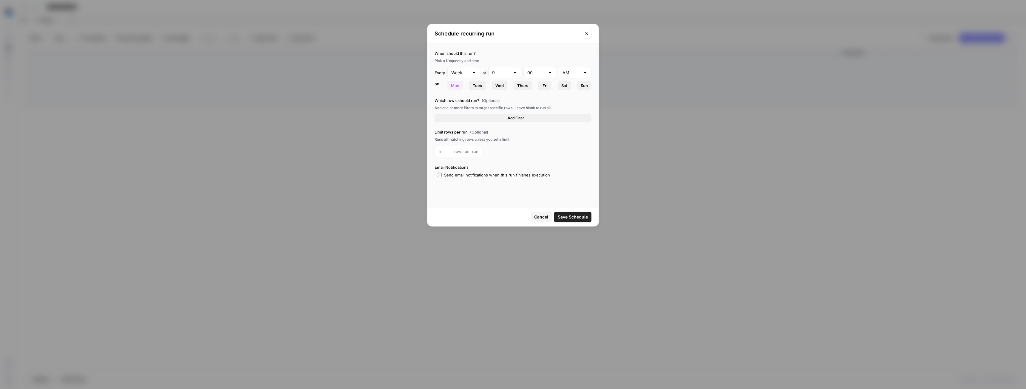
click at [587, 34] on icon "Close modal" at bounding box center [586, 33] width 5 height 5
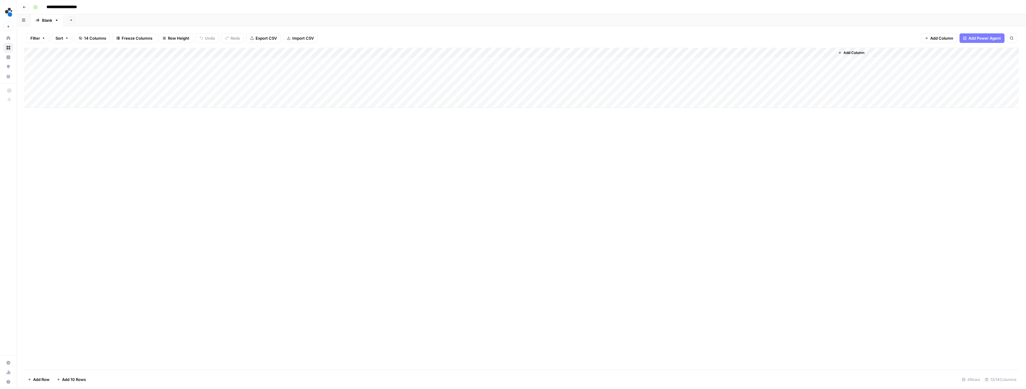
click at [552, 52] on div "Add Column" at bounding box center [521, 78] width 995 height 60
click at [510, 92] on span "Schedule" at bounding box center [514, 90] width 52 height 6
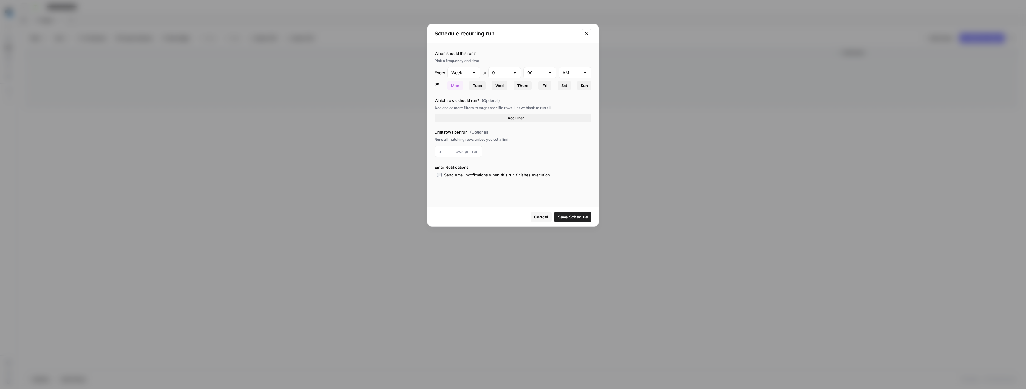
click at [587, 34] on icon "Close modal" at bounding box center [586, 33] width 5 height 5
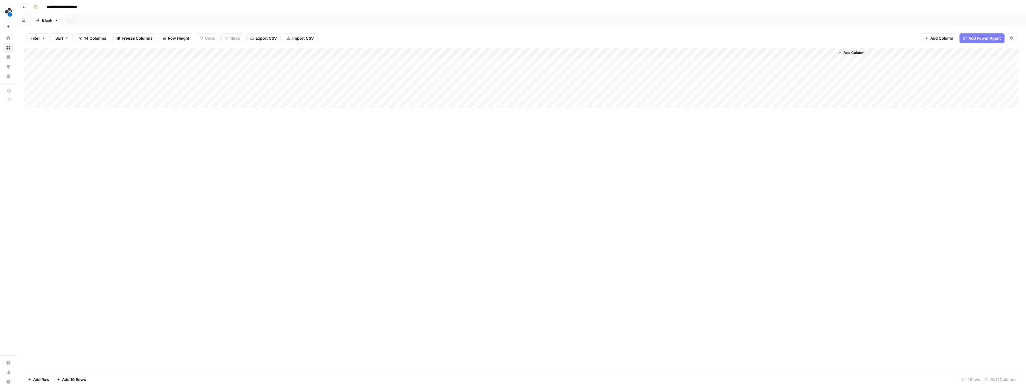
click at [553, 51] on div "Add Column" at bounding box center [521, 78] width 995 height 60
click at [516, 103] on span "Configure Inputs" at bounding box center [514, 103] width 52 height 6
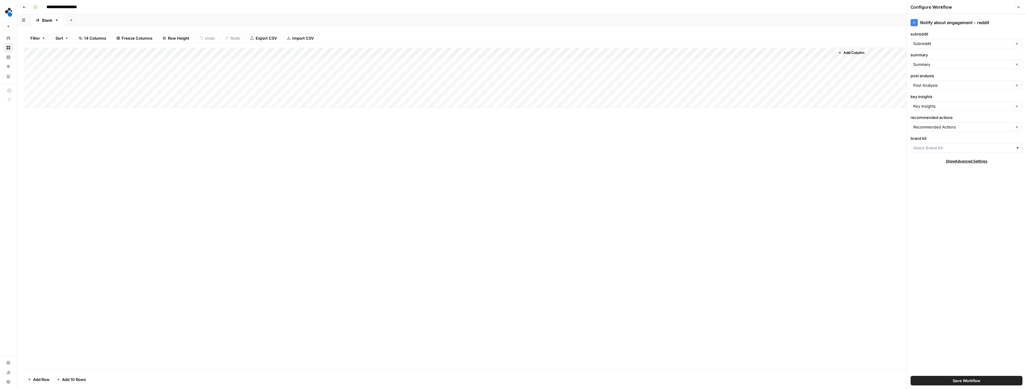
type input "Spot AI v3"
click at [196, 53] on div "Add Column" at bounding box center [521, 78] width 995 height 60
click at [168, 158] on span "Remove Column" at bounding box center [169, 158] width 52 height 6
click at [568, 34] on icon "Close modal" at bounding box center [565, 33] width 5 height 5
click at [553, 52] on div "Add Column" at bounding box center [521, 78] width 995 height 60
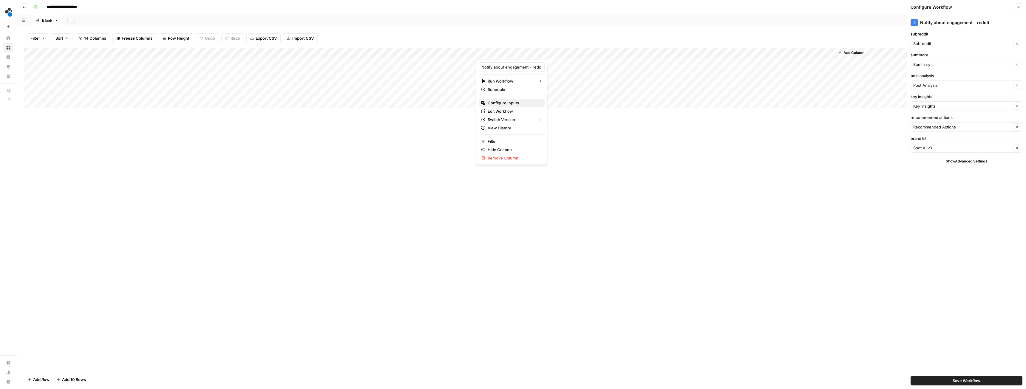
click at [505, 104] on span "Configure Inputs" at bounding box center [514, 103] width 52 height 6
click at [196, 52] on div "Add Column" at bounding box center [521, 78] width 995 height 60
click at [172, 92] on span "Schedule" at bounding box center [169, 90] width 52 height 6
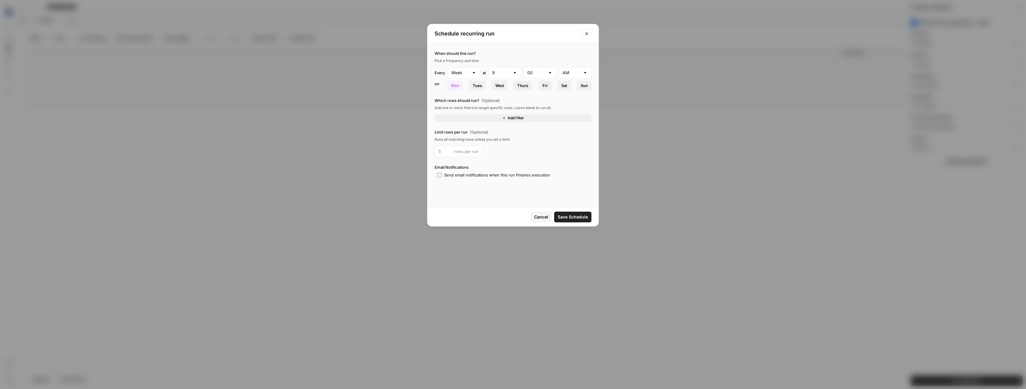
click at [476, 71] on div at bounding box center [474, 73] width 5 height 6
click at [464, 89] on span "Day" at bounding box center [463, 88] width 20 height 6
type input "Day"
click at [503, 107] on icon "button" at bounding box center [504, 106] width 4 height 4
click at [466, 109] on input "text" at bounding box center [455, 108] width 33 height 6
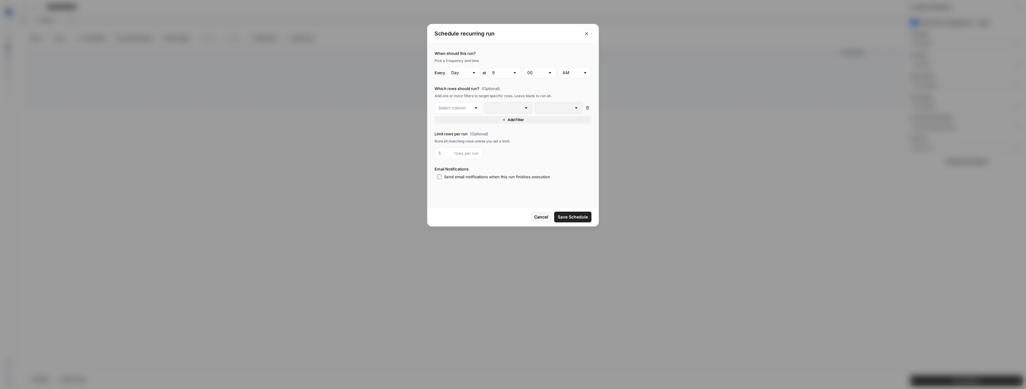
click at [587, 33] on icon "Close modal" at bounding box center [586, 33] width 5 height 5
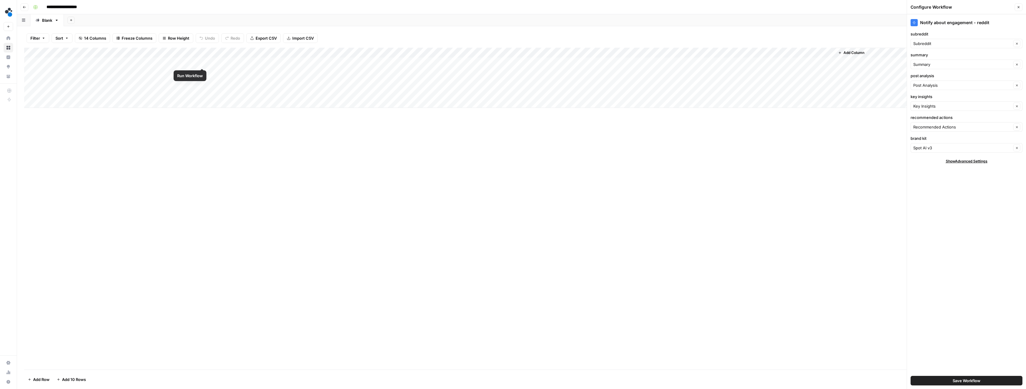
click at [201, 62] on div "Add Column" at bounding box center [521, 78] width 995 height 60
click at [277, 63] on div "Add Column" at bounding box center [521, 78] width 995 height 60
click at [370, 162] on div "Add Column" at bounding box center [521, 209] width 995 height 322
click at [561, 63] on div "Add Column" at bounding box center [521, 78] width 995 height 60
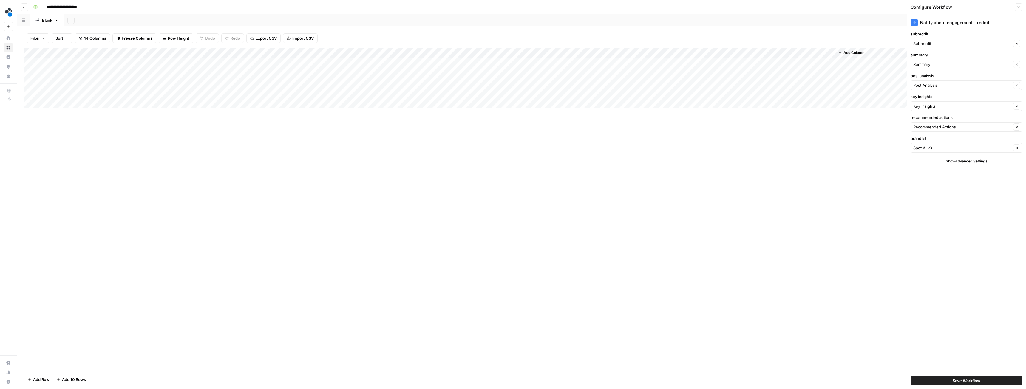
click at [553, 52] on div "Add Column" at bounding box center [521, 78] width 995 height 60
click at [519, 103] on span "Configure Inputs" at bounding box center [514, 103] width 52 height 6
click at [969, 381] on span "Save Workflow" at bounding box center [967, 381] width 28 height 6
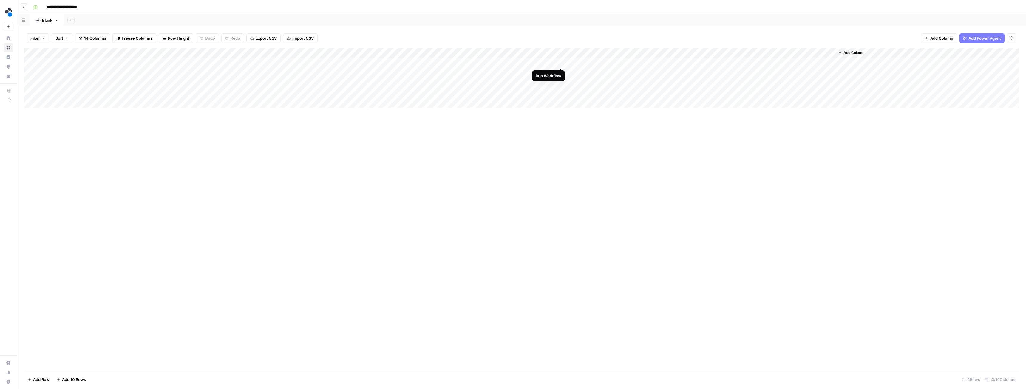
click at [561, 63] on div "Add Column" at bounding box center [521, 78] width 995 height 60
click at [31, 63] on div "Add Column" at bounding box center [521, 78] width 995 height 60
click at [156, 163] on div "Add Column" at bounding box center [521, 209] width 995 height 322
click at [553, 61] on div "Add Column" at bounding box center [521, 78] width 995 height 60
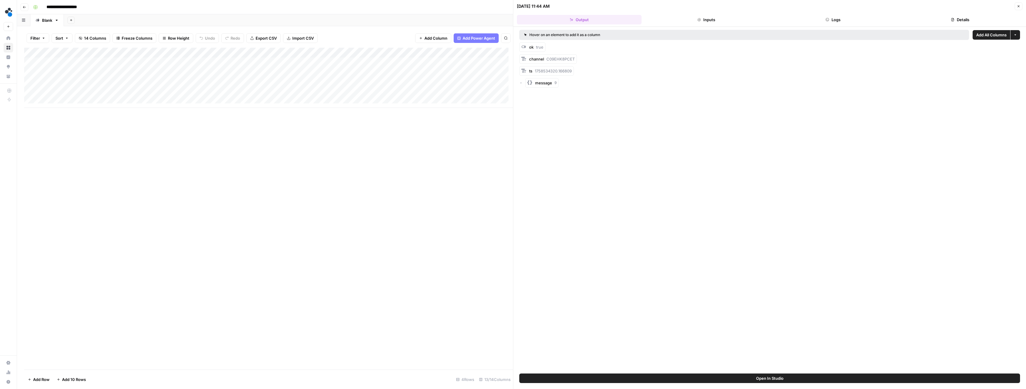
click at [828, 22] on button "Logs" at bounding box center [833, 20] width 125 height 10
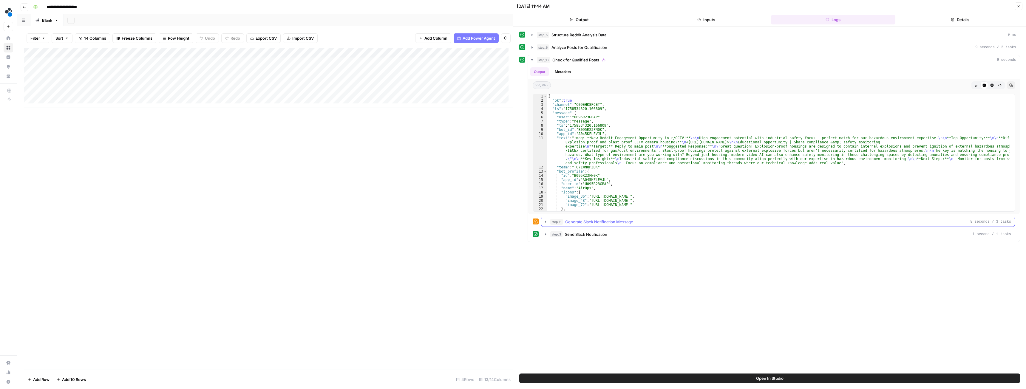
click at [546, 220] on icon "button" at bounding box center [545, 222] width 5 height 5
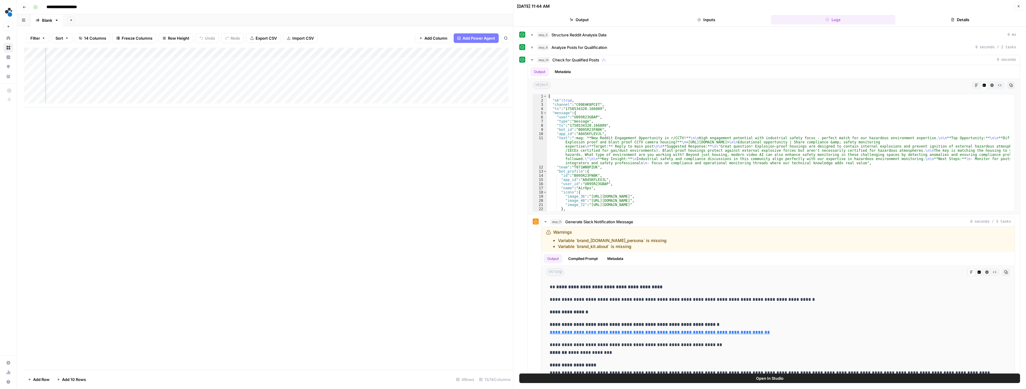
scroll to position [0, 158]
click at [395, 51] on div "Add Column" at bounding box center [268, 78] width 489 height 60
click at [350, 102] on span "Configure Inputs" at bounding box center [355, 103] width 52 height 6
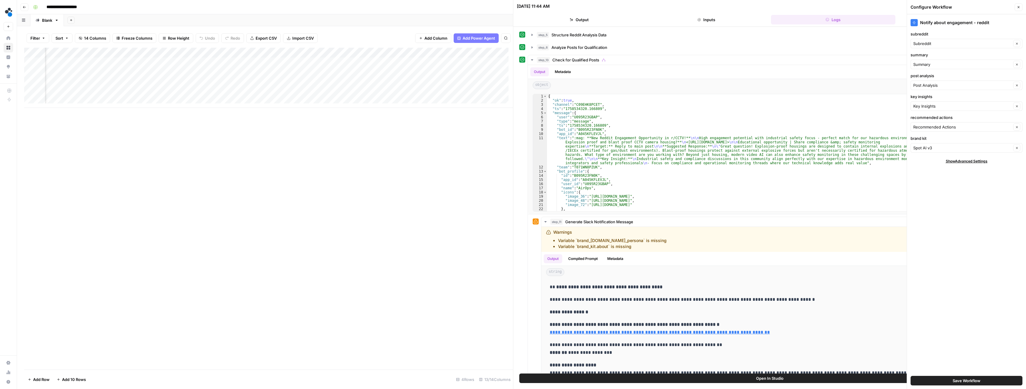
scroll to position [0, 201]
click at [359, 61] on div "Add Column" at bounding box center [268, 78] width 489 height 60
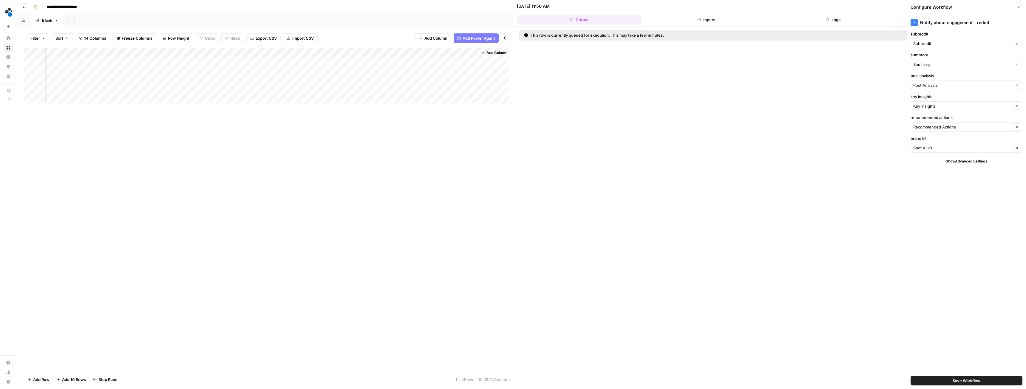
scroll to position [0, 359]
click at [1019, 8] on icon "button" at bounding box center [1019, 7] width 4 height 4
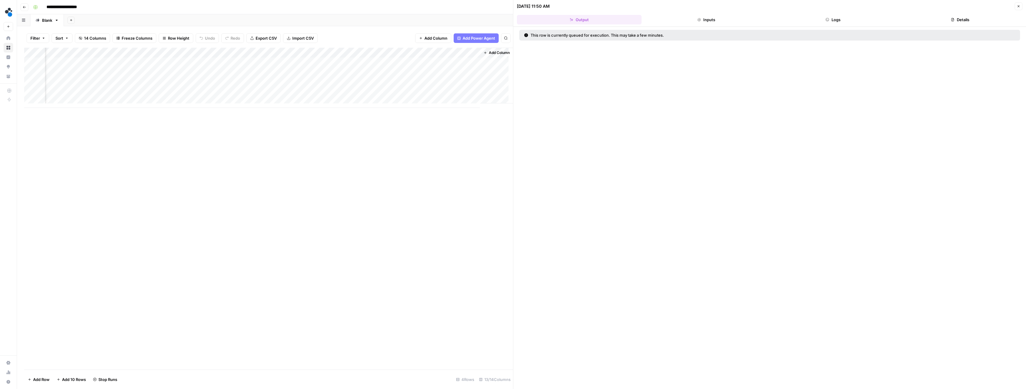
click at [834, 21] on button "Logs" at bounding box center [833, 20] width 125 height 10
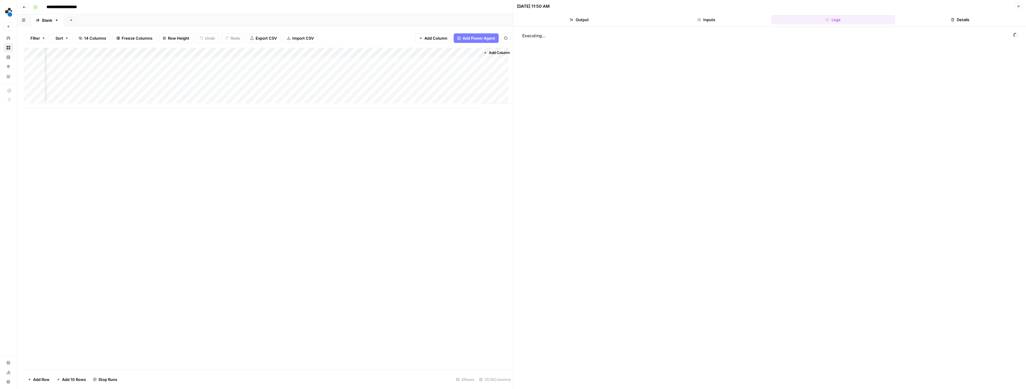
click at [713, 17] on button "Inputs" at bounding box center [706, 20] width 125 height 10
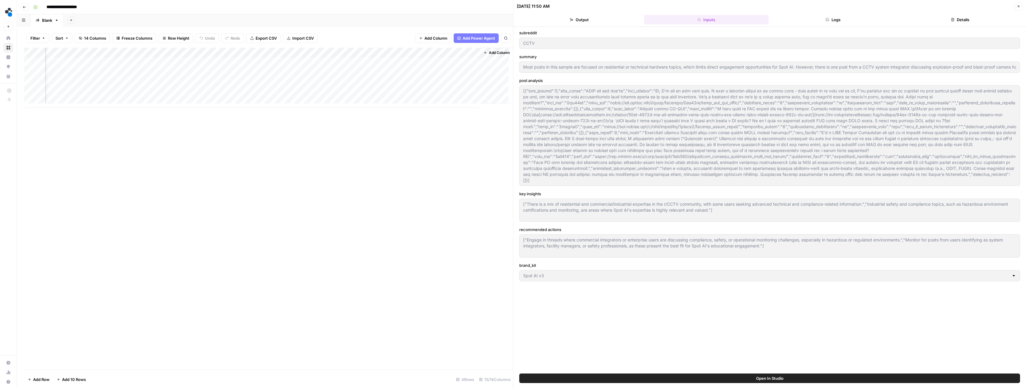
click at [195, 53] on div "Add Column" at bounding box center [268, 78] width 489 height 60
click at [949, 18] on button "Details" at bounding box center [960, 20] width 125 height 10
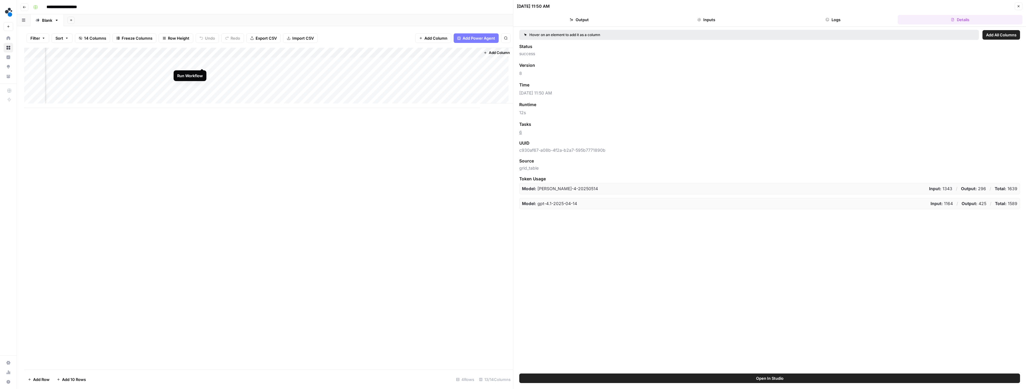
click at [202, 62] on div "Add Column" at bounding box center [268, 78] width 489 height 60
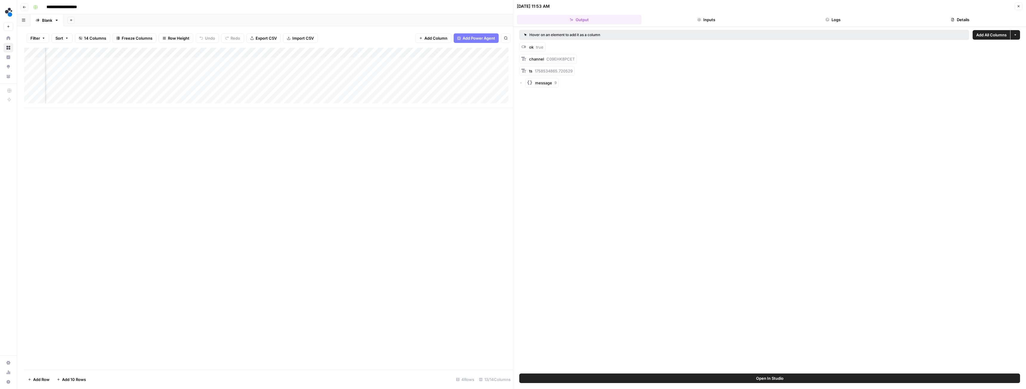
scroll to position [0, 189]
click at [173, 63] on div "Add Column" at bounding box center [268, 78] width 489 height 60
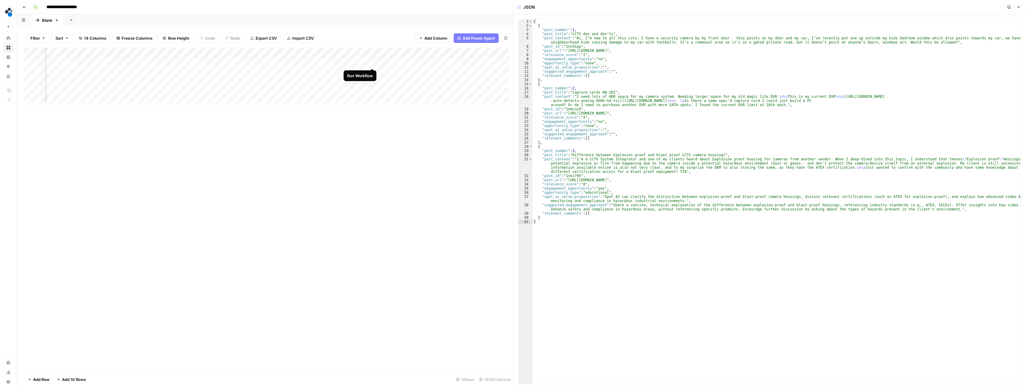
click at [372, 62] on div "Add Column" at bounding box center [268, 78] width 489 height 60
click at [270, 61] on div "Add Column" at bounding box center [268, 78] width 489 height 60
click at [269, 61] on div "Add Column" at bounding box center [268, 78] width 489 height 60
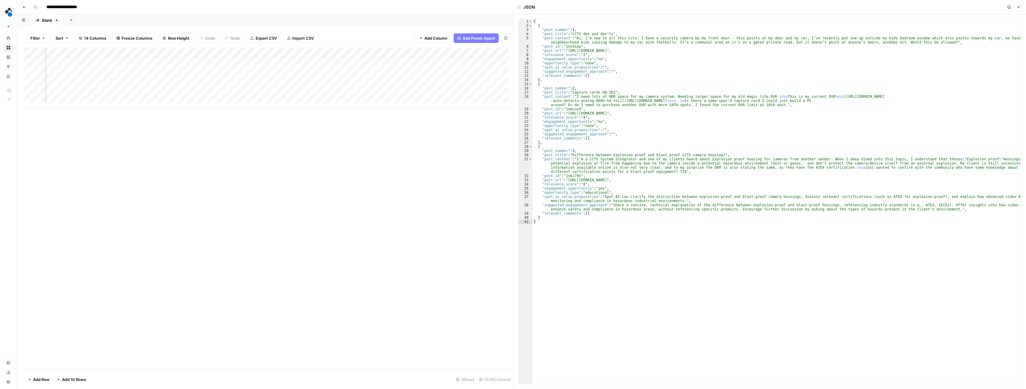
click at [130, 52] on div "Add Column" at bounding box center [268, 78] width 489 height 60
click at [109, 111] on span "Edit Workflow" at bounding box center [104, 111] width 52 height 6
click at [187, 53] on div "Add Column" at bounding box center [268, 78] width 489 height 60
click at [164, 109] on span "Remove Column" at bounding box center [176, 111] width 52 height 6
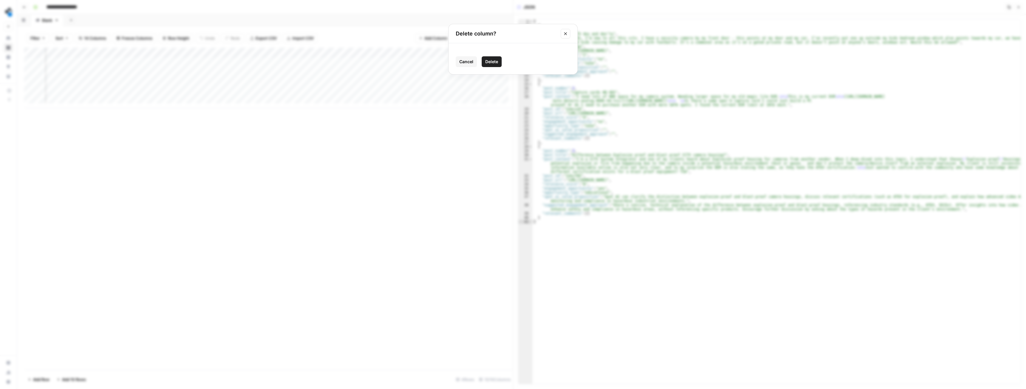
click at [487, 60] on span "Delete" at bounding box center [491, 62] width 13 height 6
click at [186, 52] on div "Add Column" at bounding box center [268, 78] width 489 height 60
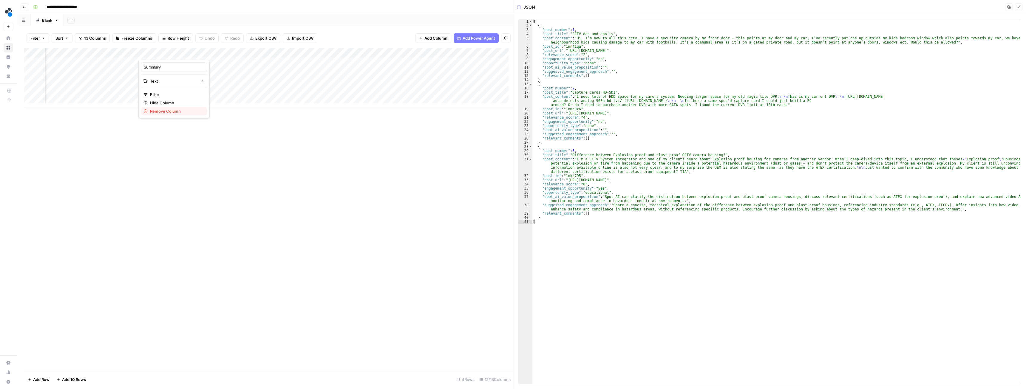
click at [175, 112] on span "Remove Column" at bounding box center [176, 111] width 52 height 6
click at [496, 72] on span "Delete" at bounding box center [491, 73] width 13 height 6
click at [187, 53] on div "Add Column" at bounding box center [268, 78] width 489 height 60
click at [174, 112] on span "Remove Column" at bounding box center [176, 111] width 52 height 6
click at [490, 73] on span "Delete" at bounding box center [491, 73] width 13 height 6
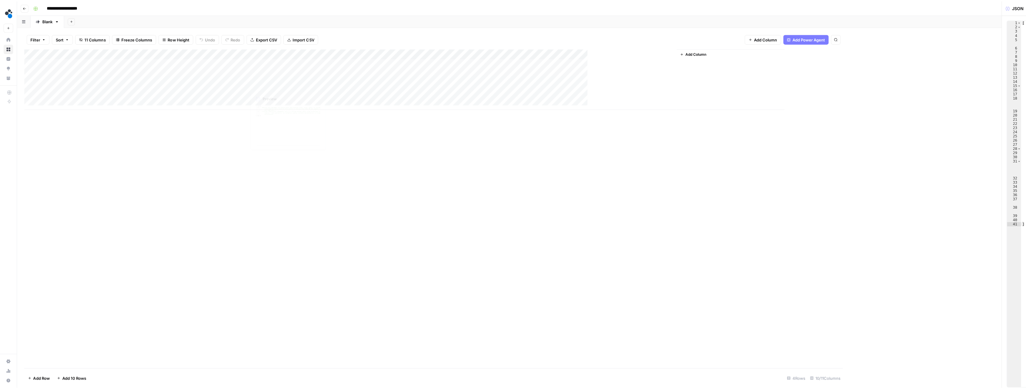
scroll to position [0, 0]
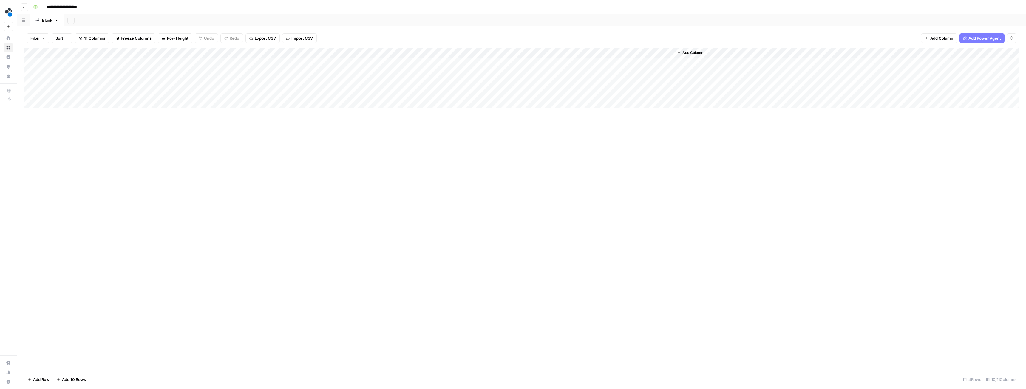
click at [393, 52] on div "Add Column" at bounding box center [521, 78] width 995 height 60
click at [350, 157] on span "Remove Column" at bounding box center [353, 158] width 52 height 6
click at [493, 69] on span "Delete" at bounding box center [491, 67] width 13 height 6
click at [255, 51] on div "Add Column" at bounding box center [521, 78] width 995 height 60
click at [242, 111] on span "Remove Column" at bounding box center [245, 111] width 52 height 6
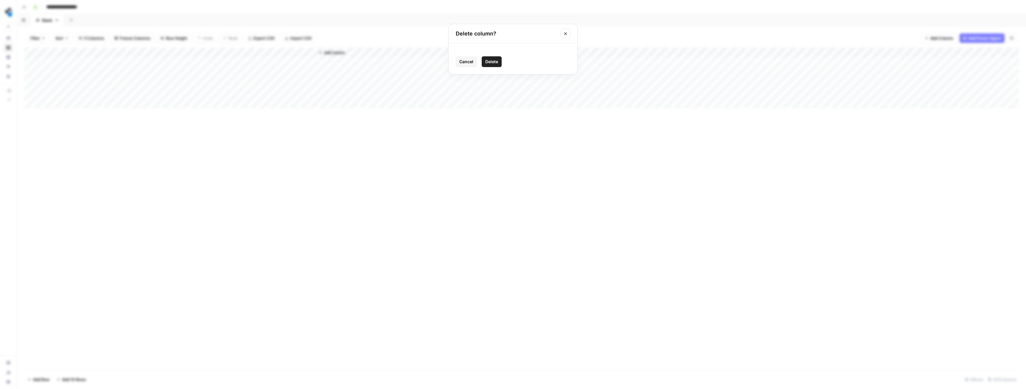
click at [498, 64] on span "Delete" at bounding box center [491, 62] width 13 height 6
click at [255, 52] on div "Add Column" at bounding box center [521, 78] width 995 height 60
click at [236, 110] on span "Remove Column" at bounding box center [245, 111] width 52 height 6
click at [488, 59] on span "Delete" at bounding box center [491, 62] width 13 height 6
click at [201, 93] on div "Add Column" at bounding box center [521, 78] width 995 height 60
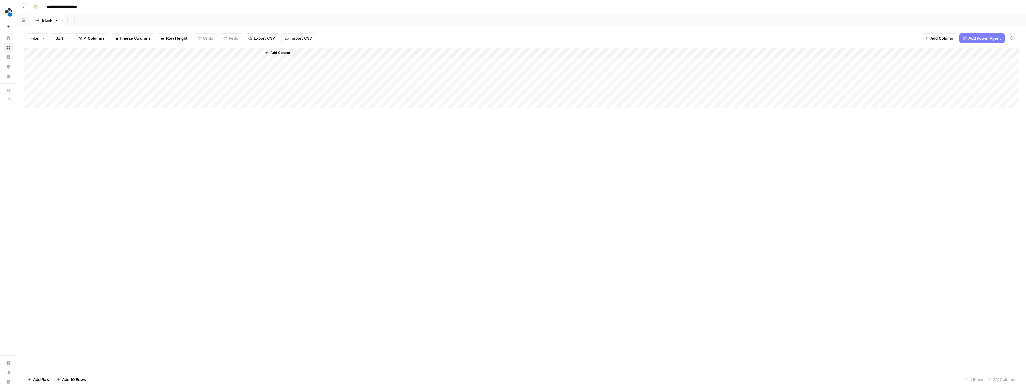
click at [194, 52] on div "Add Column" at bounding box center [521, 78] width 995 height 60
click at [164, 68] on input "analyze subreddits - deep" at bounding box center [166, 67] width 61 height 6
click at [260, 170] on div "Add Column" at bounding box center [521, 209] width 995 height 322
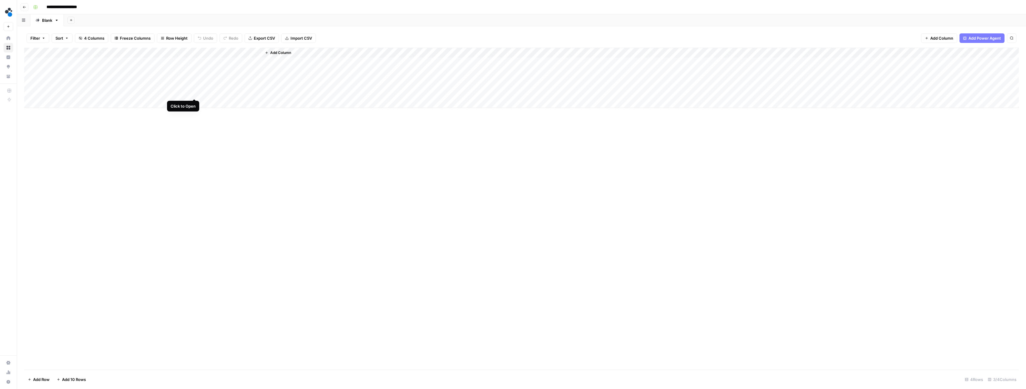
click at [194, 93] on div "Add Column" at bounding box center [521, 78] width 995 height 60
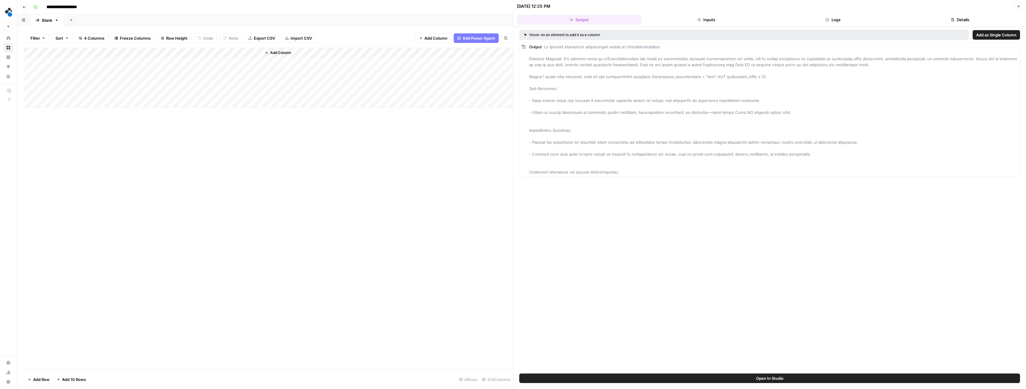
click at [713, 19] on button "Inputs" at bounding box center [706, 20] width 125 height 10
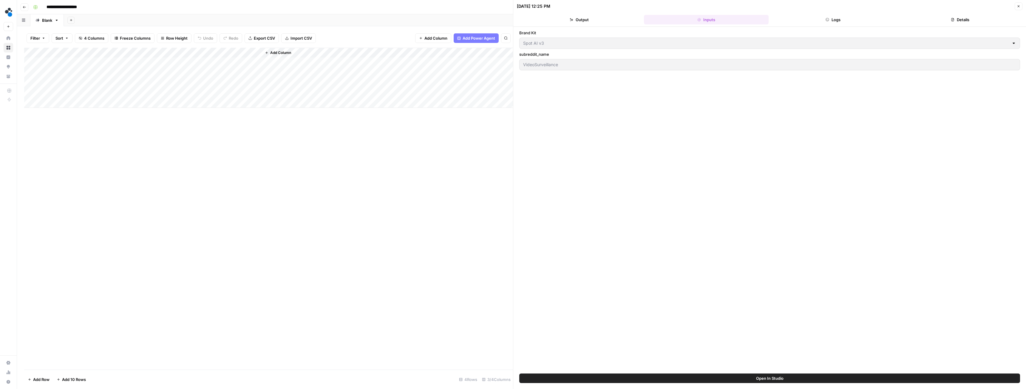
click at [817, 19] on button "Logs" at bounding box center [833, 20] width 125 height 10
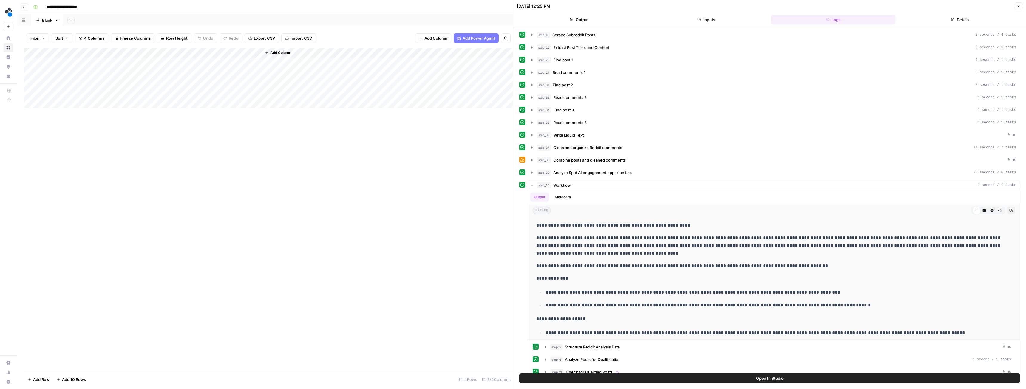
click at [235, 92] on div "Add Column" at bounding box center [268, 78] width 489 height 60
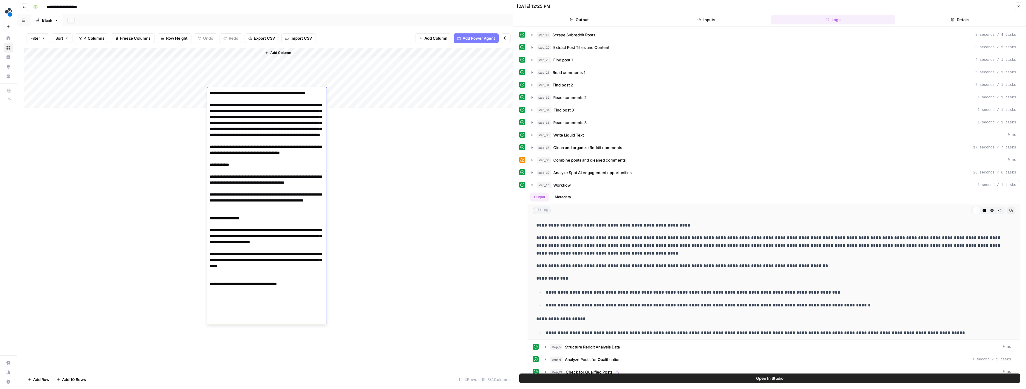
click at [366, 205] on div "Add Column" at bounding box center [268, 209] width 489 height 322
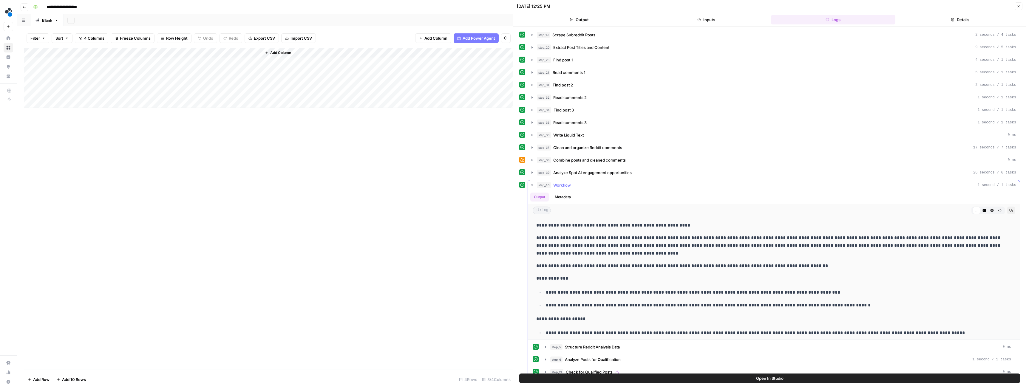
click at [533, 186] on icon "button" at bounding box center [532, 185] width 5 height 5
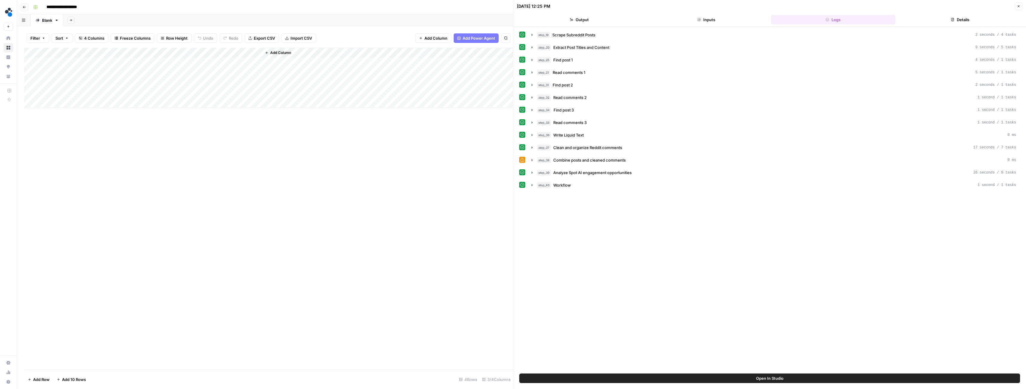
click at [698, 19] on icon "button" at bounding box center [700, 20] width 4 height 4
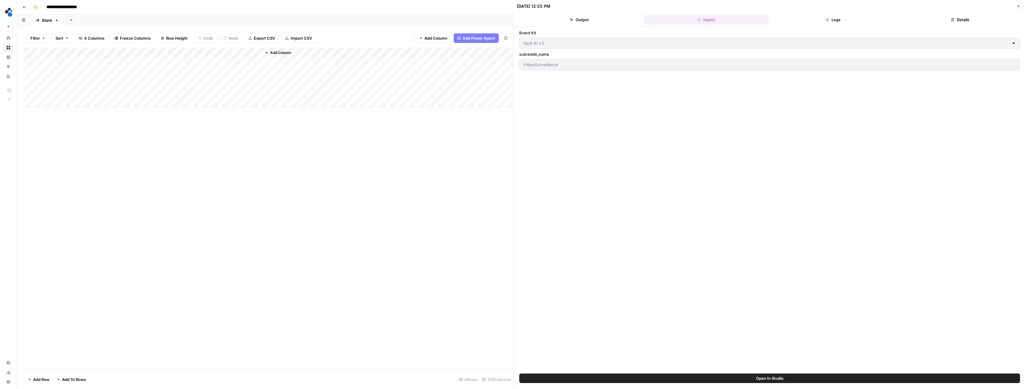
click at [588, 18] on button "Output" at bounding box center [579, 20] width 125 height 10
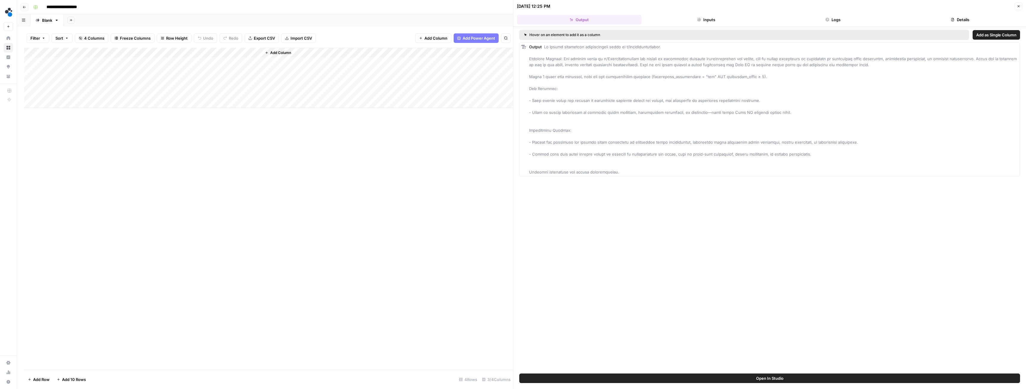
click at [940, 15] on button "Details" at bounding box center [960, 20] width 125 height 10
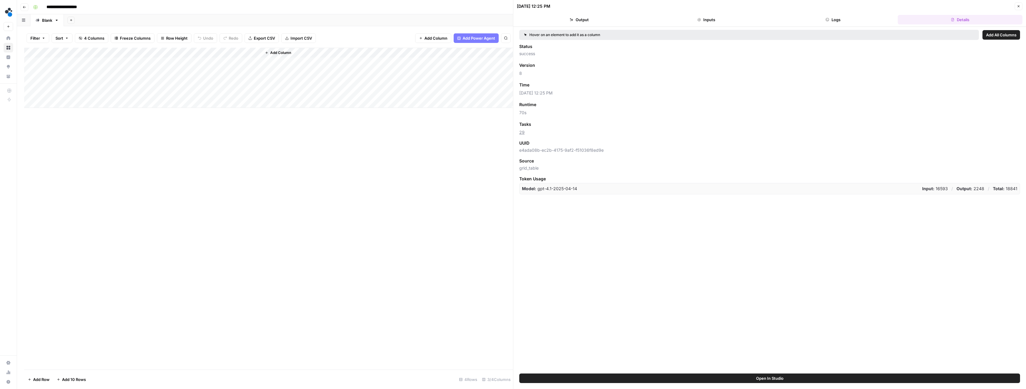
drag, startPoint x: 530, startPoint y: 132, endPoint x: 518, endPoint y: 134, distance: 12.5
click at [518, 134] on div "Hover on an element to add it as a column Add All Columns Status success Versio…" at bounding box center [769, 200] width 513 height 347
click at [712, 16] on button "Inputs" at bounding box center [706, 20] width 125 height 10
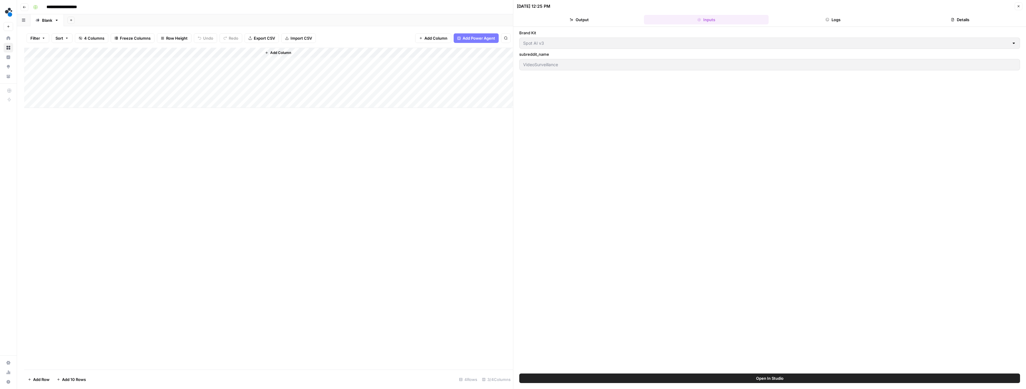
click at [824, 18] on button "Logs" at bounding box center [833, 20] width 125 height 10
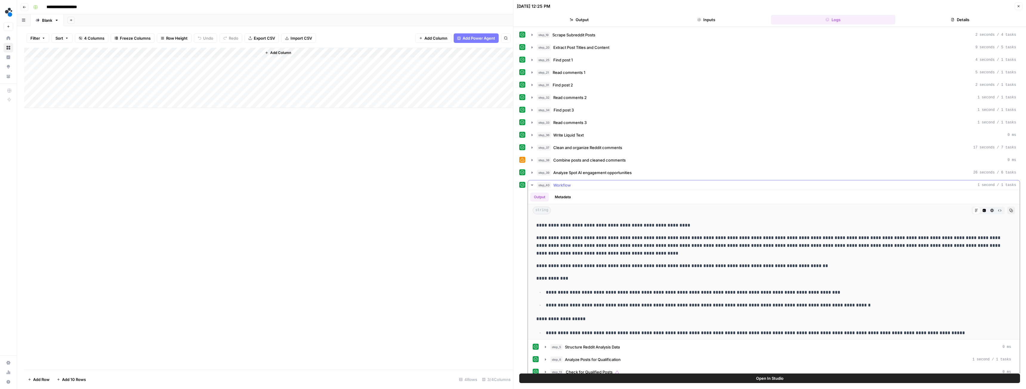
click at [533, 185] on icon "button" at bounding box center [532, 185] width 2 height 1
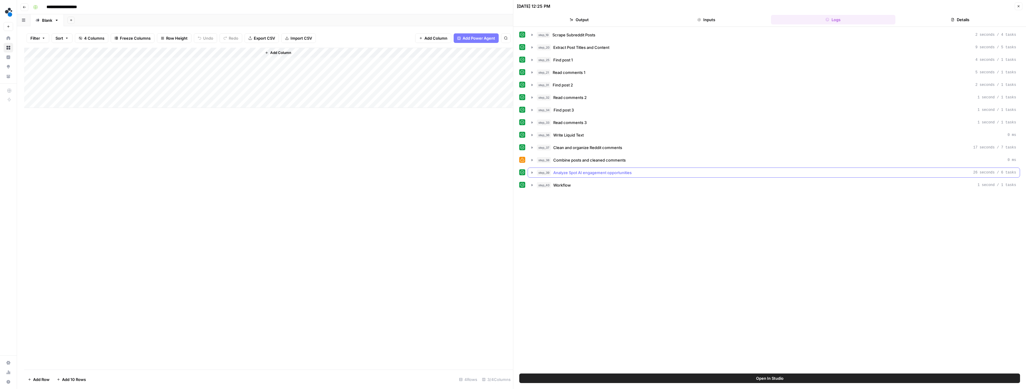
click at [533, 173] on icon "button" at bounding box center [532, 172] width 5 height 5
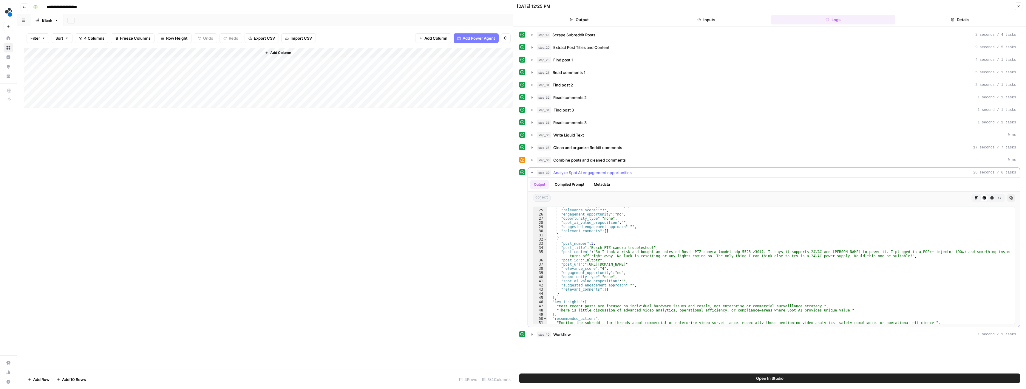
scroll to position [121, 0]
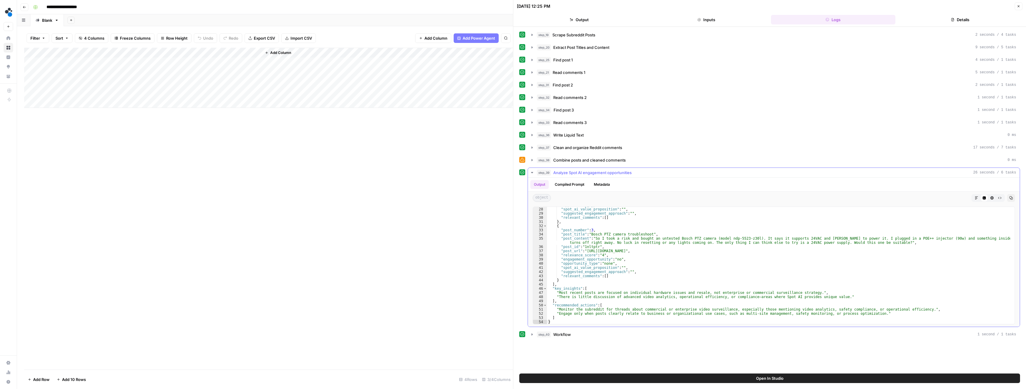
click at [534, 172] on icon "button" at bounding box center [532, 172] width 5 height 5
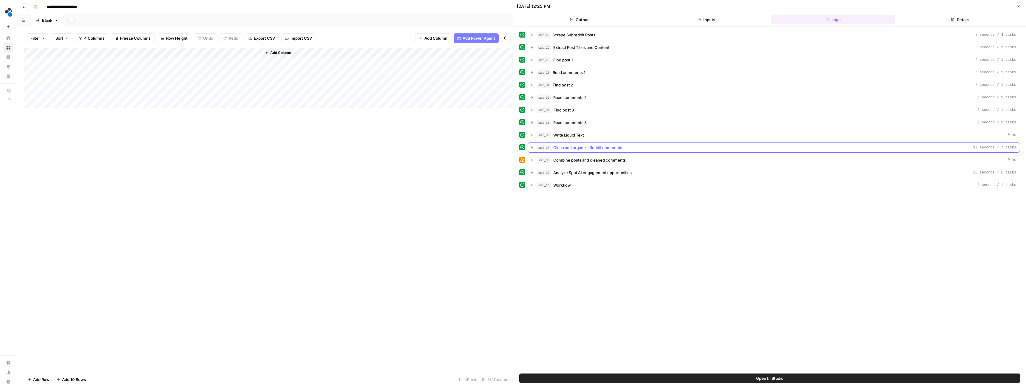
click at [533, 145] on button "step_37 Clean and organize Reddit comments 17 seconds / 7 tasks" at bounding box center [774, 148] width 492 height 10
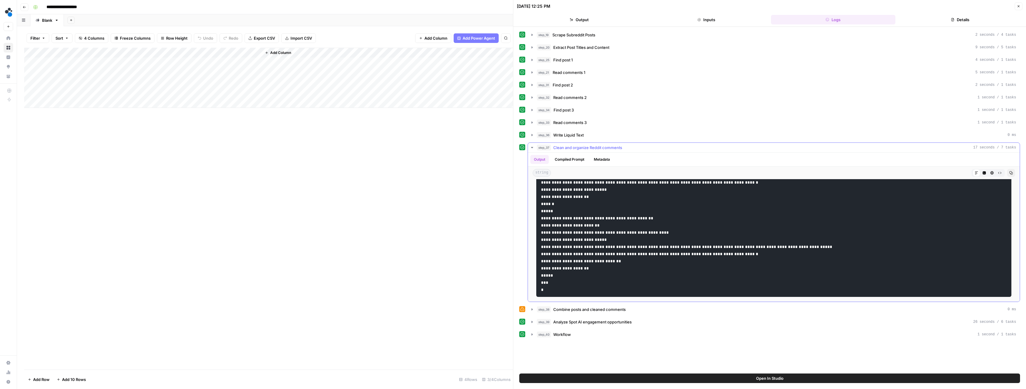
scroll to position [453, 0]
click at [532, 147] on icon "button" at bounding box center [532, 147] width 2 height 1
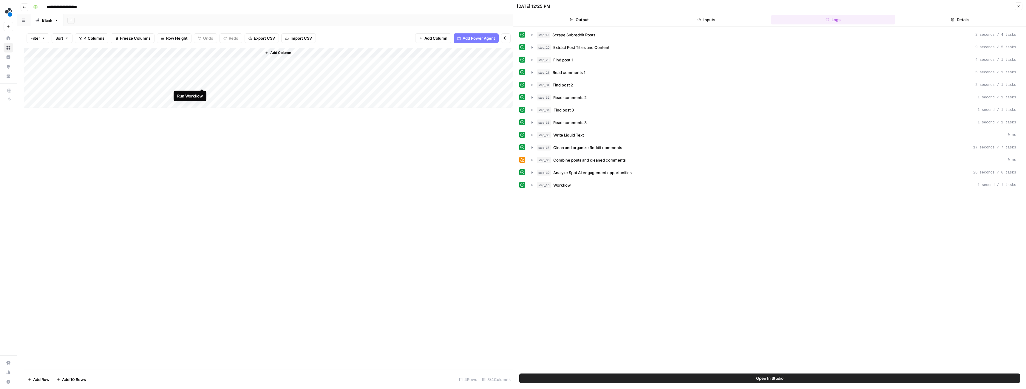
click at [202, 82] on div "Add Column" at bounding box center [268, 78] width 489 height 60
click at [229, 61] on div "Add Column" at bounding box center [268, 78] width 489 height 60
click at [230, 61] on div "Add Column" at bounding box center [268, 78] width 489 height 60
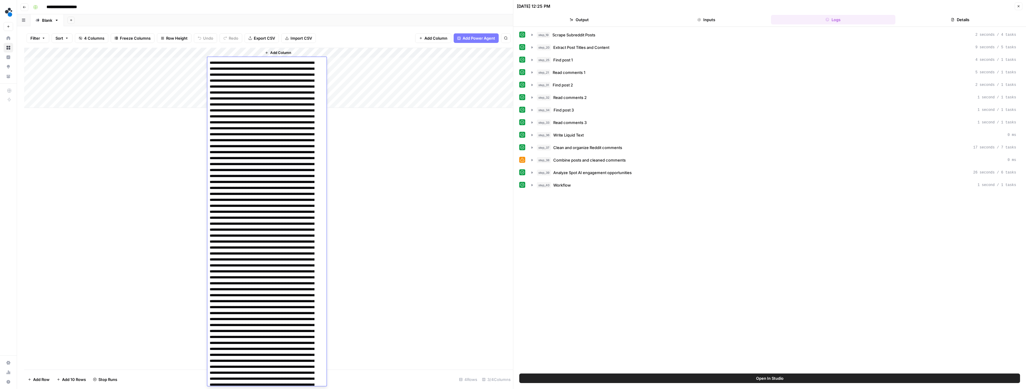
scroll to position [224, 0]
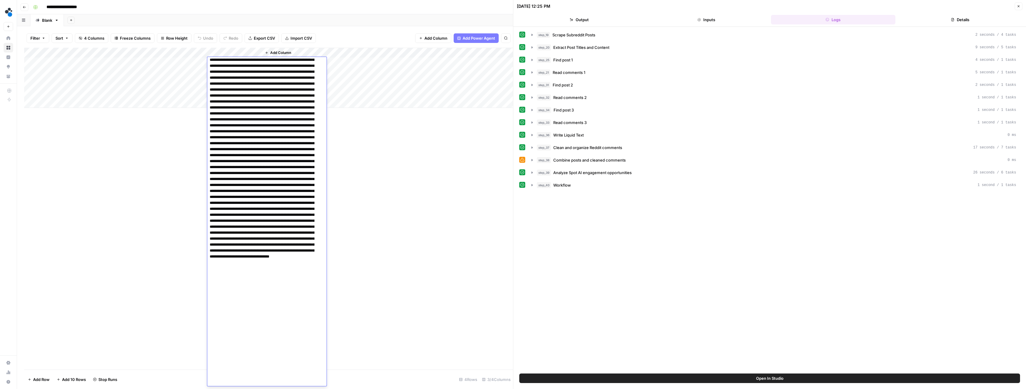
click at [257, 117] on textarea at bounding box center [264, 110] width 115 height 551
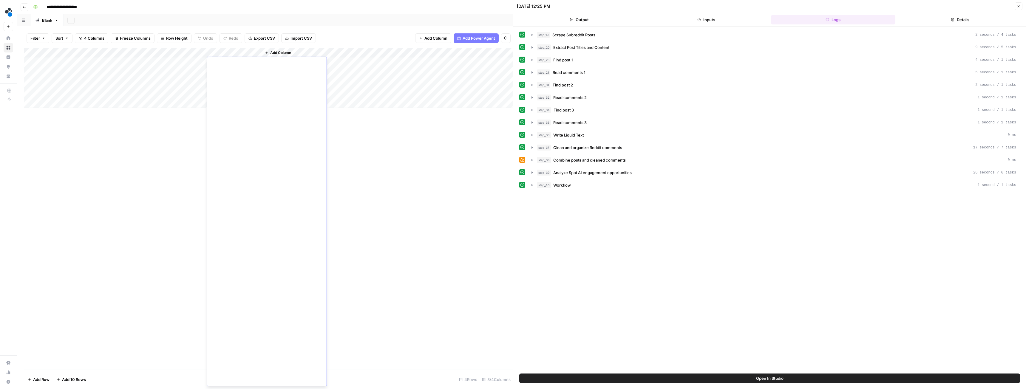
scroll to position [0, 0]
click at [254, 147] on div "Add Column" at bounding box center [268, 209] width 489 height 322
click at [224, 64] on div "Add Column" at bounding box center [268, 78] width 489 height 60
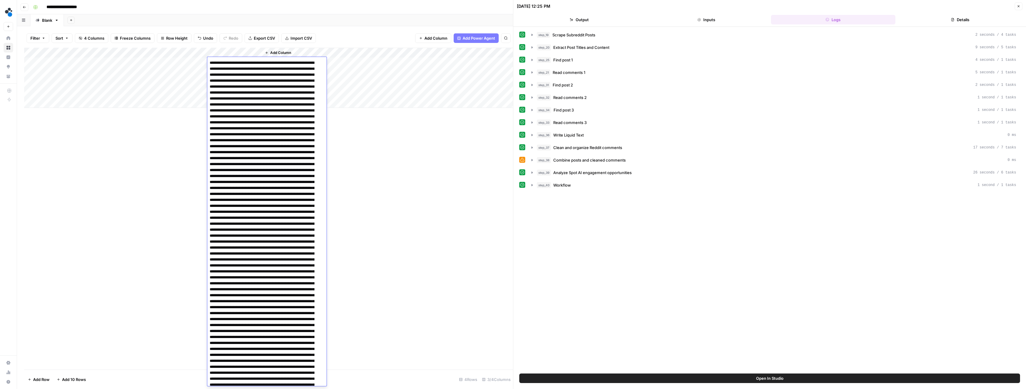
scroll to position [224, 0]
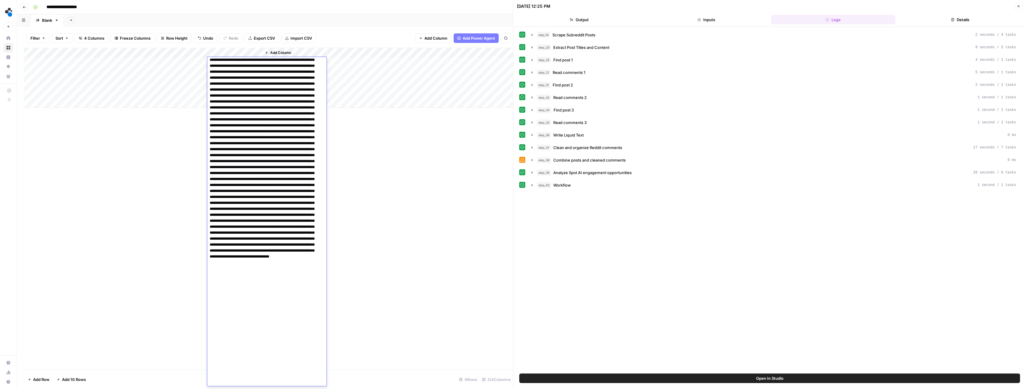
click at [224, 64] on textarea at bounding box center [264, 110] width 115 height 551
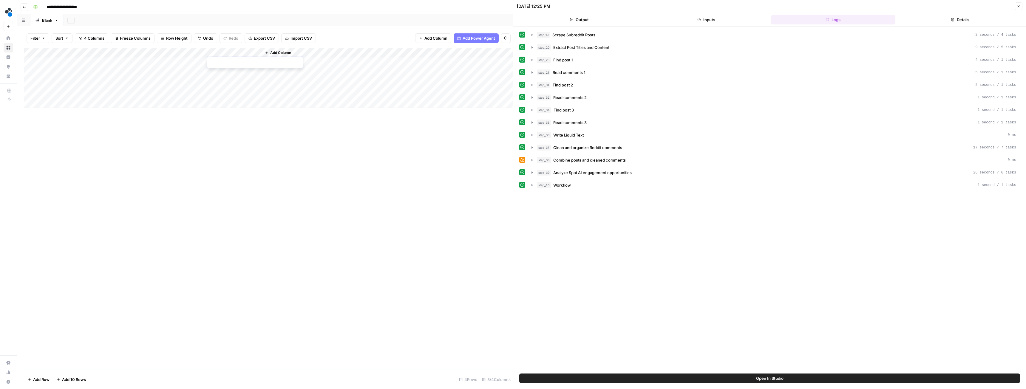
scroll to position [0, 0]
click at [193, 82] on div "Add Column" at bounding box center [268, 78] width 489 height 60
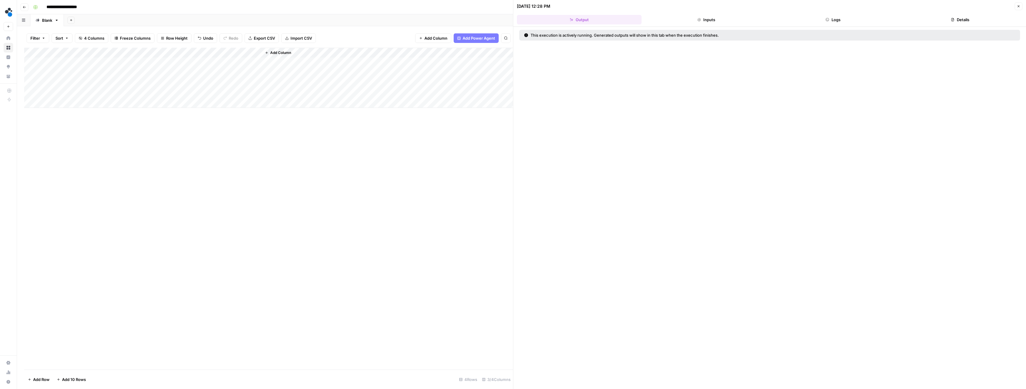
click at [824, 15] on button "Logs" at bounding box center [833, 20] width 125 height 10
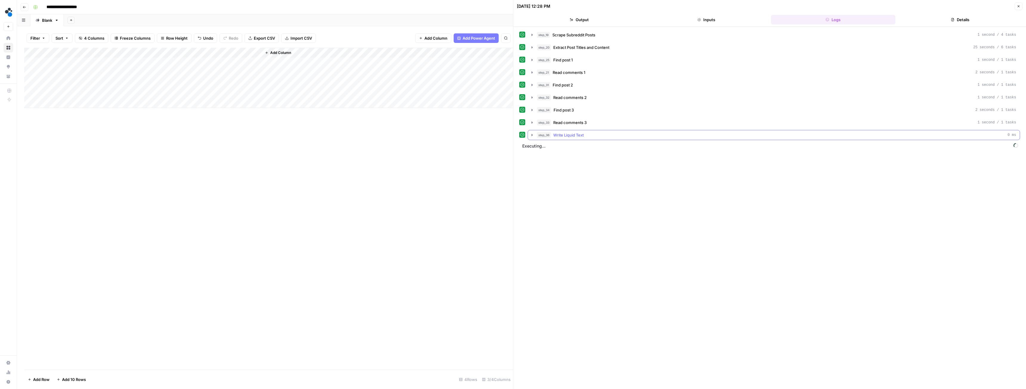
click at [532, 135] on icon "button" at bounding box center [532, 135] width 1 height 2
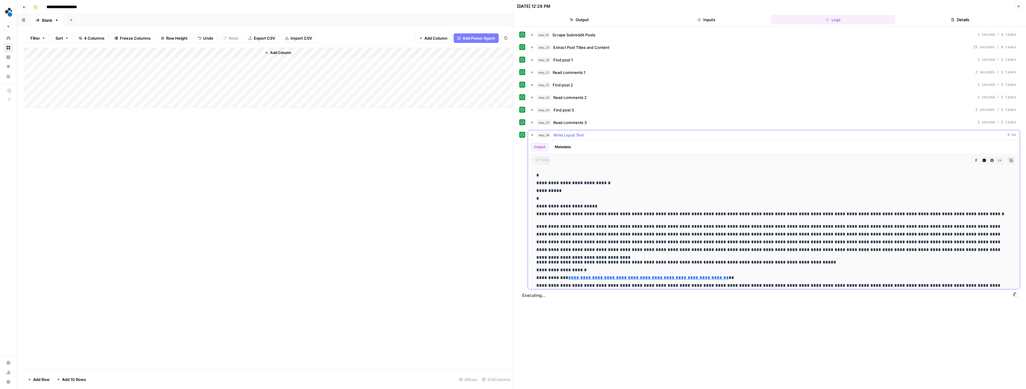
click at [532, 135] on icon "button" at bounding box center [532, 135] width 2 height 1
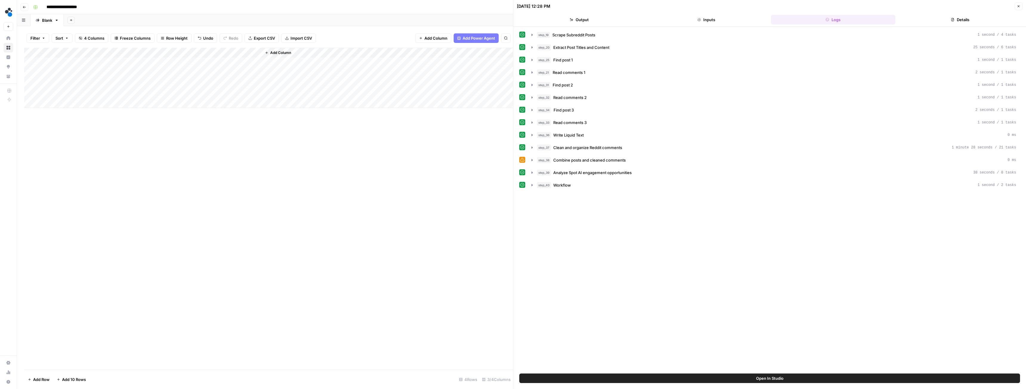
click at [236, 83] on div "Add Column" at bounding box center [268, 78] width 489 height 60
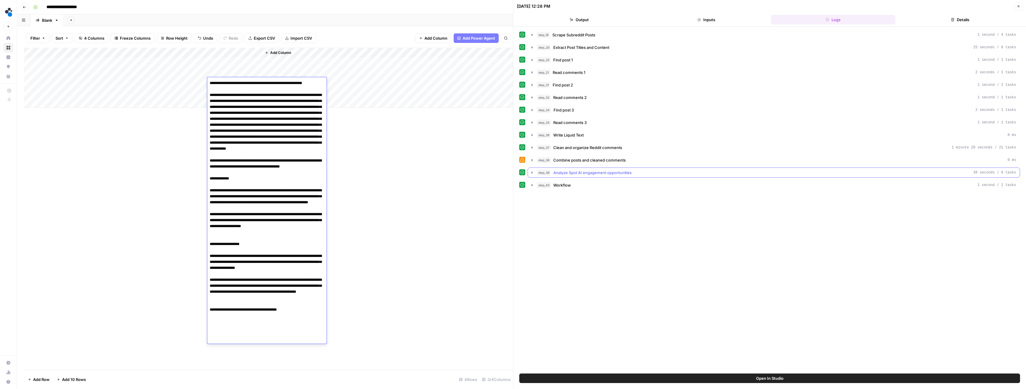
click at [531, 171] on icon "button" at bounding box center [532, 172] width 5 height 5
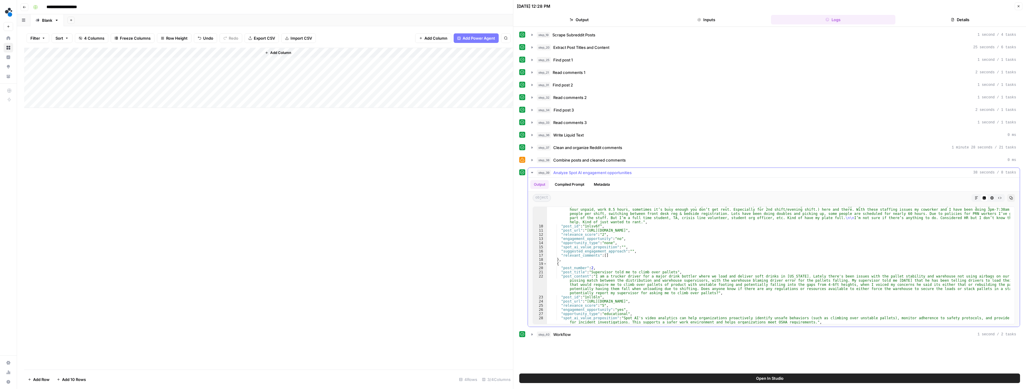
scroll to position [72, 0]
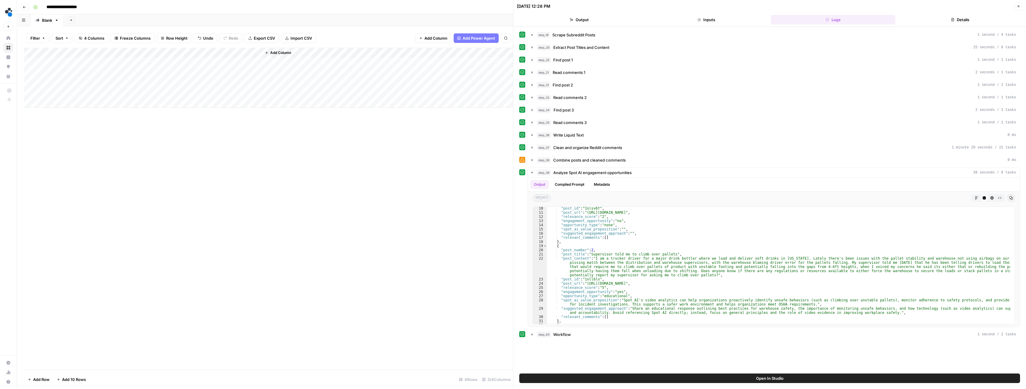
click at [969, 10] on div "09/22/25 at 12:28 PM Close" at bounding box center [770, 6] width 506 height 8
click at [963, 21] on button "Details" at bounding box center [960, 20] width 125 height 10
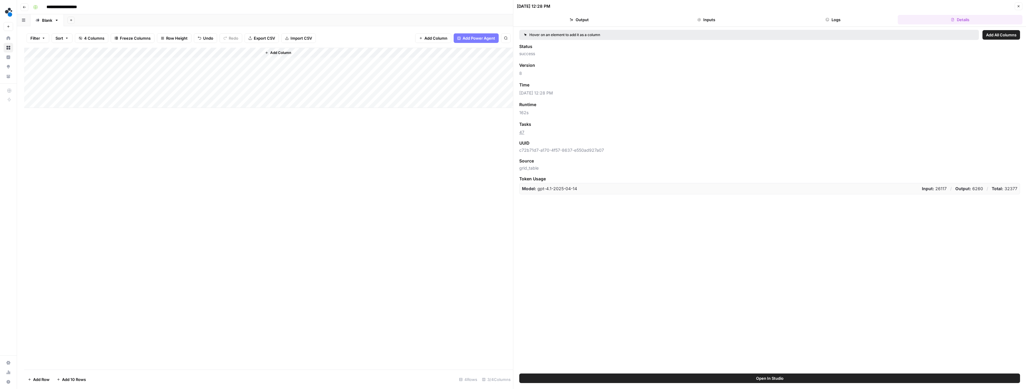
click at [75, 382] on span "Add 10 Rows" at bounding box center [74, 380] width 24 height 6
click at [74, 382] on span "Add 10 Rows" at bounding box center [74, 380] width 24 height 6
click at [74, 383] on button "Add 10 Rows" at bounding box center [71, 380] width 36 height 10
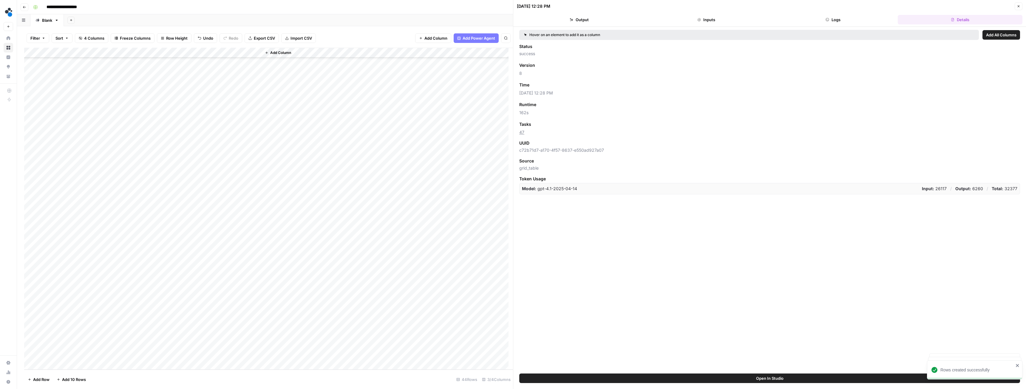
click at [74, 383] on button "Add 10 Rows" at bounding box center [71, 380] width 36 height 10
click at [68, 63] on div "Add Column" at bounding box center [268, 209] width 489 height 322
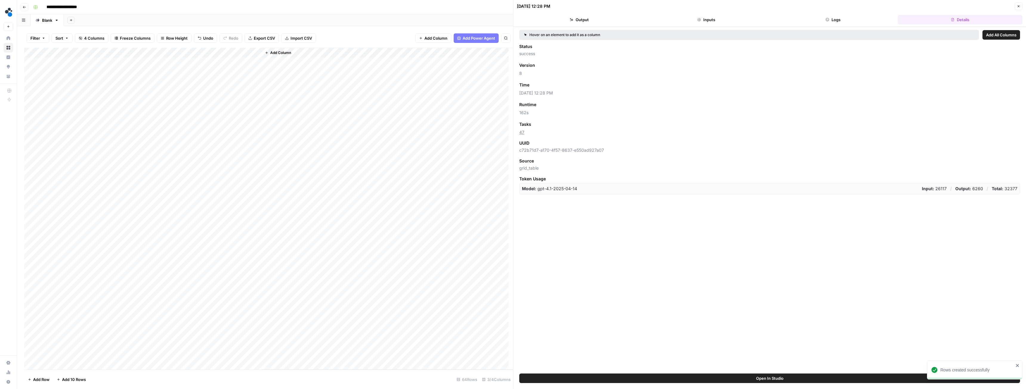
click at [30, 62] on div "Add Column" at bounding box center [268, 209] width 489 height 322
click at [31, 73] on div "Add Column" at bounding box center [268, 209] width 489 height 322
click at [32, 83] on div "Add Column" at bounding box center [268, 209] width 489 height 322
click at [32, 93] on div "Add Column" at bounding box center [268, 209] width 489 height 322
click at [47, 382] on span "Delete 4 Rows" at bounding box center [41, 380] width 27 height 6
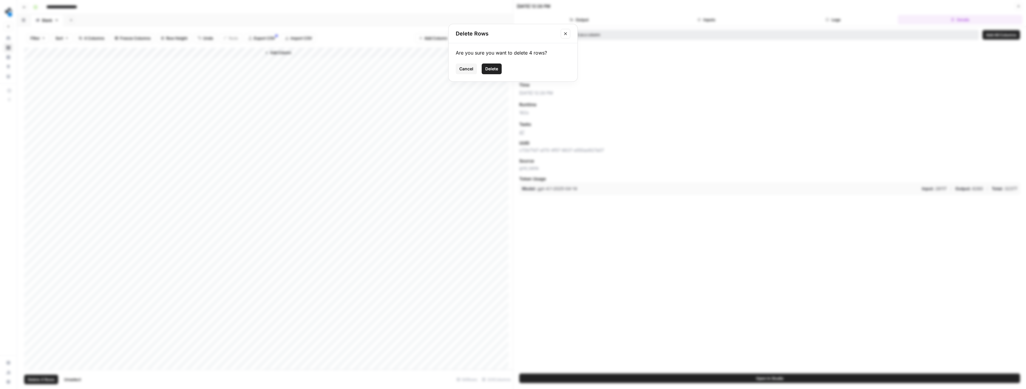
click at [492, 70] on span "Delete" at bounding box center [491, 69] width 13 height 6
click at [64, 61] on div "Add Column" at bounding box center [268, 209] width 489 height 322
click at [169, 134] on div "Add Column" at bounding box center [268, 209] width 489 height 322
click at [169, 164] on div "Add Column" at bounding box center [268, 209] width 489 height 322
click at [170, 256] on div "Add Column" at bounding box center [268, 209] width 489 height 322
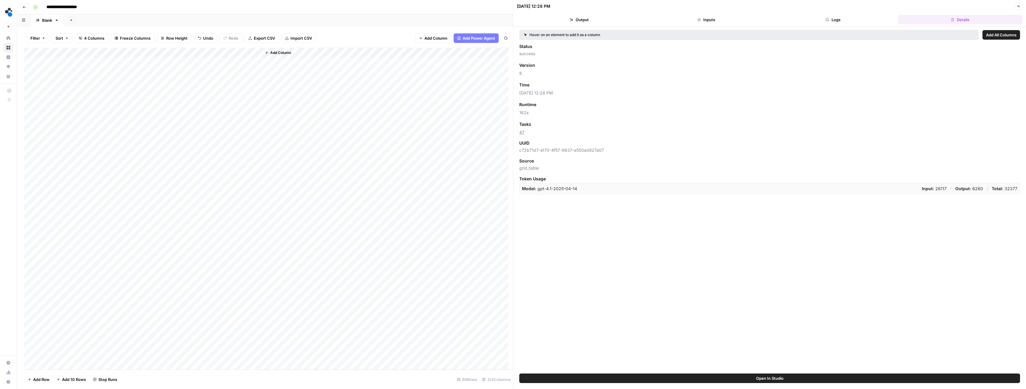
click at [1021, 8] on button "Close" at bounding box center [1019, 6] width 8 height 8
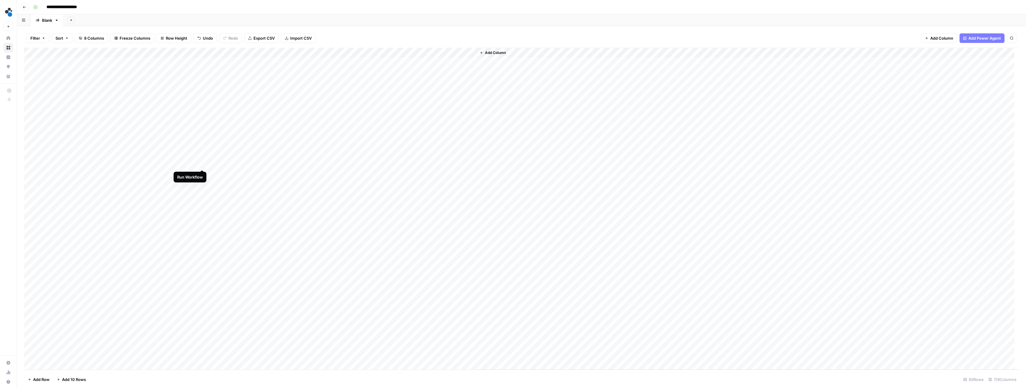
click at [201, 164] on div "Add Column" at bounding box center [521, 209] width 995 height 322
click at [195, 134] on div "Add Column" at bounding box center [521, 209] width 995 height 322
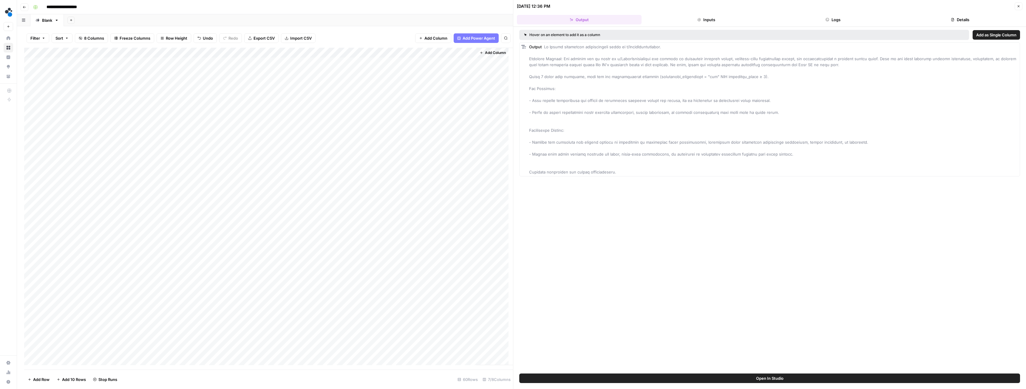
click at [946, 19] on button "Details" at bounding box center [960, 20] width 125 height 10
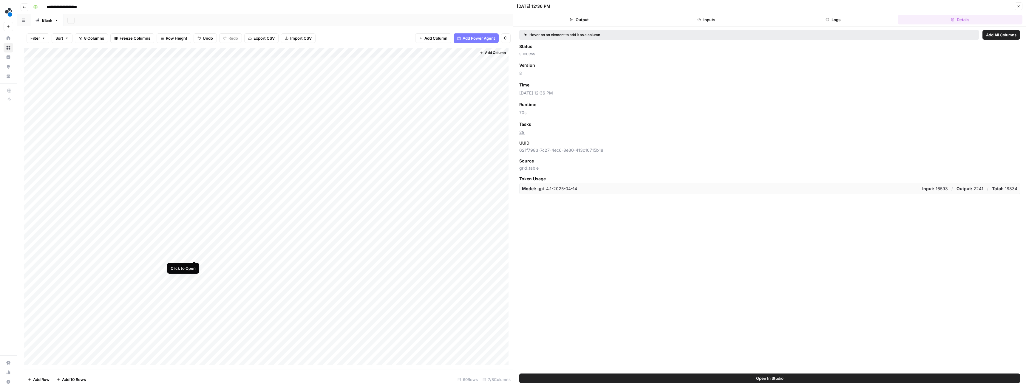
click at [195, 255] on div "Add Column" at bounding box center [268, 209] width 489 height 322
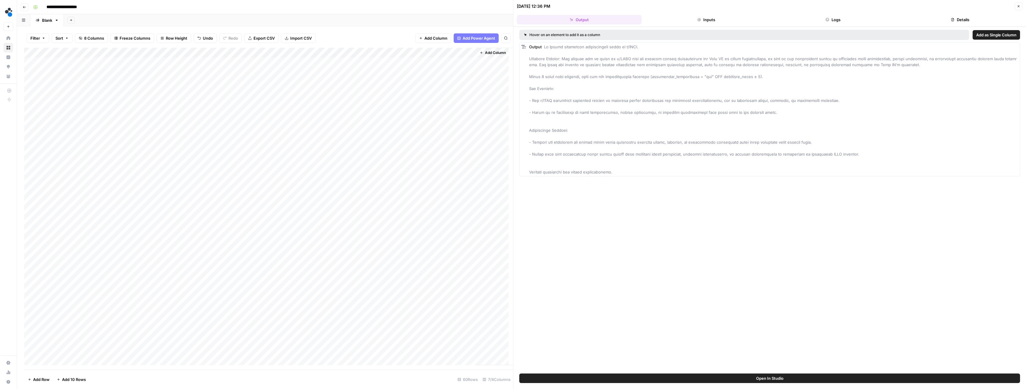
click at [958, 18] on button "Details" at bounding box center [960, 20] width 125 height 10
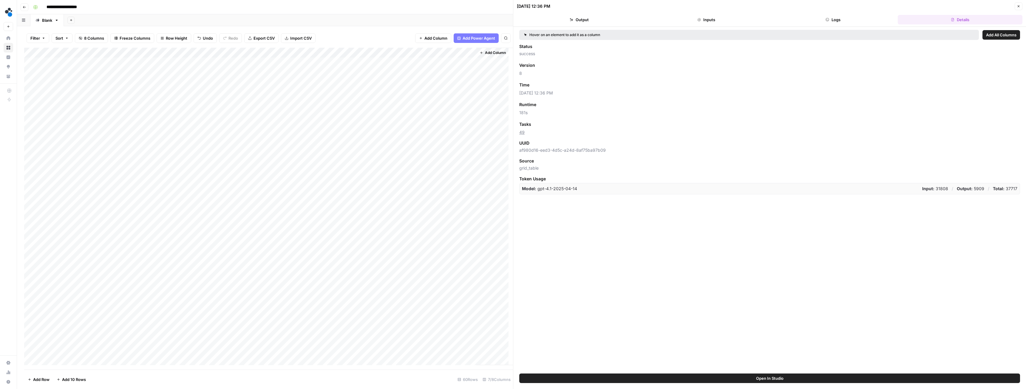
click at [233, 163] on div "Add Column" at bounding box center [268, 209] width 489 height 322
click at [225, 163] on div "Add Column" at bounding box center [268, 209] width 489 height 322
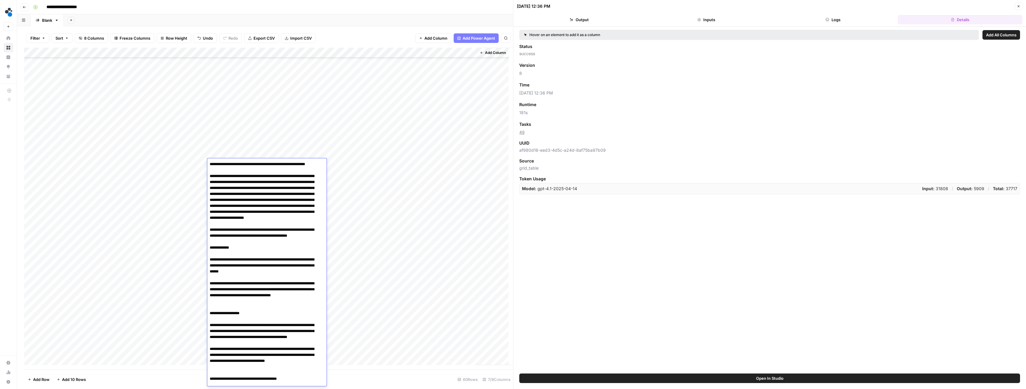
scroll to position [60, 0]
click at [247, 122] on div "Add Column" at bounding box center [268, 209] width 489 height 322
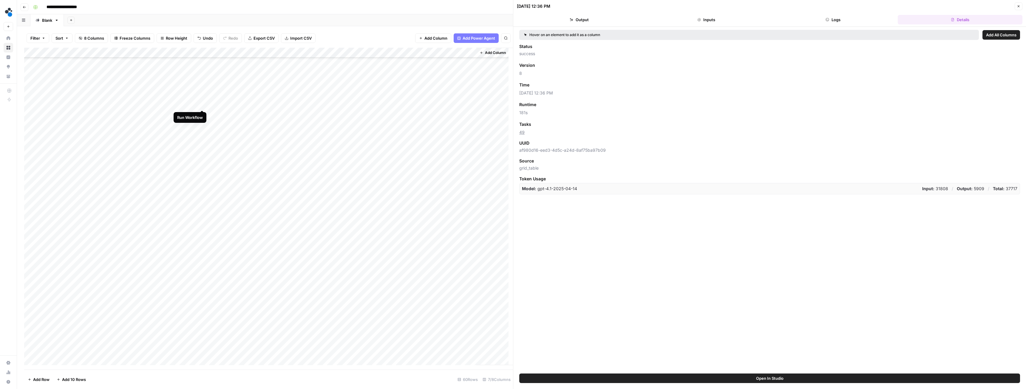
click at [202, 104] on div "Add Column" at bounding box center [268, 209] width 489 height 322
click at [170, 93] on div "Add Column" at bounding box center [268, 209] width 489 height 322
click at [169, 83] on div "Add Column" at bounding box center [268, 209] width 489 height 322
click at [195, 104] on div "Add Column" at bounding box center [268, 209] width 489 height 322
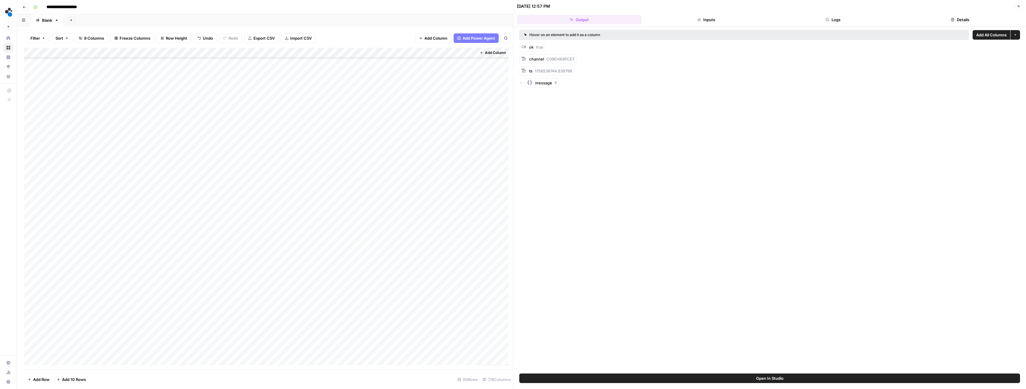
click at [702, 19] on button "Inputs" at bounding box center [706, 20] width 125 height 10
click at [812, 21] on button "Logs" at bounding box center [833, 20] width 125 height 10
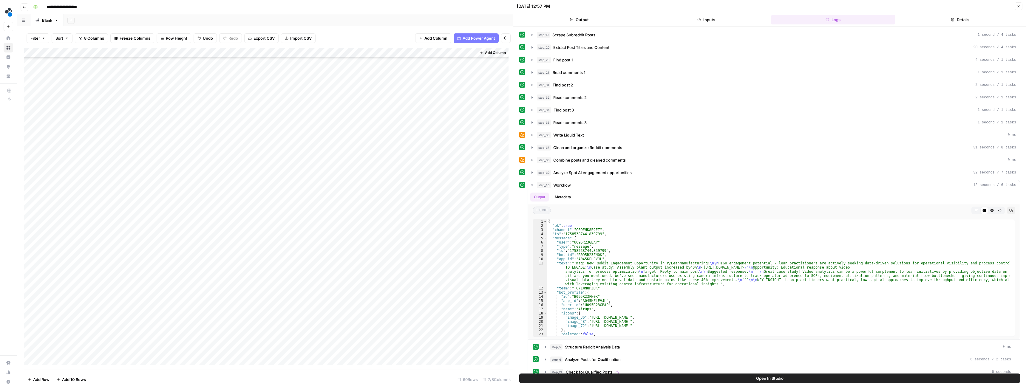
scroll to position [60, 0]
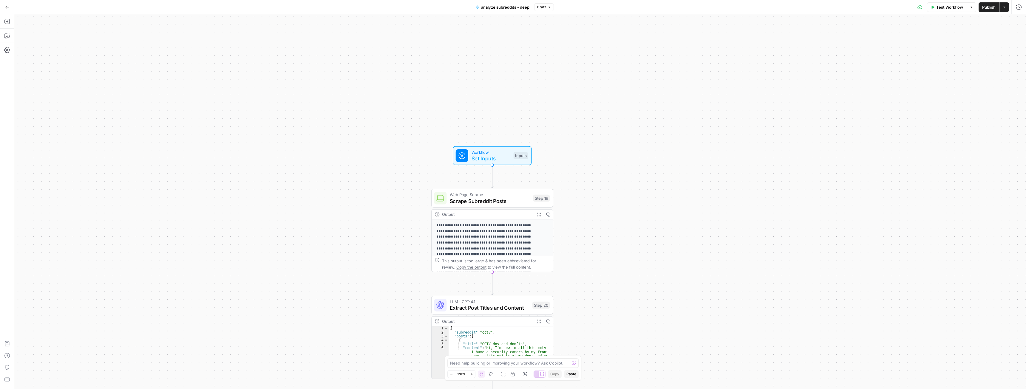
drag, startPoint x: 497, startPoint y: 133, endPoint x: 385, endPoint y: 263, distance: 171.6
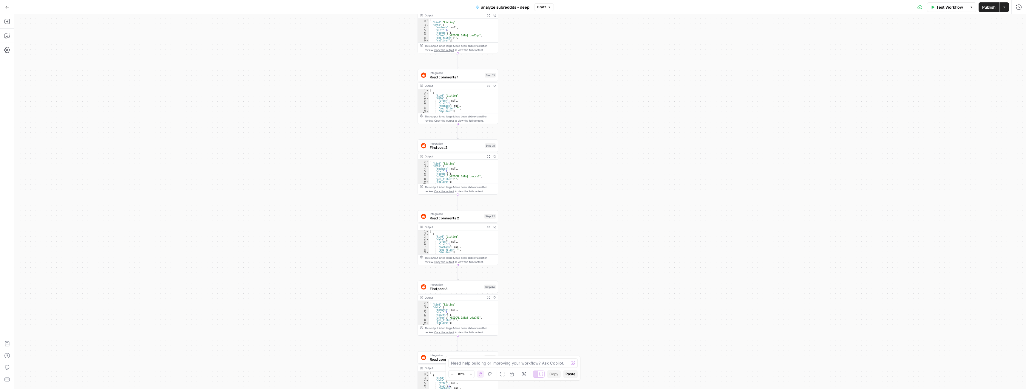
drag, startPoint x: 367, startPoint y: 284, endPoint x: 378, endPoint y: 165, distance: 119.8
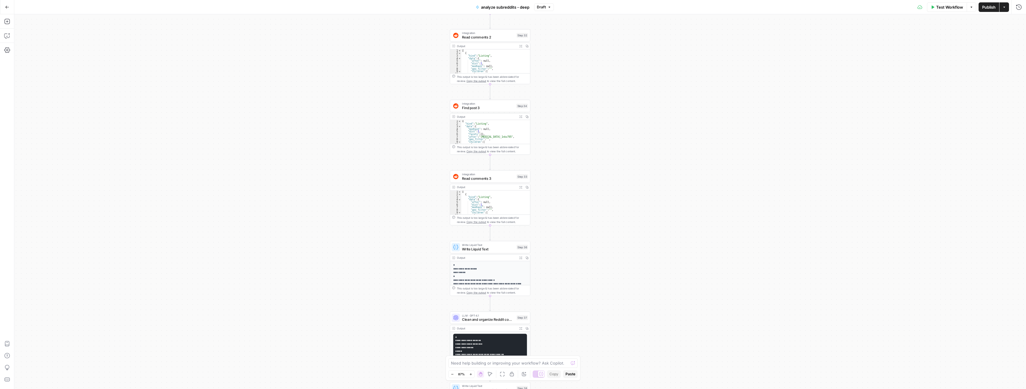
drag, startPoint x: 368, startPoint y: 318, endPoint x: 396, endPoint y: 157, distance: 163.5
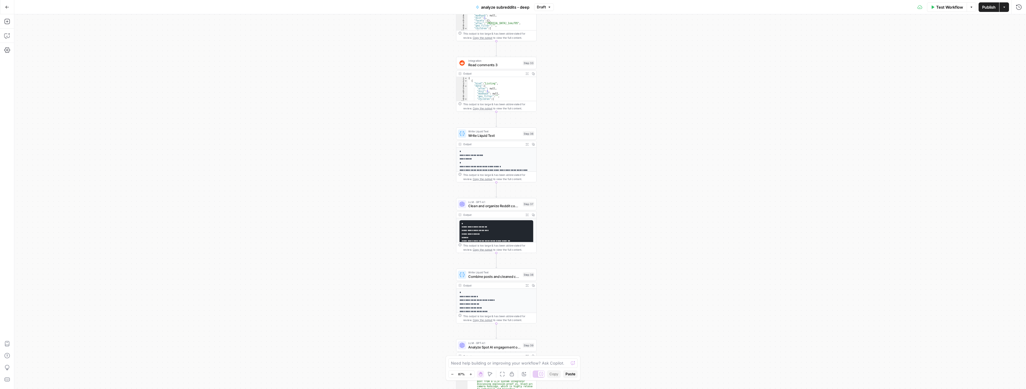
drag, startPoint x: 397, startPoint y: 252, endPoint x: 405, endPoint y: 144, distance: 108.0
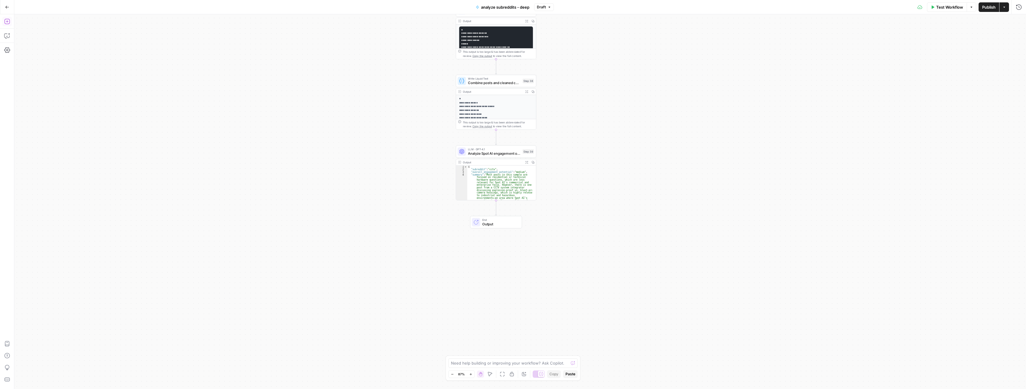
click at [8, 21] on icon "button" at bounding box center [7, 21] width 6 height 6
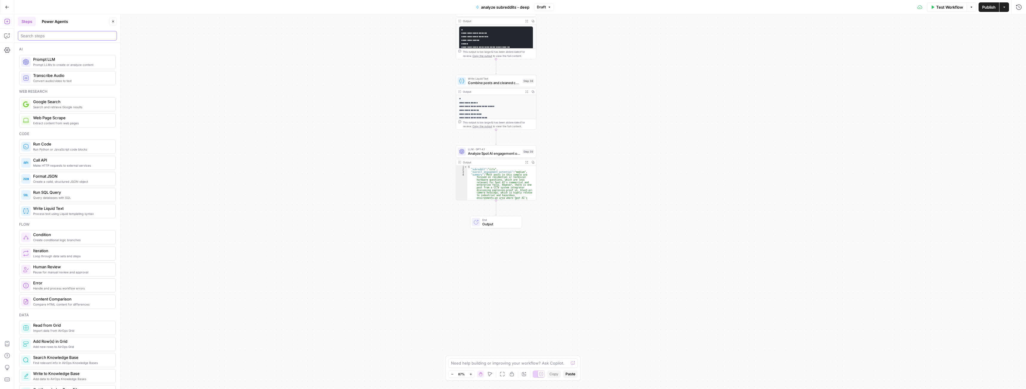
click at [49, 35] on input "search" at bounding box center [68, 36] width 94 height 6
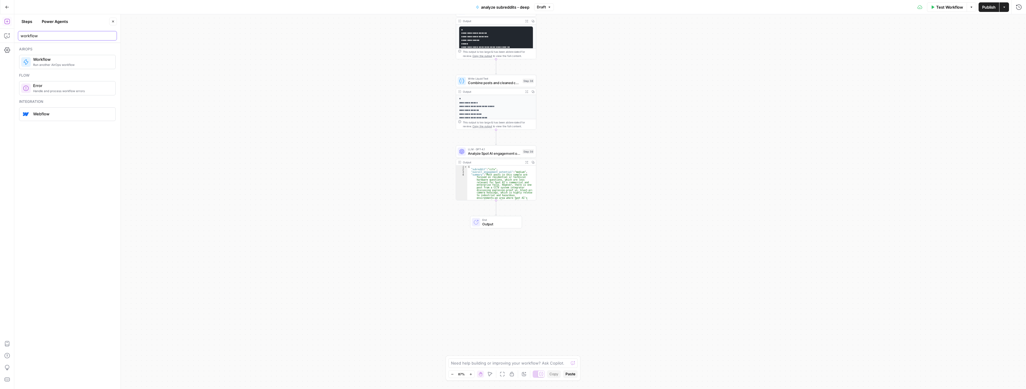
type input "workflow"
click at [42, 62] on span "Workflow" at bounding box center [72, 59] width 78 height 6
click at [500, 222] on span "Workflow" at bounding box center [494, 224] width 52 height 5
click at [884, 41] on div at bounding box center [934, 45] width 178 height 11
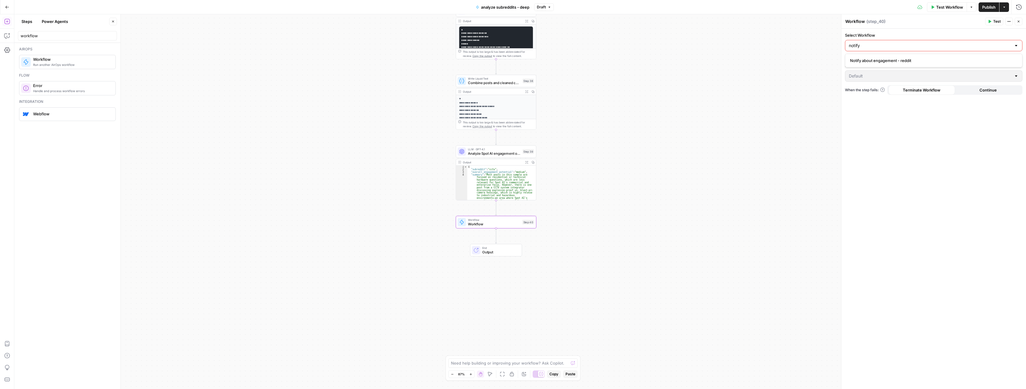
type input "notify"
click at [888, 61] on span "Notify about engagement - reddit" at bounding box center [932, 61] width 165 height 6
type input "Notify about engagement - reddit"
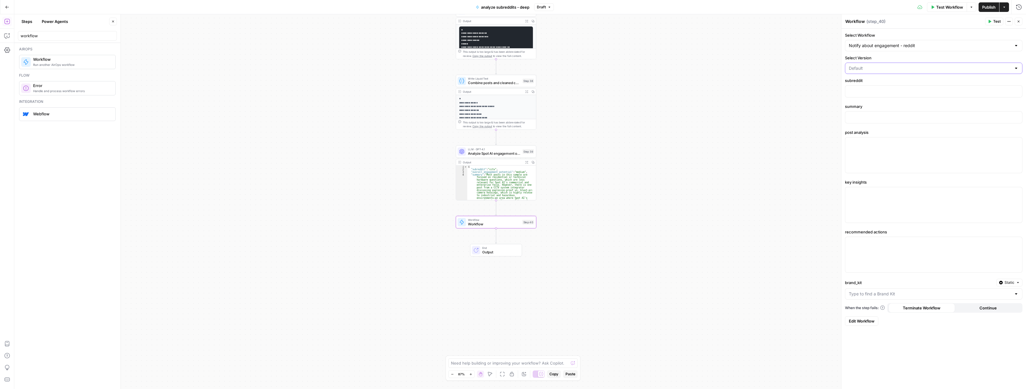
click at [877, 67] on input "Select Version" at bounding box center [930, 68] width 163 height 6
click at [861, 83] on span "Default" at bounding box center [930, 83] width 160 height 6
type input "Default"
click at [863, 89] on p at bounding box center [934, 91] width 170 height 6
click at [1017, 90] on icon "button" at bounding box center [1017, 91] width 3 height 3
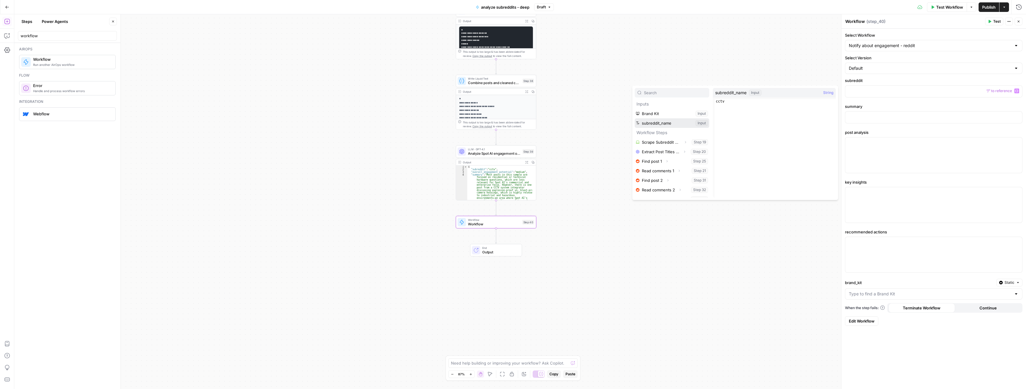
click at [672, 122] on button "Select variable subreddit_name" at bounding box center [672, 123] width 75 height 10
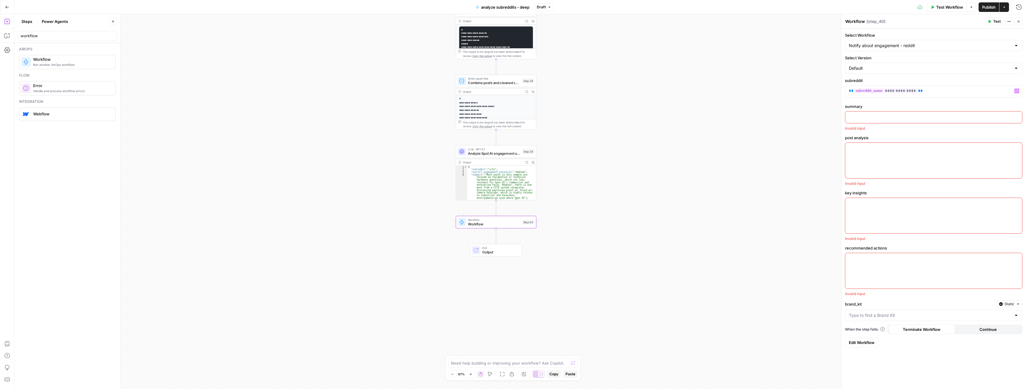
click at [884, 117] on p at bounding box center [934, 117] width 170 height 6
click at [1016, 117] on icon "button" at bounding box center [1017, 116] width 3 height 3
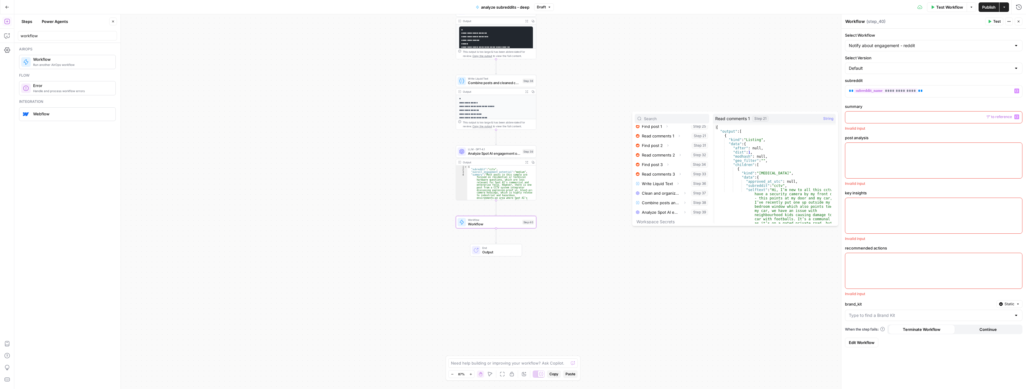
scroll to position [83, 0]
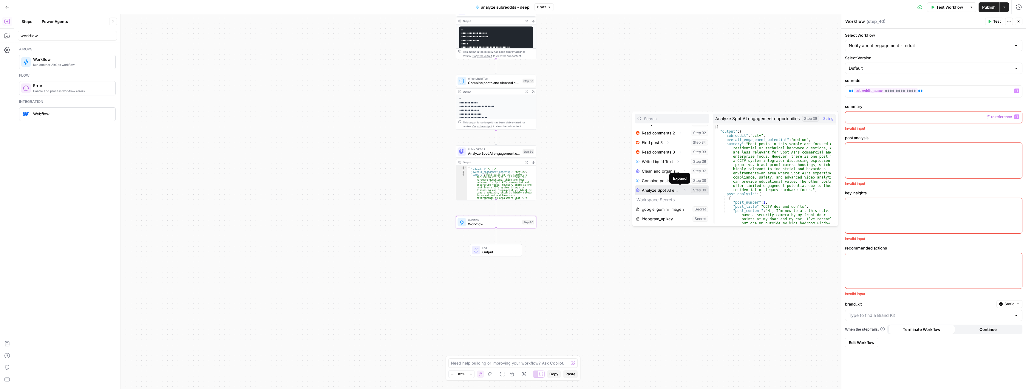
click at [683, 190] on icon "button" at bounding box center [685, 191] width 4 height 4
click at [661, 199] on icon "button" at bounding box center [660, 200] width 4 height 4
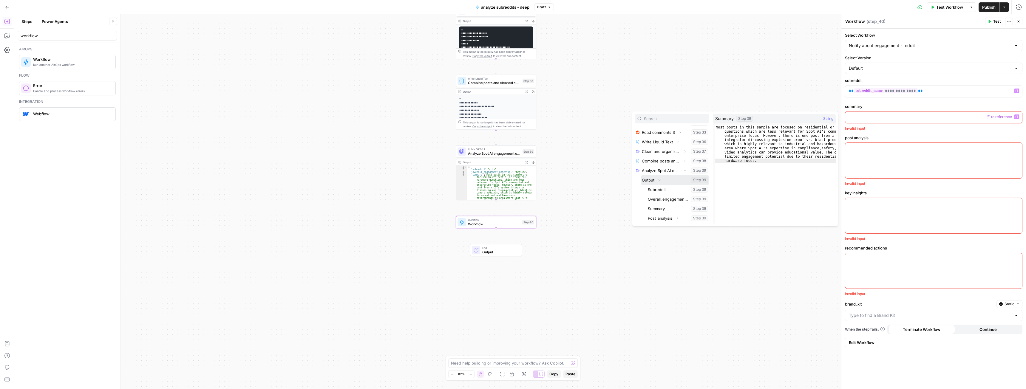
scroll to position [113, 0]
click at [660, 199] on button "Select variable Summary" at bounding box center [678, 199] width 63 height 10
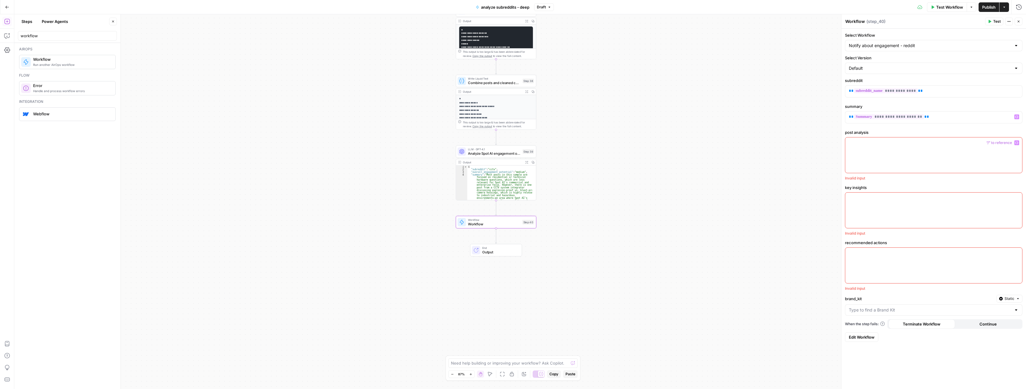
click at [1017, 141] on button "Variables Menu" at bounding box center [1017, 143] width 5 height 5
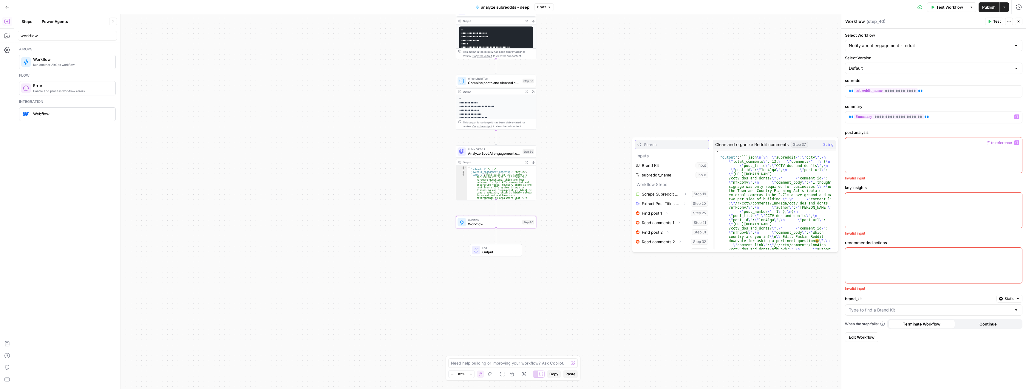
scroll to position [83, 0]
click at [683, 217] on icon "button" at bounding box center [685, 217] width 4 height 4
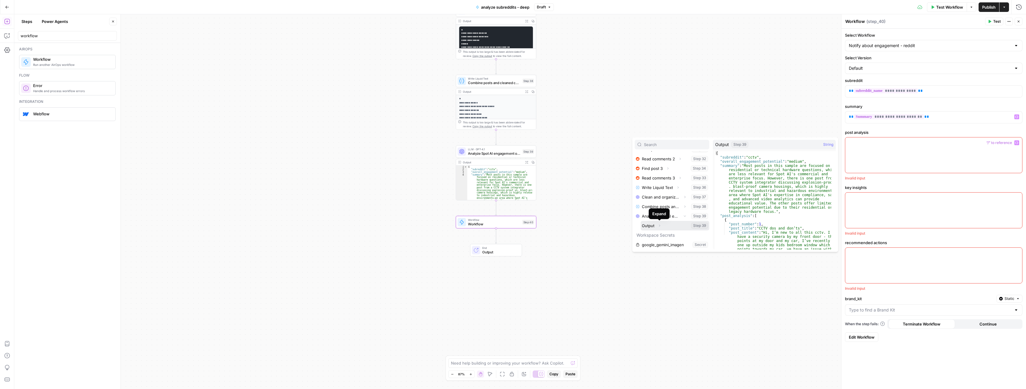
click at [660, 226] on icon "button" at bounding box center [659, 226] width 1 height 2
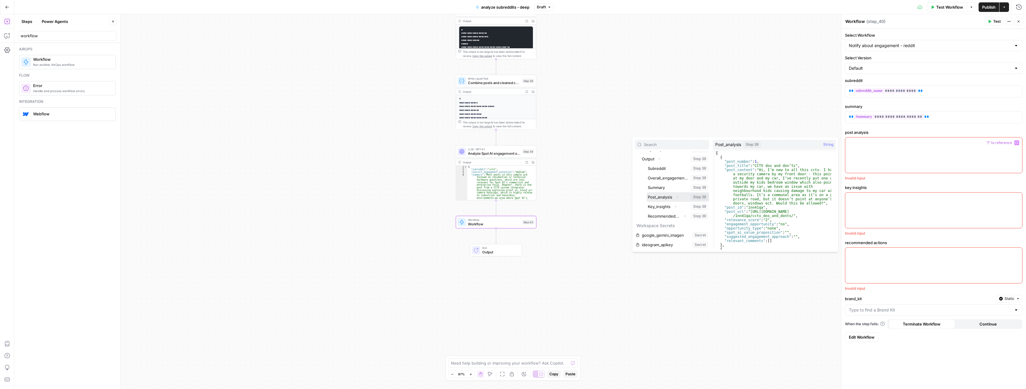
click at [680, 196] on button "Expand" at bounding box center [678, 197] width 8 height 8
click at [652, 198] on button "Select variable Post_analysis" at bounding box center [678, 197] width 63 height 10
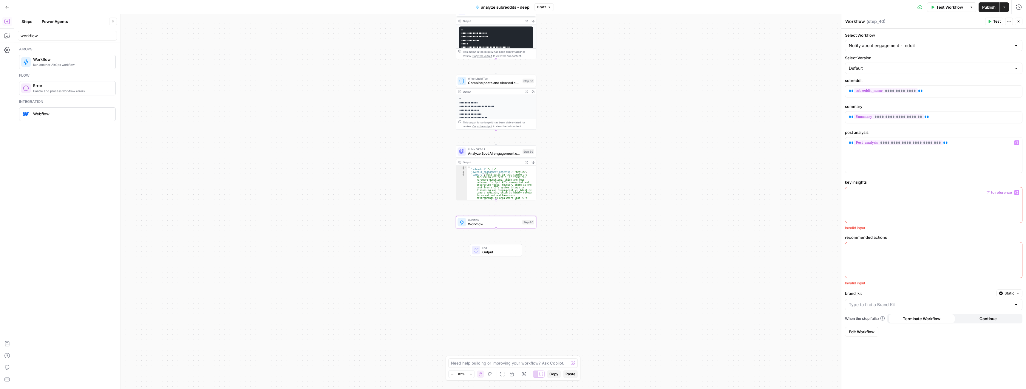
drag, startPoint x: 905, startPoint y: 195, endPoint x: 936, endPoint y: 196, distance: 31.6
click at [905, 195] on p at bounding box center [934, 193] width 170 height 6
click at [1018, 192] on icon "button" at bounding box center [1017, 192] width 3 height 3
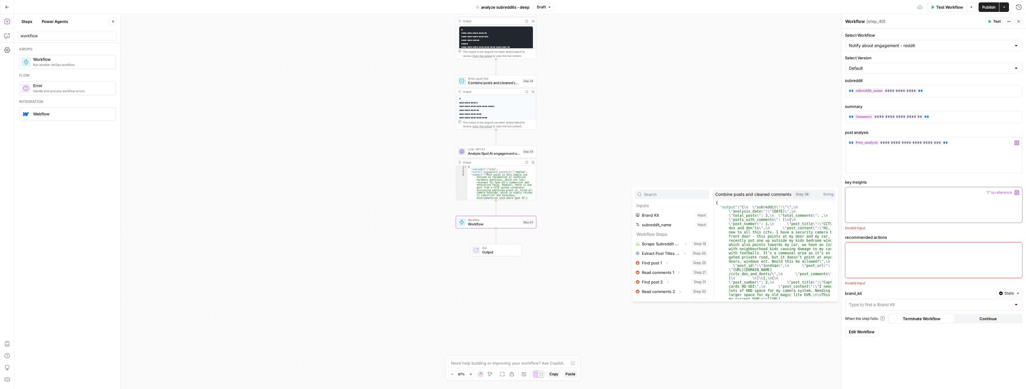
scroll to position [83, 0]
click at [683, 265] on icon "button" at bounding box center [685, 266] width 4 height 4
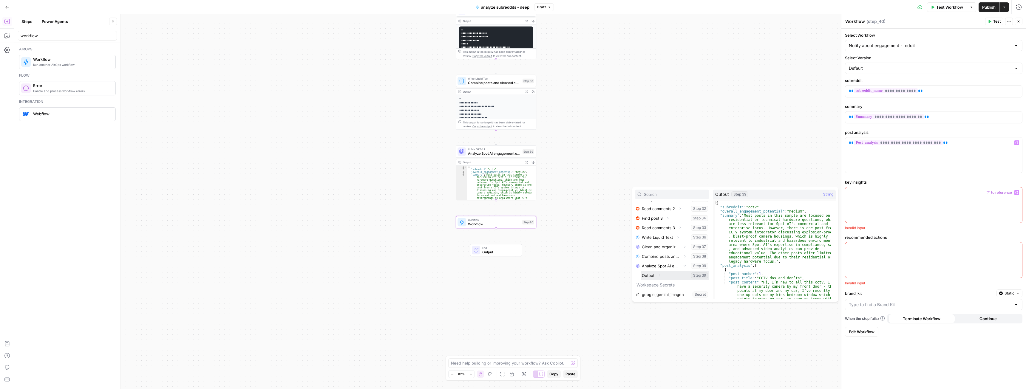
click at [661, 276] on icon "button" at bounding box center [660, 276] width 4 height 4
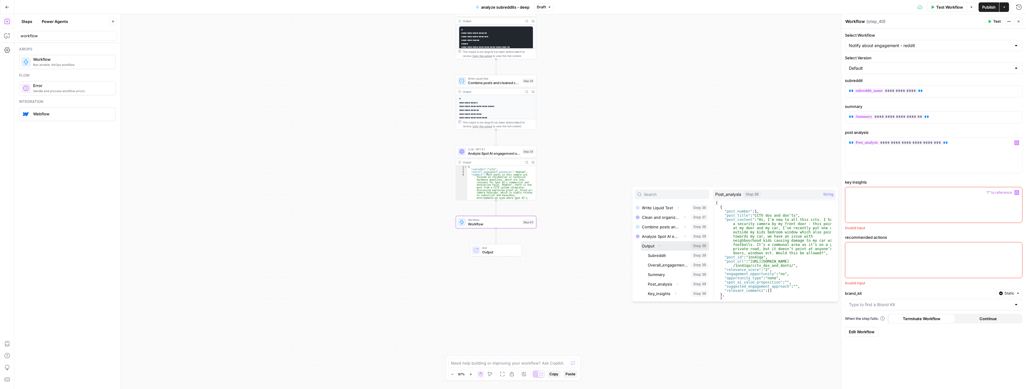
scroll to position [143, 0]
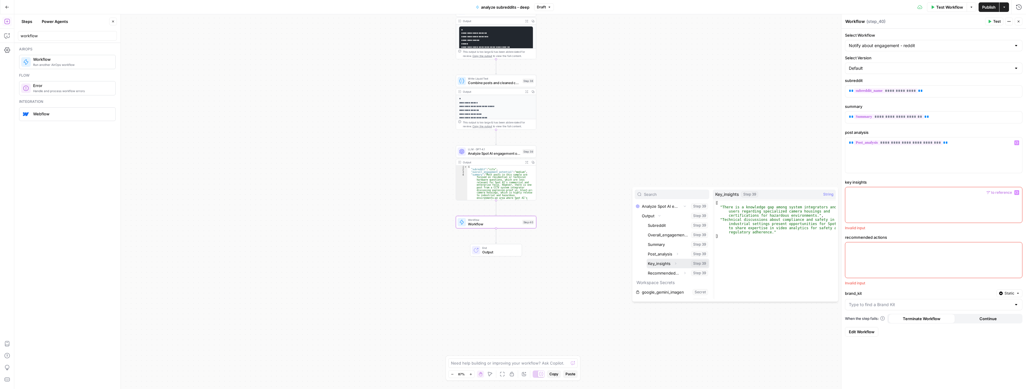
click at [658, 263] on button "Select variable Key_insights" at bounding box center [678, 264] width 63 height 10
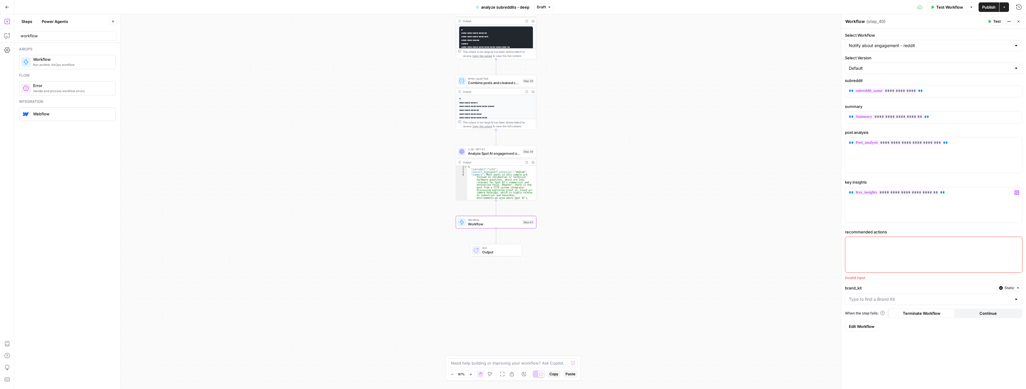
click at [932, 254] on div at bounding box center [934, 255] width 177 height 36
click at [1017, 242] on icon "button" at bounding box center [1017, 242] width 3 height 3
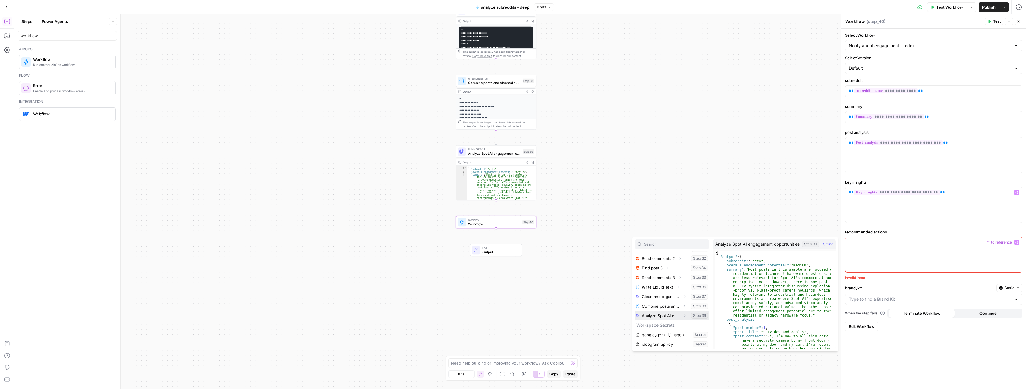
click at [683, 315] on icon "button" at bounding box center [685, 316] width 4 height 4
click at [660, 316] on icon "button" at bounding box center [660, 316] width 4 height 4
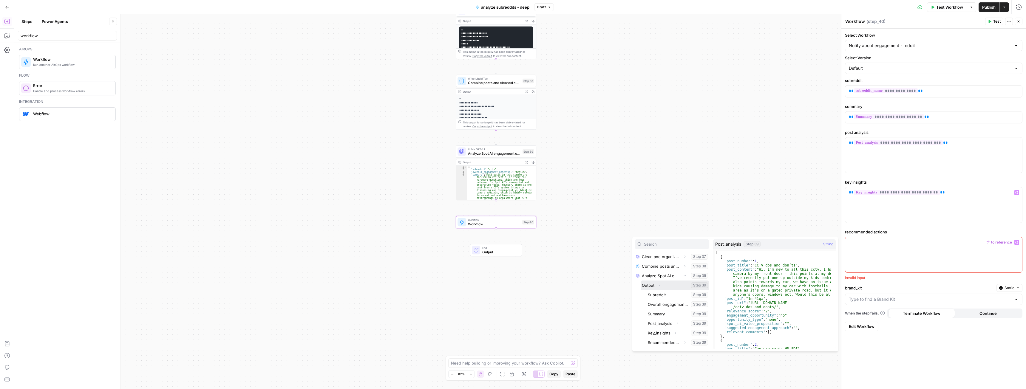
scroll to position [150, 0]
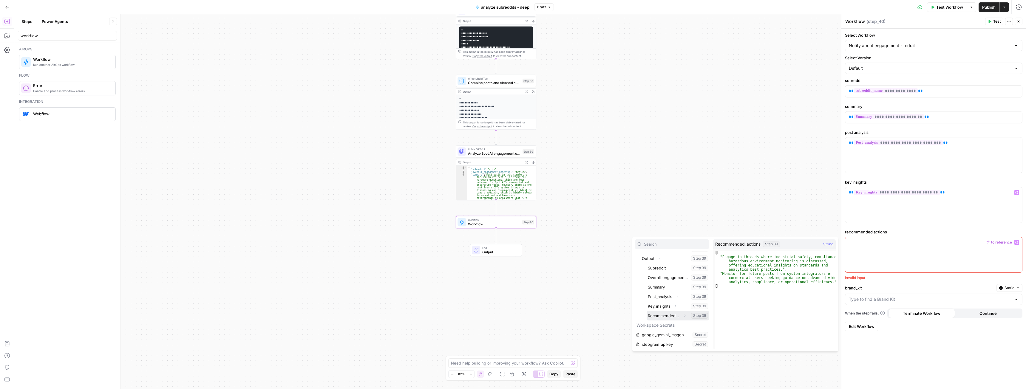
click at [654, 315] on button "Select variable Recommended_actions" at bounding box center [678, 316] width 63 height 10
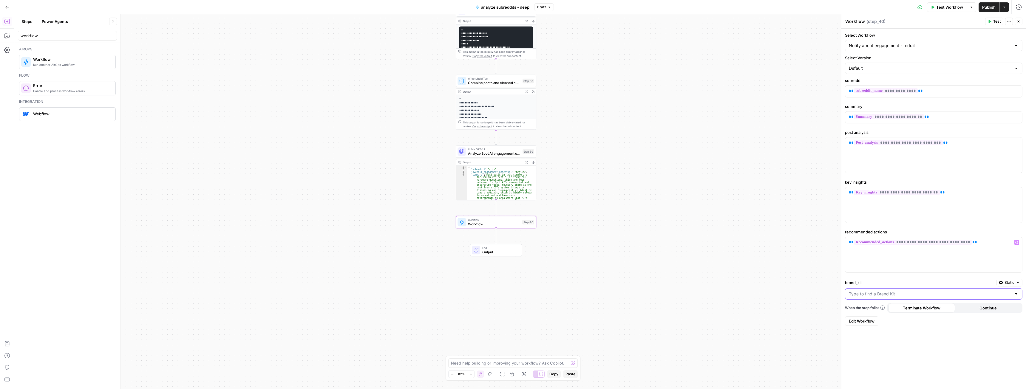
click at [890, 292] on input "brand_kit" at bounding box center [930, 294] width 163 height 6
click at [870, 323] on span "Spot AI v3" at bounding box center [932, 323] width 165 height 6
type input "Spot AI v3"
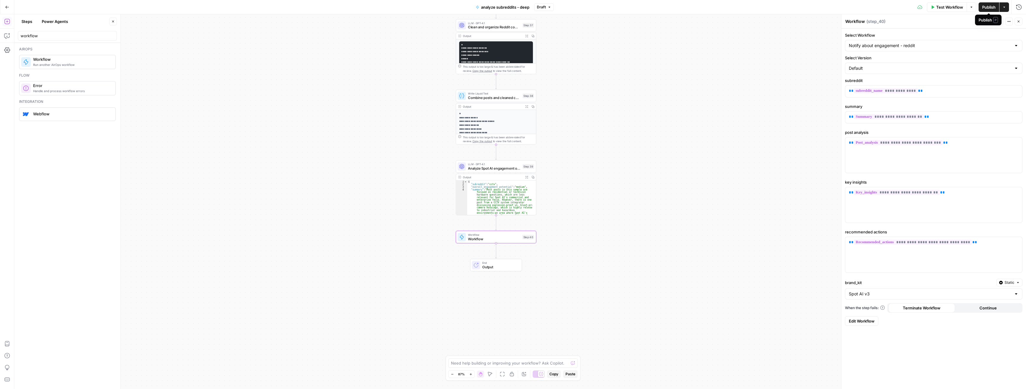
click at [987, 7] on span "Publish" at bounding box center [989, 7] width 13 height 6
click at [499, 7] on span "analyze subreddits - deep" at bounding box center [502, 7] width 48 height 6
click at [70, 46] on input "analyze subreddits - deep" at bounding box center [68, 45] width 94 height 6
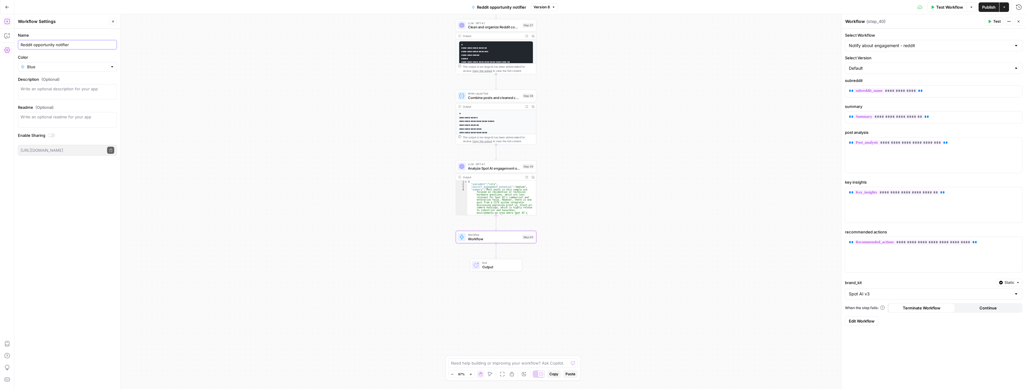
click at [49, 46] on input "Reddit opportunity notifier" at bounding box center [68, 45] width 94 height 6
paste input "Opportunity N"
type input "Reddit Opportunity Notifier"
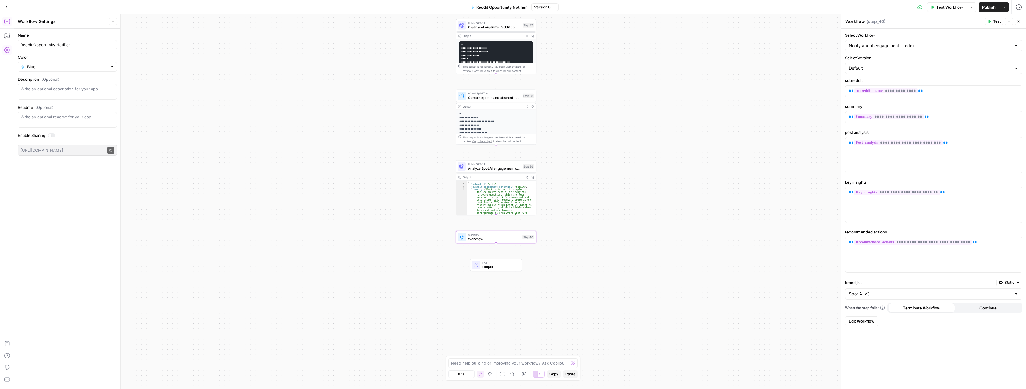
click at [72, 70] on div "Blue" at bounding box center [67, 67] width 99 height 10
click at [44, 164] on span "Orange" at bounding box center [70, 164] width 80 height 6
type input "Orange"
click at [115, 22] on icon "button" at bounding box center [113, 22] width 4 height 4
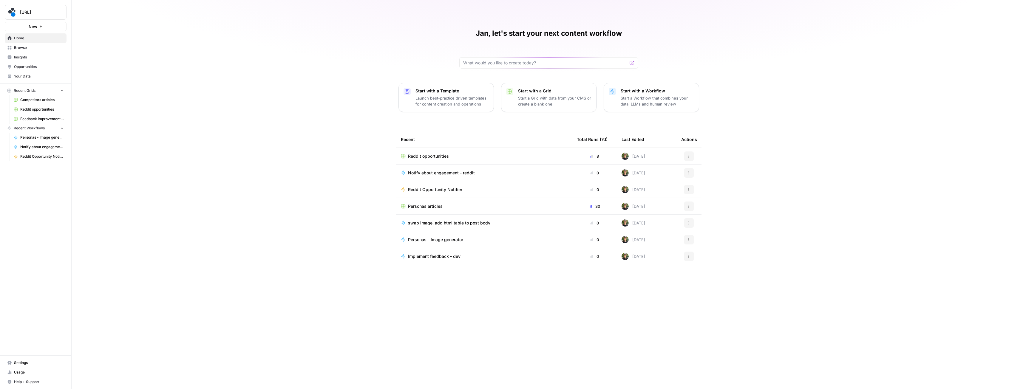
click at [455, 157] on div "Reddit opportunities" at bounding box center [484, 156] width 166 height 6
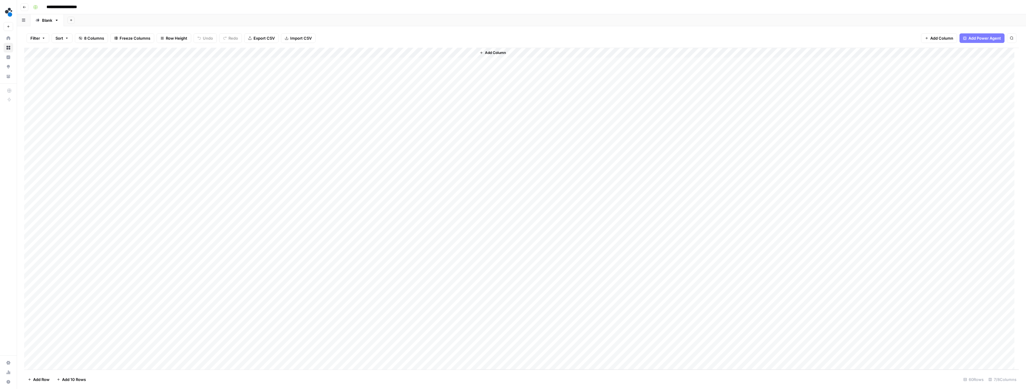
click at [194, 51] on div "Add Column" at bounding box center [521, 209] width 995 height 322
click at [161, 110] on span "Edit Workflow" at bounding box center [169, 111] width 52 height 6
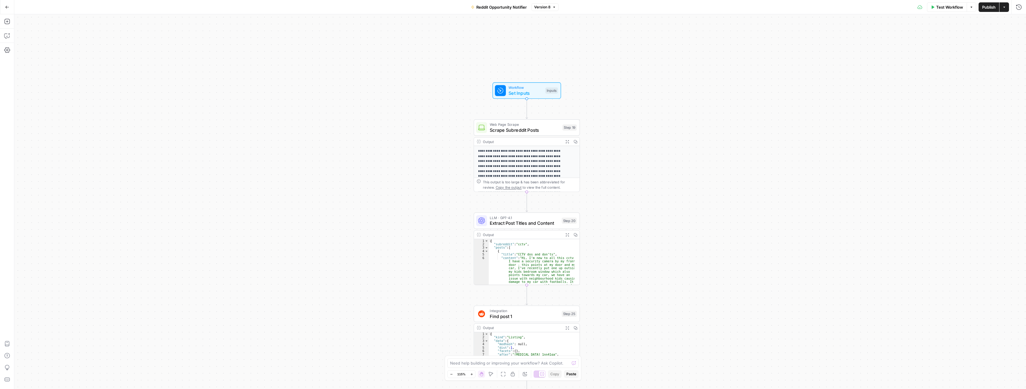
drag, startPoint x: 476, startPoint y: 179, endPoint x: 409, endPoint y: 241, distance: 90.6
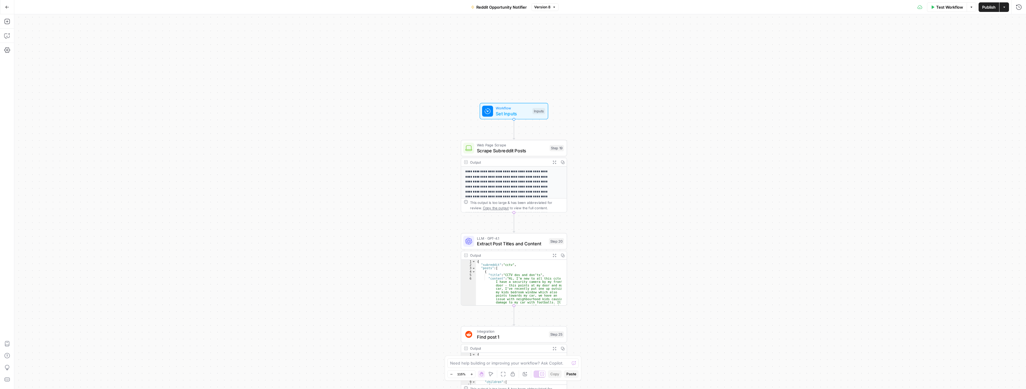
drag, startPoint x: 433, startPoint y: 197, endPoint x: 430, endPoint y: 212, distance: 15.7
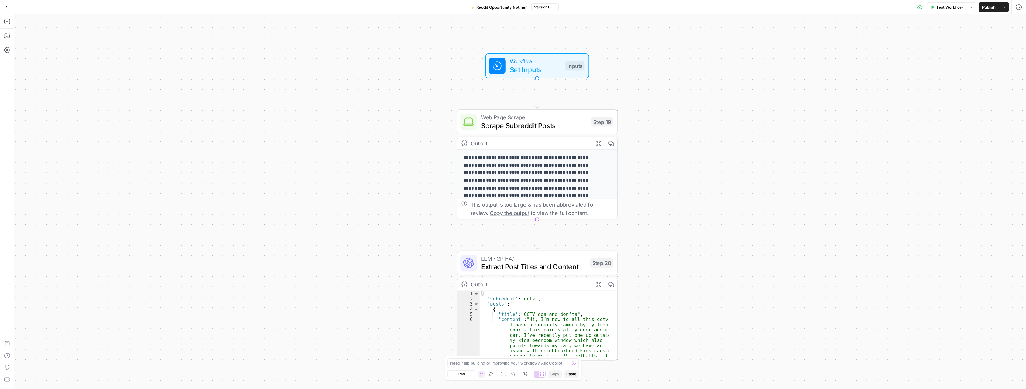
drag, startPoint x: 433, startPoint y: 207, endPoint x: 406, endPoint y: 217, distance: 28.2
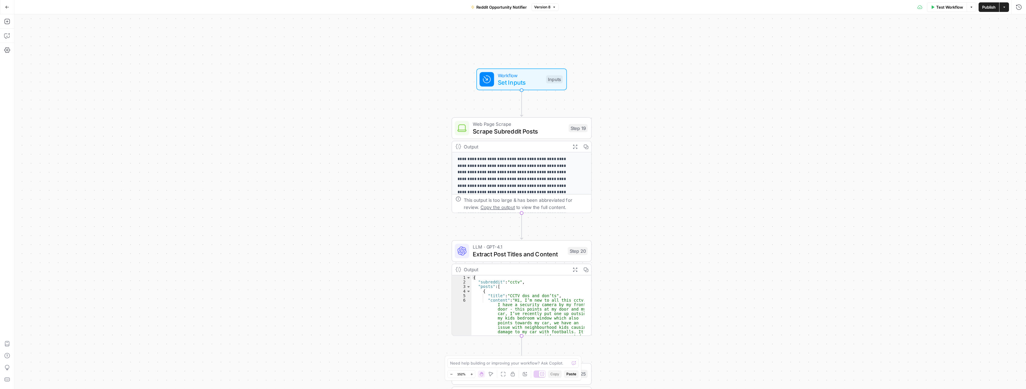
drag, startPoint x: 410, startPoint y: 215, endPoint x: 417, endPoint y: 207, distance: 10.8
